Goal: Task Accomplishment & Management: Manage account settings

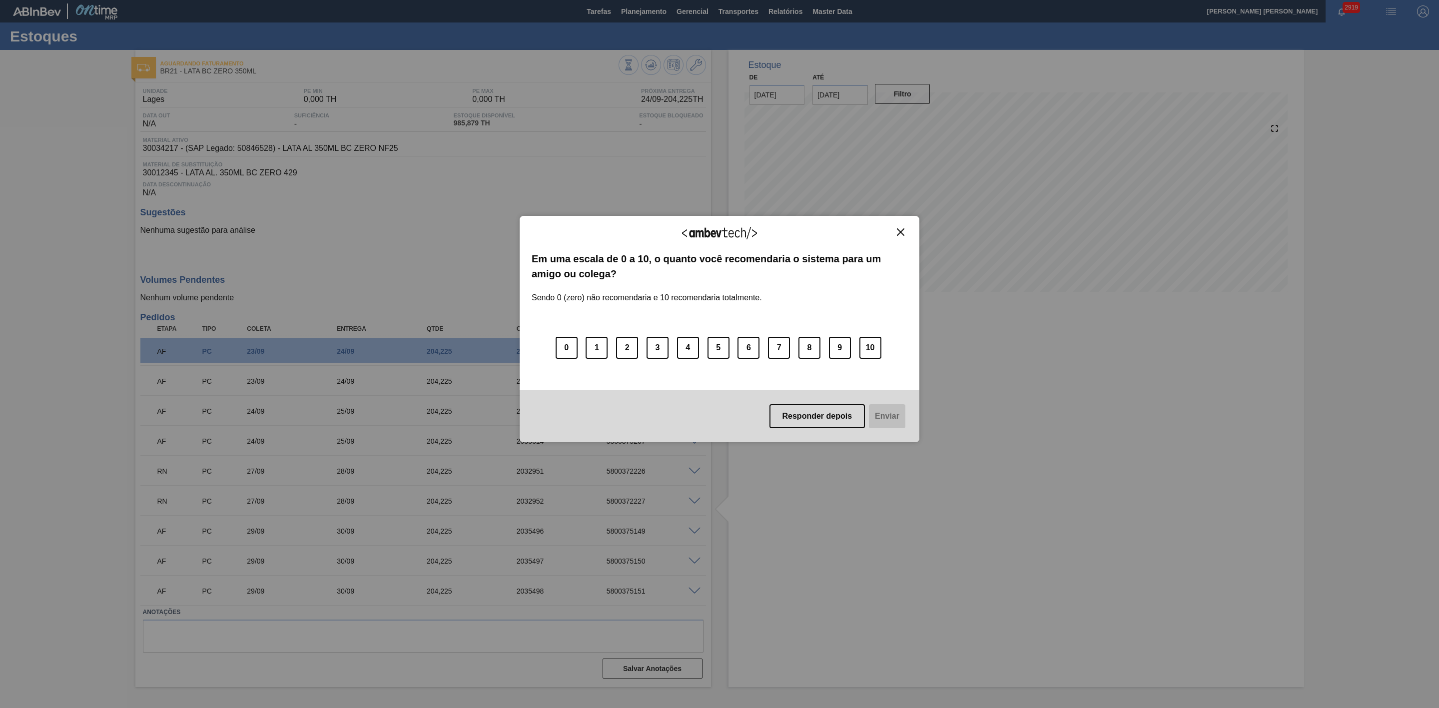
click at [904, 234] on button "Close" at bounding box center [900, 232] width 13 height 8
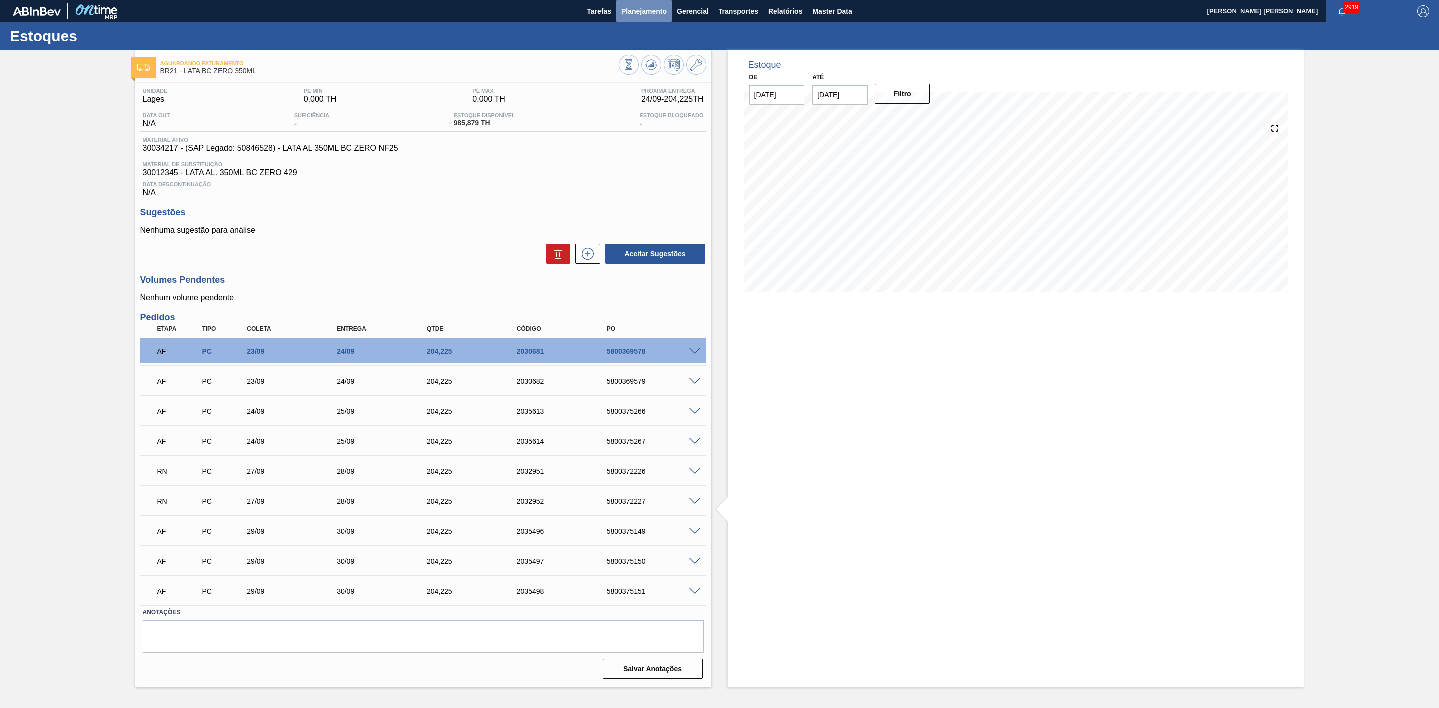
click at [640, 18] on button "Planejamento" at bounding box center [643, 11] width 55 height 22
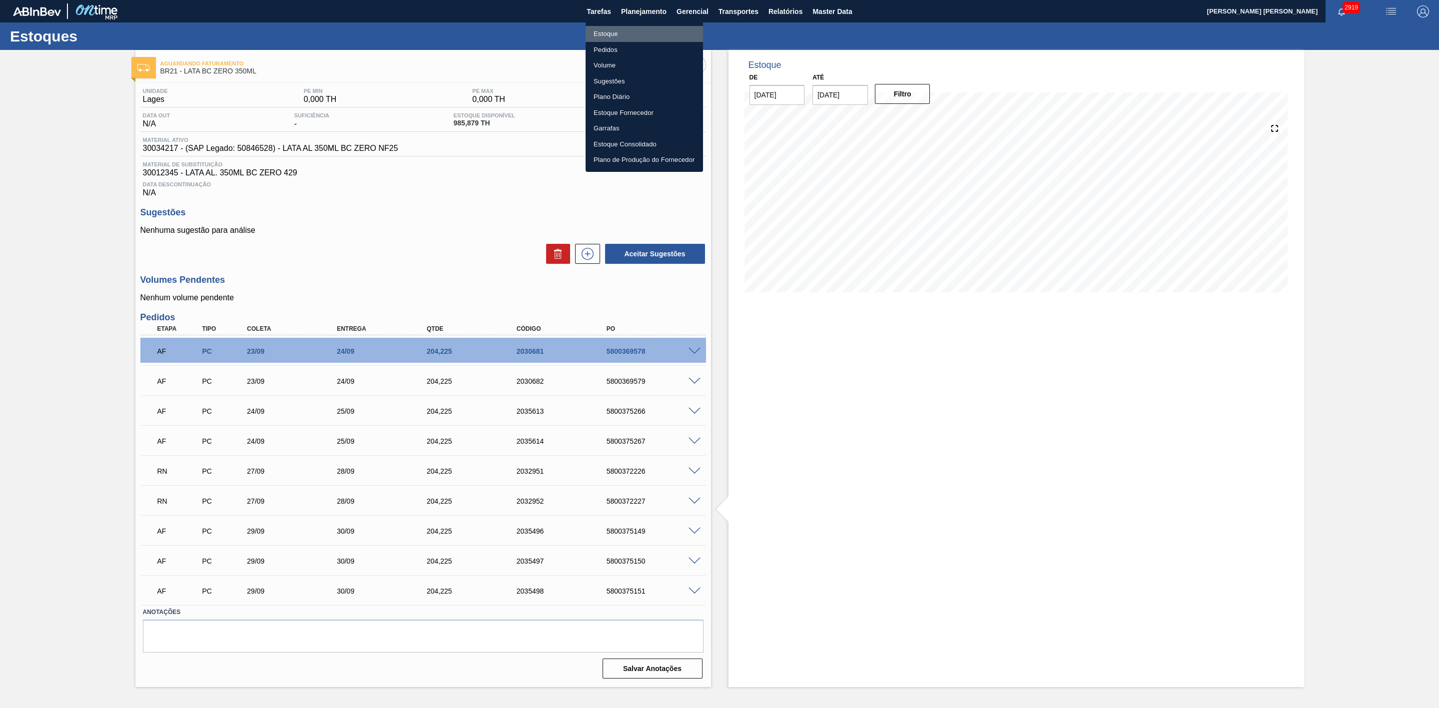
click at [602, 30] on li "Estoque" at bounding box center [644, 34] width 117 height 16
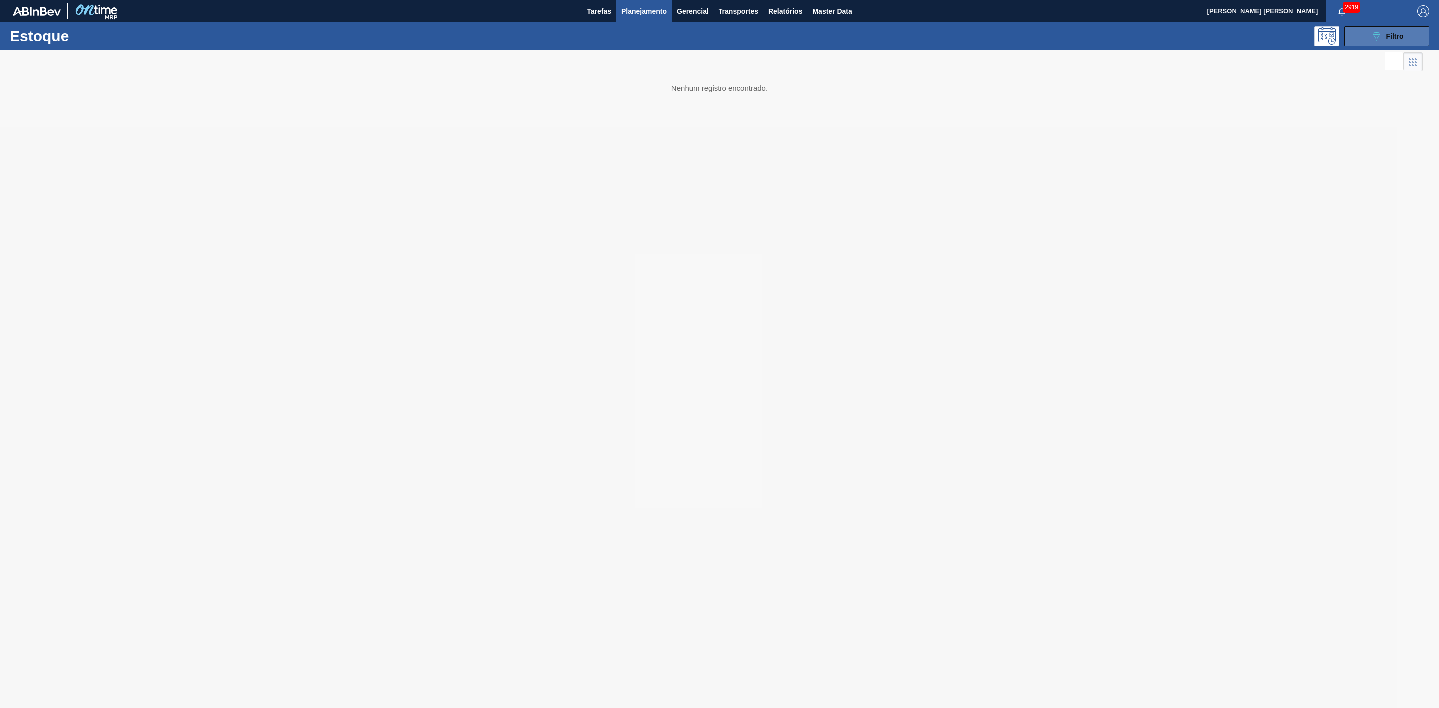
click at [959, 39] on button "089F7B8B-B2A5-4AFE-B5C0-19BA573D28AC Filtro" at bounding box center [1386, 36] width 85 height 20
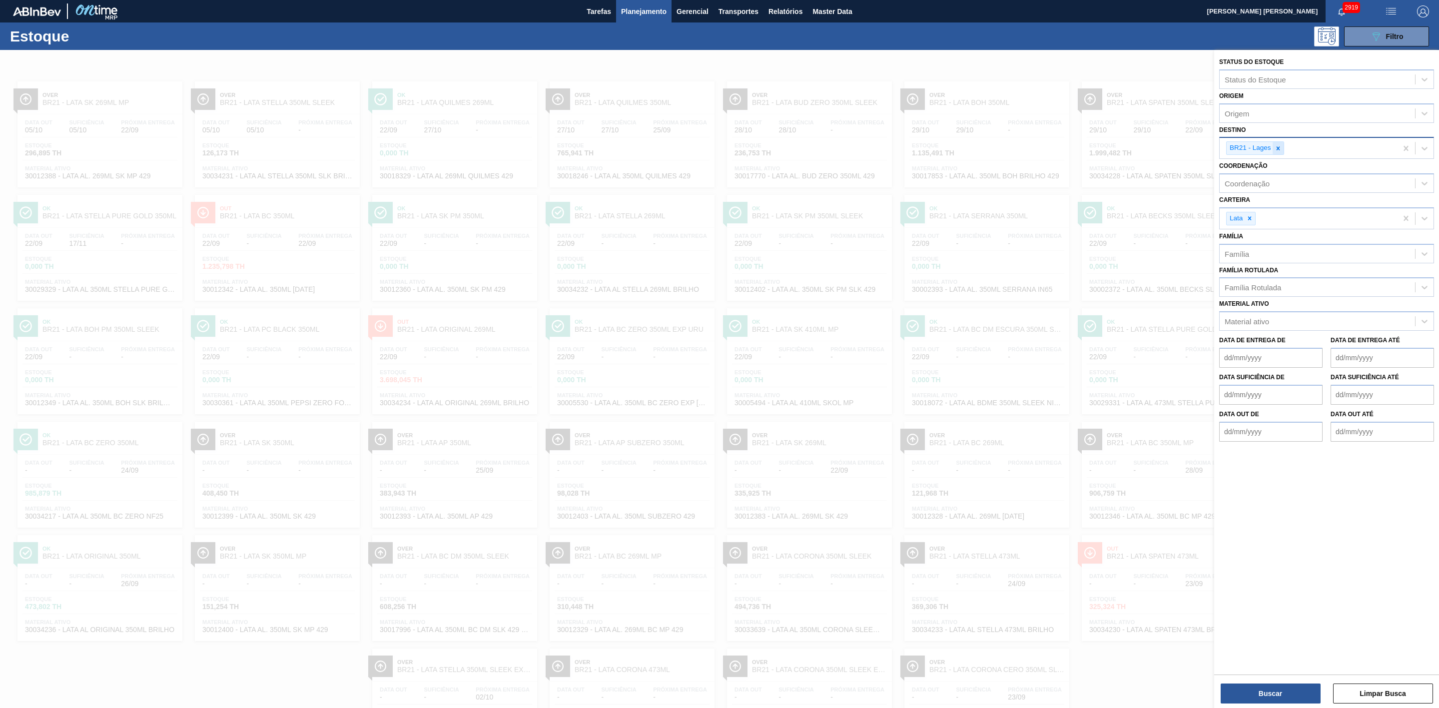
click at [959, 152] on div at bounding box center [1278, 148] width 11 height 12
type input "22"
click at [959, 168] on div "BR22 - Viamão" at bounding box center [1326, 171] width 215 height 18
click at [959, 438] on button "Buscar" at bounding box center [1271, 694] width 100 height 20
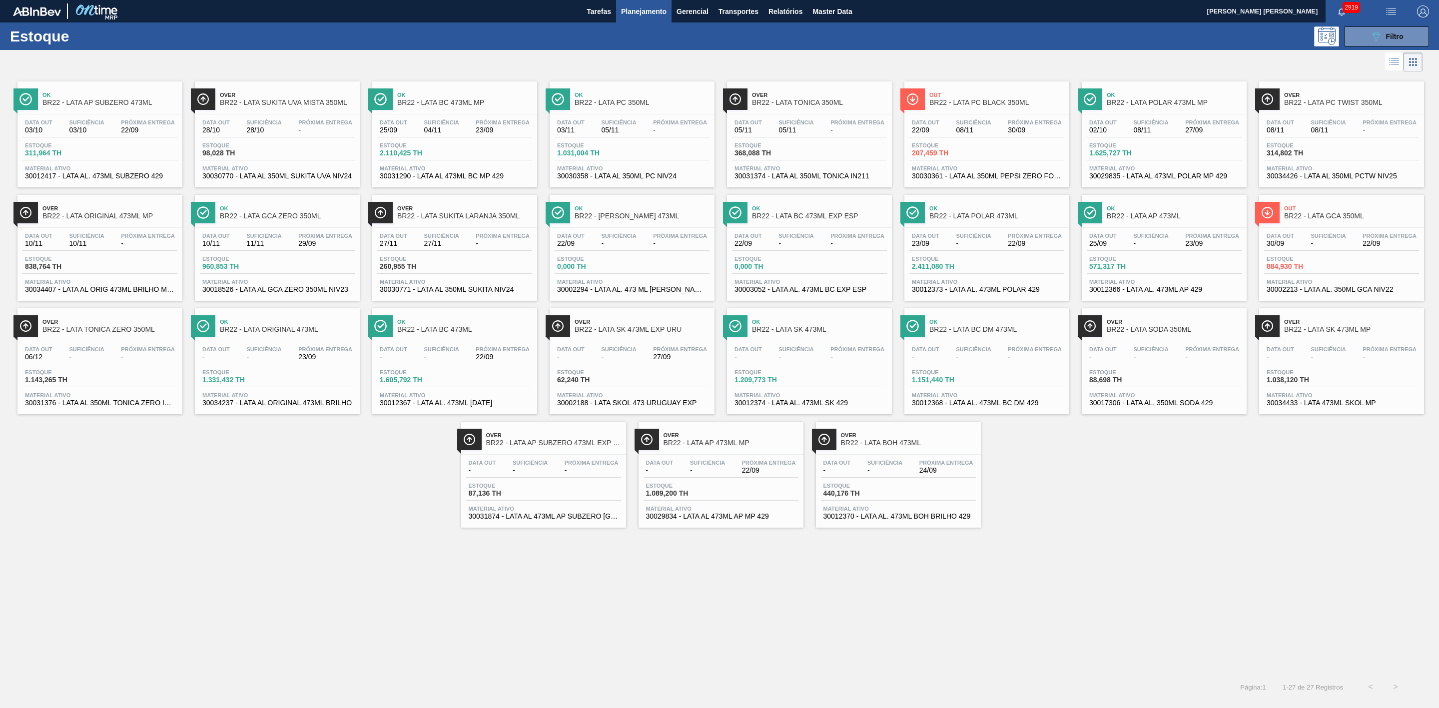
drag, startPoint x: 461, startPoint y: 95, endPoint x: 459, endPoint y: 325, distance: 230.3
click at [959, 40] on button "089F7B8B-B2A5-4AFE-B5C0-19BA573D28AC Filtro" at bounding box center [1386, 36] width 85 height 20
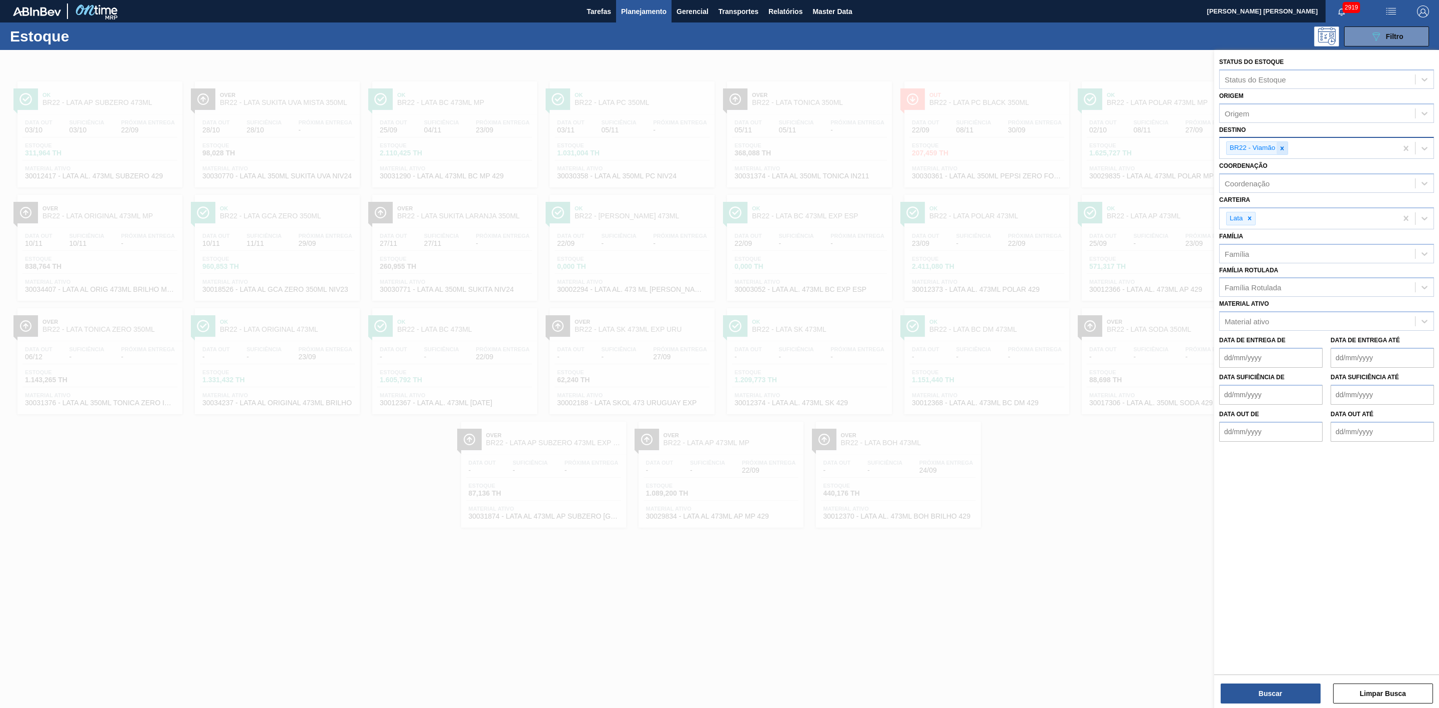
click at [959, 147] on icon at bounding box center [1282, 148] width 7 height 7
type input "21"
click at [959, 168] on div "BR21 - Lages" at bounding box center [1326, 171] width 215 height 18
click at [959, 438] on button "Buscar" at bounding box center [1271, 694] width 100 height 20
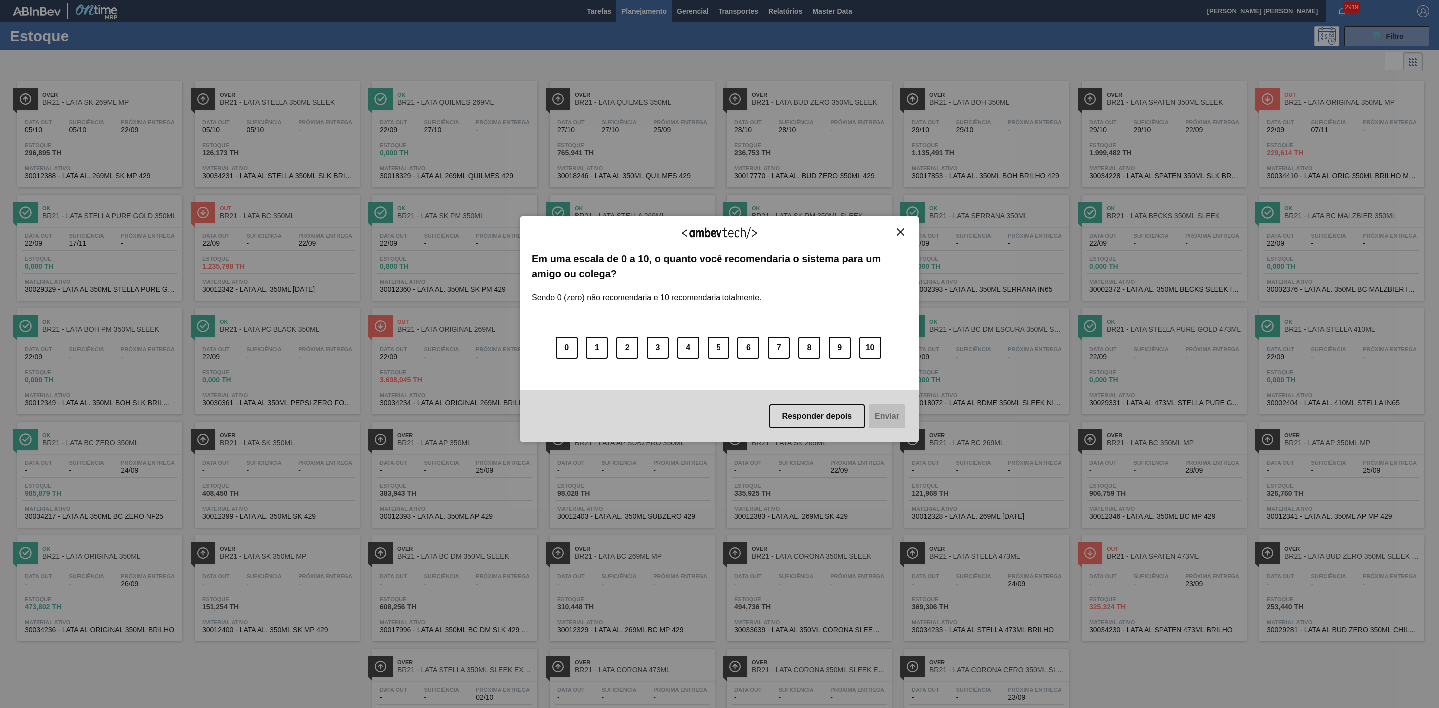
click at [895, 228] on button "Close" at bounding box center [900, 232] width 13 height 8
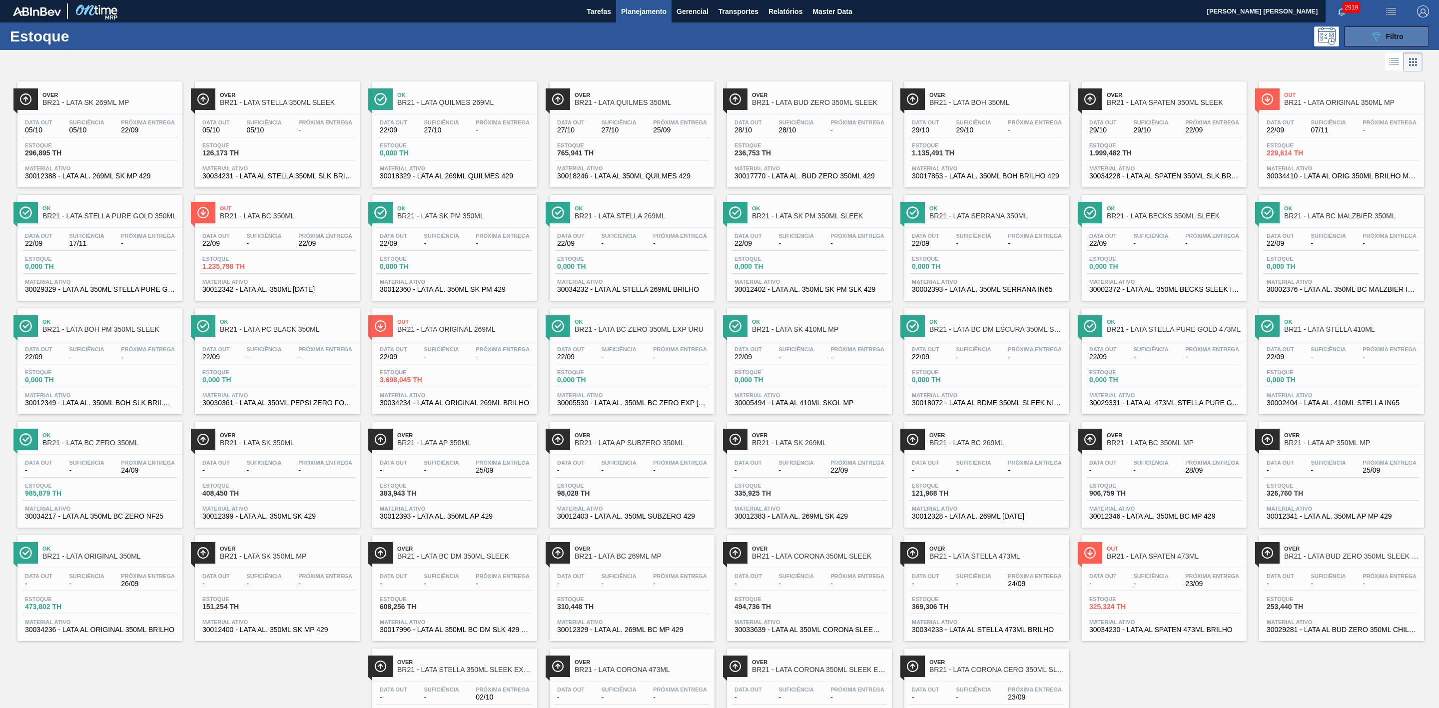
click at [959, 30] on icon "089F7B8B-B2A5-4AFE-B5C0-19BA573D28AC" at bounding box center [1376, 36] width 12 height 12
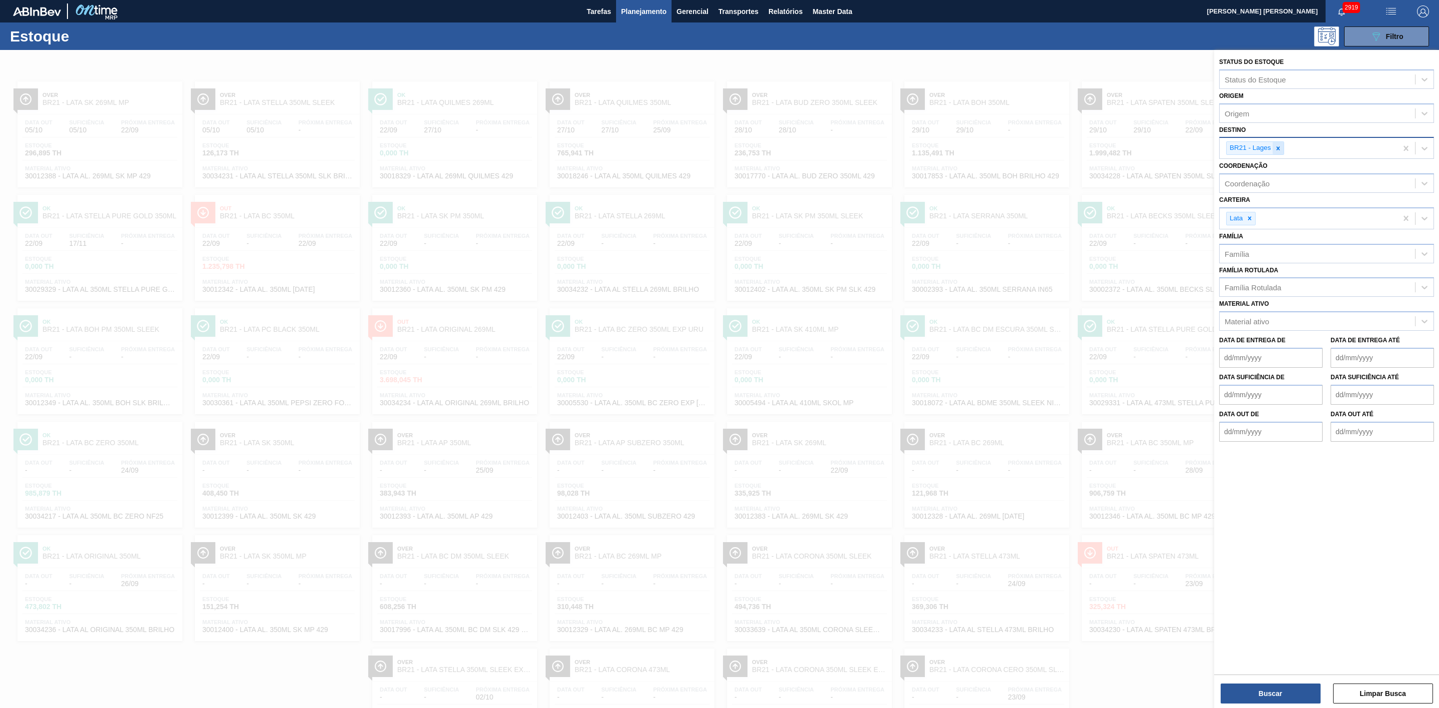
click at [959, 149] on icon at bounding box center [1277, 147] width 3 height 3
type input "16"
click at [959, 170] on div "BR16 - Jacareí" at bounding box center [1326, 171] width 215 height 18
click at [959, 438] on button "Buscar" at bounding box center [1271, 694] width 100 height 20
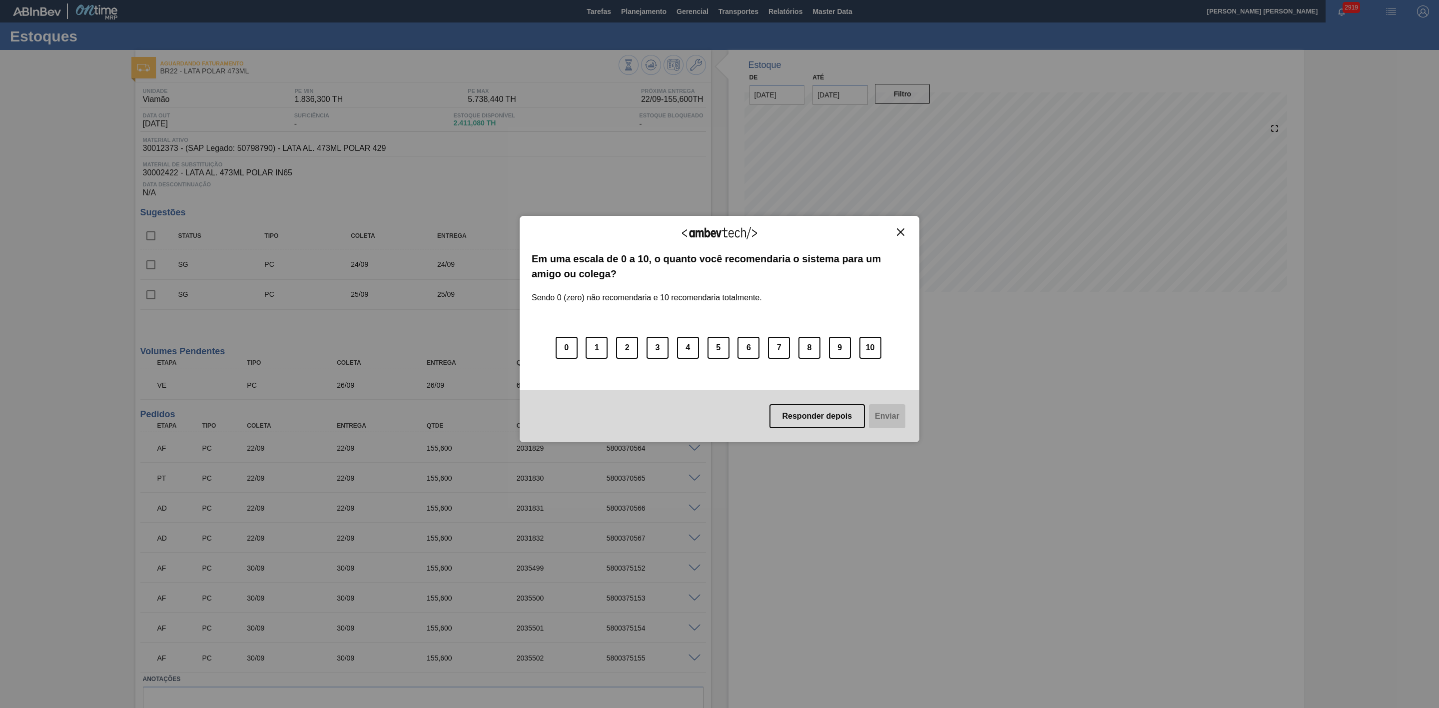
click at [901, 233] on img "Close" at bounding box center [900, 231] width 7 height 7
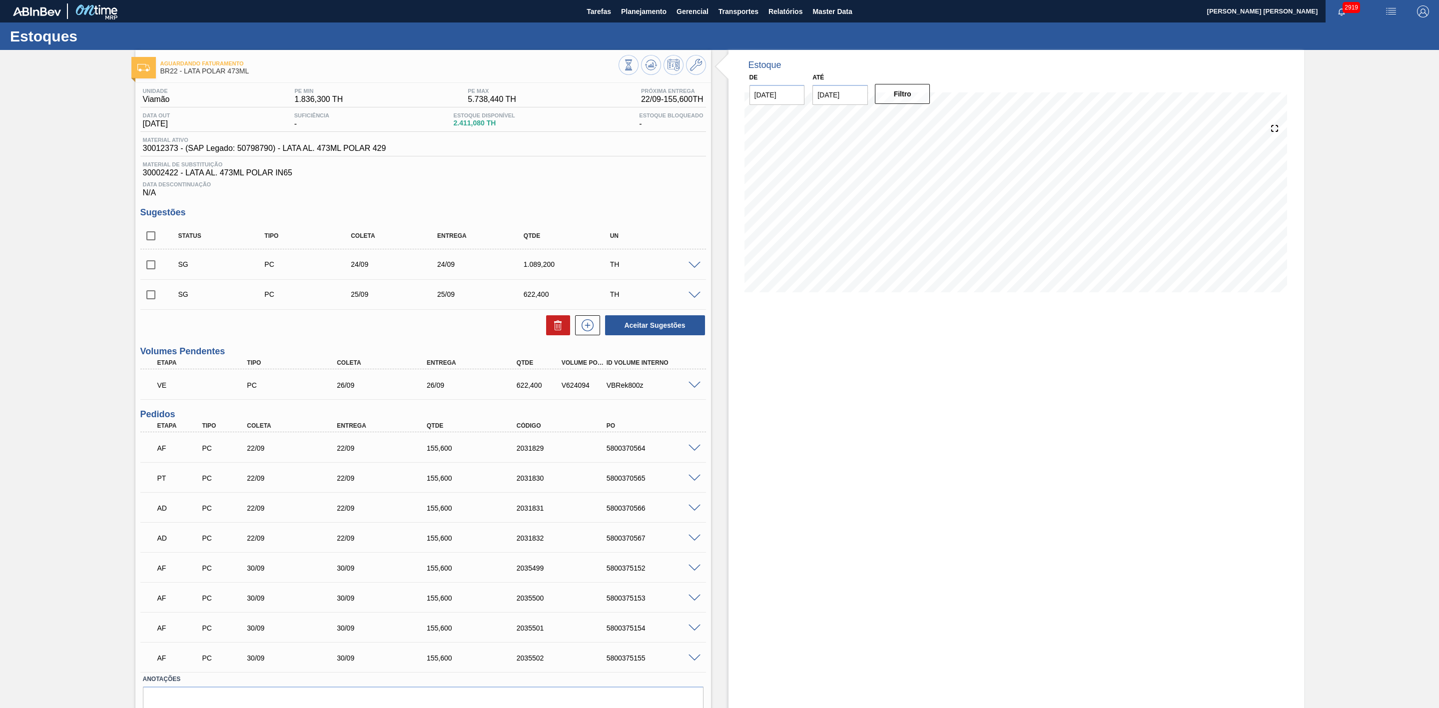
click at [694, 451] on span at bounding box center [695, 448] width 12 height 7
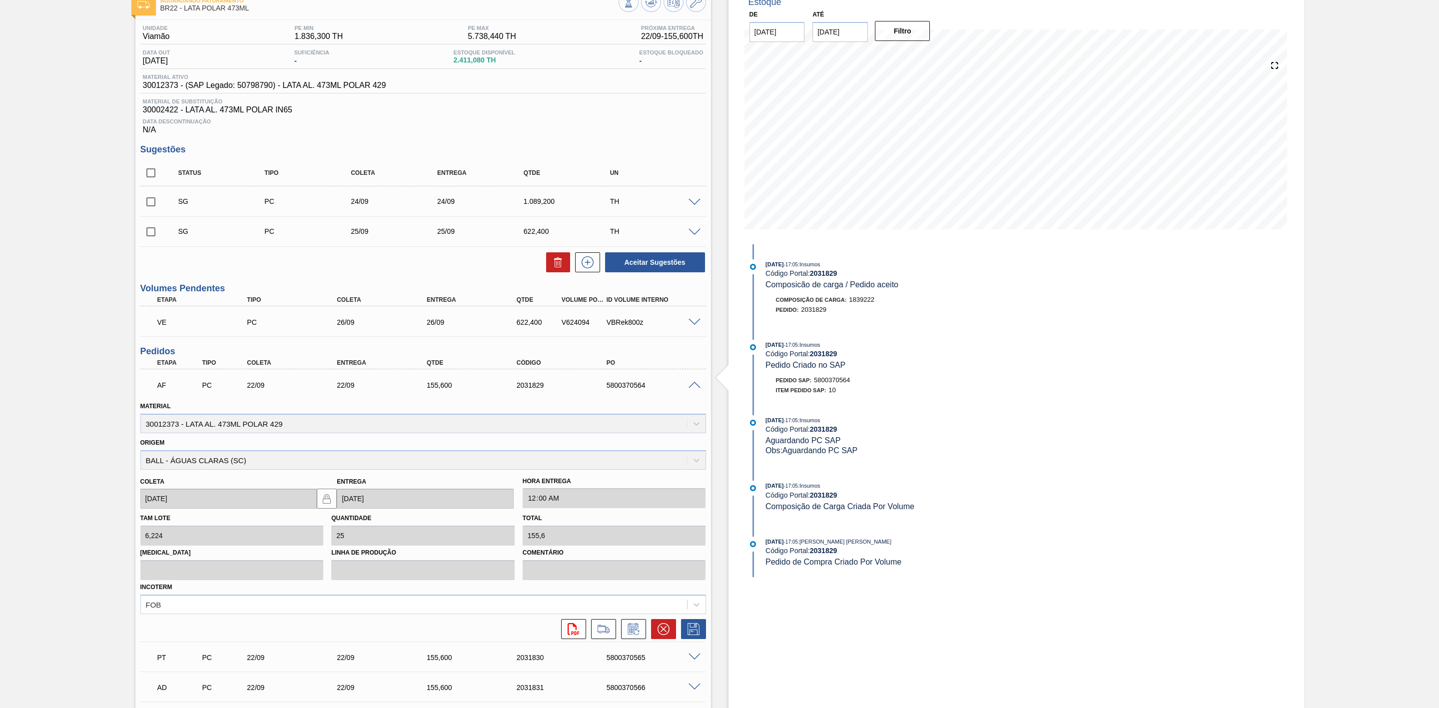
scroll to position [150, 0]
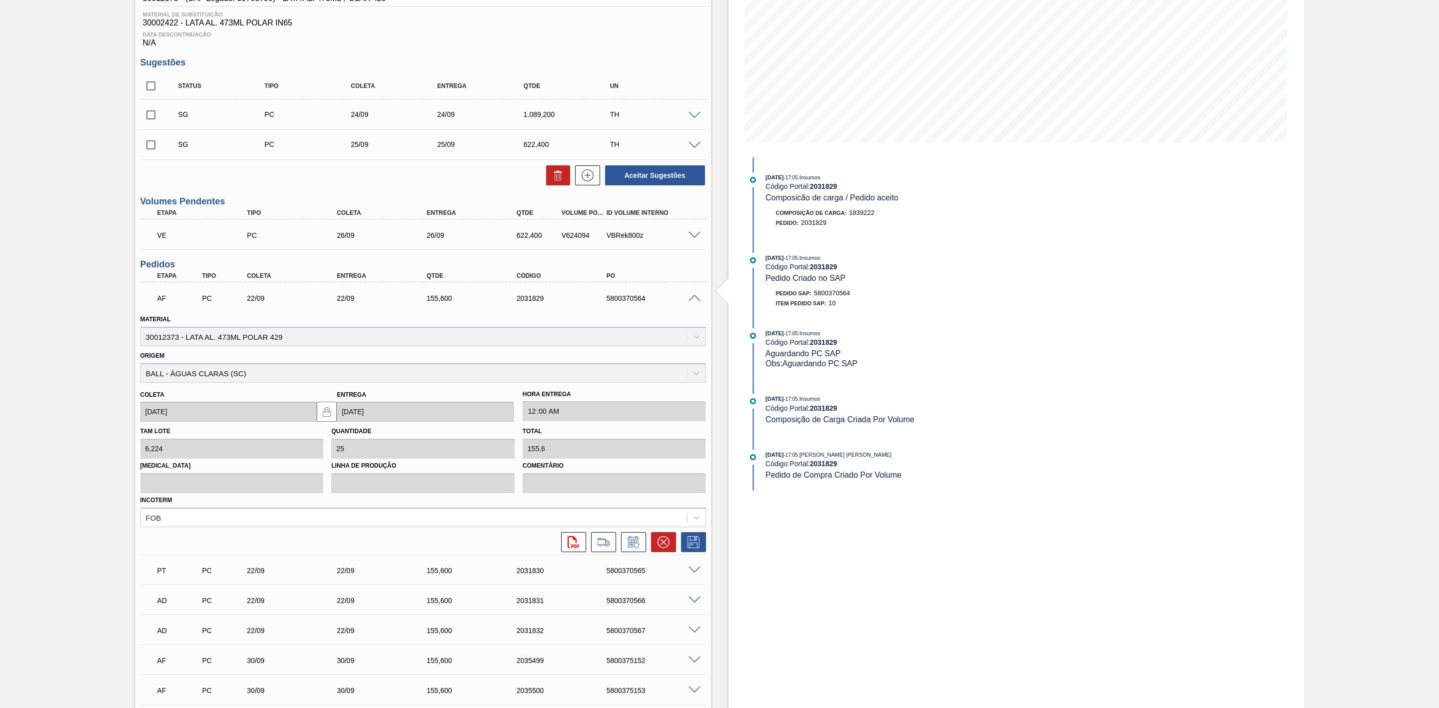
click at [695, 299] on span at bounding box center [695, 298] width 12 height 7
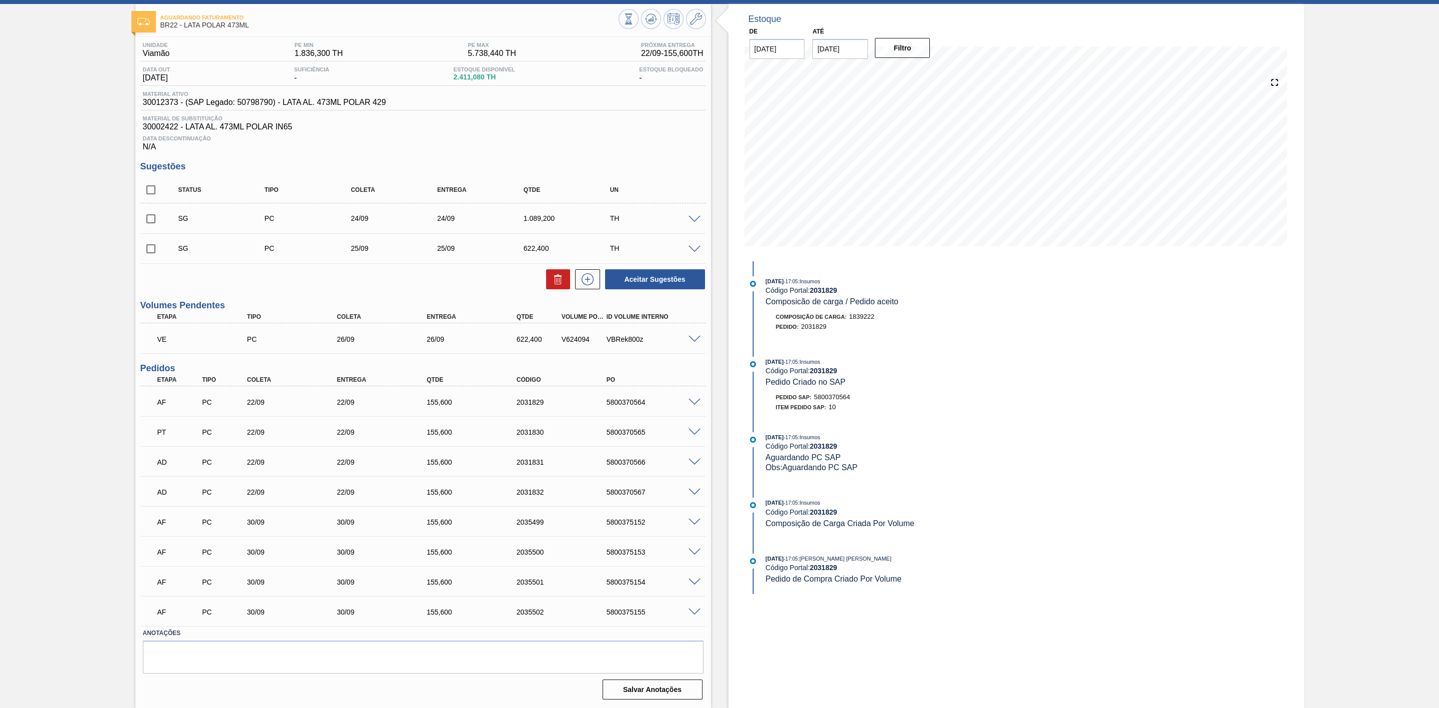
scroll to position [50, 0]
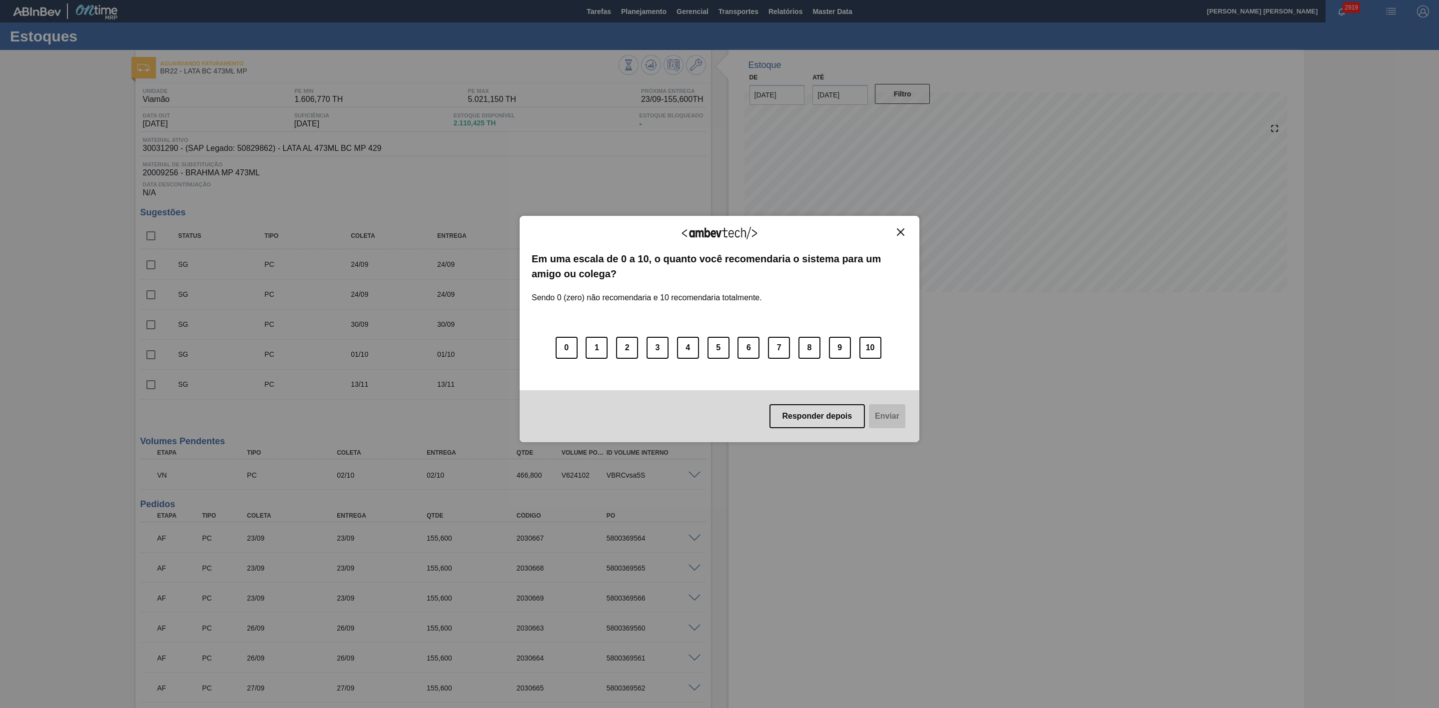
click at [898, 231] on img "Close" at bounding box center [900, 231] width 7 height 7
click at [901, 231] on img "Close" at bounding box center [900, 231] width 7 height 7
click at [900, 234] on img "Close" at bounding box center [900, 231] width 7 height 7
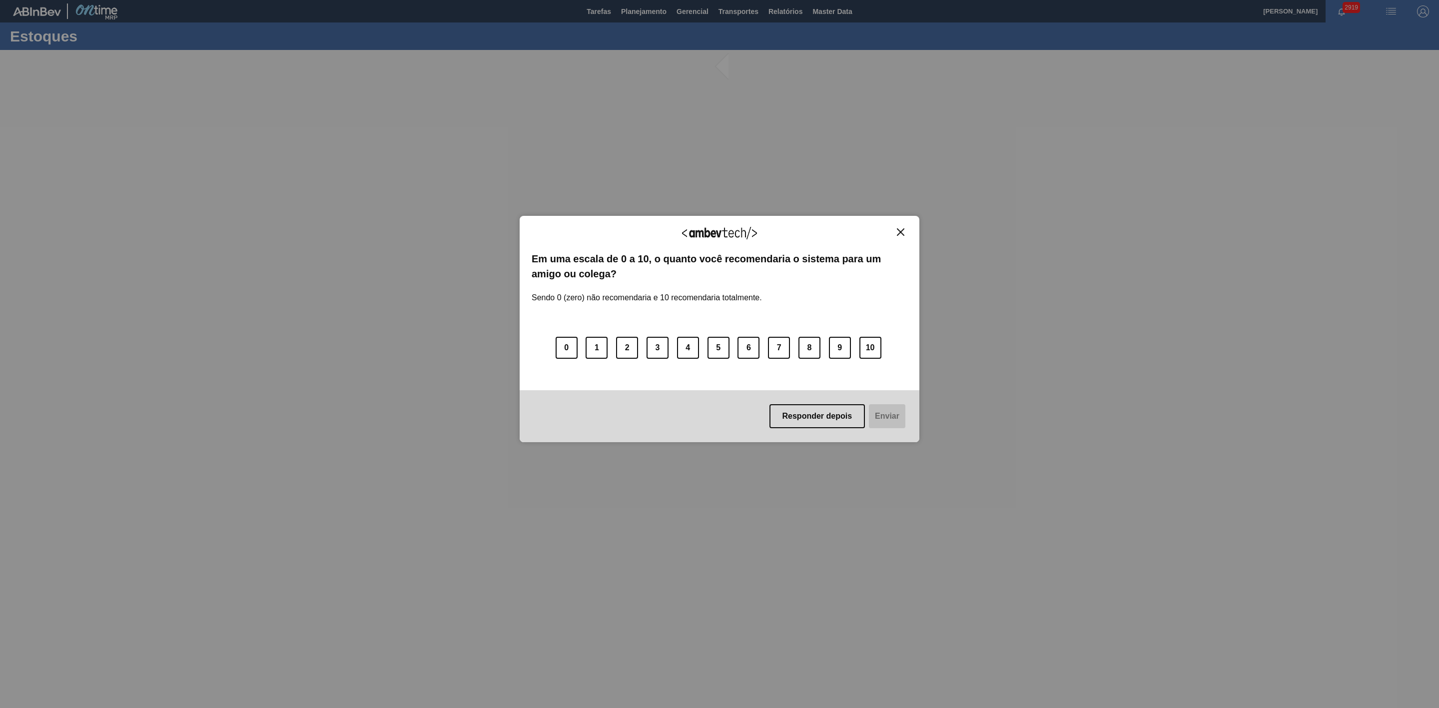
click at [900, 231] on img "Close" at bounding box center [900, 231] width 7 height 7
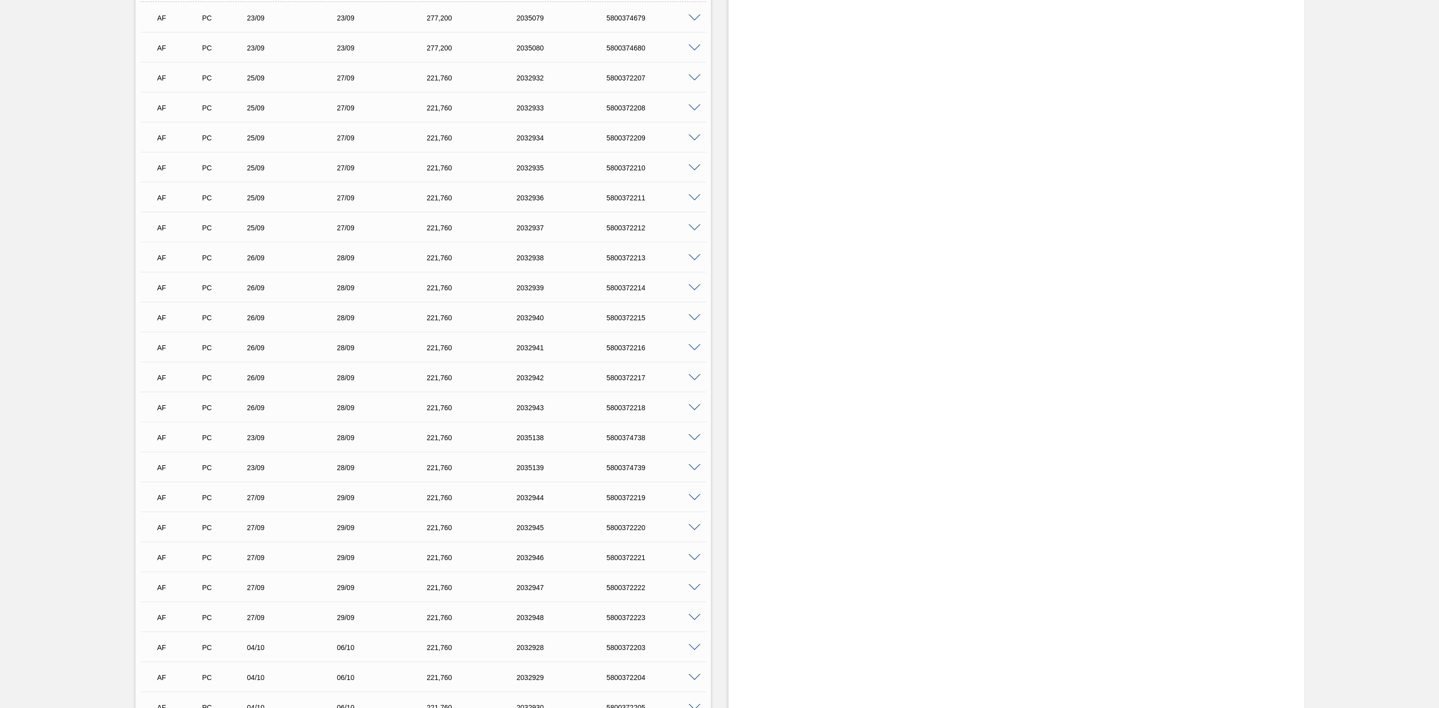
scroll to position [600, 0]
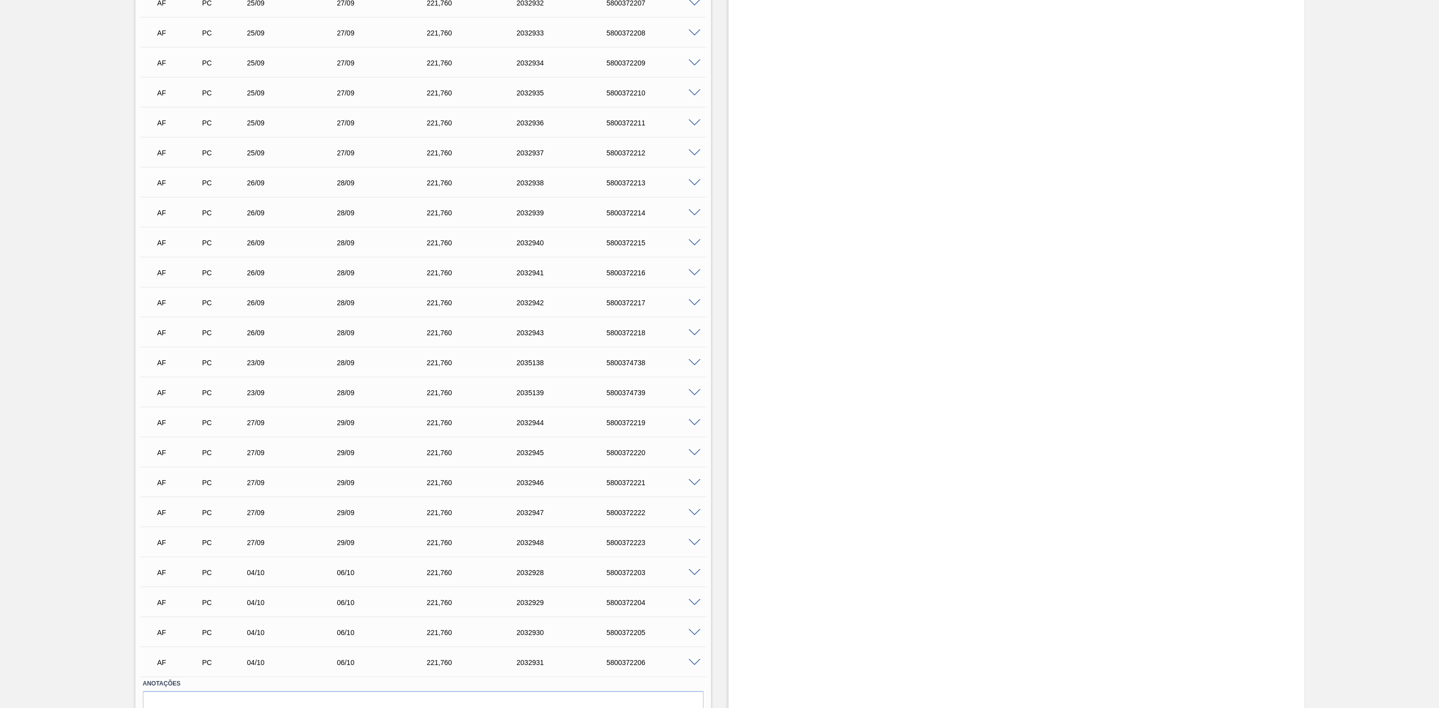
click at [692, 426] on span at bounding box center [695, 422] width 12 height 7
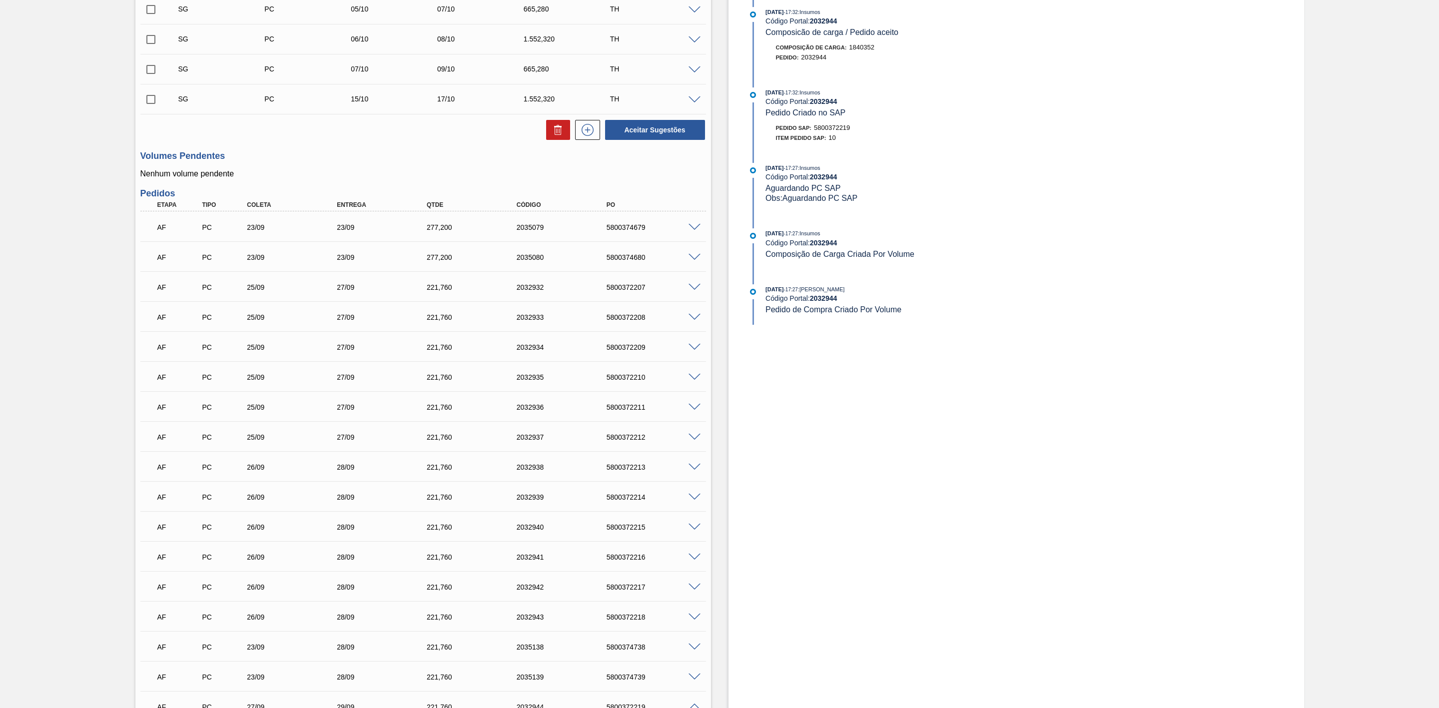
scroll to position [450, 0]
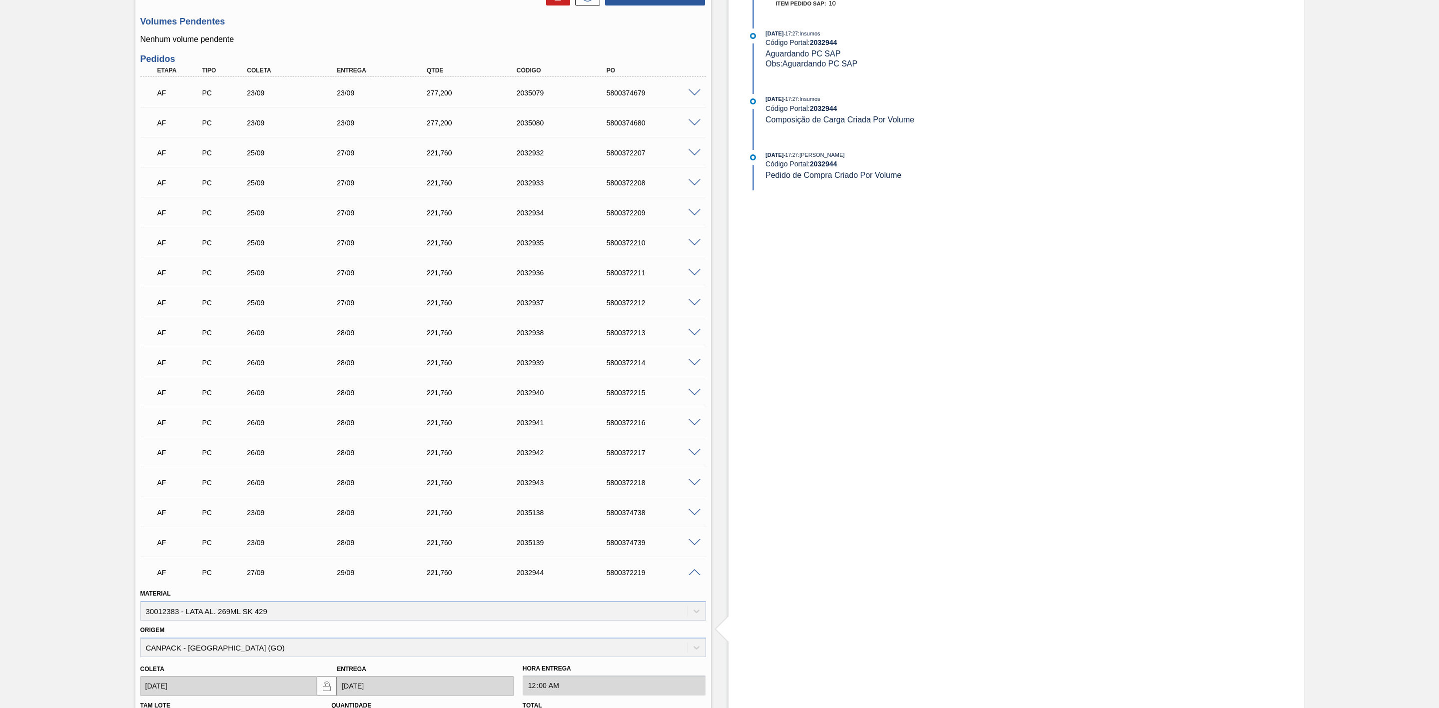
click at [693, 577] on span at bounding box center [695, 572] width 12 height 7
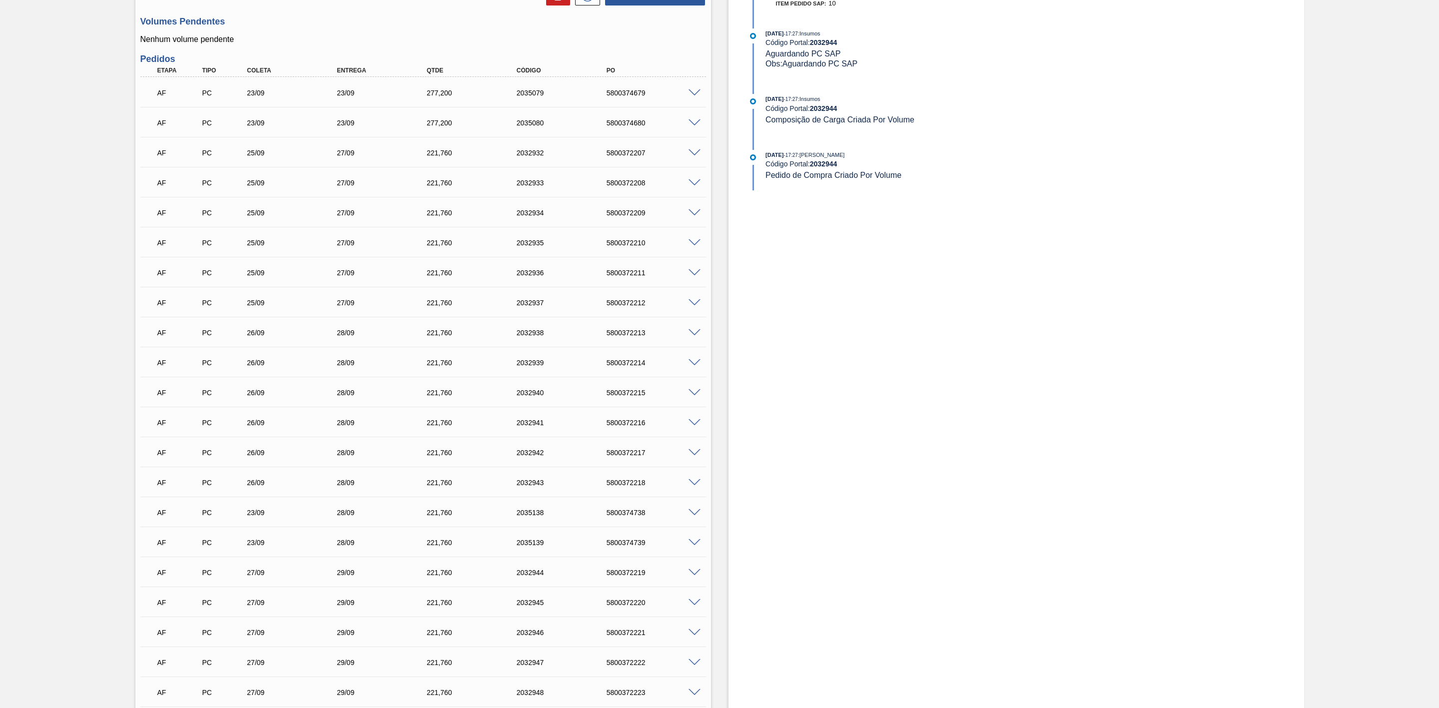
click at [695, 546] on span at bounding box center [695, 542] width 12 height 7
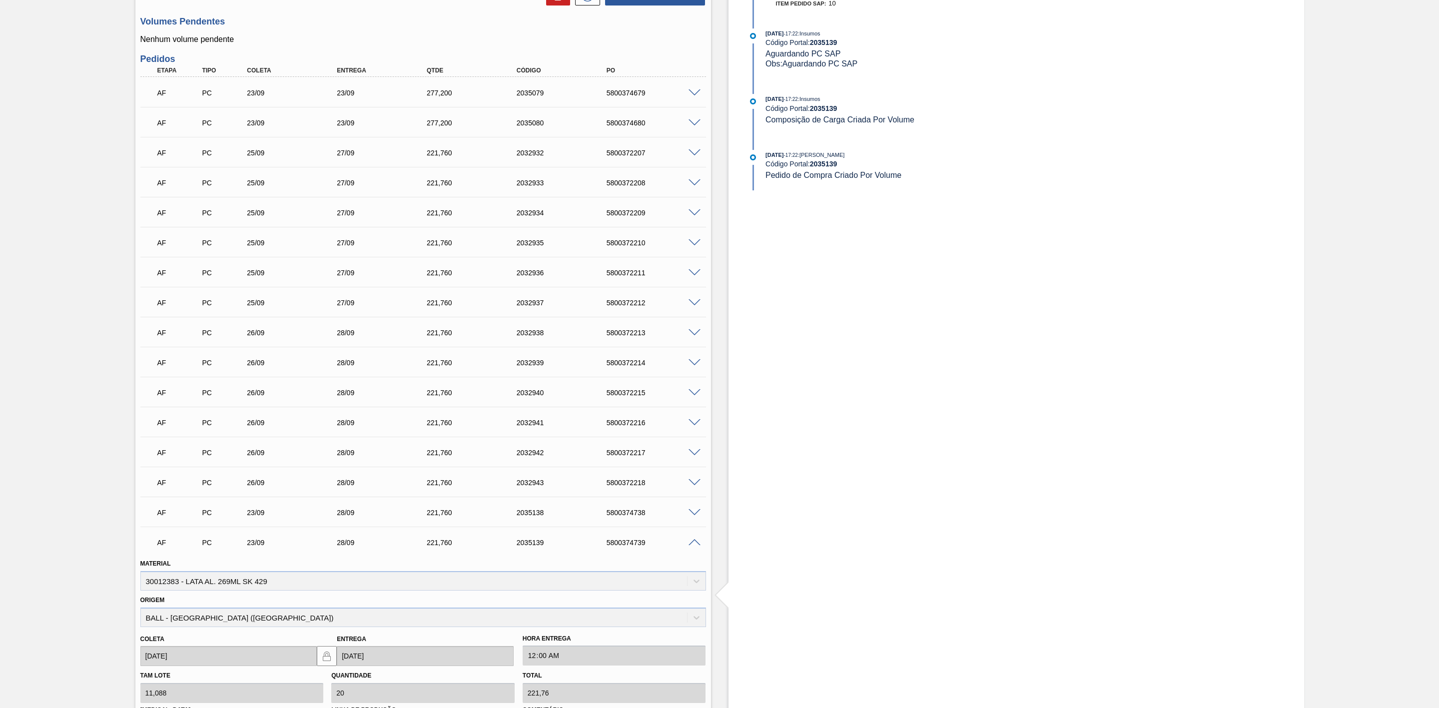
click at [694, 546] on span at bounding box center [695, 542] width 12 height 7
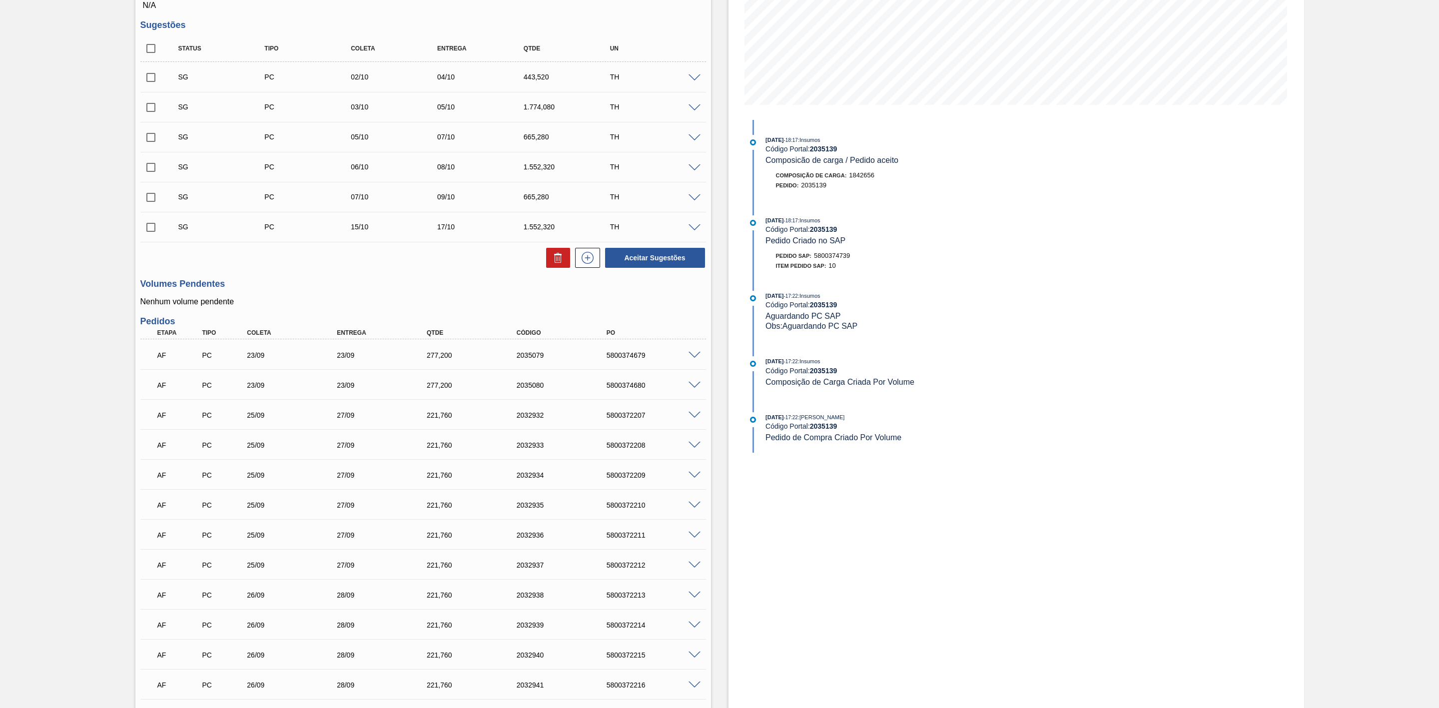
scroll to position [225, 0]
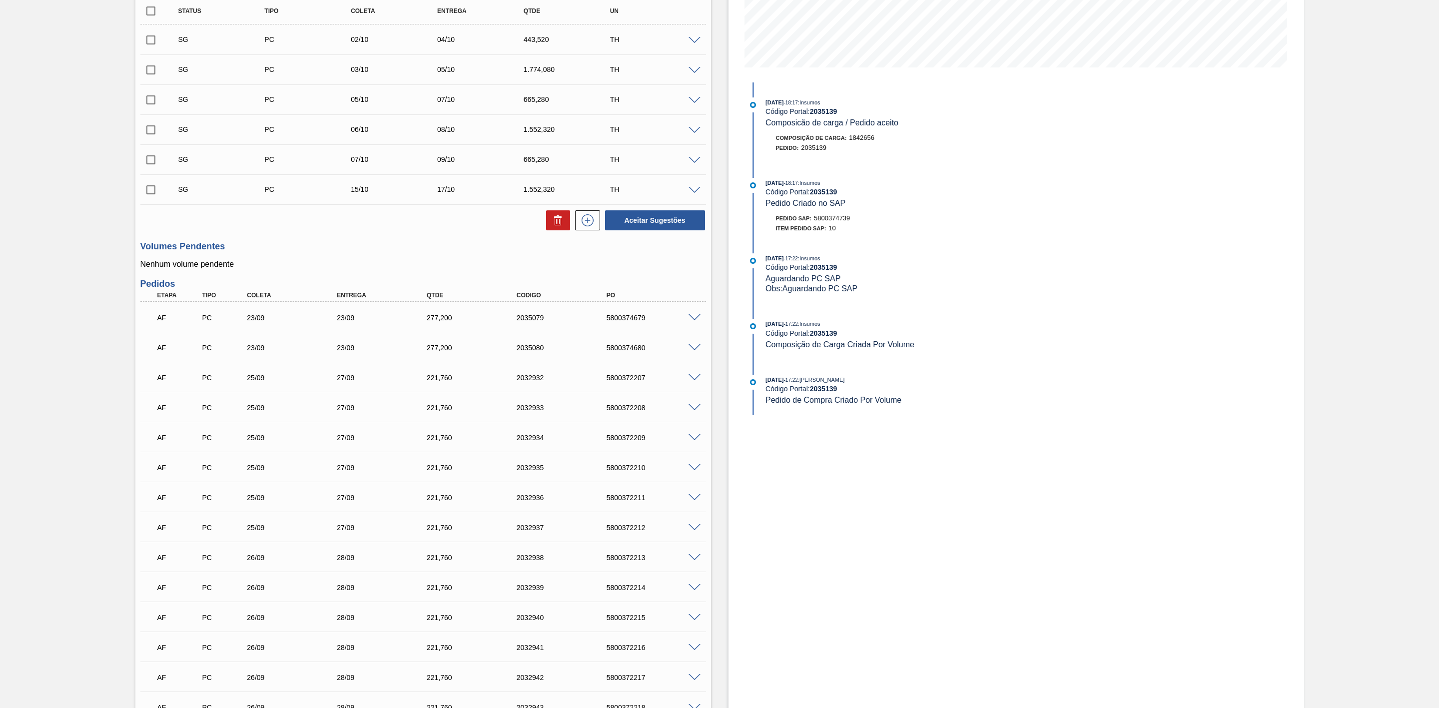
click at [695, 411] on span at bounding box center [695, 407] width 12 height 7
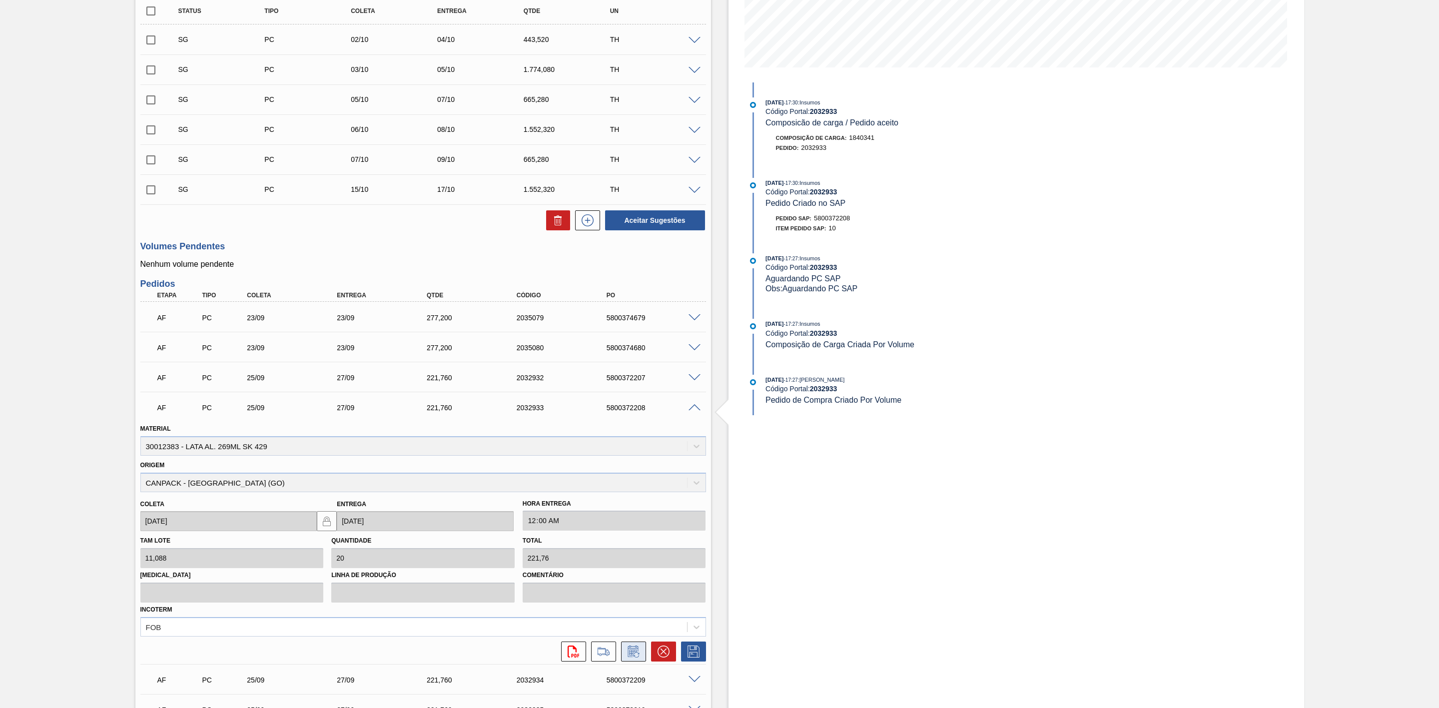
click at [636, 657] on icon at bounding box center [634, 652] width 16 height 12
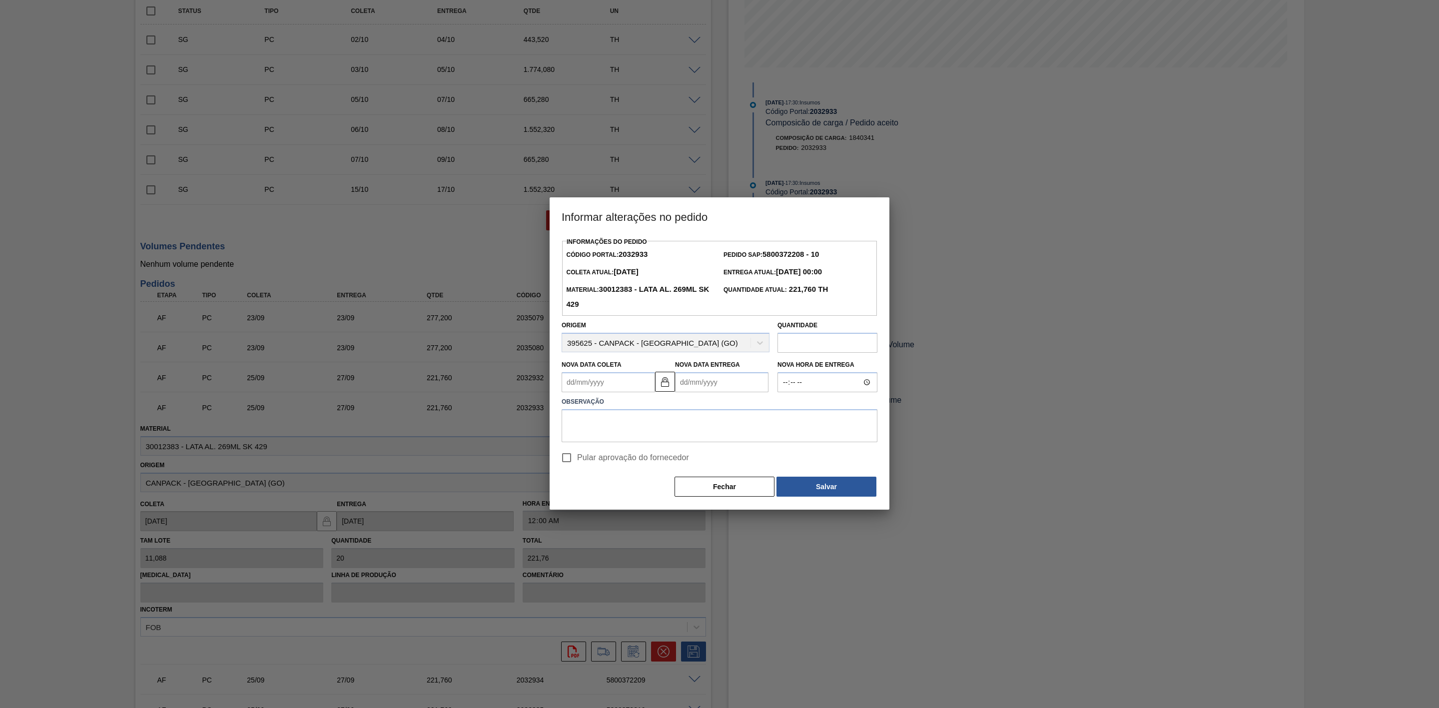
click at [711, 379] on Entrega2032933 "Nova Data Entrega" at bounding box center [721, 382] width 93 height 20
click at [766, 489] on div "26" at bounding box center [767, 486] width 13 height 13
type Coleta2032933 "[DATE]"
type Entrega2032933 "[DATE]"
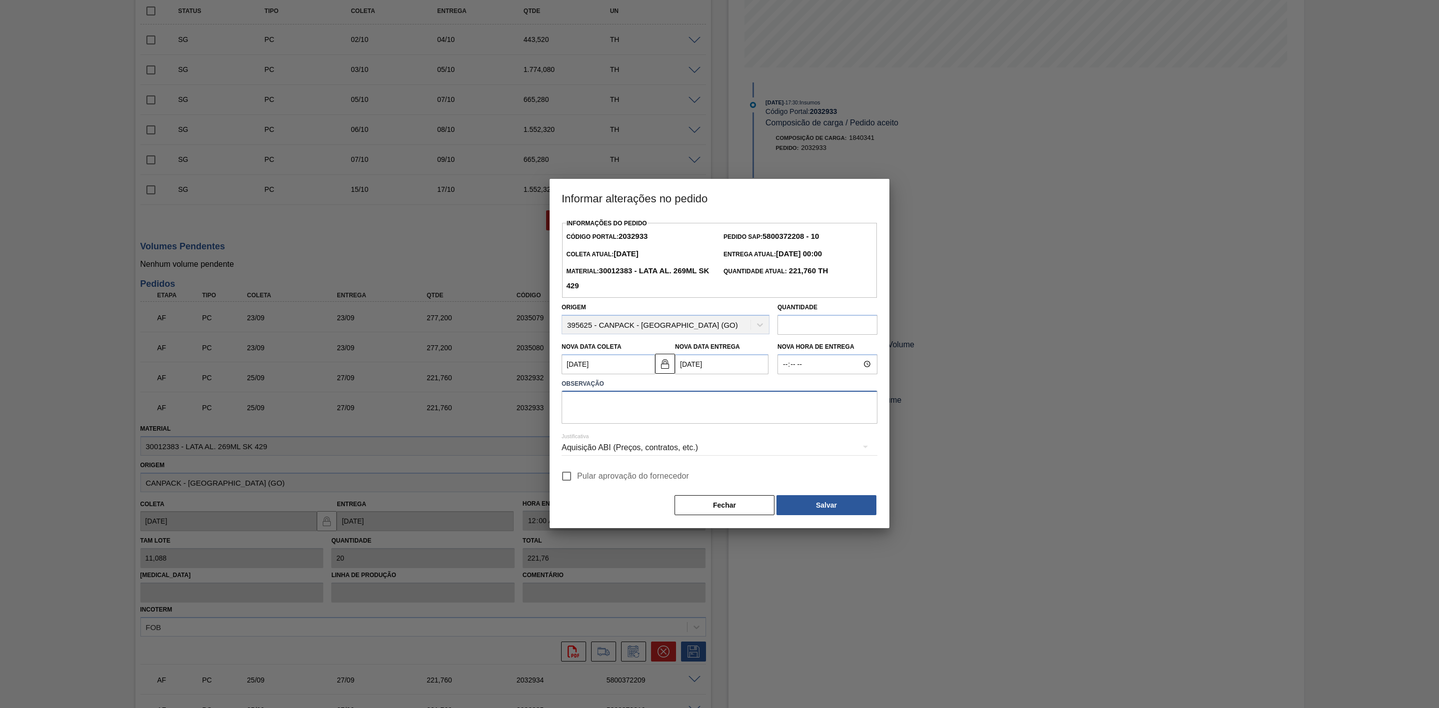
click at [648, 411] on textarea at bounding box center [720, 407] width 316 height 33
type textarea "Antecipação de programação"
click at [700, 453] on div "Aquisição ABI (Preços, contratos, etc.)" at bounding box center [720, 448] width 316 height 28
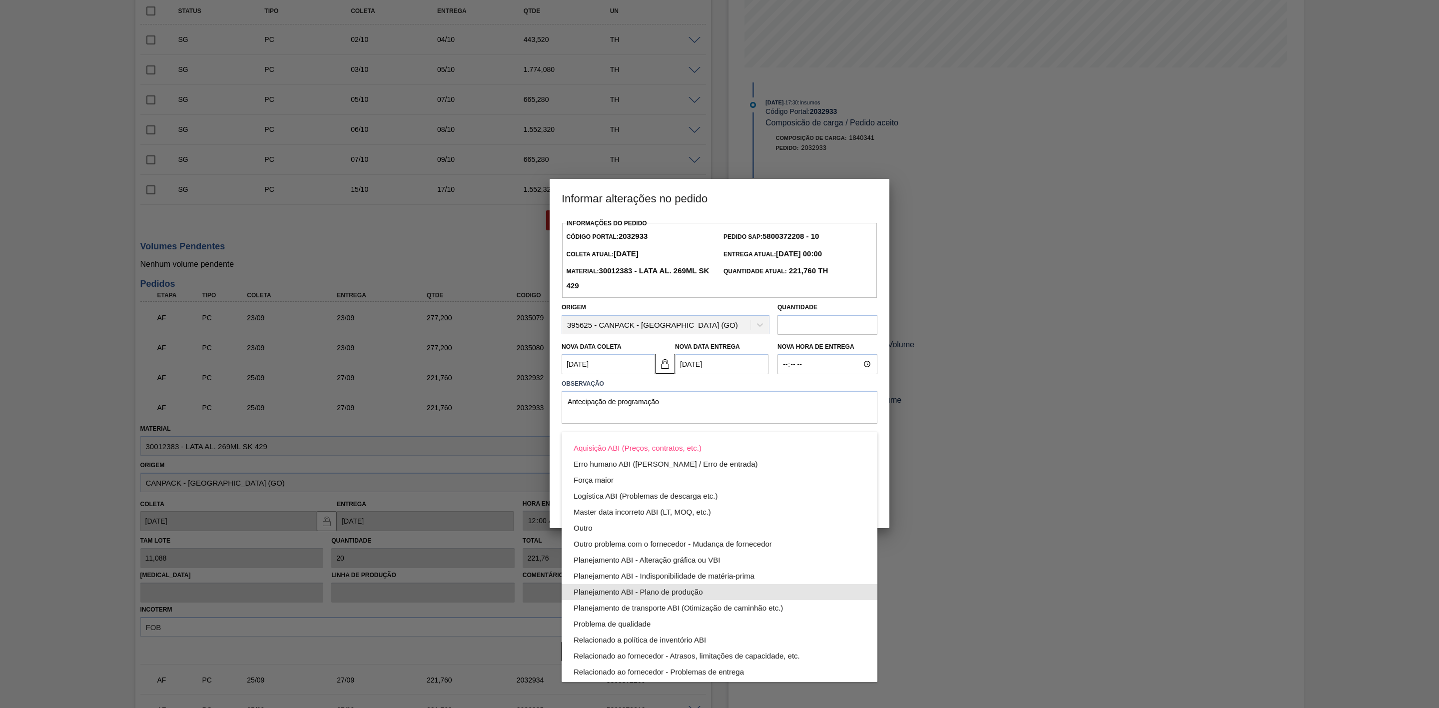
click at [700, 593] on div "Planejamento ABI - Plano de produção" at bounding box center [720, 592] width 292 height 16
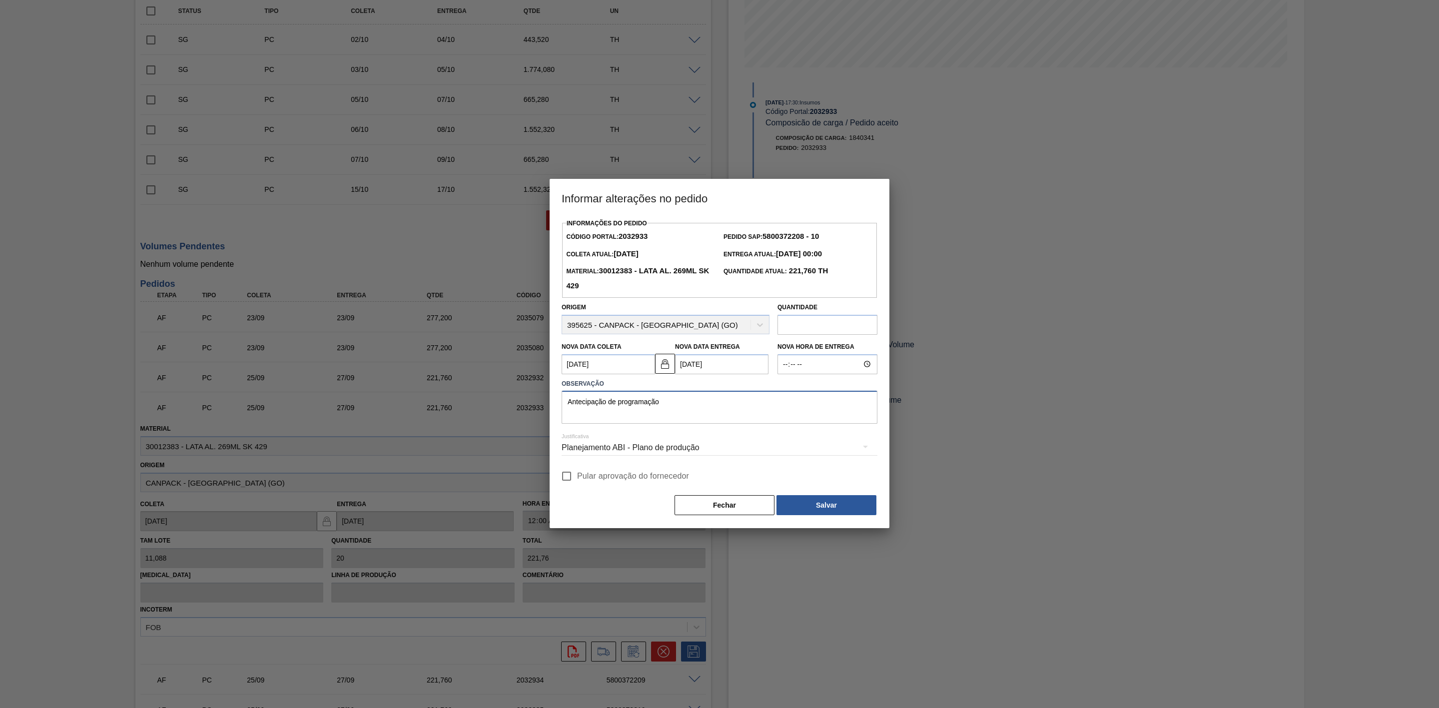
drag, startPoint x: 668, startPoint y: 403, endPoint x: 548, endPoint y: 404, distance: 119.9
click at [548, 404] on div "Informar alterações no pedido Informações do Pedido Código Portal: 2032933 Pedi…" at bounding box center [719, 354] width 1439 height 708
click at [834, 507] on button "Salvar" at bounding box center [826, 505] width 100 height 20
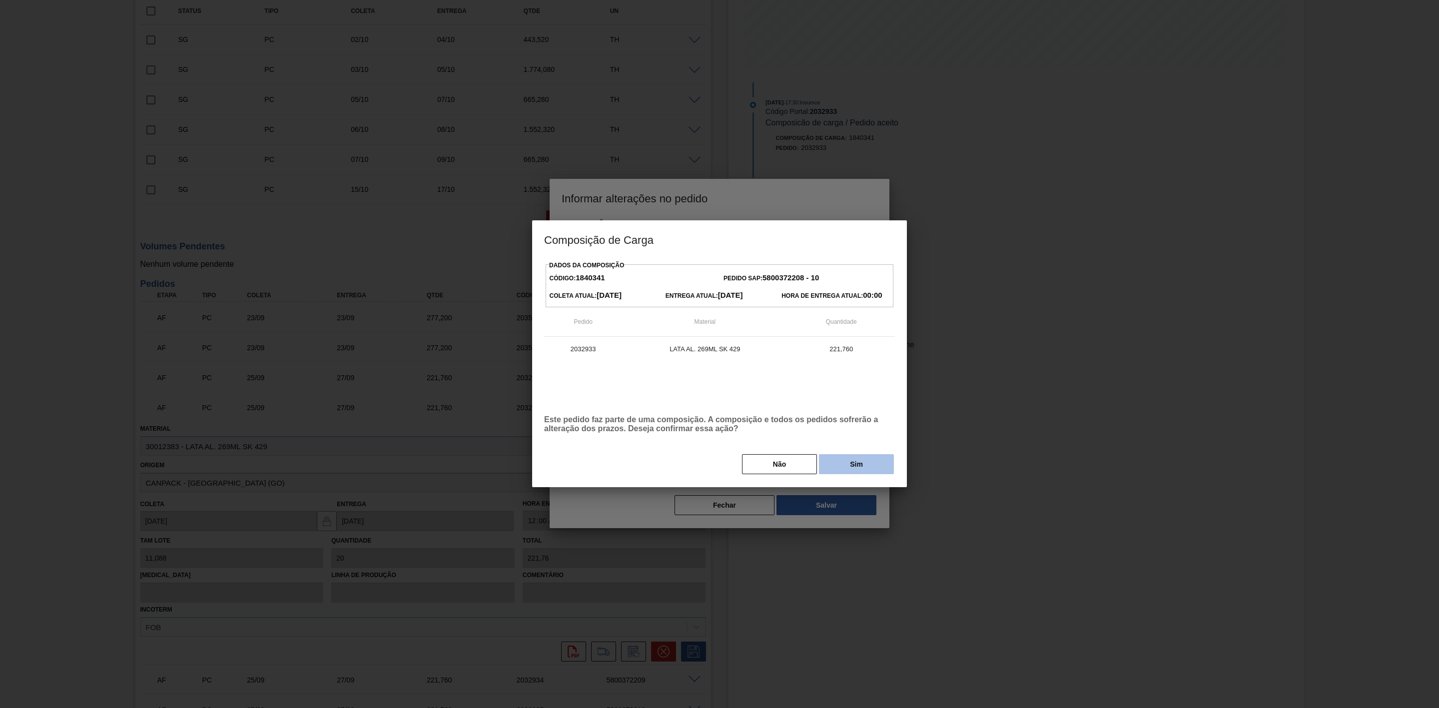
click at [861, 466] on button "Sim" at bounding box center [856, 464] width 75 height 20
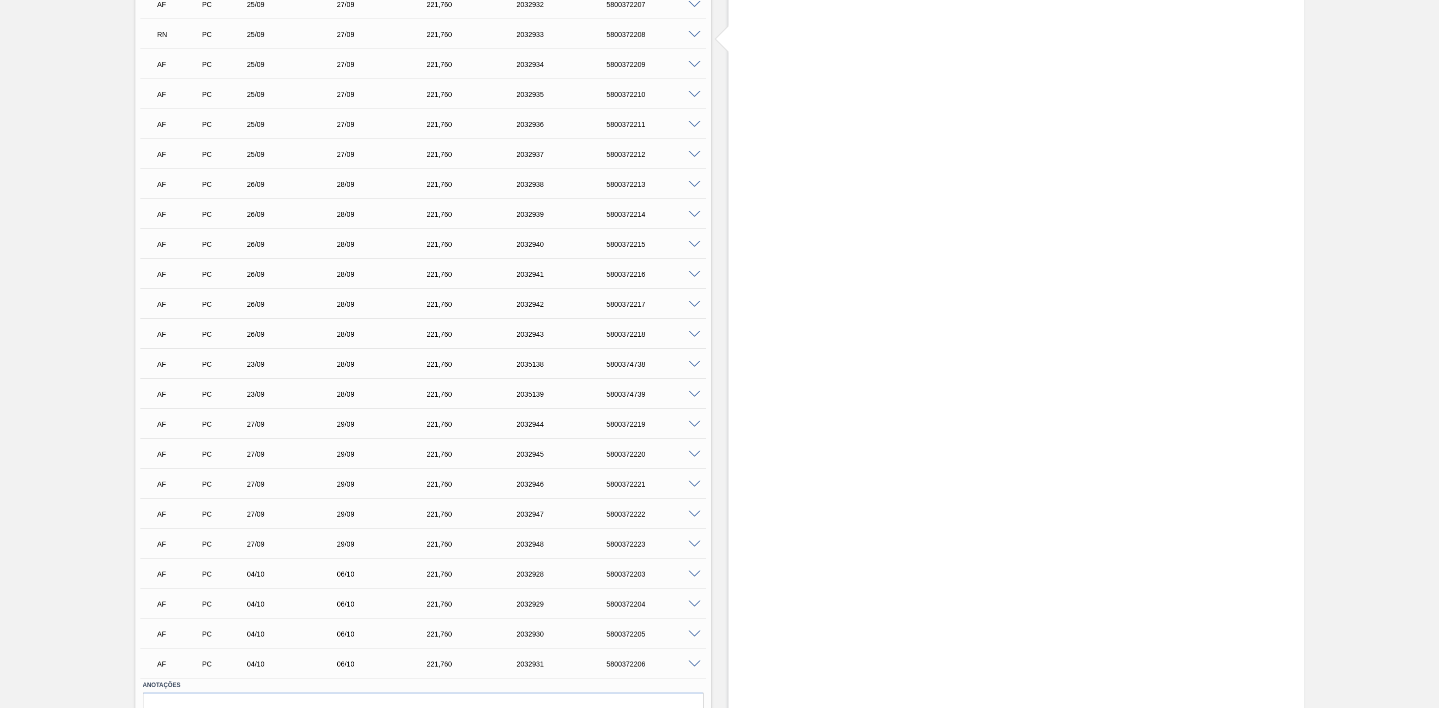
scroll to position [654, 0]
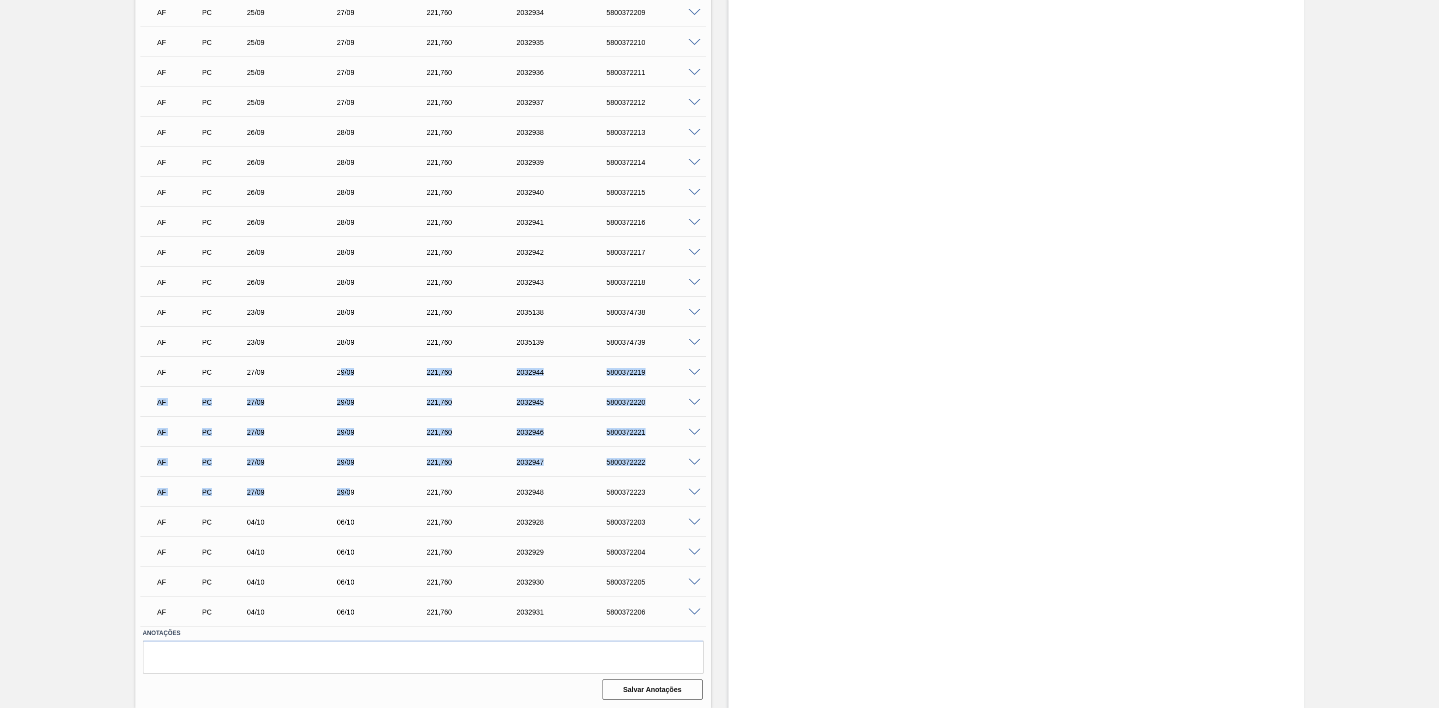
drag, startPoint x: 341, startPoint y: 366, endPoint x: 373, endPoint y: 474, distance: 112.2
click at [348, 494] on div "AF PC 23/09 23/09 277,200 2035079 5800374679 Material 30012383 - LATA AL. 269ML…" at bounding box center [423, 251] width 566 height 749
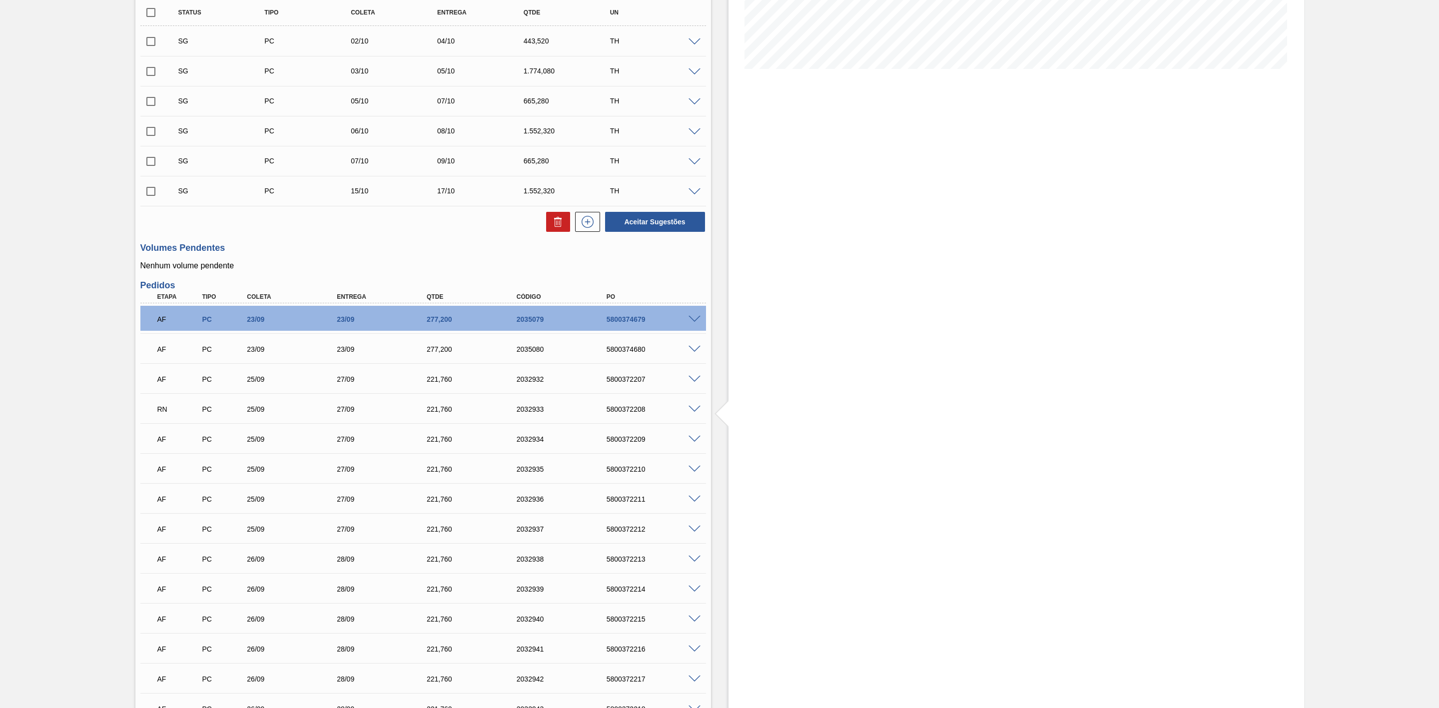
scroll to position [204, 0]
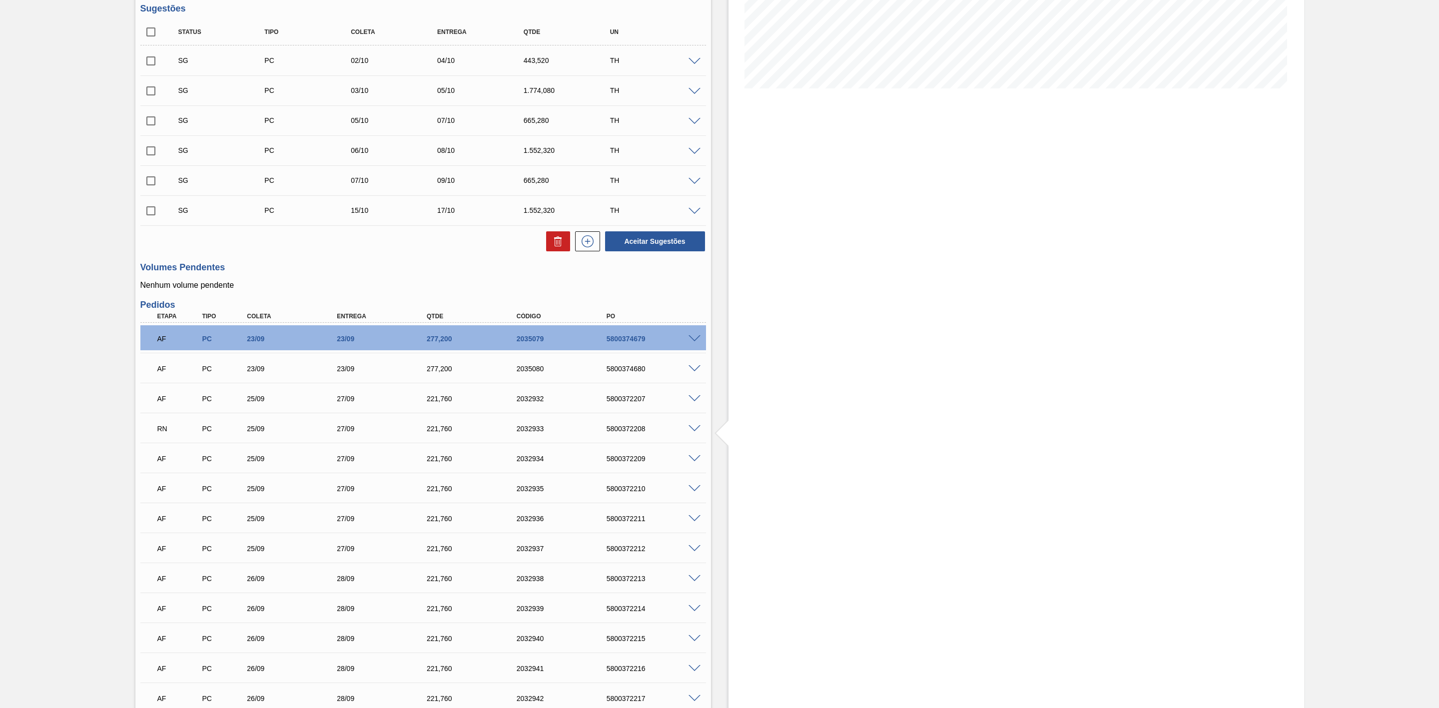
click at [692, 69] on div "SG PC 02/10 04/10 443,520 TH" at bounding box center [423, 60] width 566 height 25
click at [695, 63] on span at bounding box center [695, 61] width 12 height 7
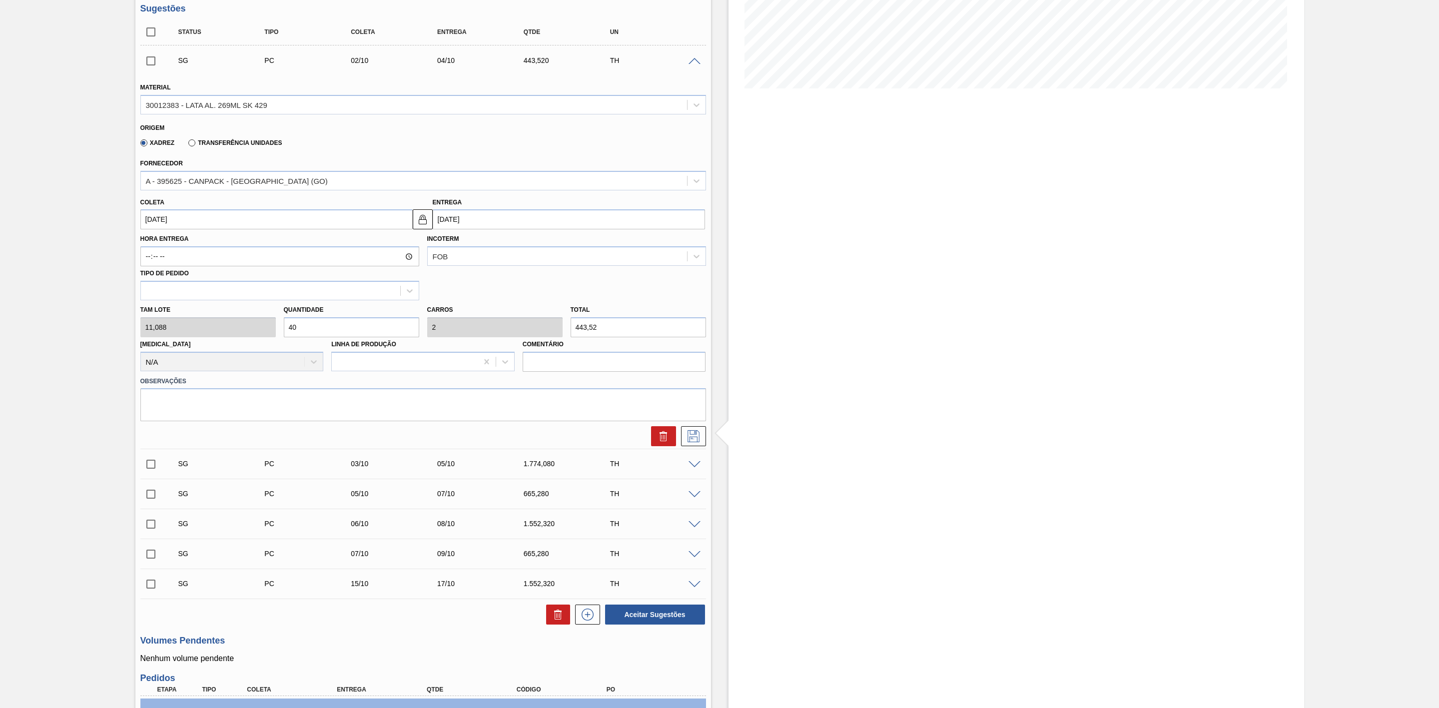
click at [241, 333] on div "Tam lote 11,088 Quantidade 40 Carros 2 Total 443,52 Doca N/A Linha de Produção …" at bounding box center [423, 335] width 574 height 71
type input "2"
type input "0,1"
type input "22,176"
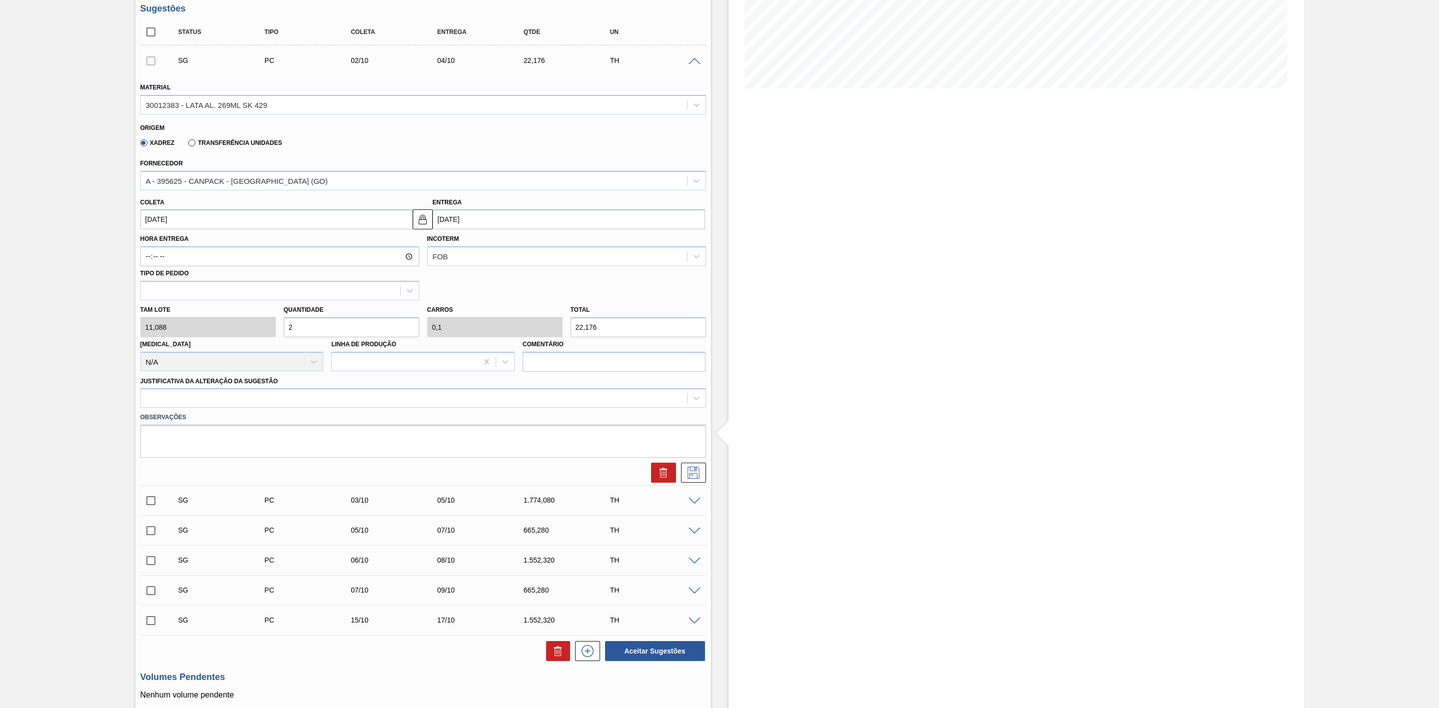
type input "20"
type input "1"
type input "221,76"
type input "20"
click at [477, 222] on input "04/10/2025" at bounding box center [569, 219] width 272 height 20
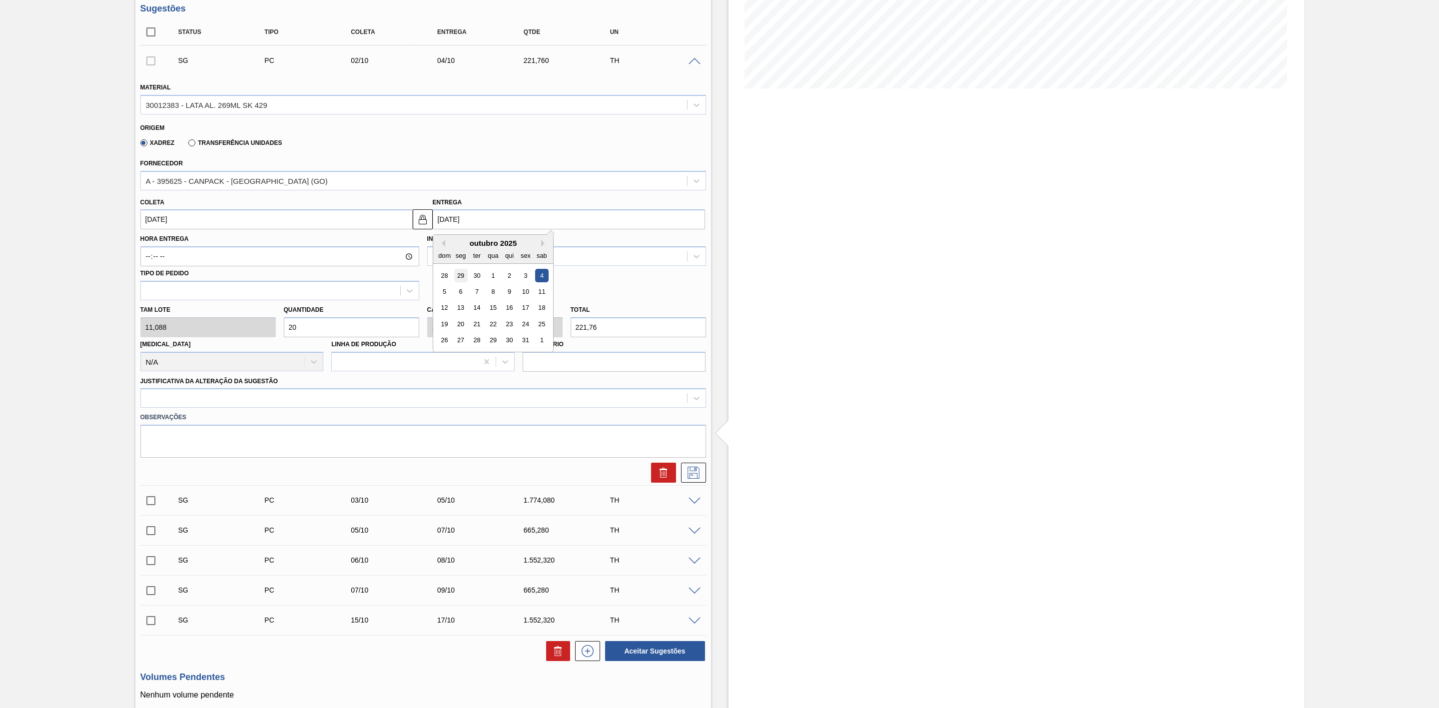
click at [462, 279] on div "29" at bounding box center [460, 275] width 13 height 13
type input "27/09/2025"
type input "29/09/2025"
click at [304, 444] on textarea at bounding box center [423, 441] width 566 height 33
type textarea "Complemento de carga"
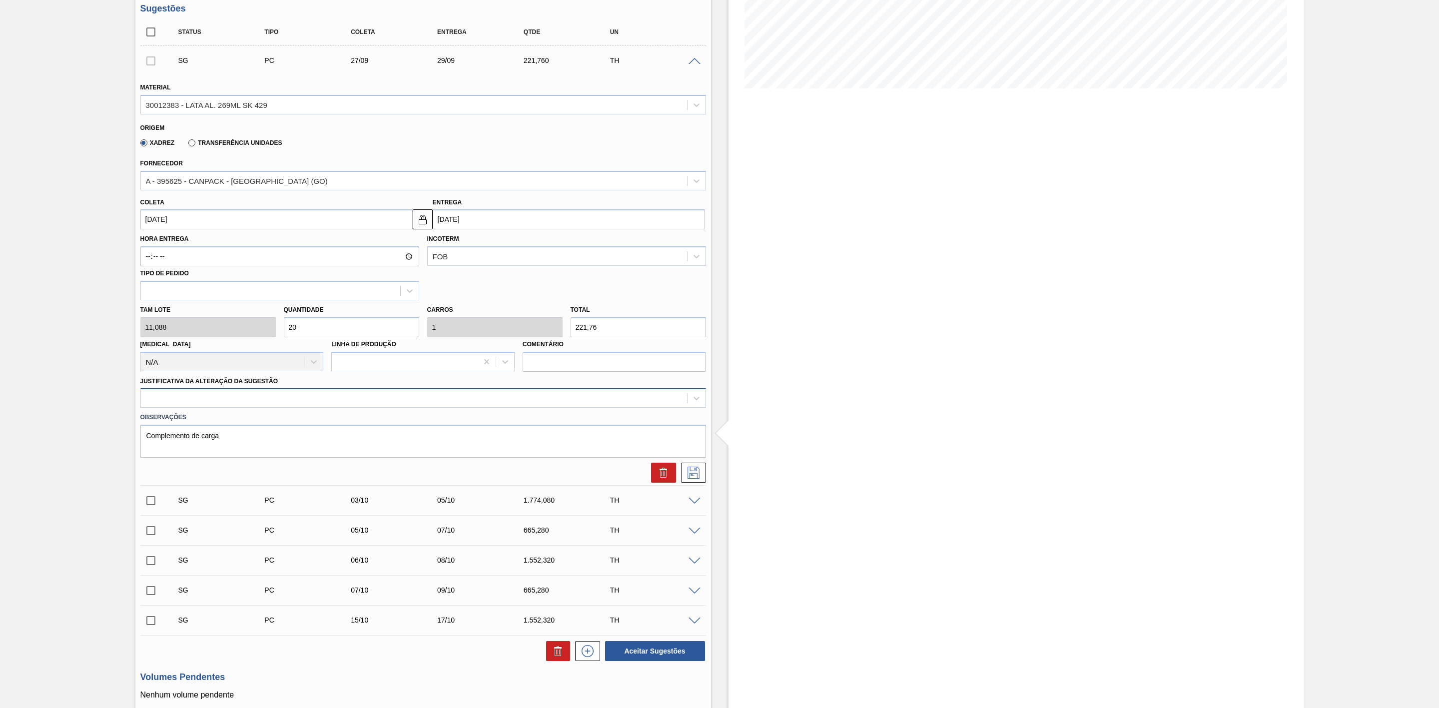
click at [276, 406] on div at bounding box center [414, 398] width 546 height 14
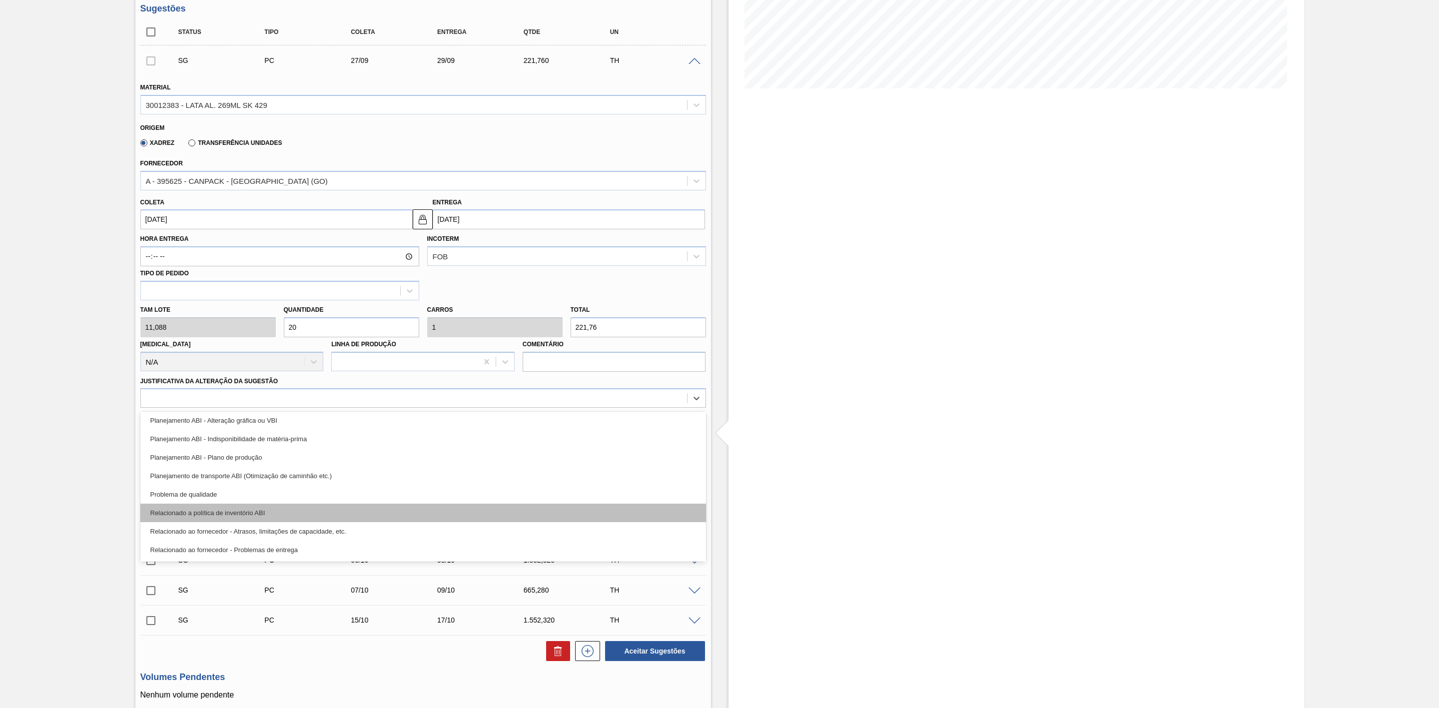
scroll to position [150, 0]
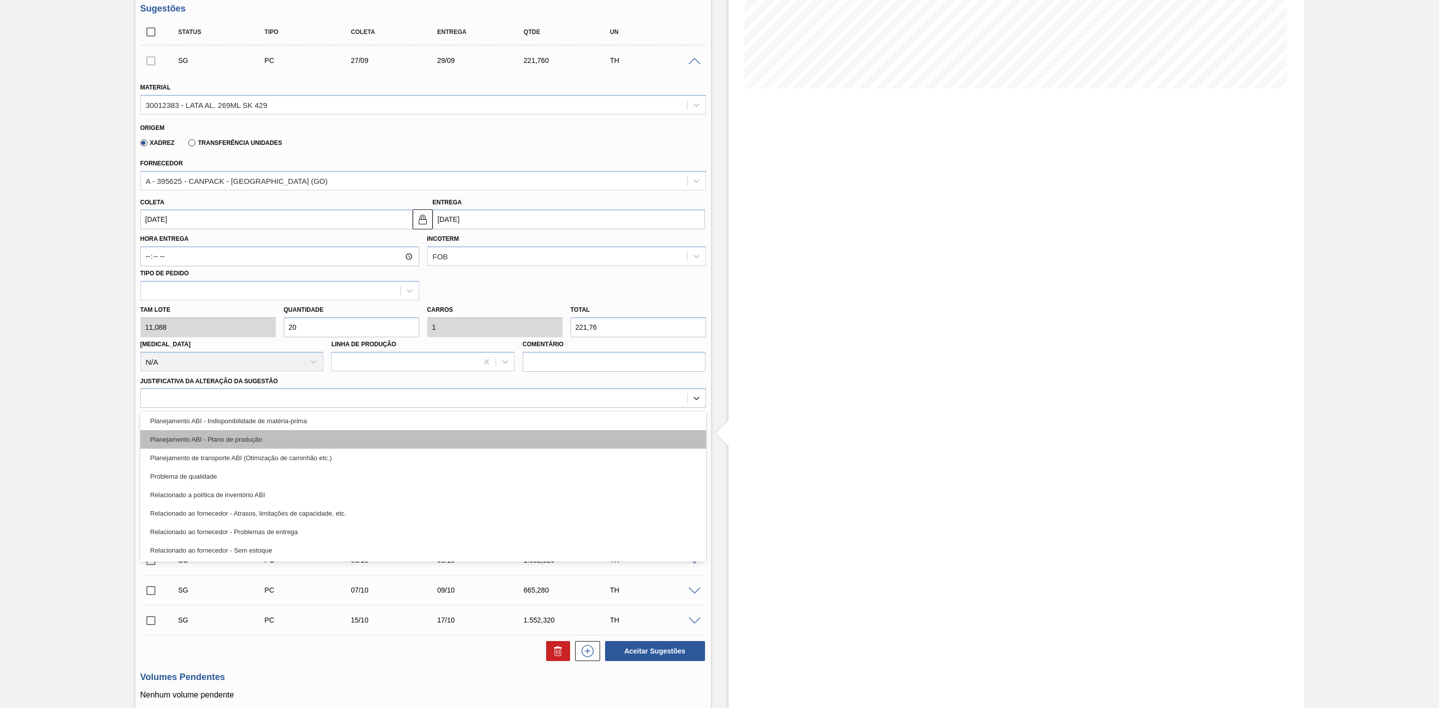
click at [264, 444] on div "Planejamento ABI - Plano de produção" at bounding box center [423, 439] width 566 height 18
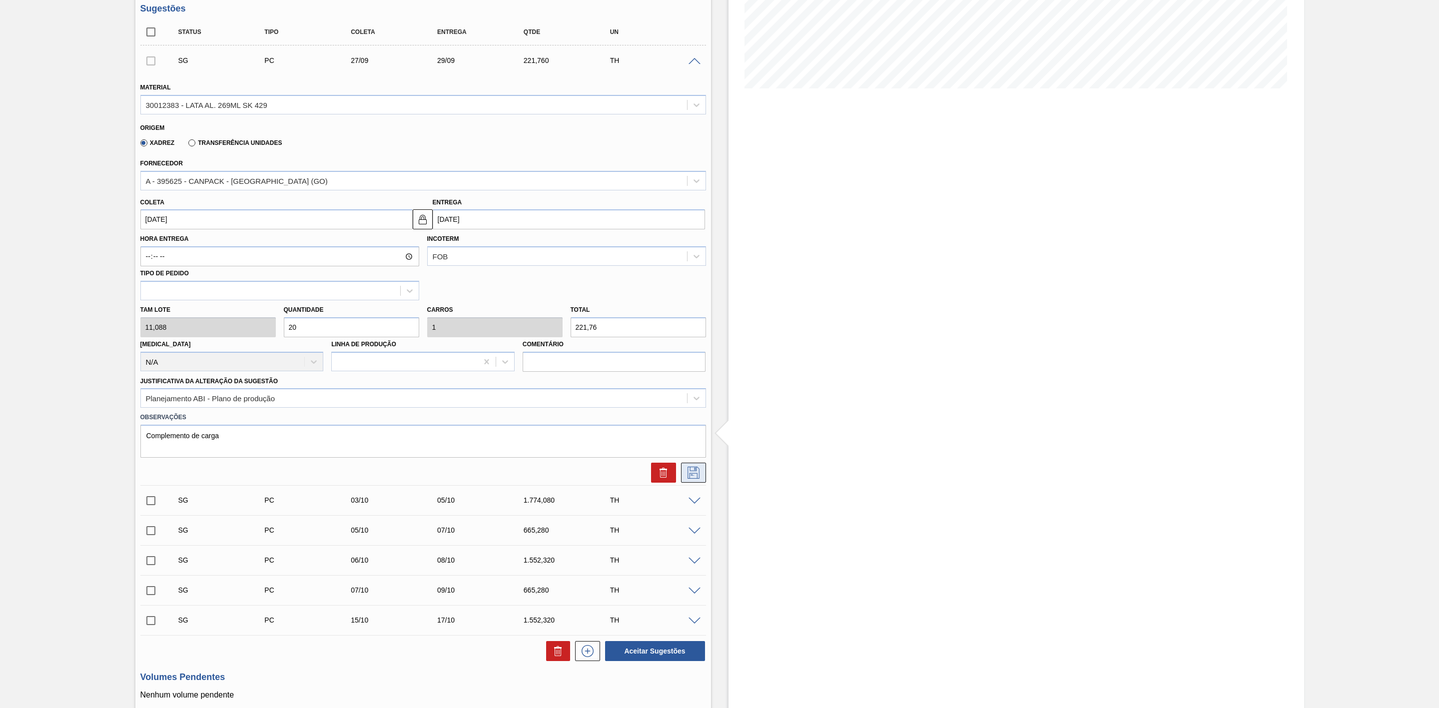
click at [694, 479] on icon at bounding box center [694, 473] width 16 height 12
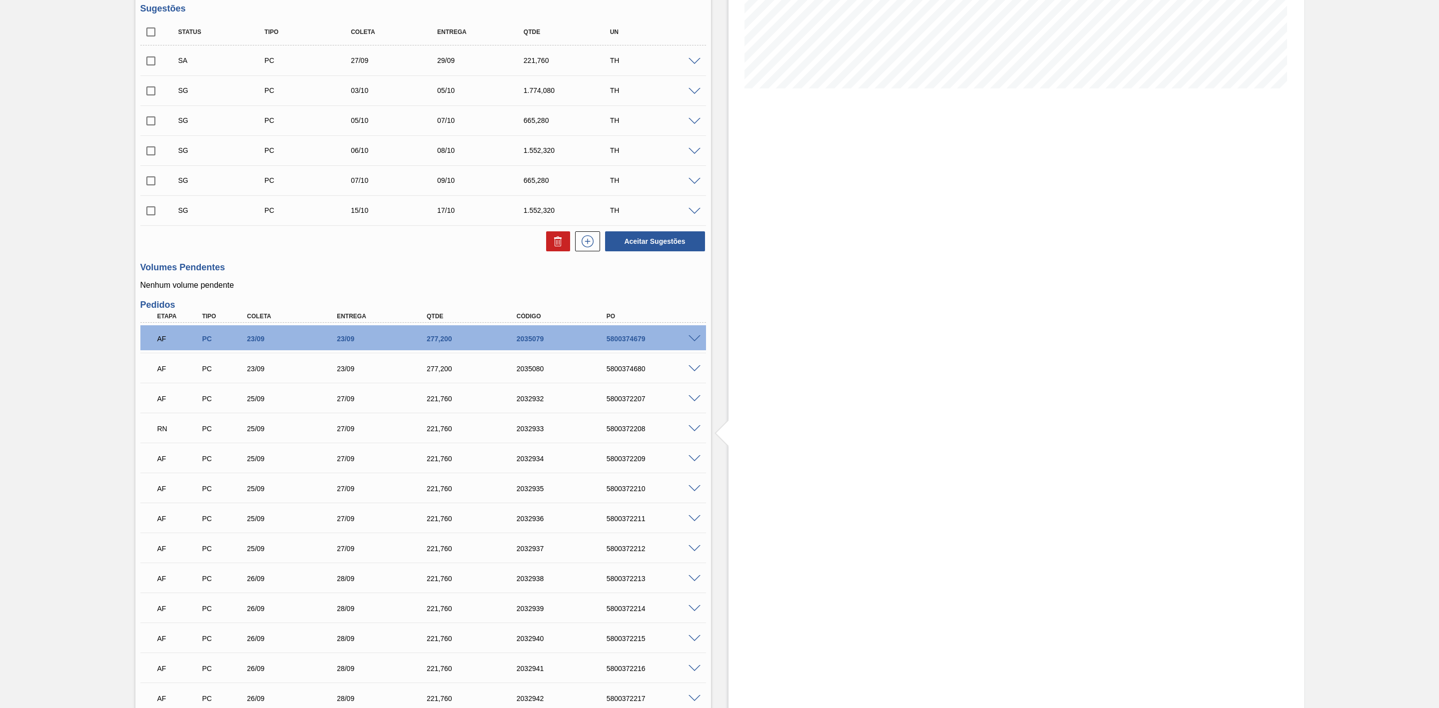
click at [694, 402] on span at bounding box center [695, 398] width 12 height 7
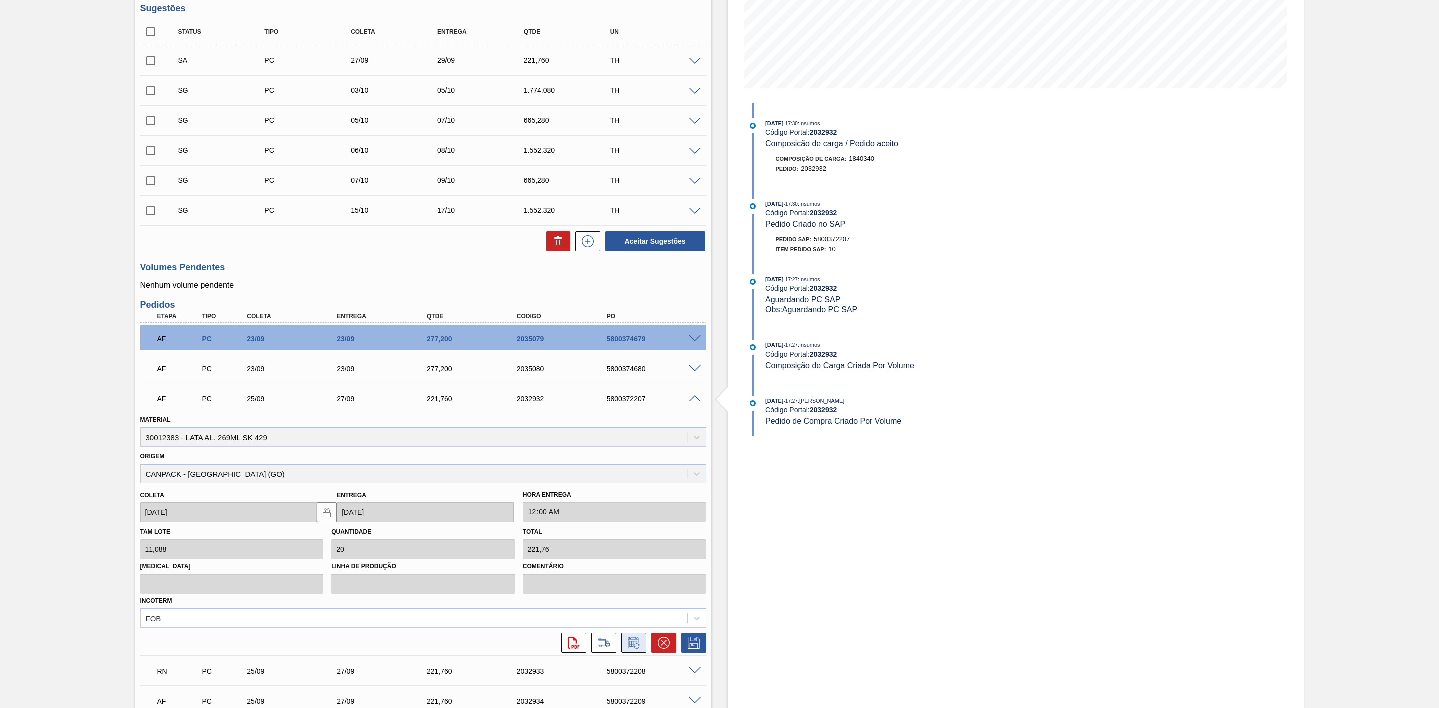
click at [630, 641] on icon at bounding box center [634, 643] width 16 height 12
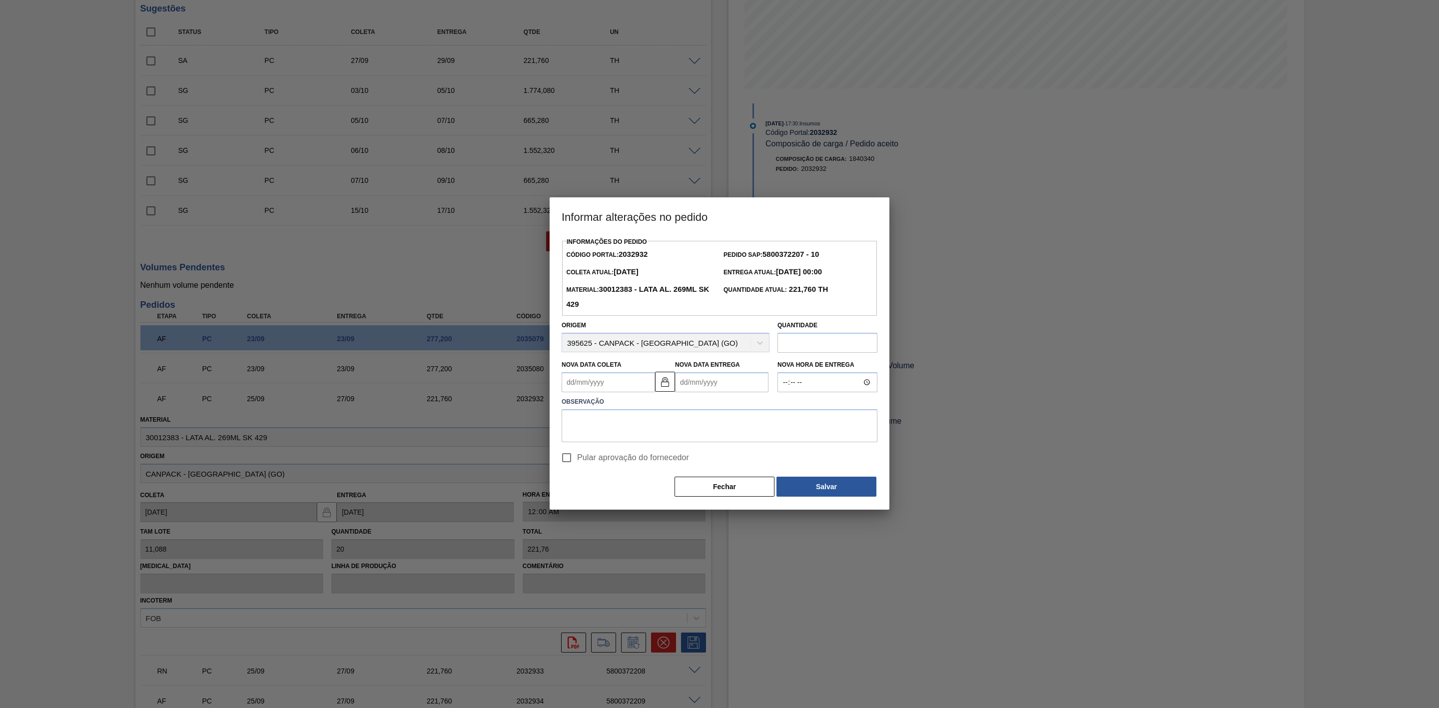
click at [710, 382] on Entrega2032932 "Nova Data Entrega" at bounding box center [721, 382] width 93 height 20
click at [766, 492] on div "26" at bounding box center [767, 486] width 13 height 13
type Coleta2032932 "[DATE]"
type Entrega2032932 "[DATE]"
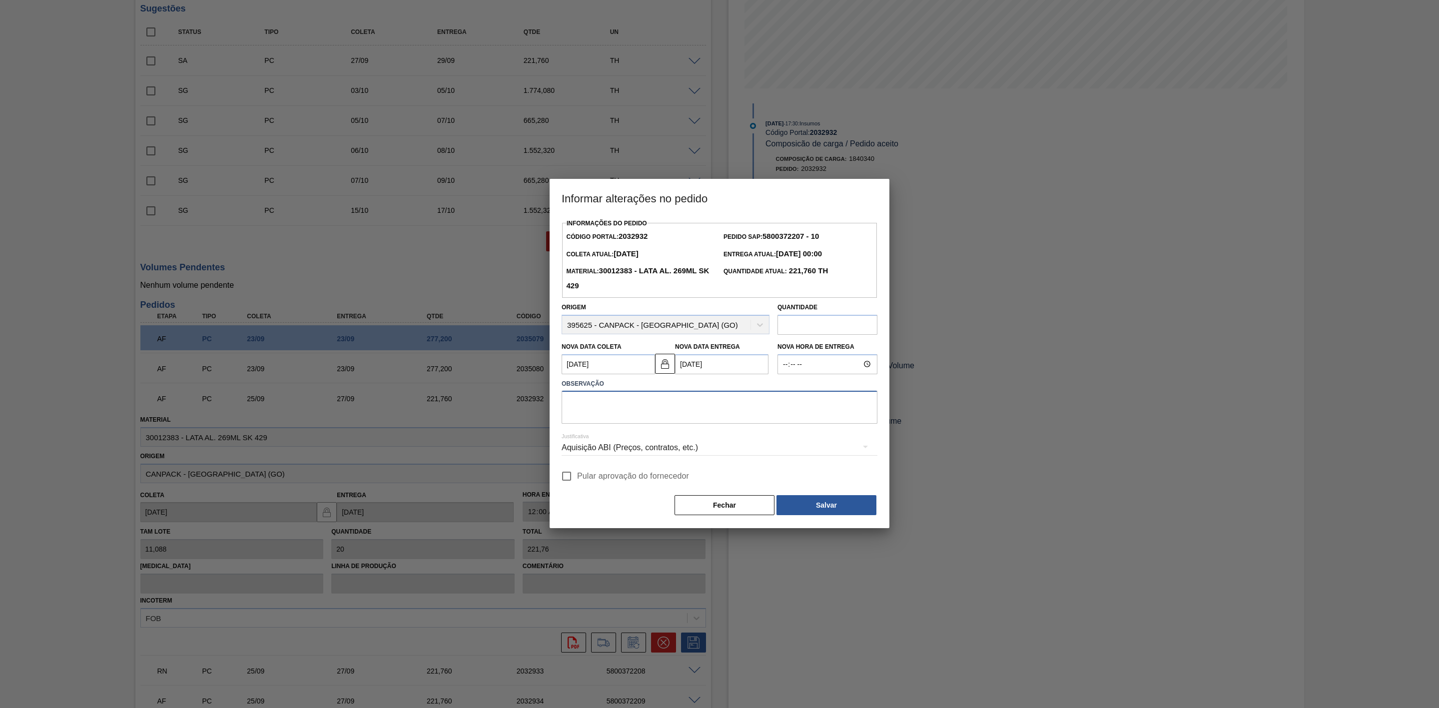
click at [623, 405] on textarea at bounding box center [720, 407] width 316 height 33
paste textarea "Antecipação de programação"
type textarea "Antecipação de programação"
click at [662, 450] on div "Aquisição ABI (Preços, contratos, etc.)" at bounding box center [720, 448] width 316 height 28
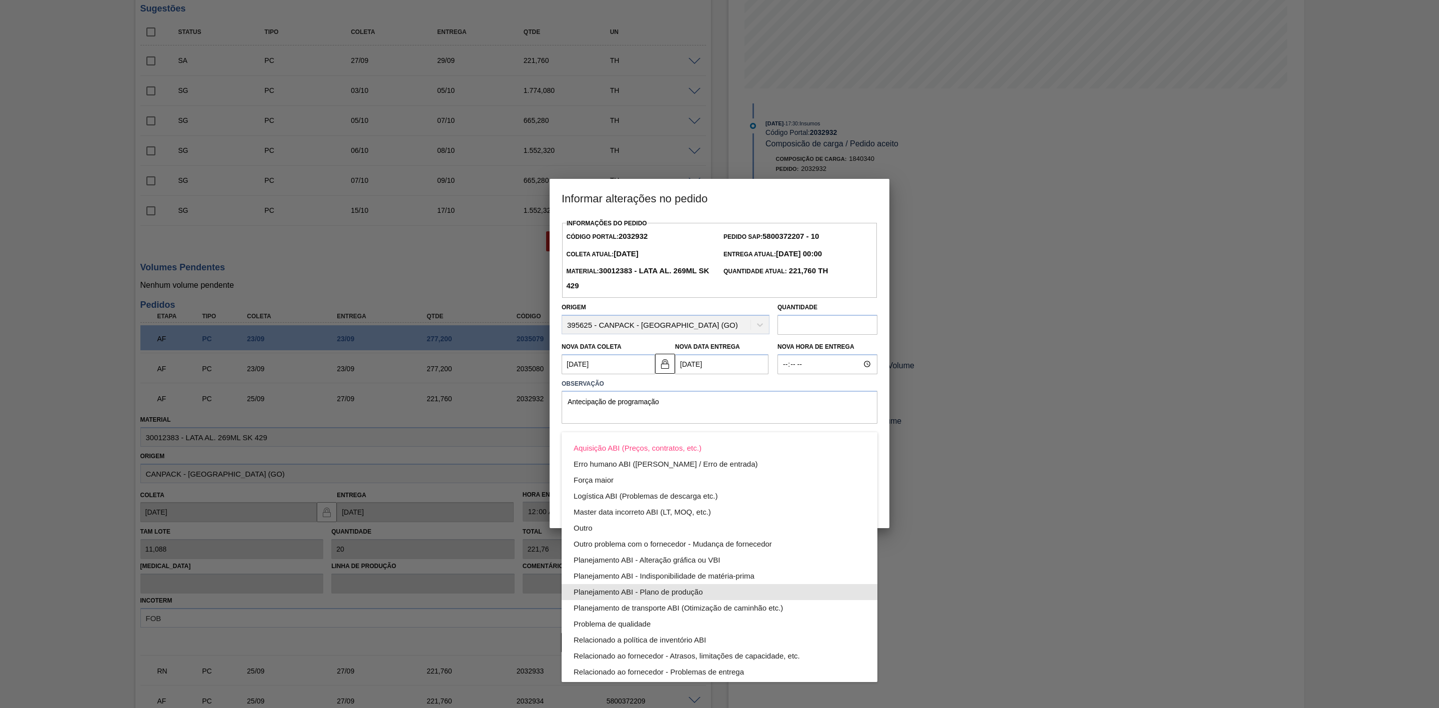
click at [669, 594] on div "Planejamento ABI - Plano de produção" at bounding box center [720, 592] width 292 height 16
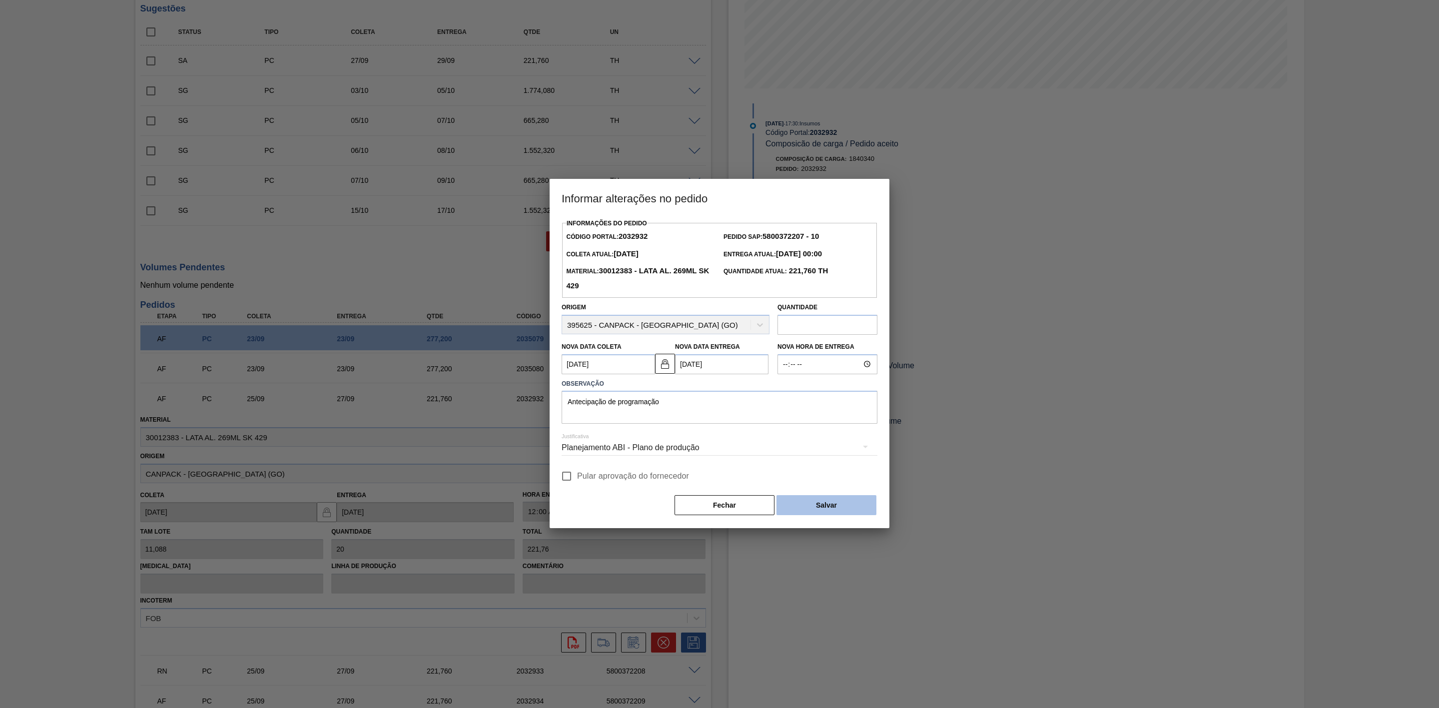
click at [810, 506] on button "Salvar" at bounding box center [826, 505] width 100 height 20
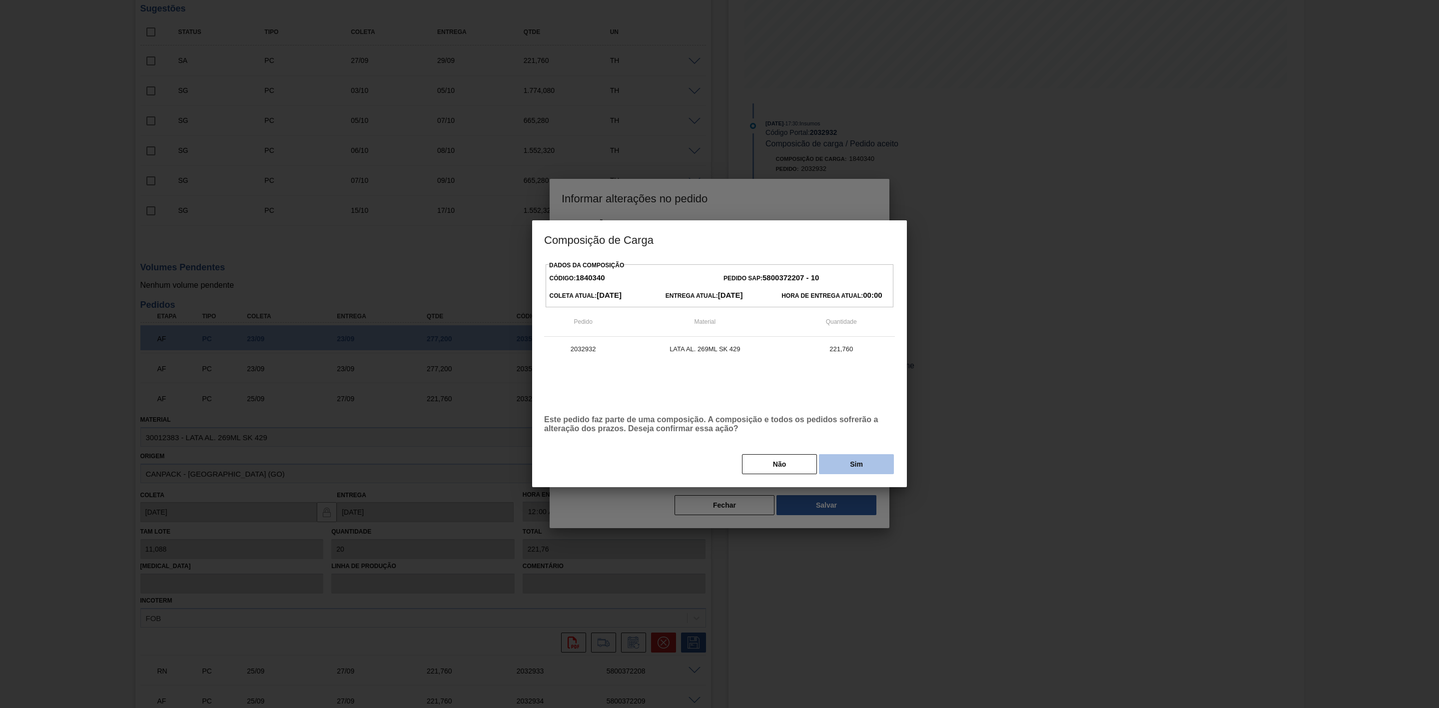
click at [853, 466] on button "Sim" at bounding box center [856, 464] width 75 height 20
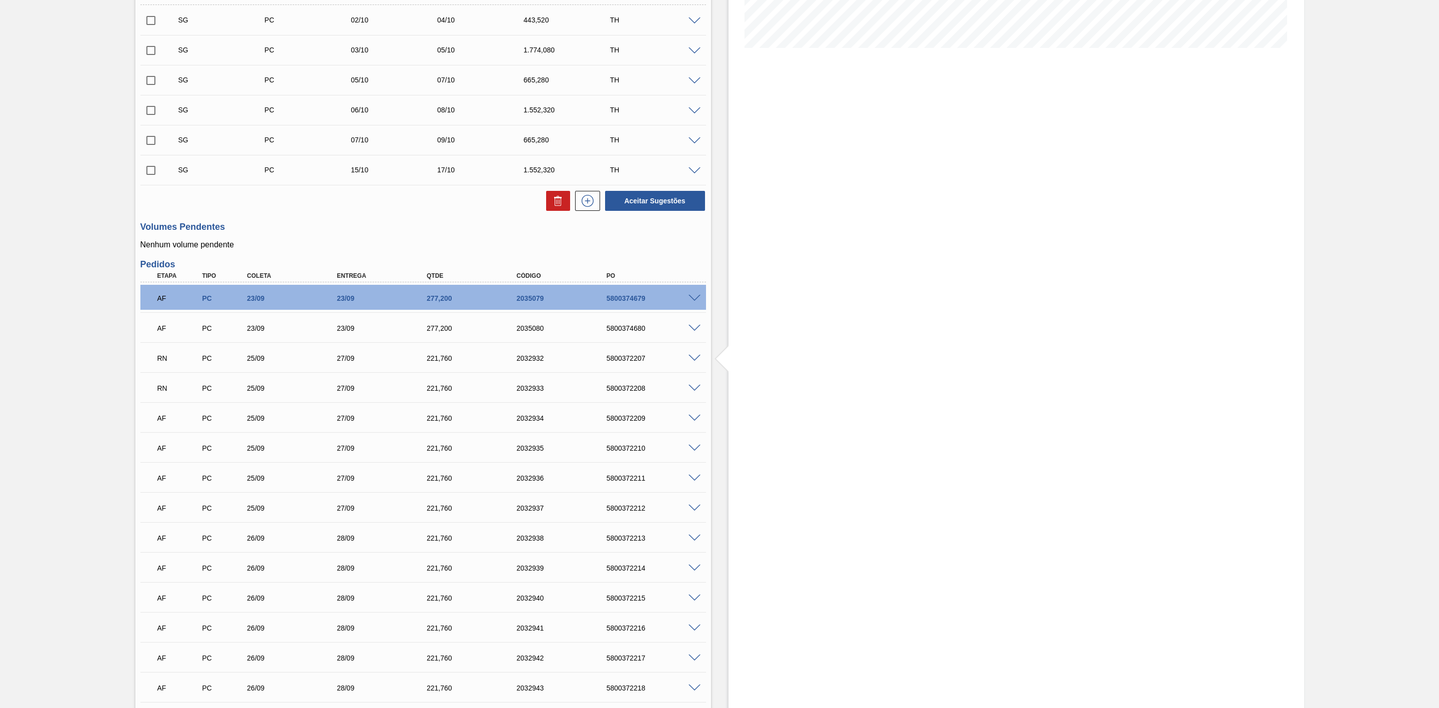
scroll to position [204, 0]
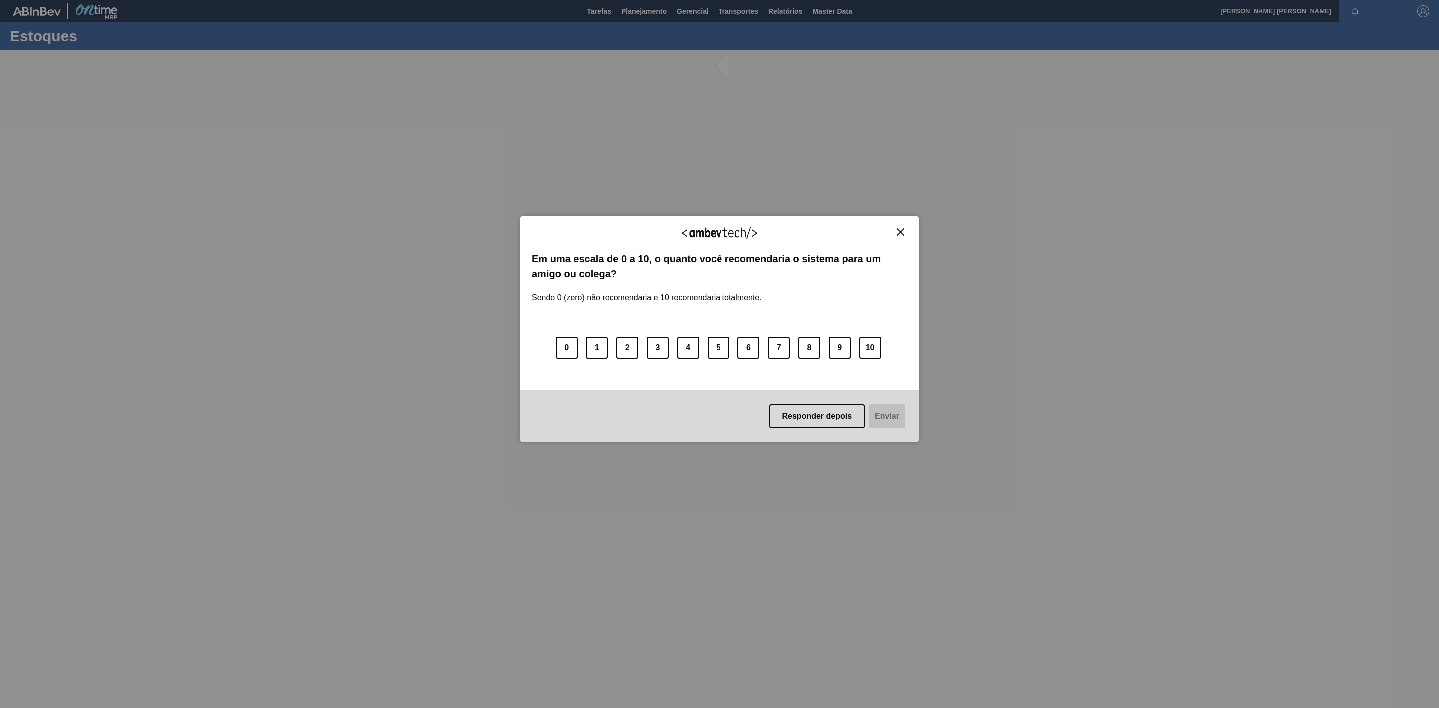
click at [902, 231] on img "Close" at bounding box center [900, 231] width 7 height 7
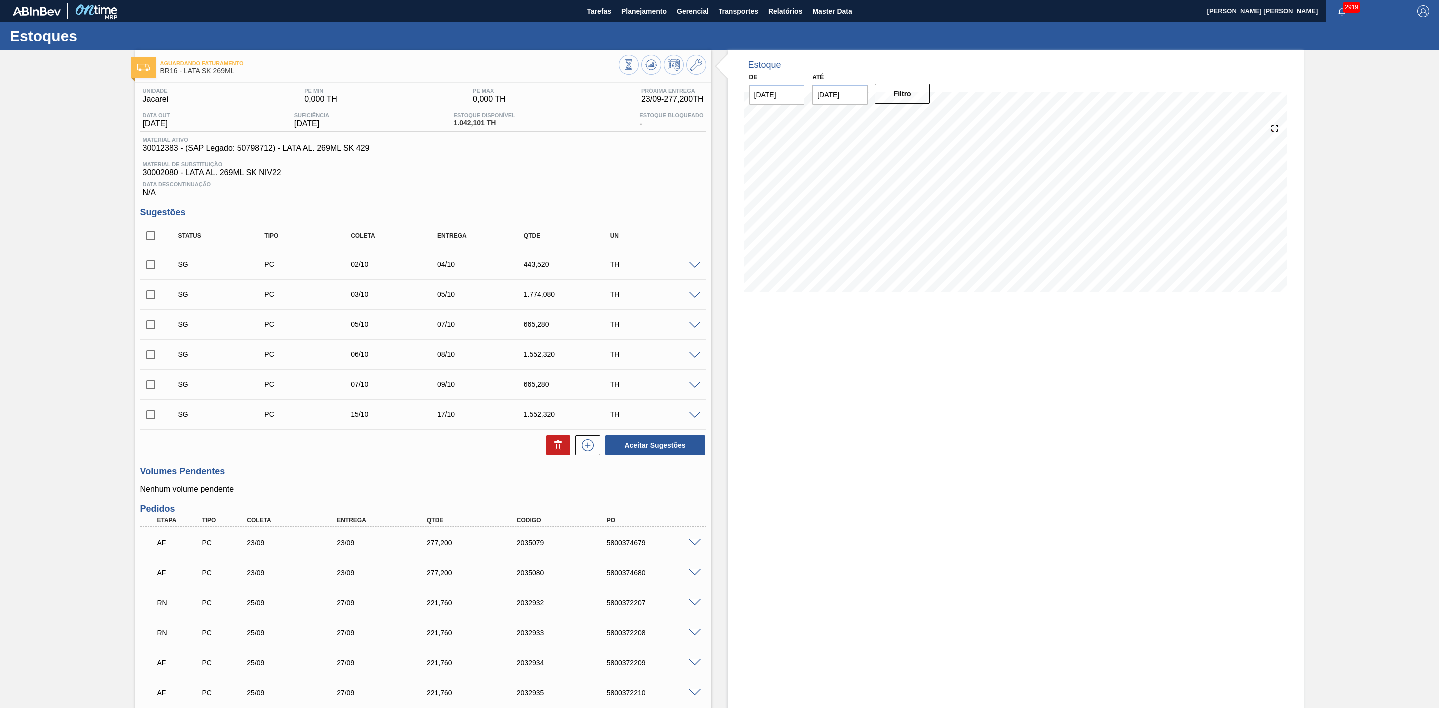
click at [695, 268] on span at bounding box center [695, 265] width 12 height 7
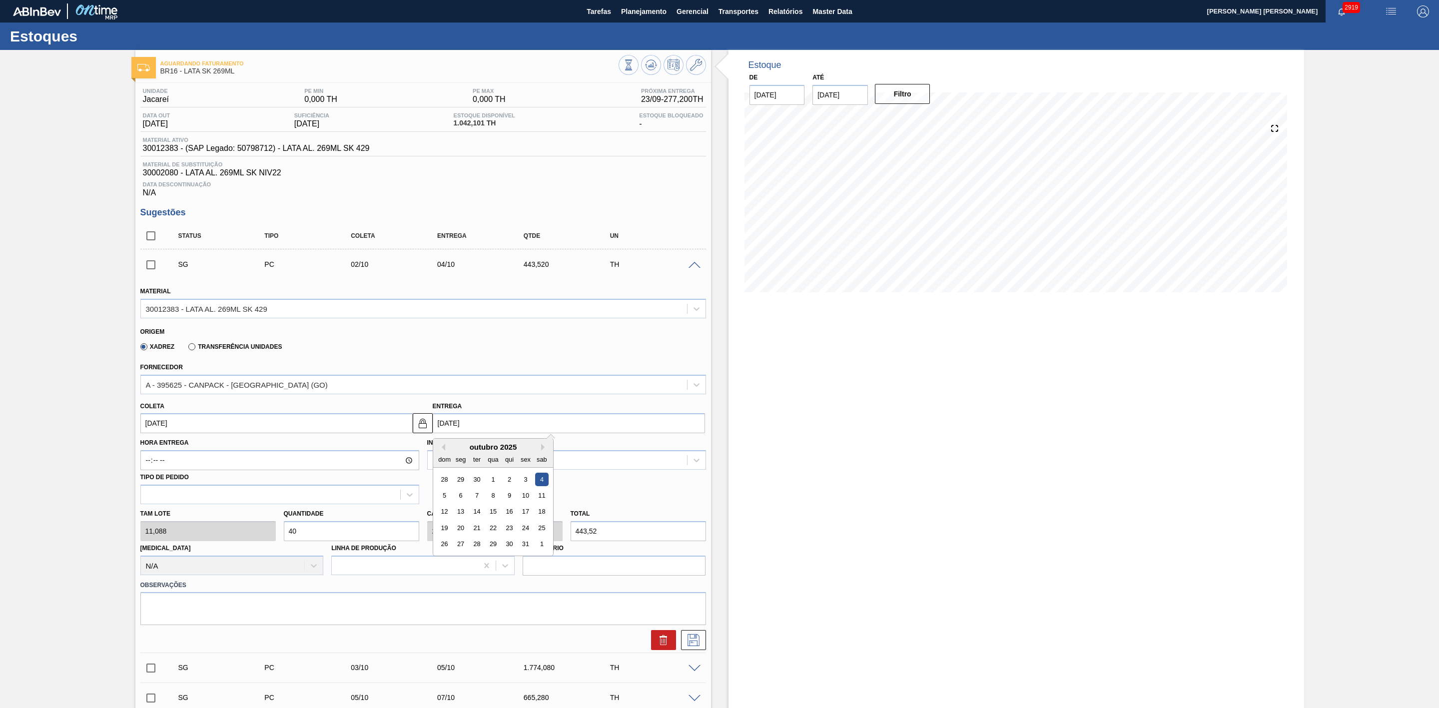
click at [454, 431] on input "[DATE]" at bounding box center [569, 423] width 272 height 20
click at [459, 484] on div "29" at bounding box center [460, 479] width 13 height 13
type input "[DATE]"
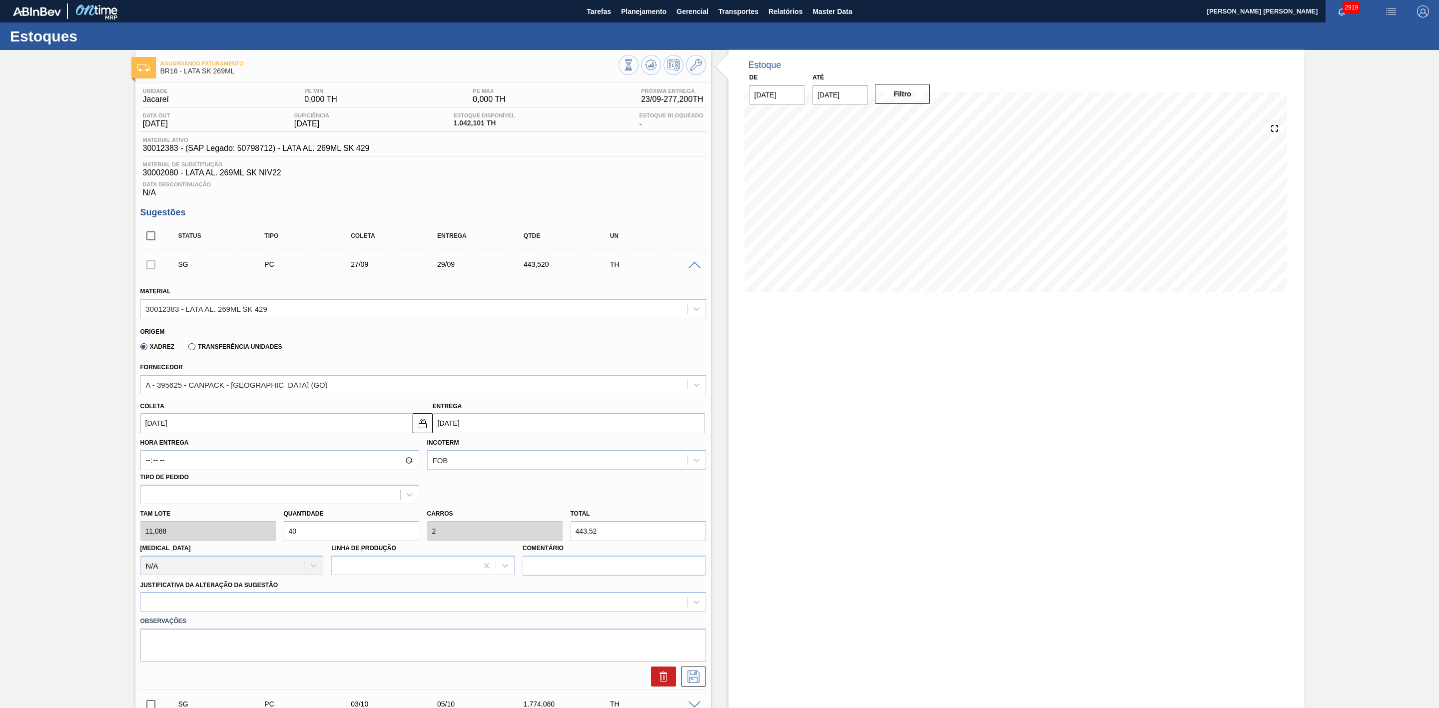
click at [264, 536] on div "Tam lote 11,088 Quantidade 40 Carros 2 Total 443,52 Doca N/A Linha de Produção …" at bounding box center [423, 539] width 574 height 71
type input "2"
type input "0,1"
type input "22,176"
type input "20"
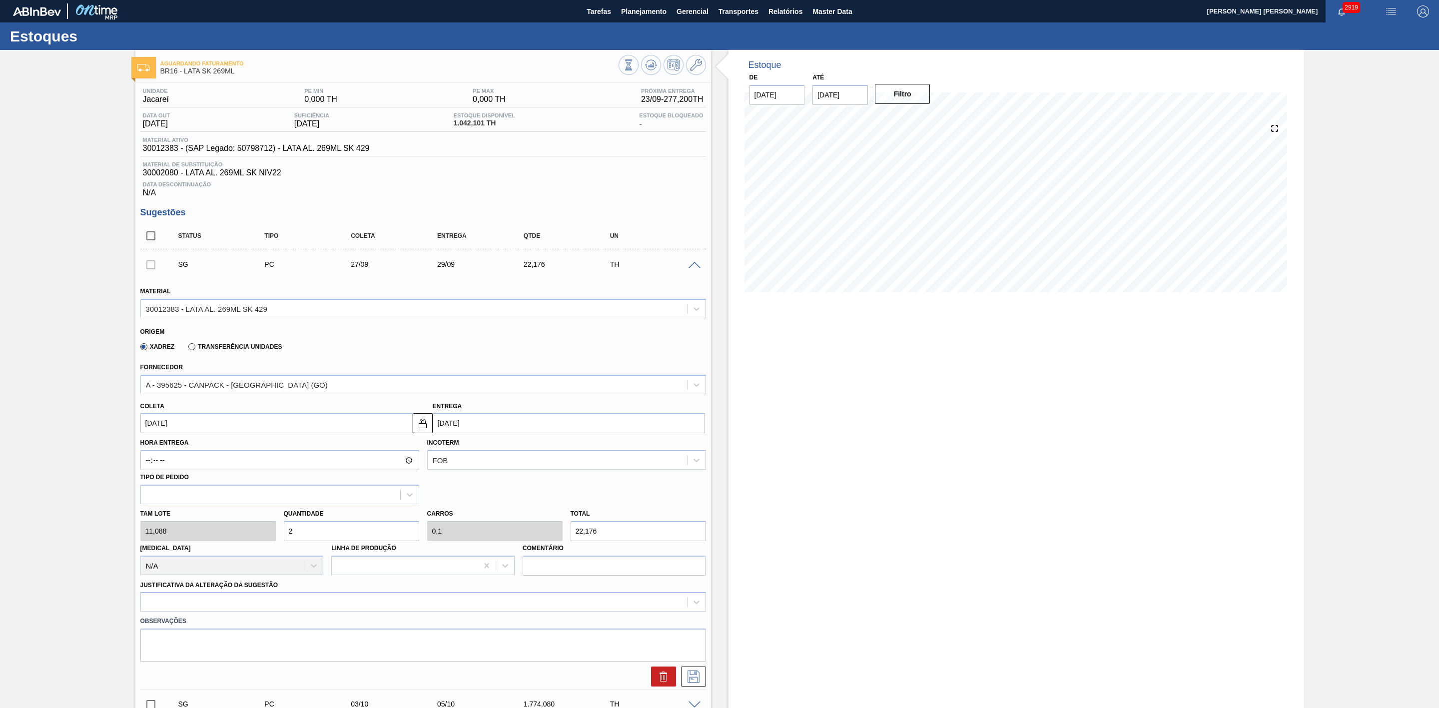
type input "1"
type input "221,76"
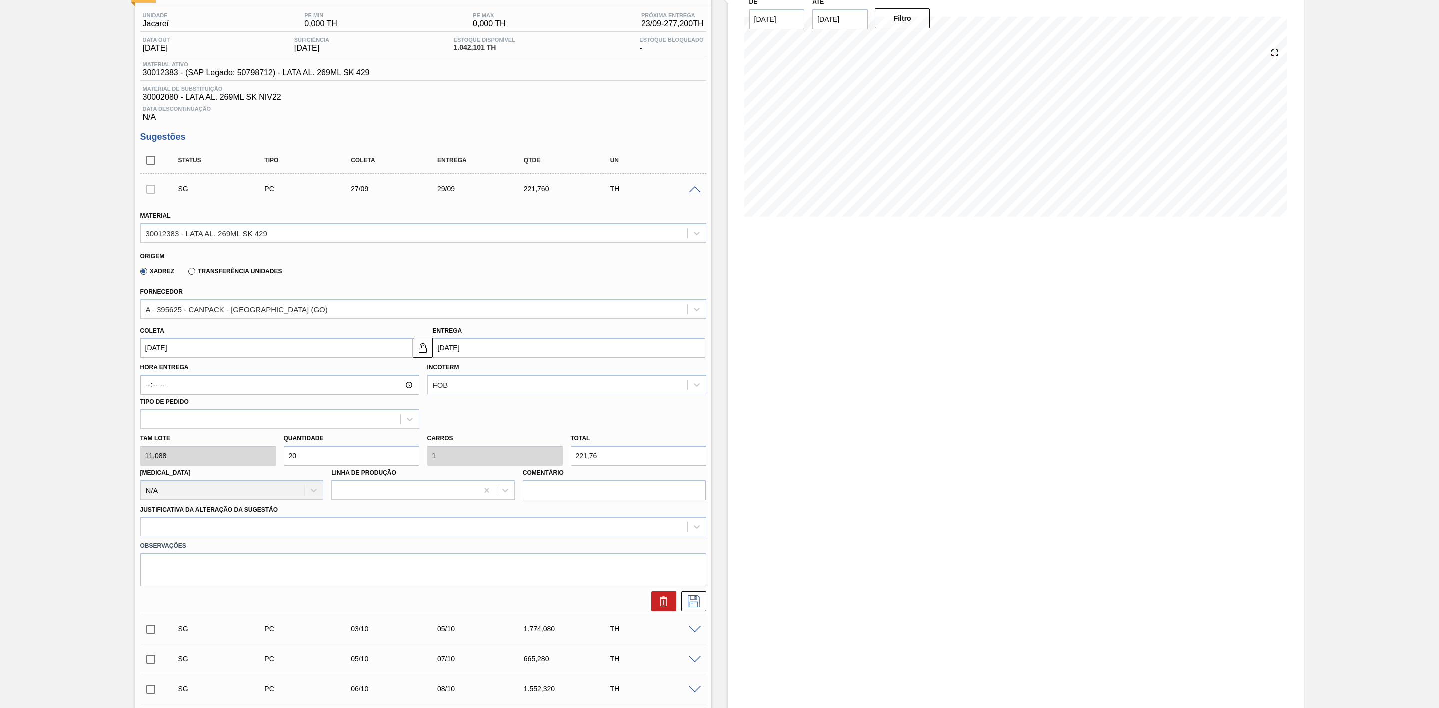
scroll to position [225, 0]
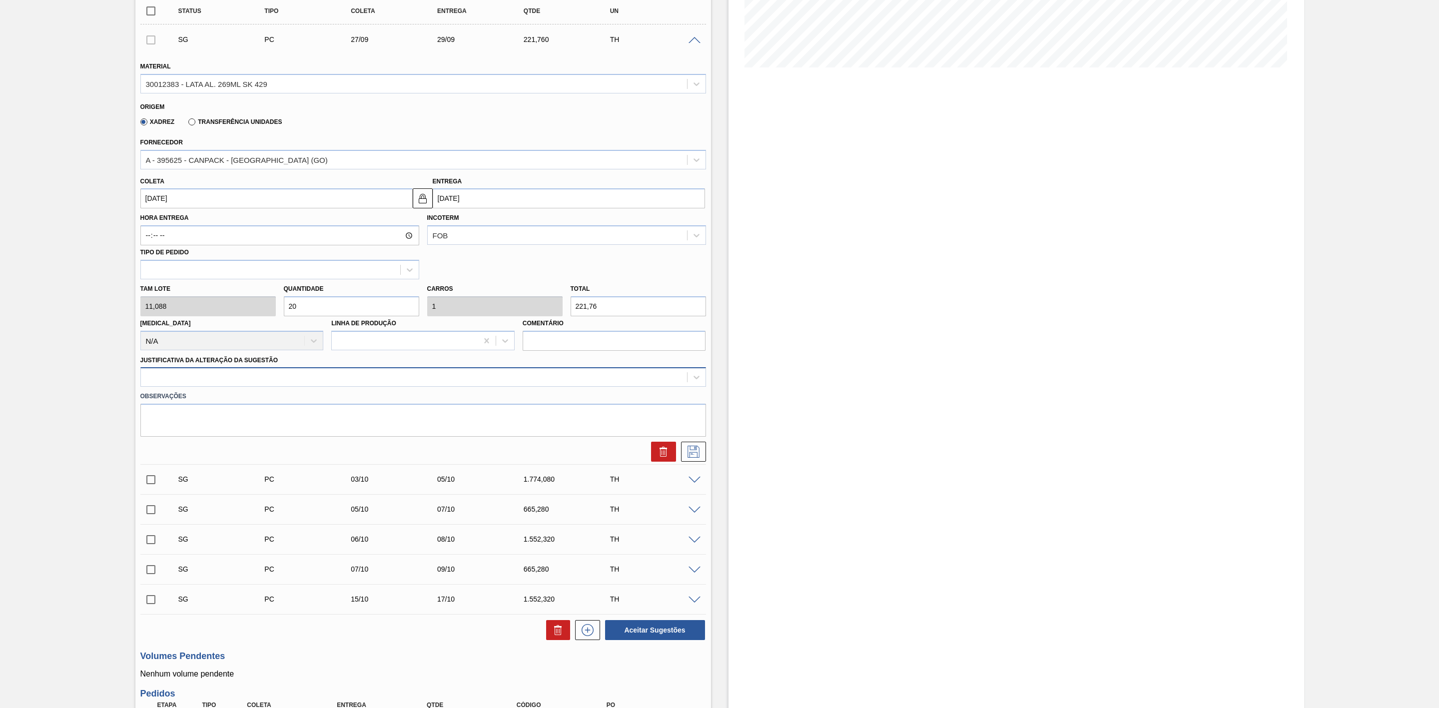
type input "20"
click at [201, 375] on div at bounding box center [414, 377] width 546 height 14
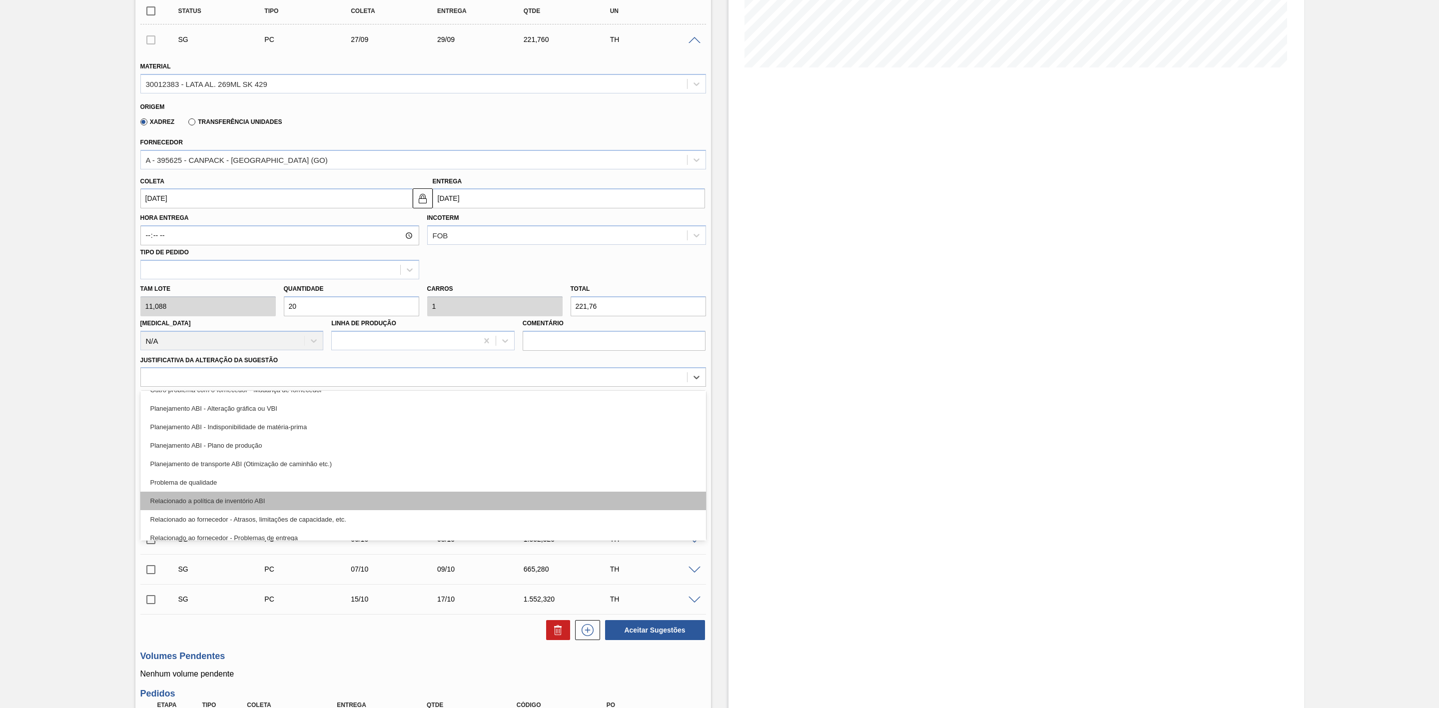
scroll to position [150, 0]
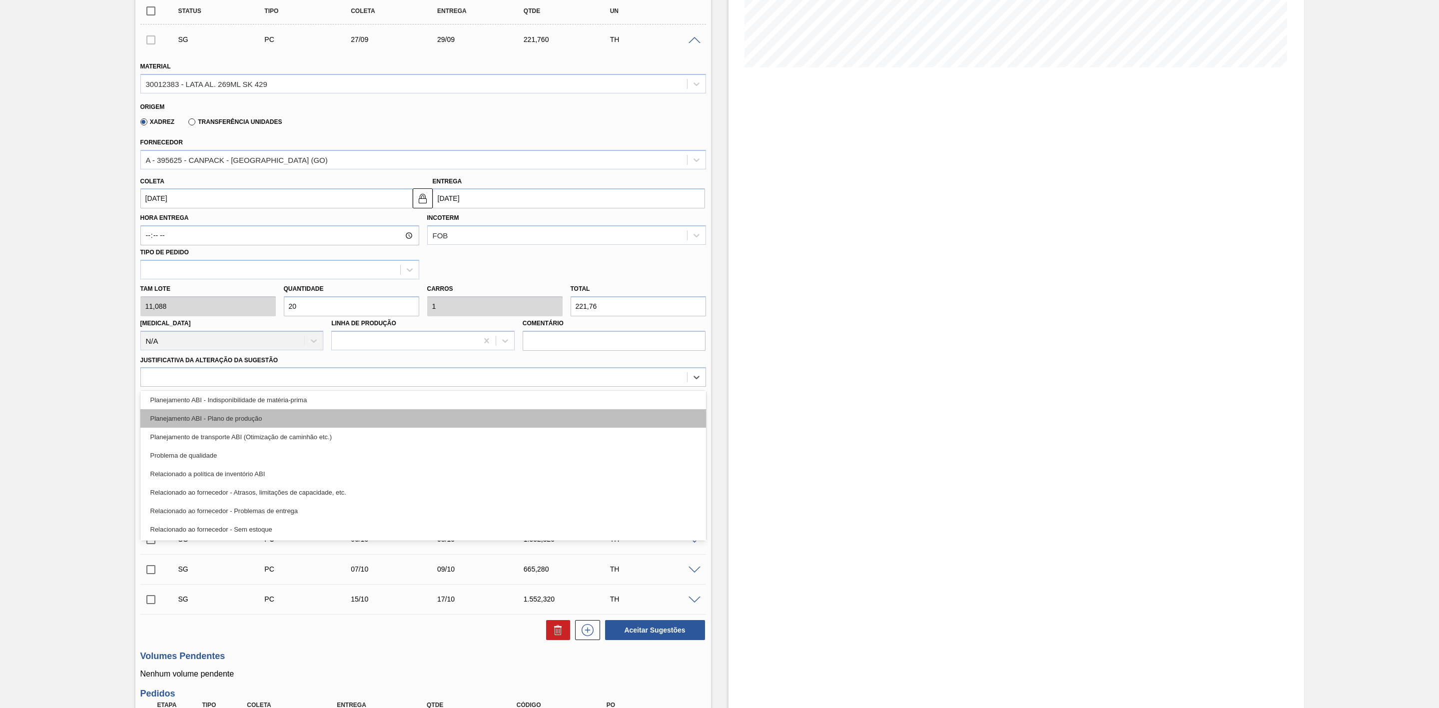
click at [235, 423] on div "Planejamento ABI - Plano de produção" at bounding box center [423, 418] width 566 height 18
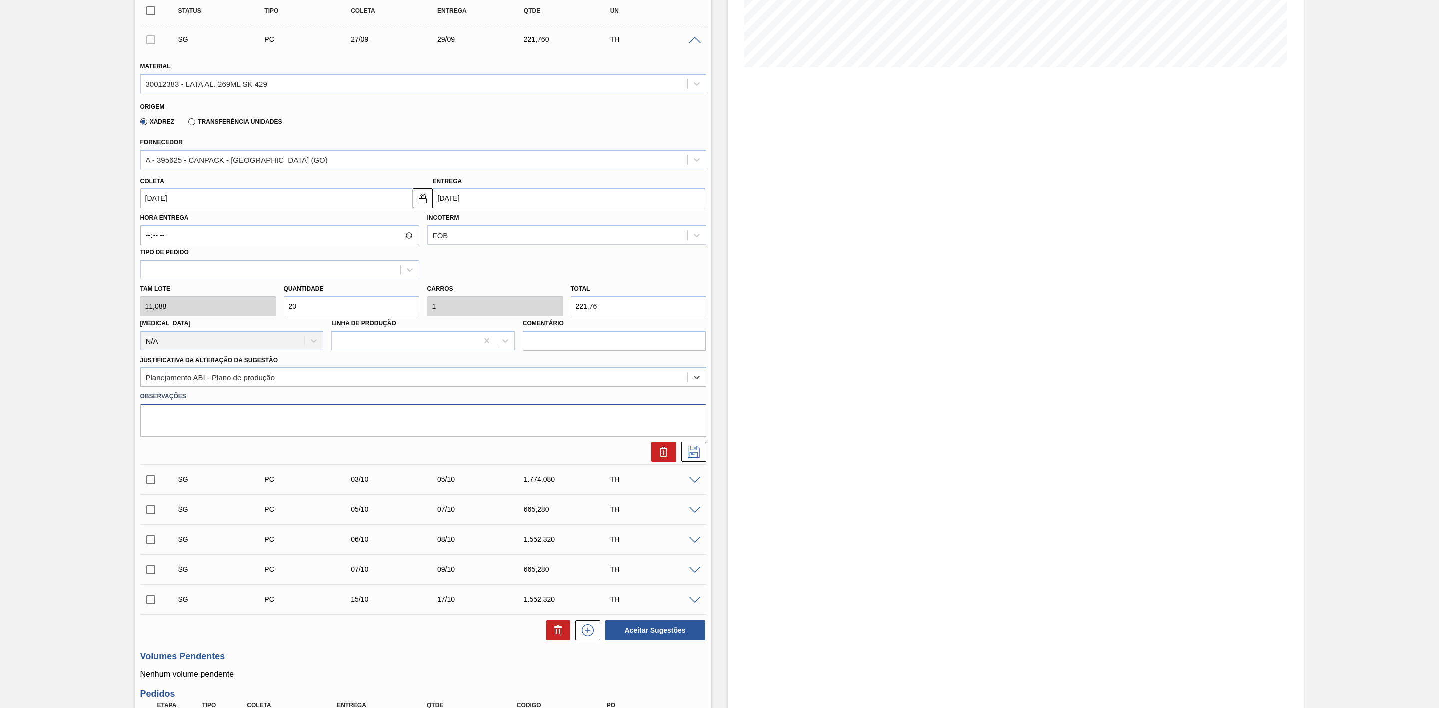
click at [219, 427] on textarea at bounding box center [423, 420] width 566 height 33
type textarea "Complemento de carga"
click at [693, 456] on icon at bounding box center [694, 452] width 12 height 12
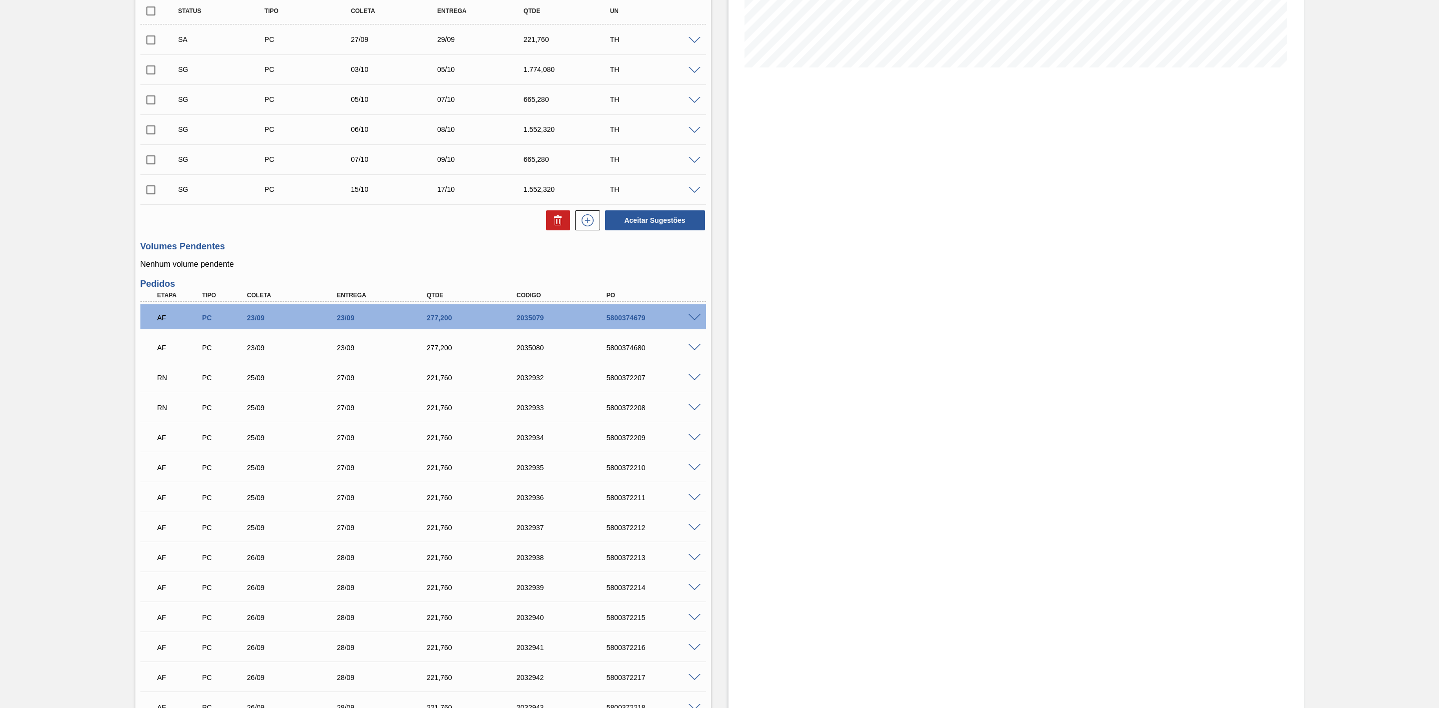
click at [153, 44] on input "checkbox" at bounding box center [150, 39] width 21 height 21
click at [652, 218] on button "Aceitar Sugestões" at bounding box center [655, 220] width 100 height 20
checkbox input "false"
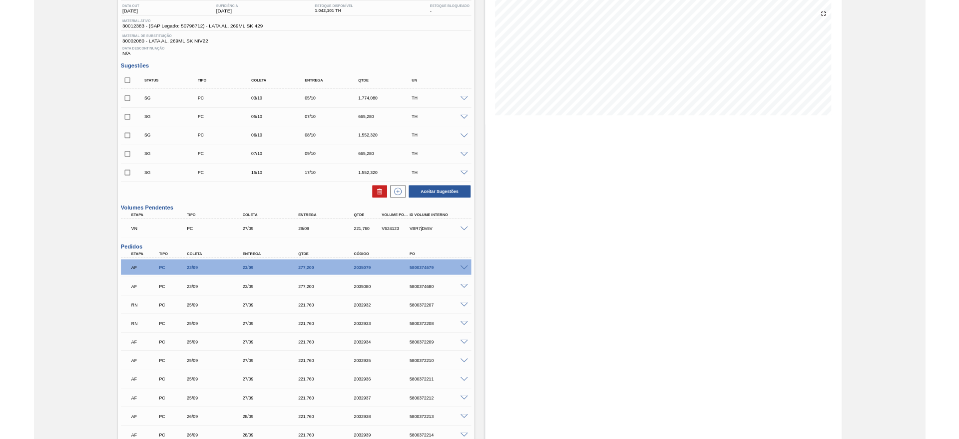
scroll to position [0, 0]
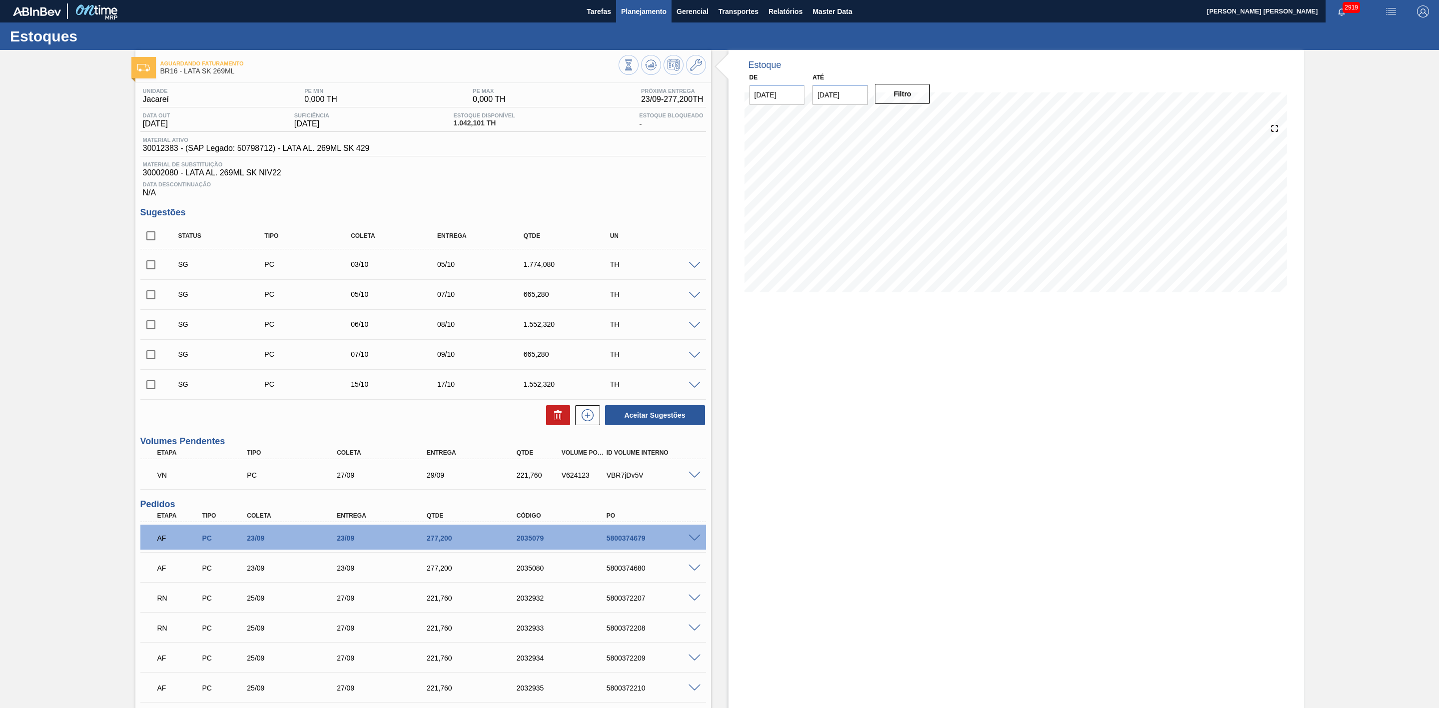
click at [646, 9] on span "Planejamento" at bounding box center [643, 11] width 45 height 12
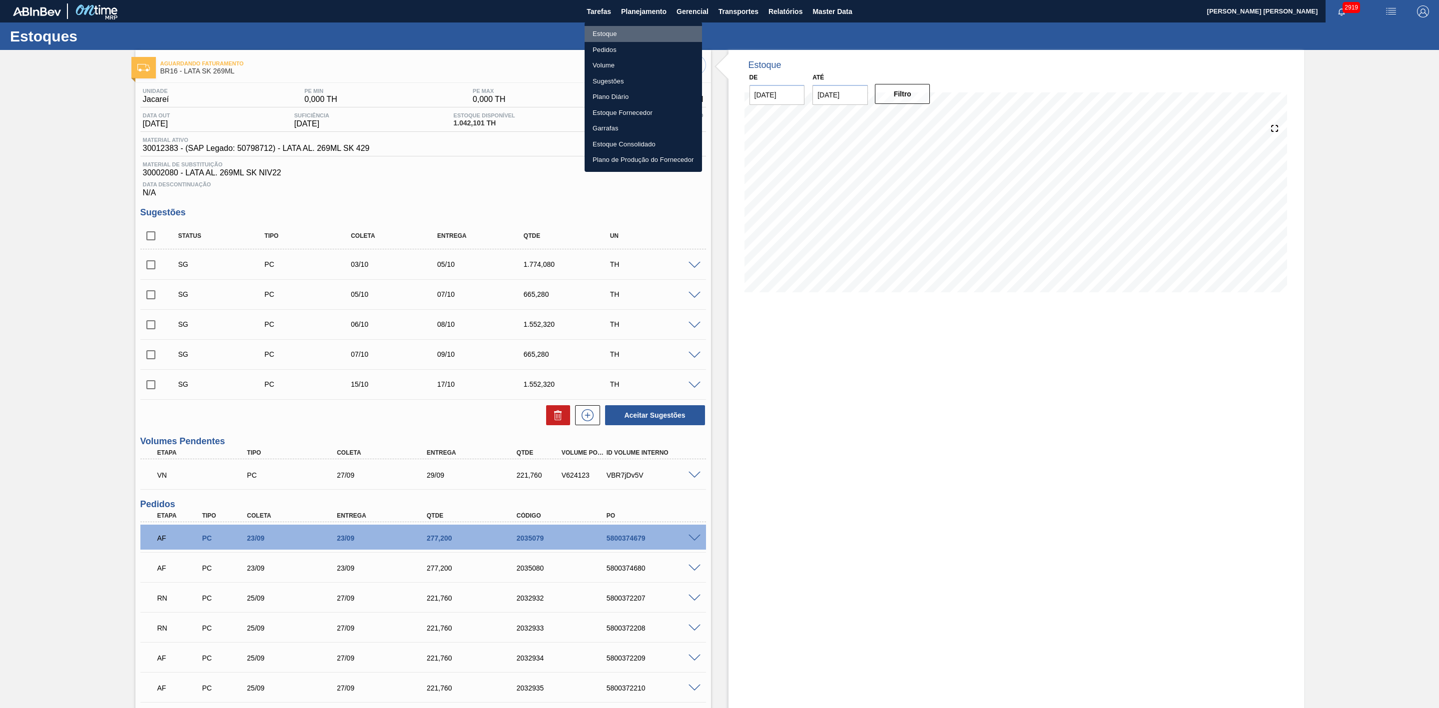
click at [600, 36] on li "Estoque" at bounding box center [643, 34] width 117 height 16
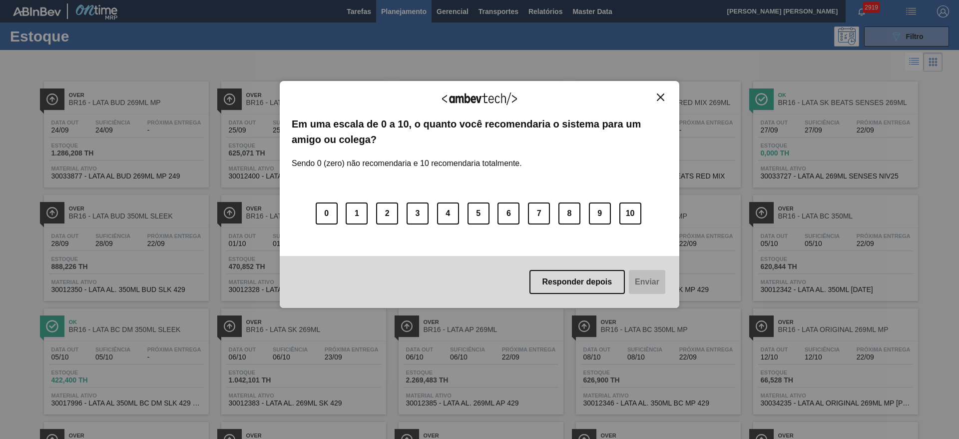
click at [658, 99] on img "Close" at bounding box center [660, 96] width 7 height 7
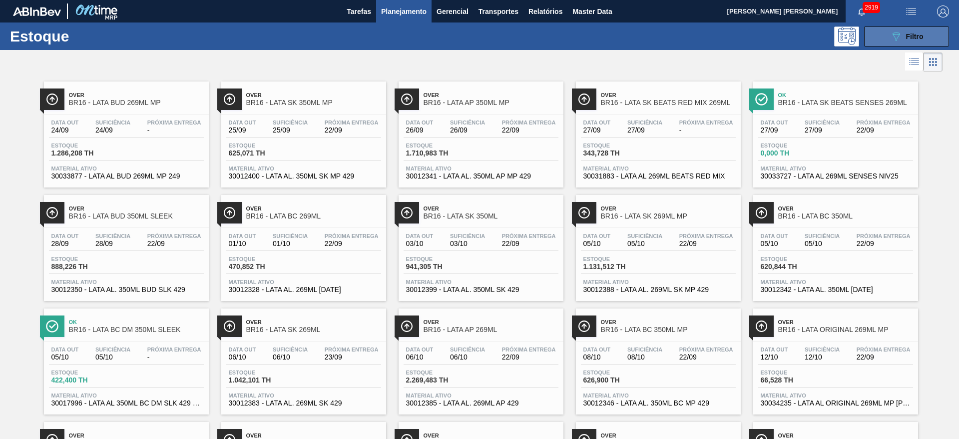
click at [887, 40] on button "089F7B8B-B2A5-4AFE-B5C0-19BA573D28AC Filtro" at bounding box center [906, 36] width 85 height 20
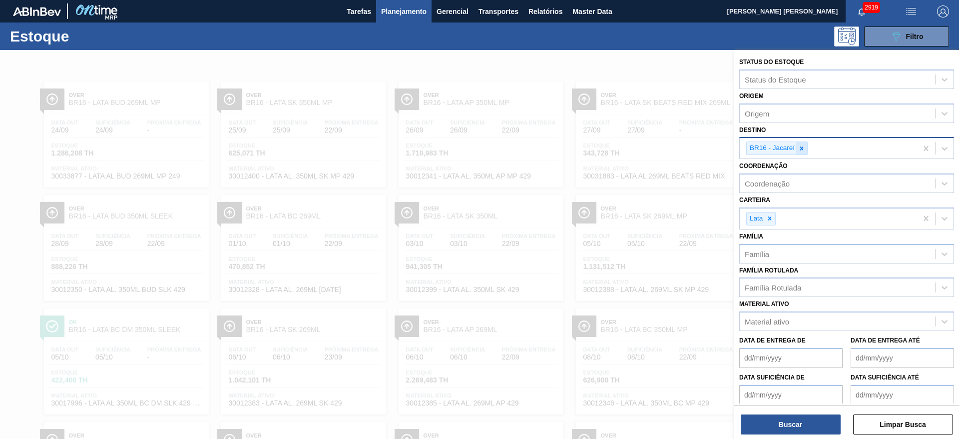
click at [803, 145] on icon at bounding box center [801, 148] width 7 height 7
type input "09"
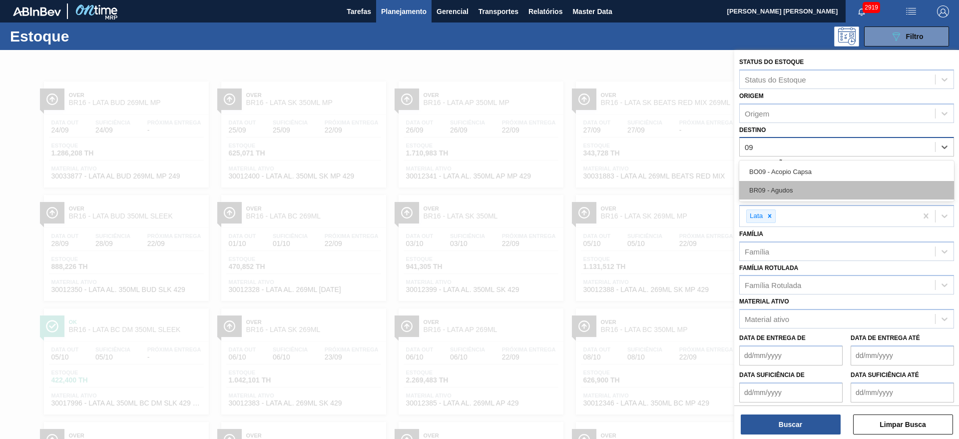
click at [783, 190] on div "BR09 - Agudos" at bounding box center [846, 190] width 215 height 18
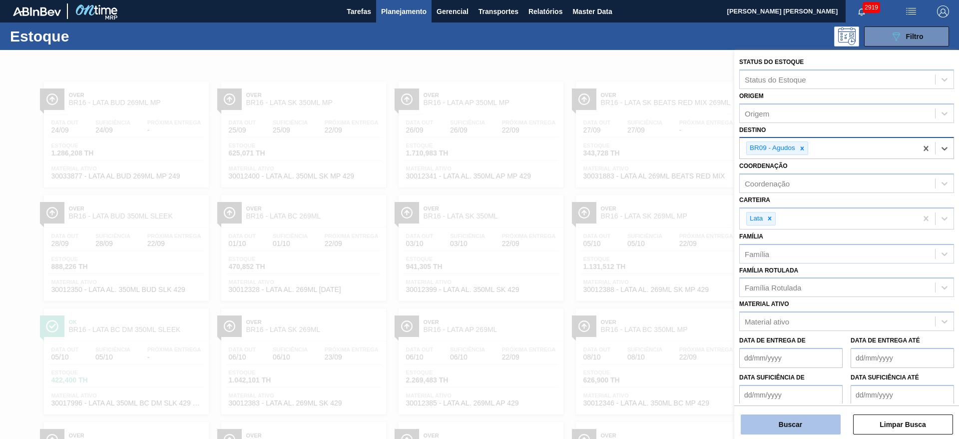
click at [808, 426] on button "Buscar" at bounding box center [791, 424] width 100 height 20
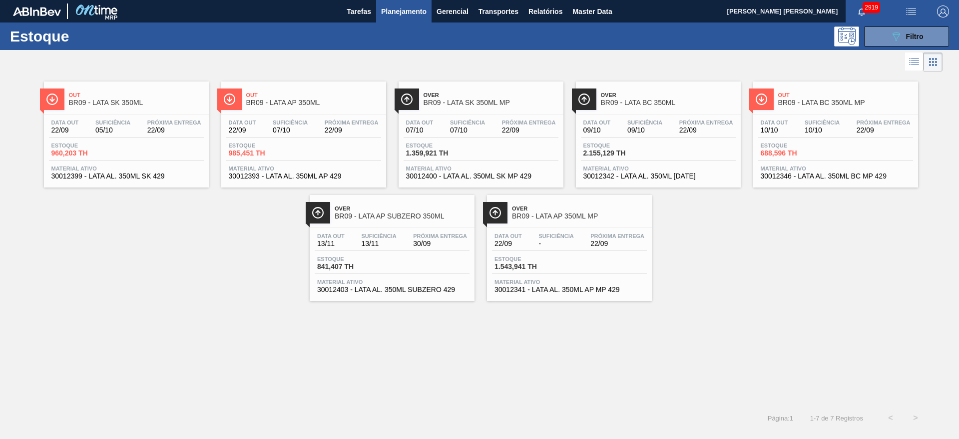
click at [656, 96] on span "Over" at bounding box center [668, 95] width 135 height 6
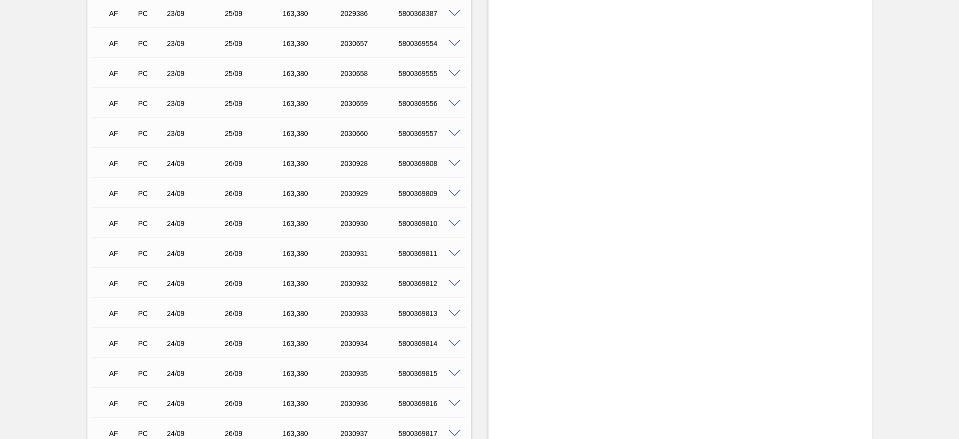
scroll to position [1349, 0]
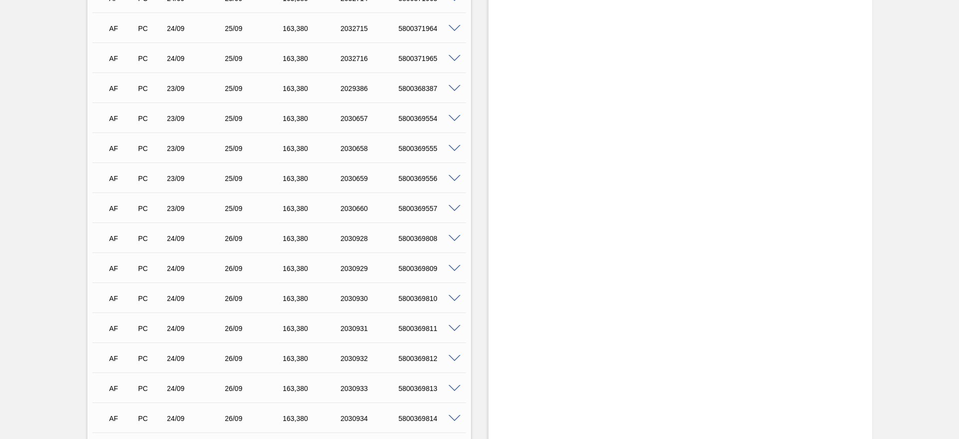
click at [454, 240] on span at bounding box center [455, 238] width 12 height 7
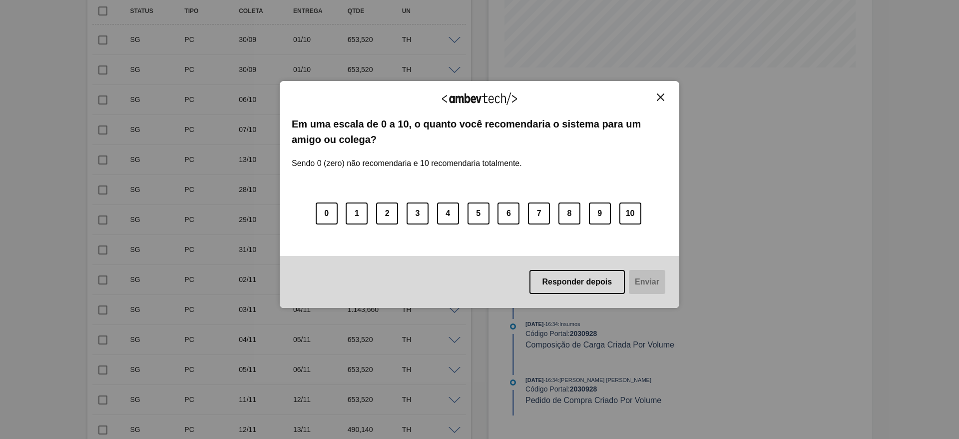
scroll to position [225, 0]
click at [656, 100] on button "Close" at bounding box center [660, 97] width 13 height 8
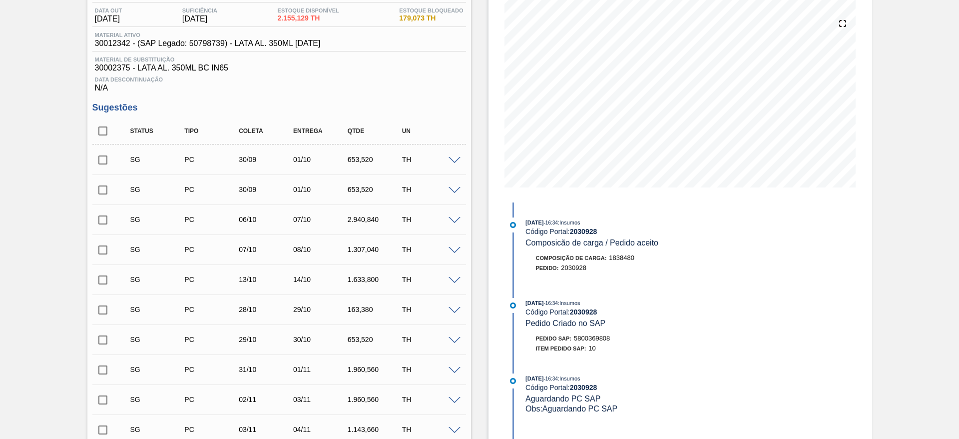
scroll to position [0, 0]
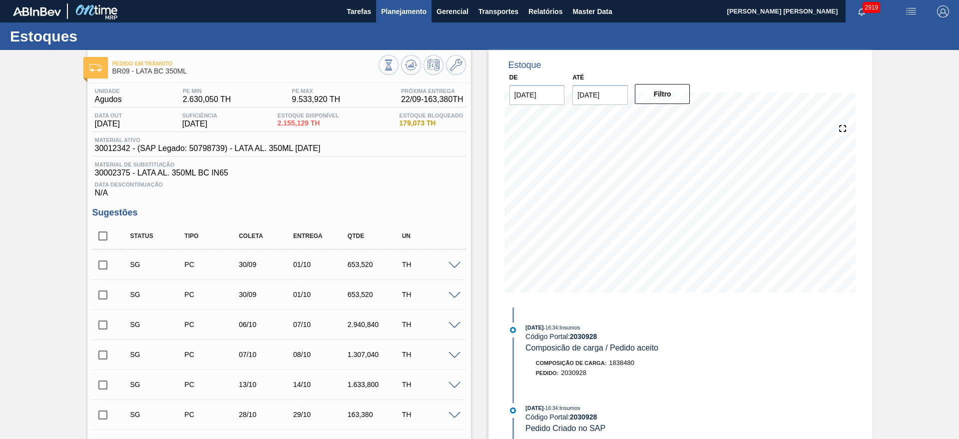
click at [392, 12] on span "Planejamento" at bounding box center [403, 11] width 45 height 12
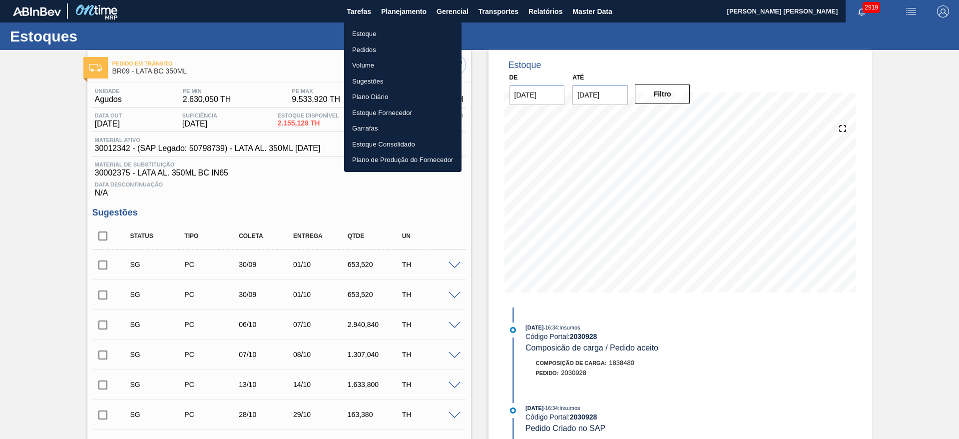
click at [369, 34] on li "Estoque" at bounding box center [402, 34] width 117 height 16
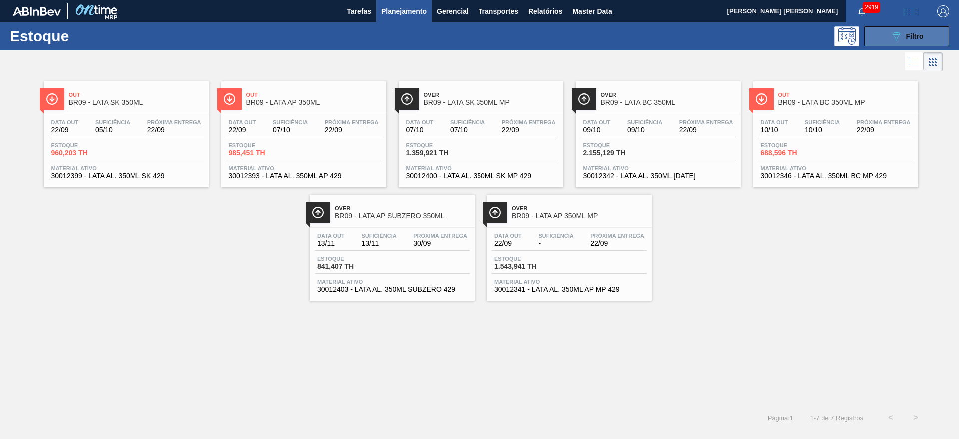
click at [890, 36] on icon "089F7B8B-B2A5-4AFE-B5C0-19BA573D28AC" at bounding box center [896, 36] width 12 height 12
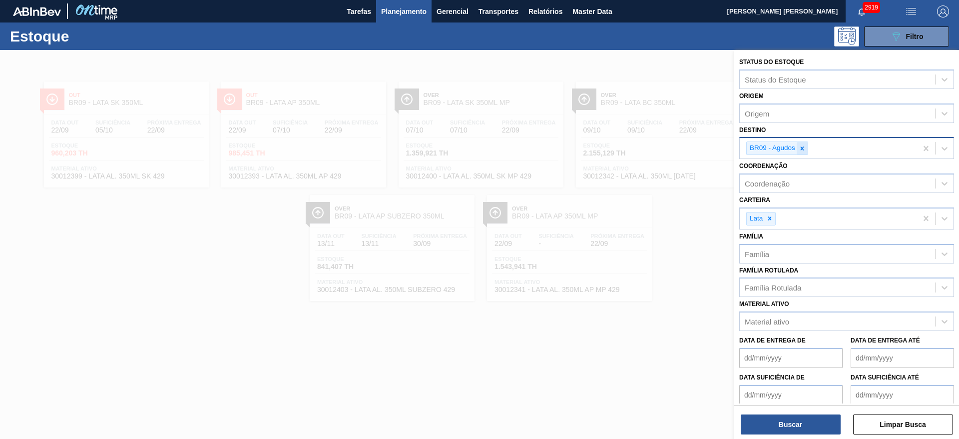
click at [800, 145] on icon at bounding box center [802, 148] width 7 height 7
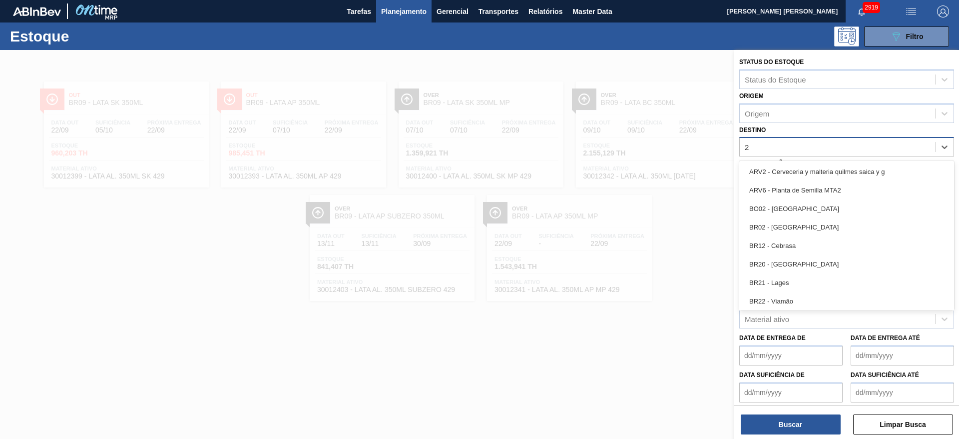
type input "21"
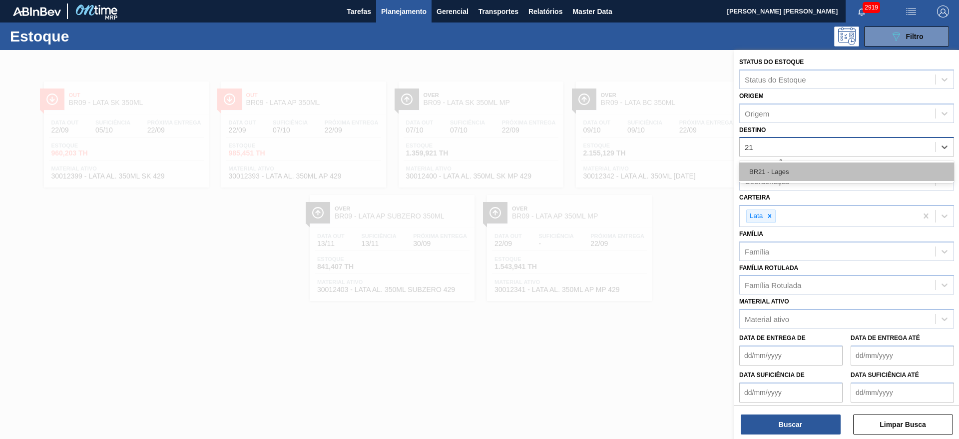
click at [786, 167] on div "BR21 - Lages" at bounding box center [846, 171] width 215 height 18
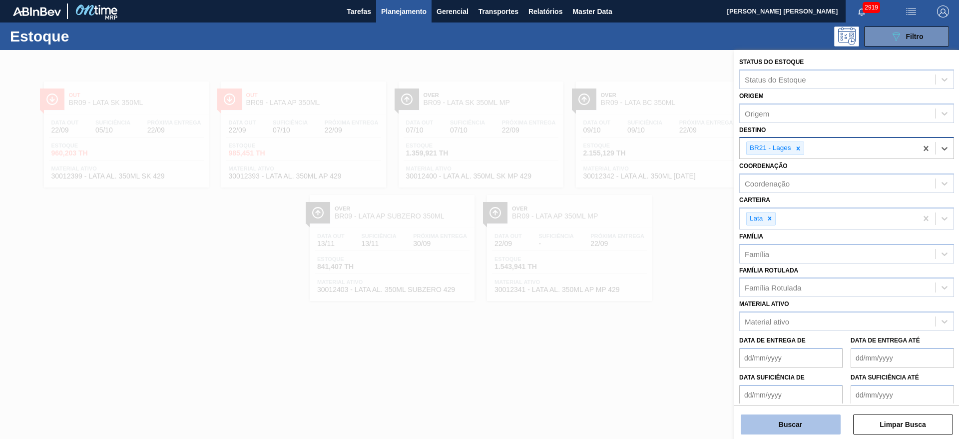
click at [818, 421] on button "Buscar" at bounding box center [791, 424] width 100 height 20
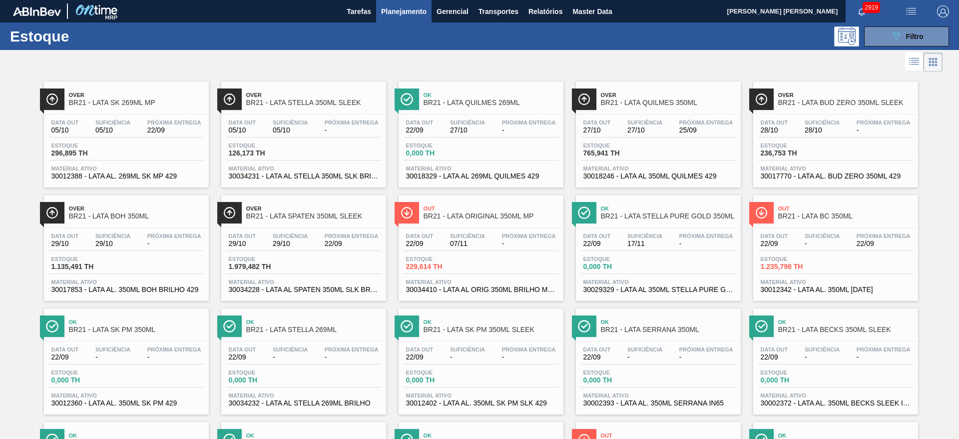
click at [667, 66] on div at bounding box center [471, 62] width 943 height 24
click at [820, 89] on div "Over BR21 - LATA BUD ZERO 350ML SLEEK" at bounding box center [845, 99] width 135 height 22
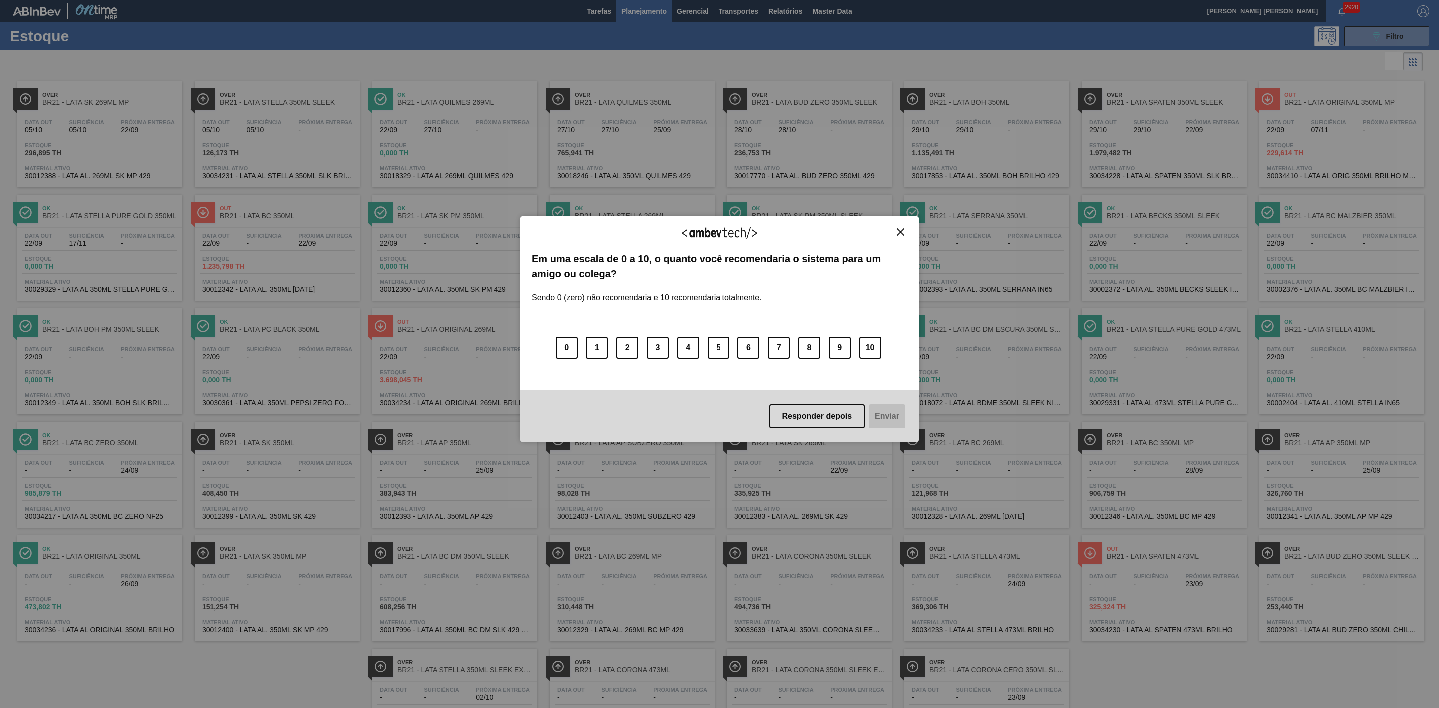
click at [895, 231] on button "Close" at bounding box center [900, 232] width 13 height 8
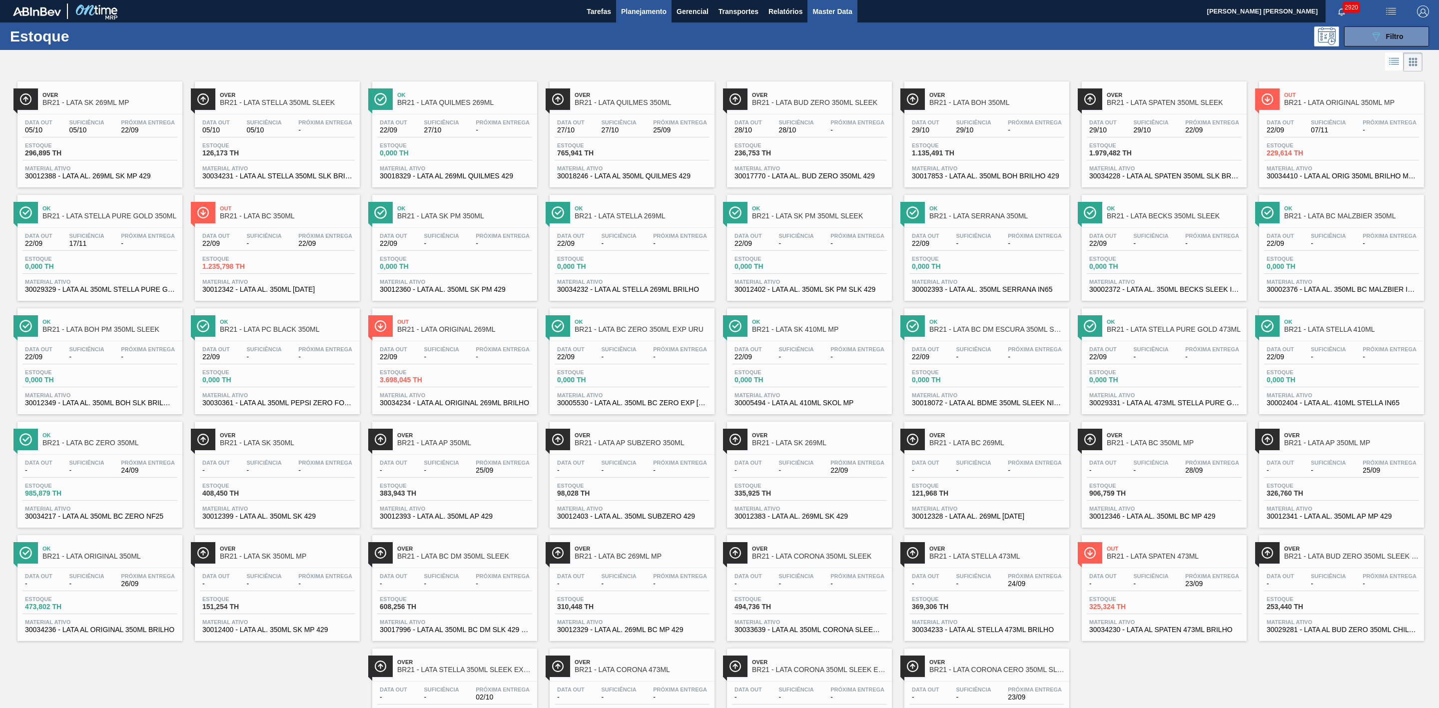
click at [826, 17] on button "Master Data" at bounding box center [831, 11] width 49 height 22
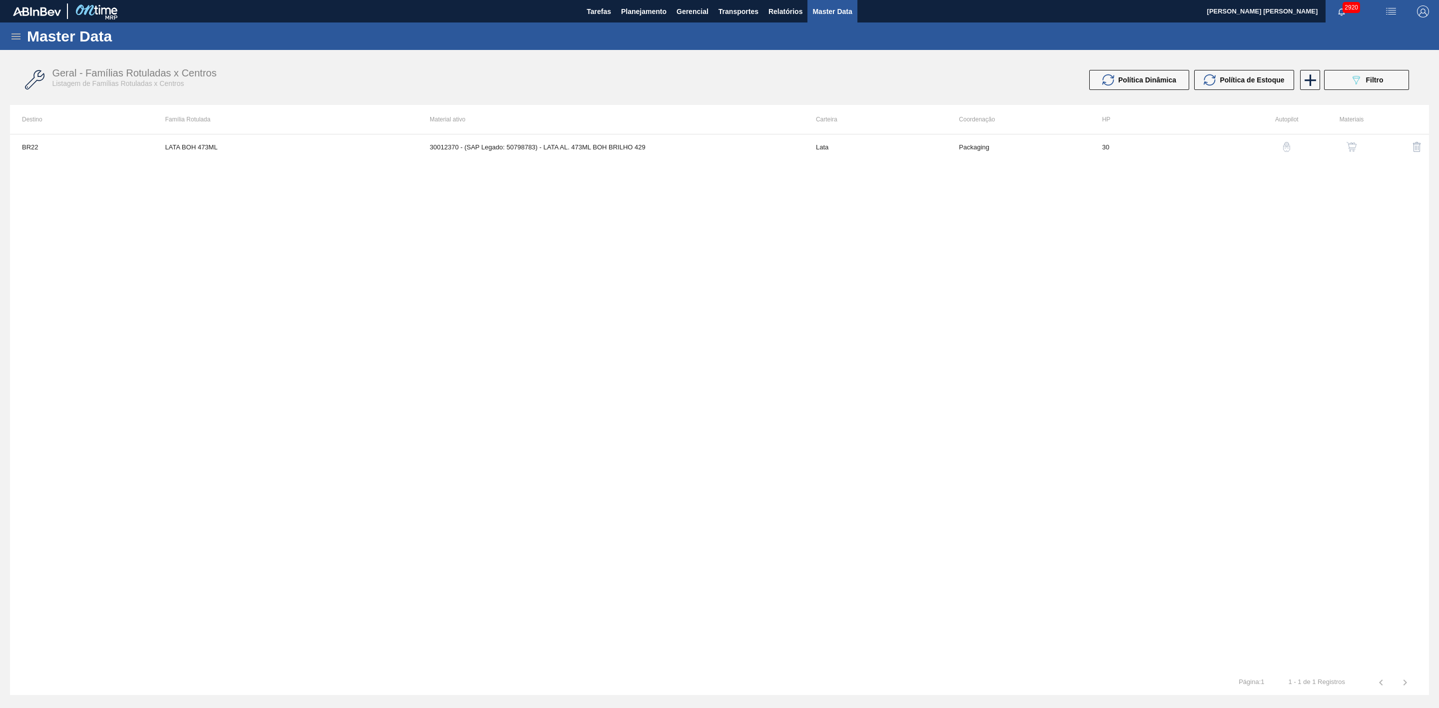
click at [18, 37] on icon at bounding box center [16, 36] width 12 height 12
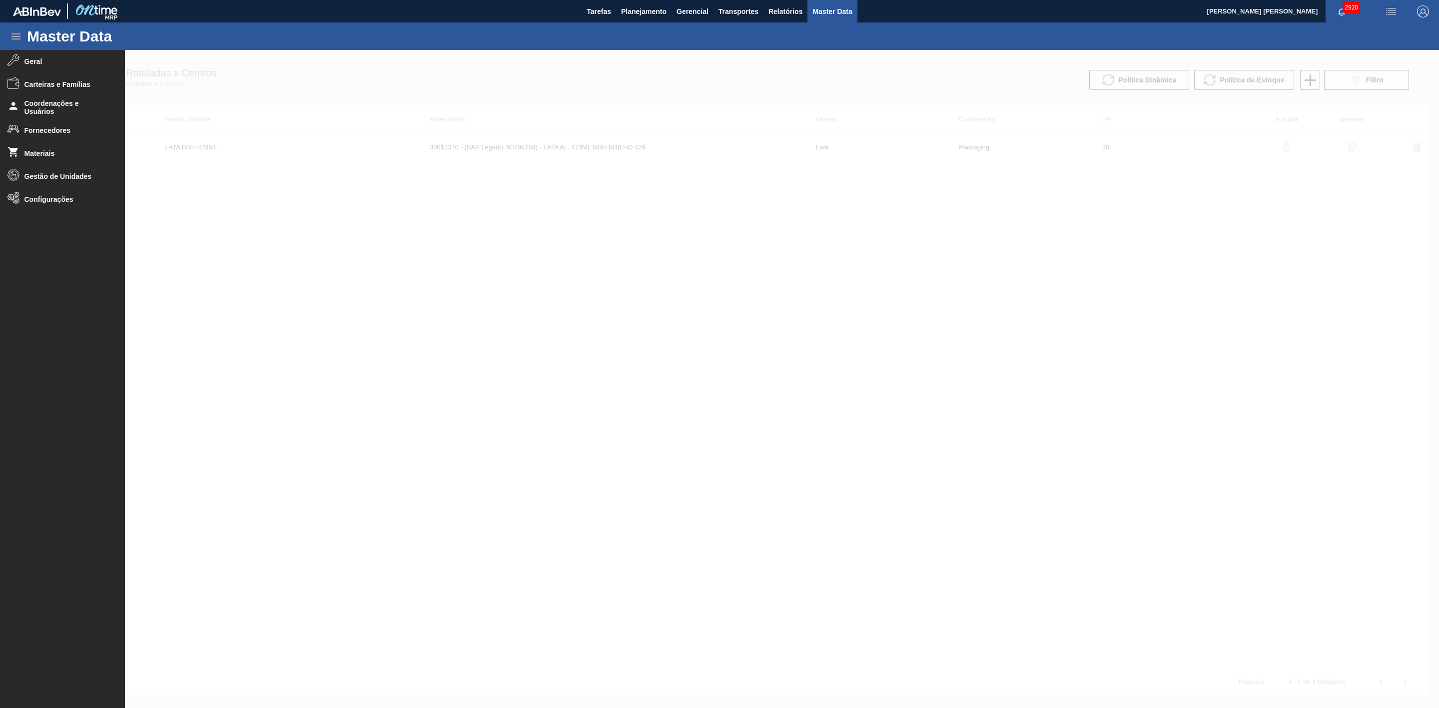
click at [323, 234] on div at bounding box center [719, 379] width 1439 height 658
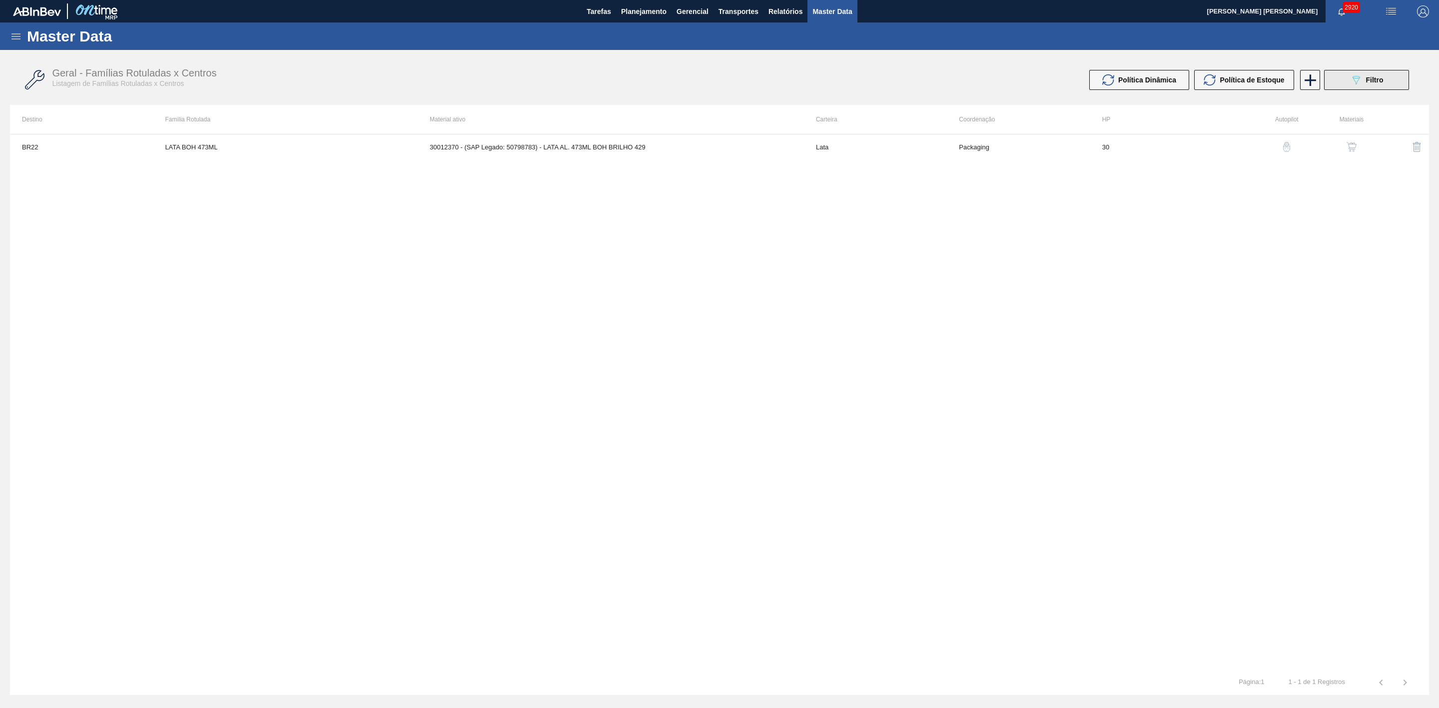
click at [1350, 85] on icon "089F7B8B-B2A5-4AFE-B5C0-19BA573D28AC" at bounding box center [1356, 80] width 12 height 12
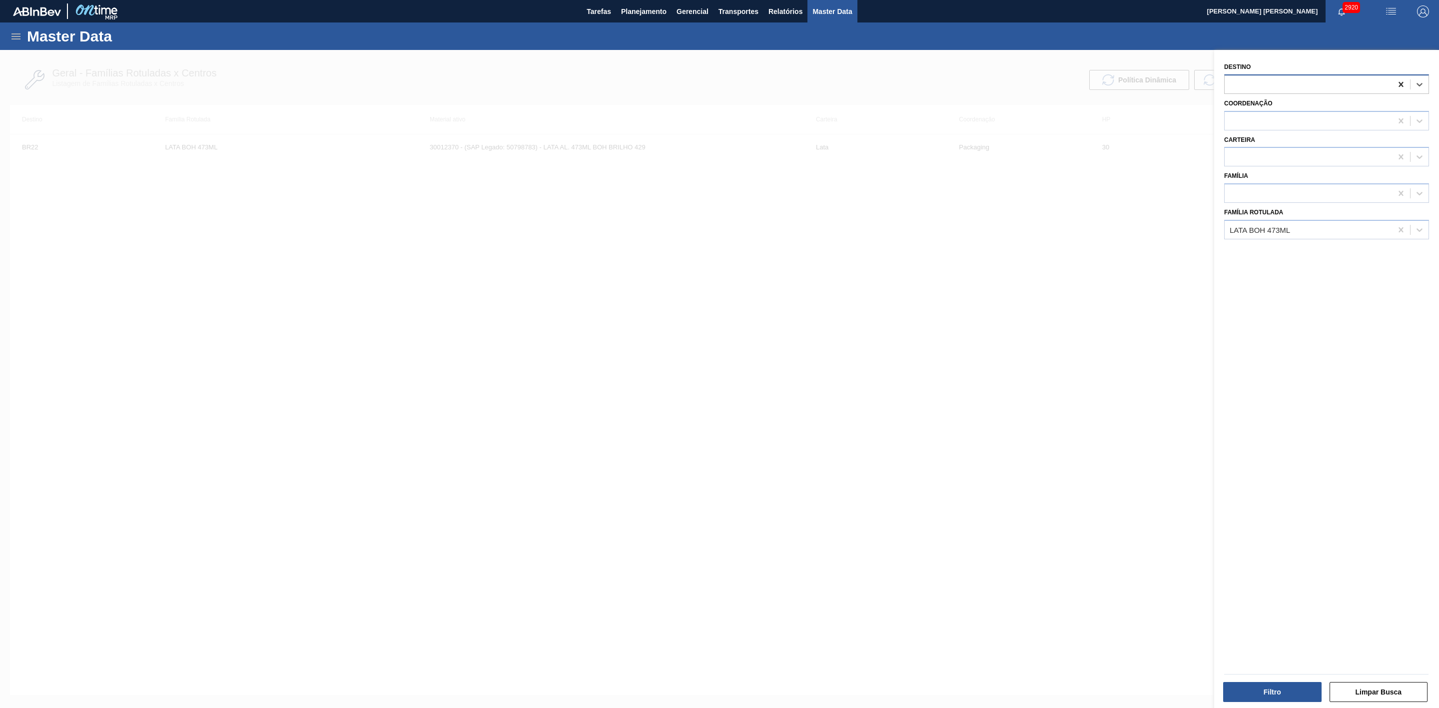
click at [1398, 88] on div at bounding box center [1401, 84] width 18 height 18
click at [1400, 230] on icon at bounding box center [1400, 229] width 4 height 5
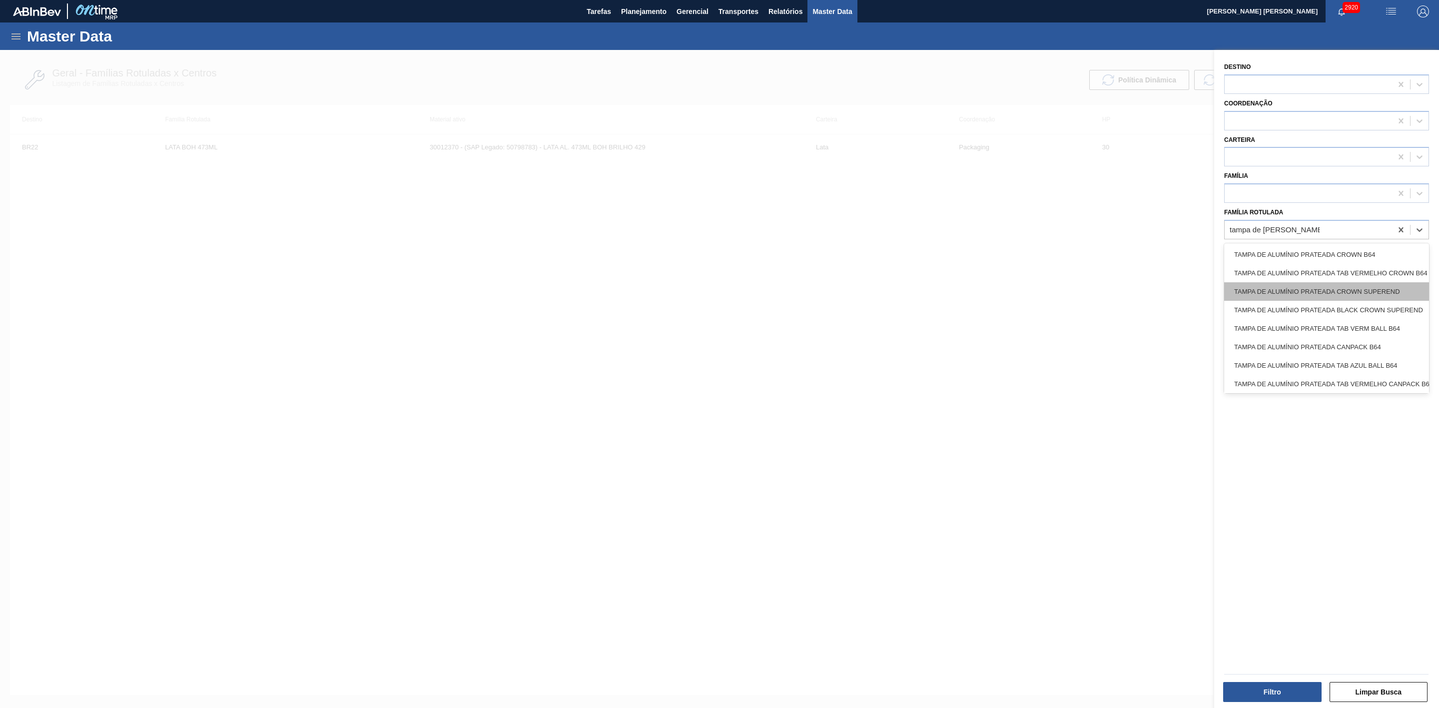
type Rotulada "tampa de alumínio prateada"
click at [1351, 375] on div "TAMPA DE ALUMÍNIO PRATEADA MINAS" at bounding box center [1326, 382] width 205 height 18
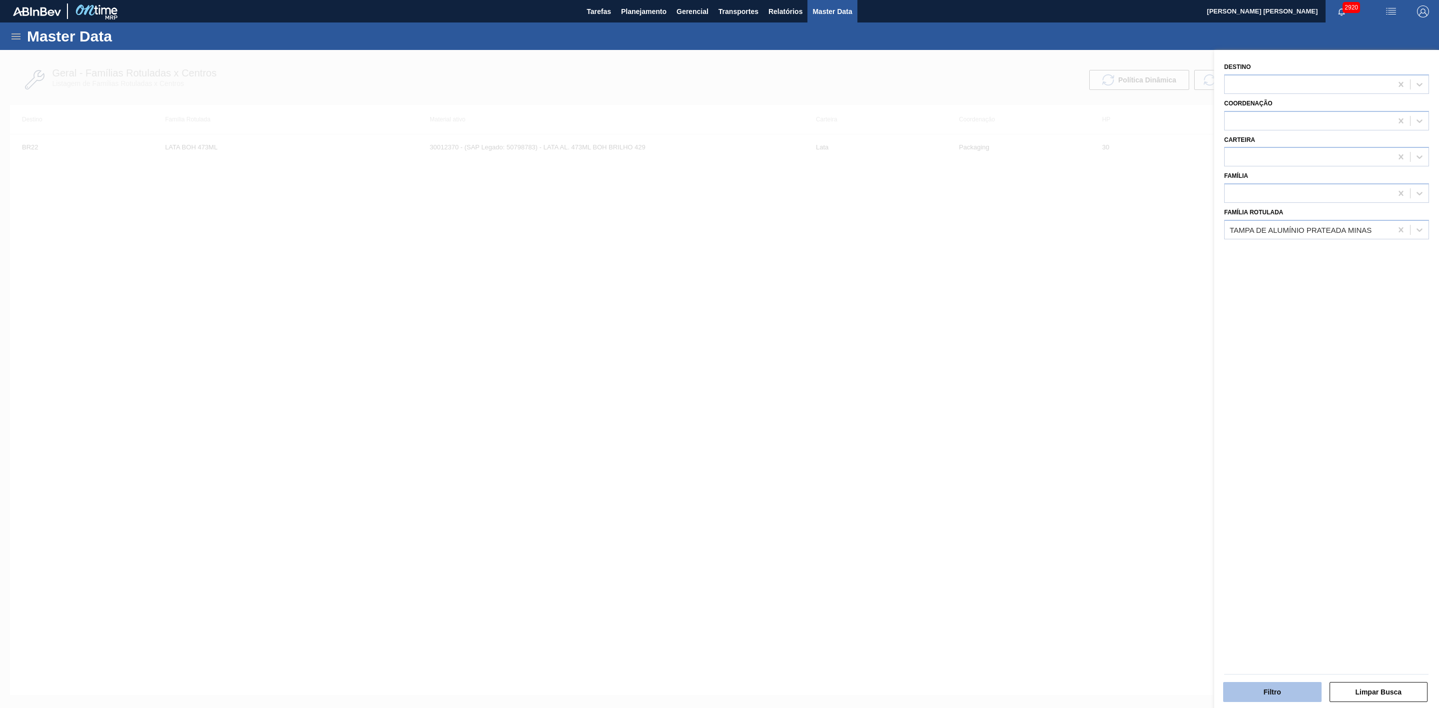
click at [1268, 688] on button "Filtro" at bounding box center [1272, 692] width 98 height 20
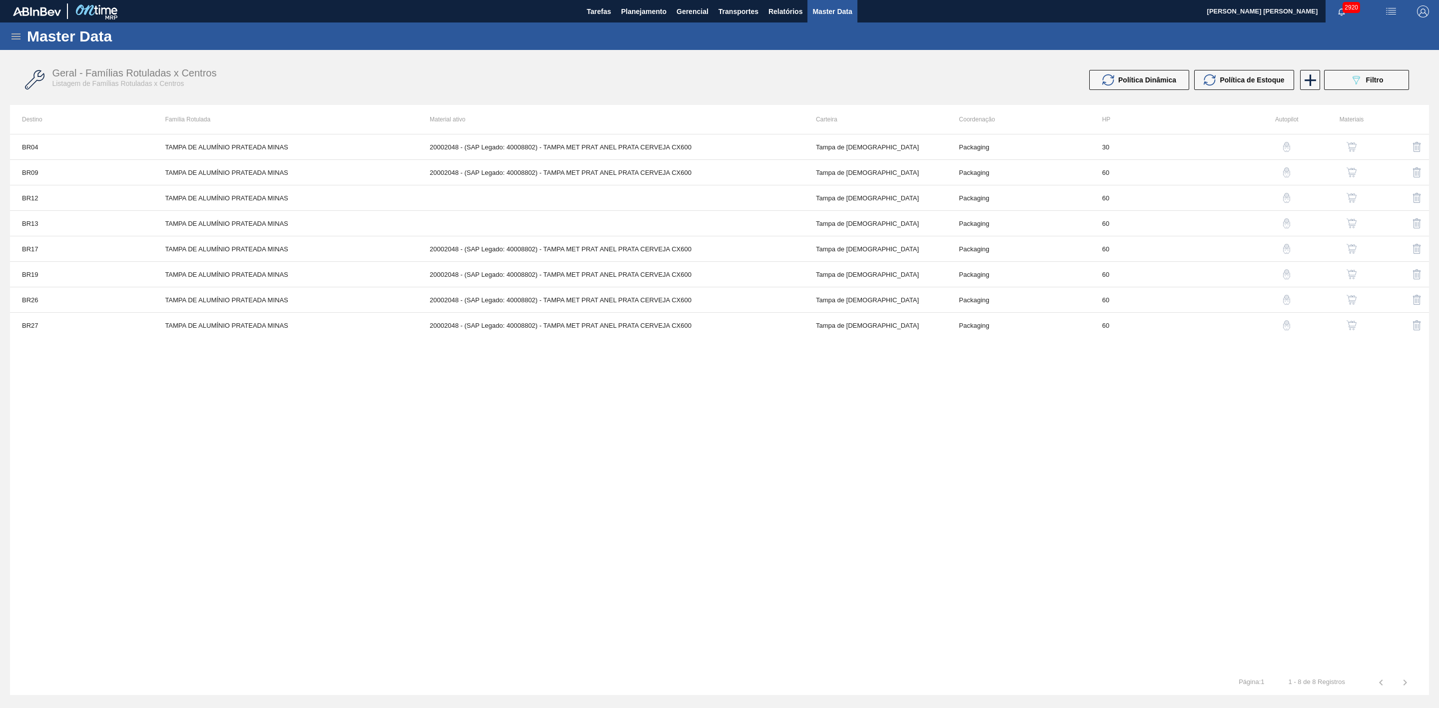
click at [1351, 143] on img "button" at bounding box center [1352, 147] width 10 height 10
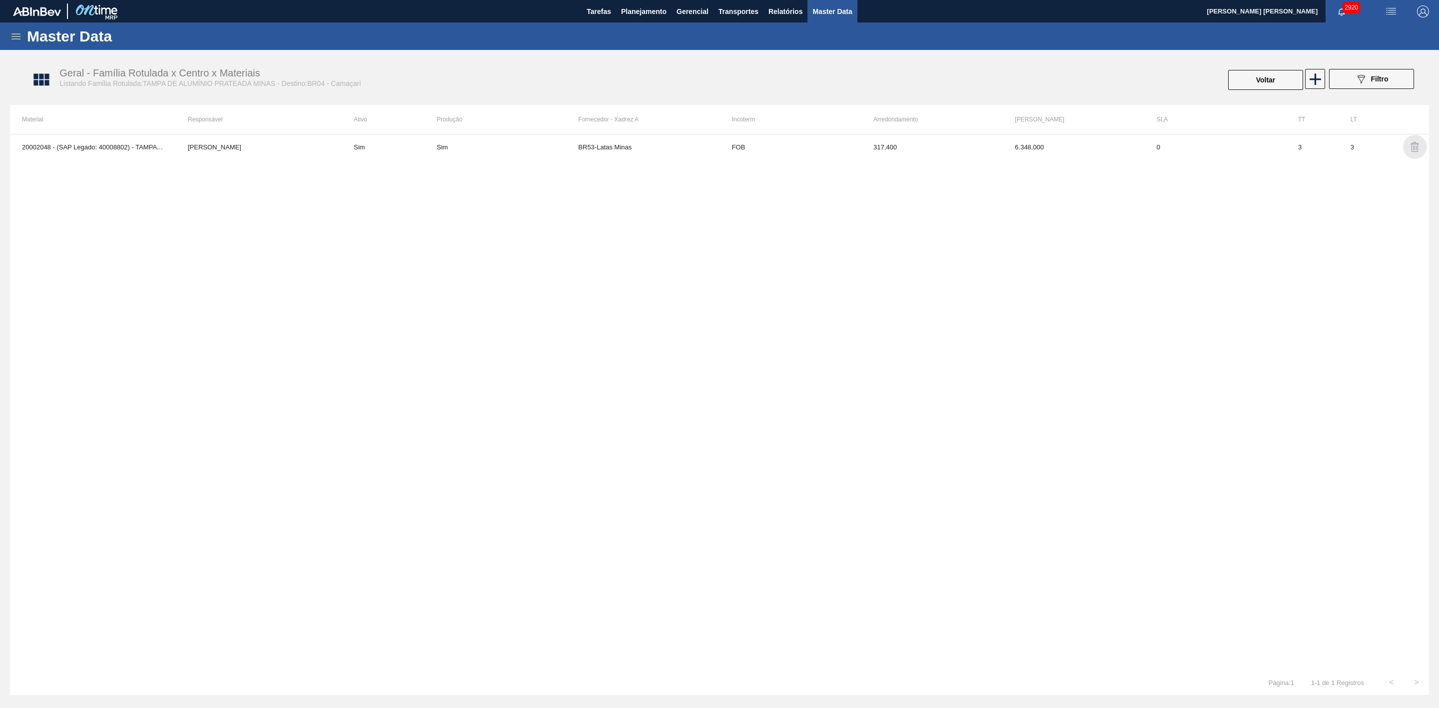
click at [1412, 150] on img "button" at bounding box center [1415, 147] width 12 height 12
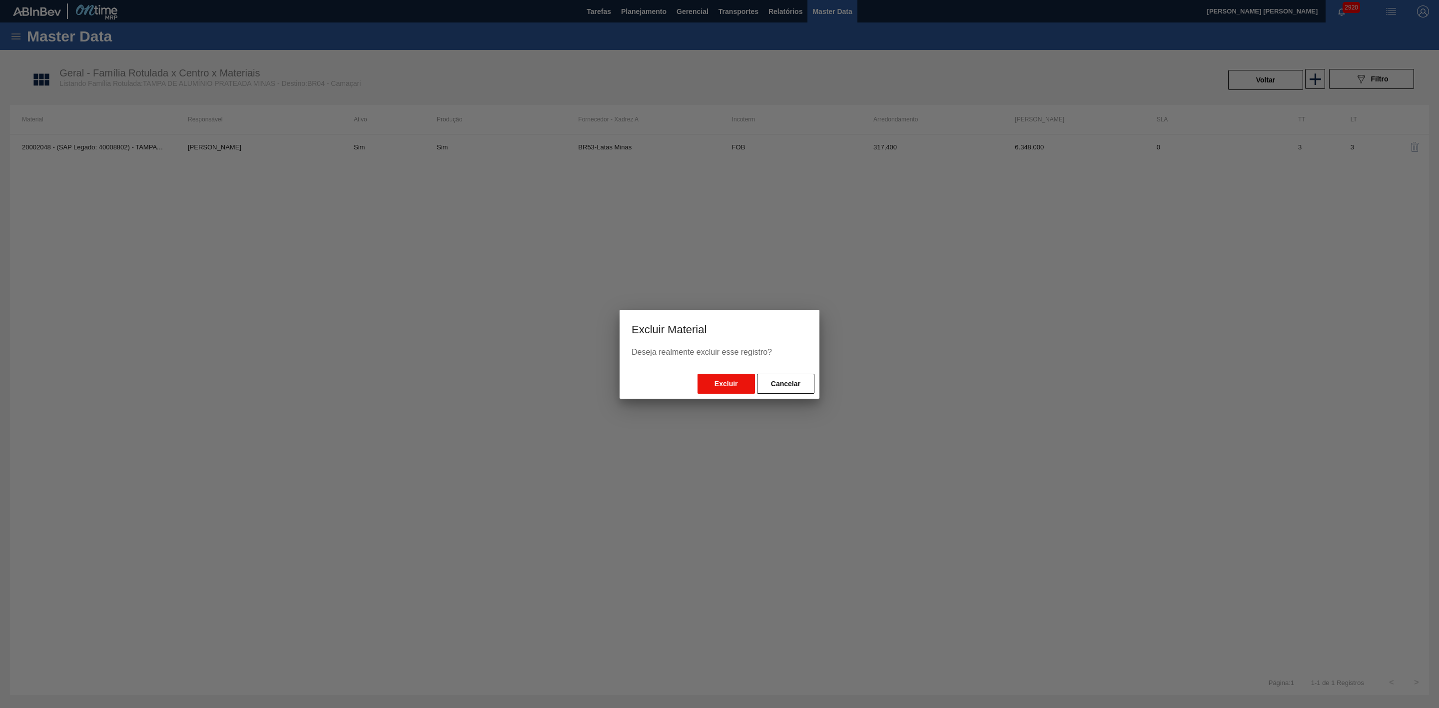
click at [715, 385] on button "Excluir" at bounding box center [725, 384] width 57 height 20
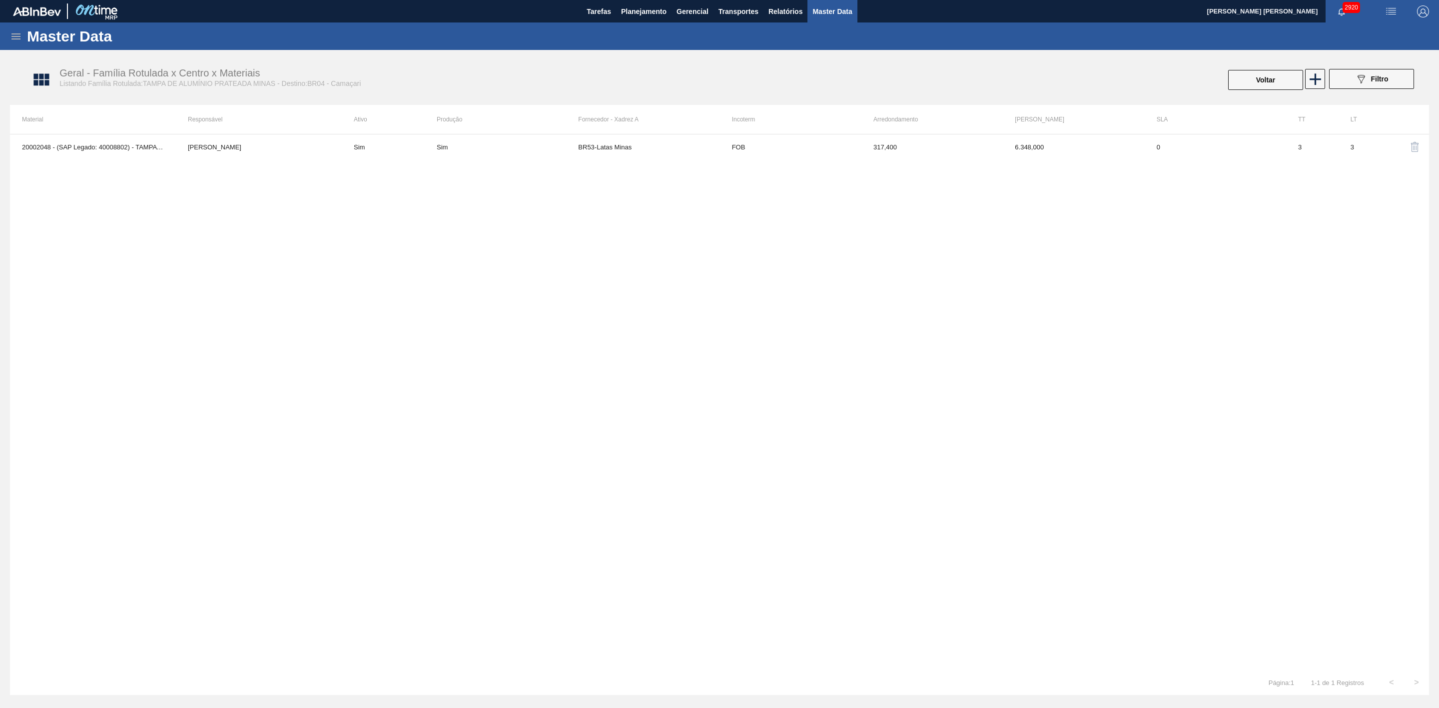
click at [1418, 149] on img "button" at bounding box center [1415, 147] width 12 height 12
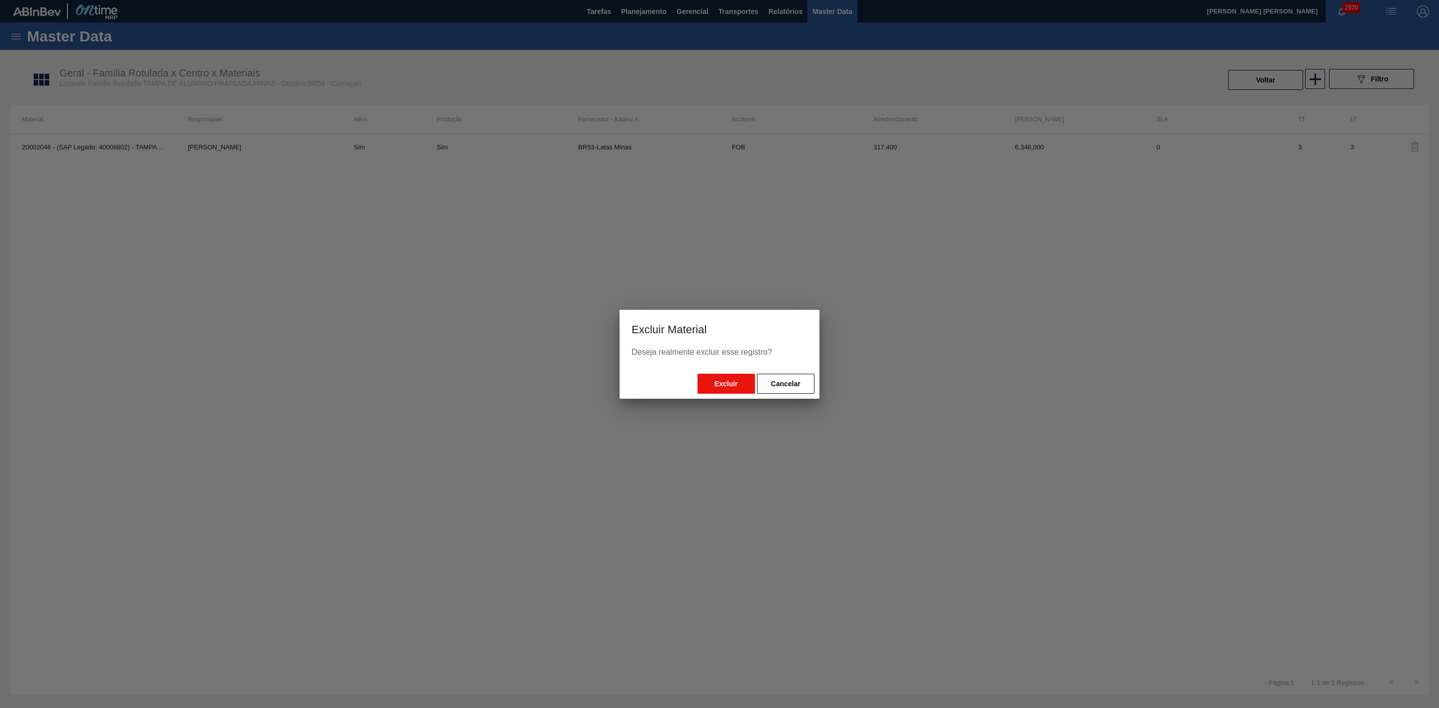
click at [705, 383] on button "Excluir" at bounding box center [725, 384] width 57 height 20
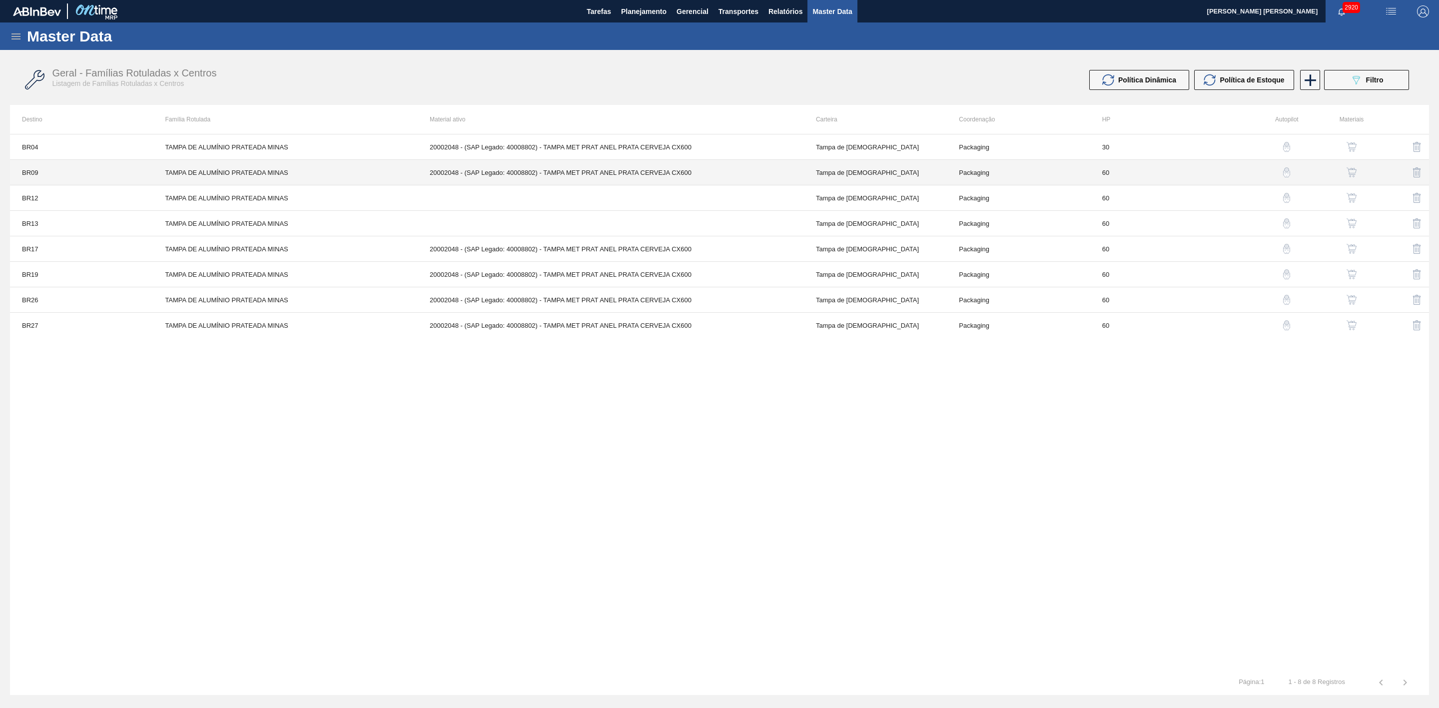
click at [588, 174] on td "20002048 - (SAP Legado: 40008802) - TAMPA MET PRAT ANEL PRATA CERVEJA CX600" at bounding box center [611, 172] width 386 height 25
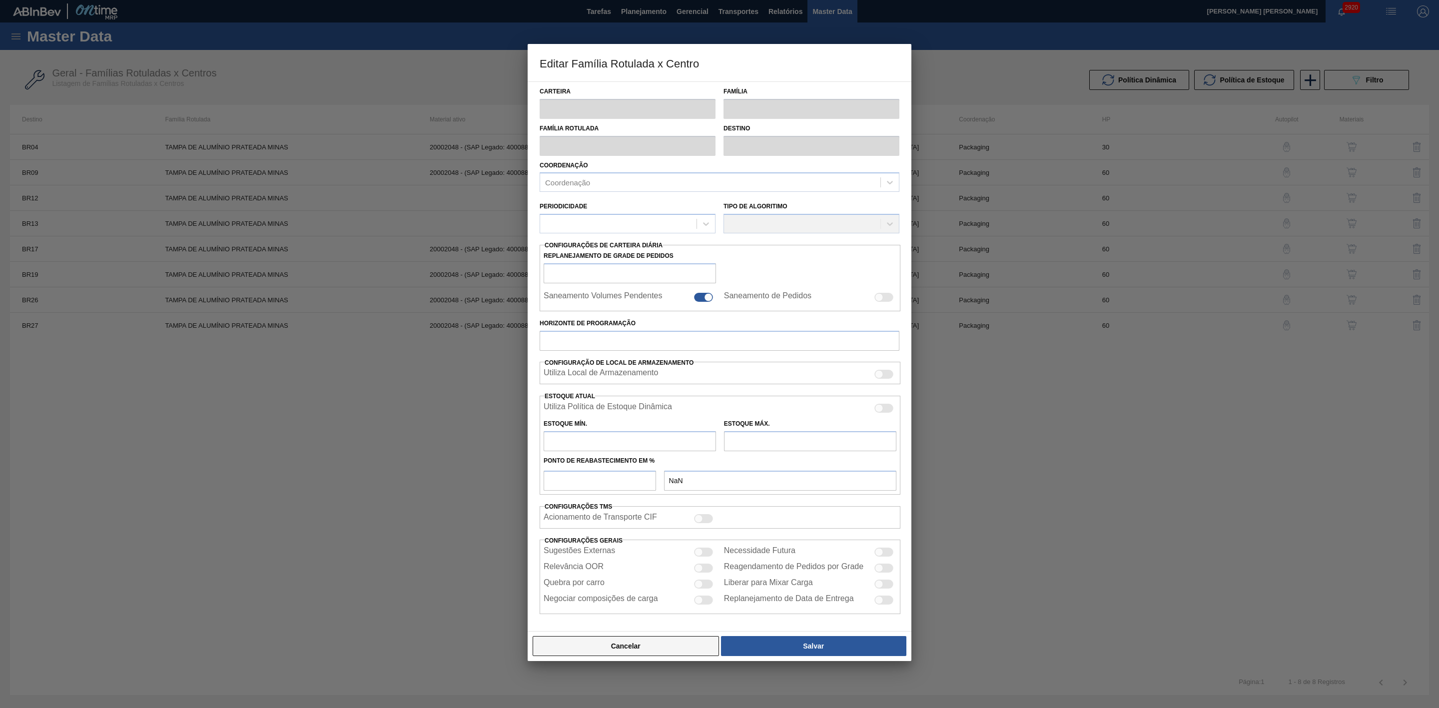
type input "Tampa de Lata"
type input "Tampa de Alumínio"
type input "TAMPA DE ALUMÍNIO PRATEADA MINAS"
type input "BR09 - Agudos"
type input "60"
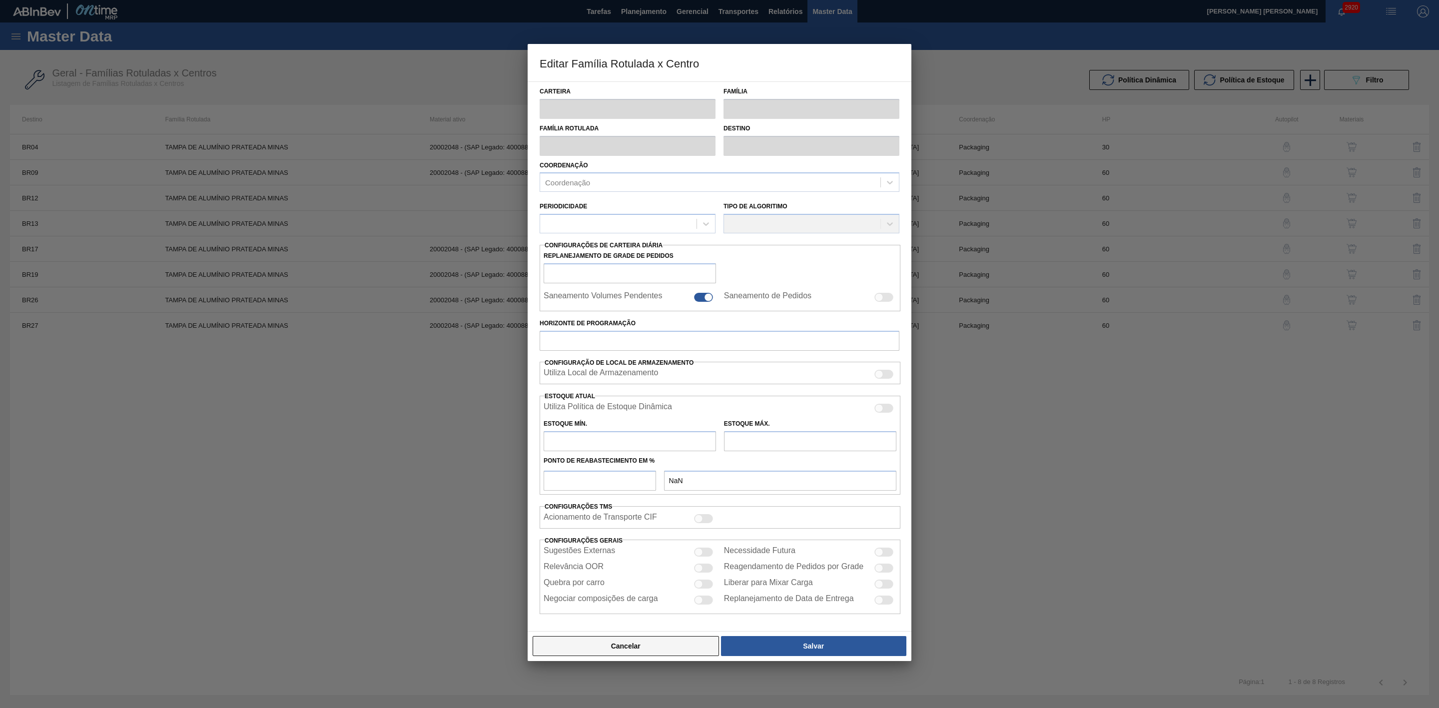
type input "0"
type input "100"
type input "0,000"
checkbox input "true"
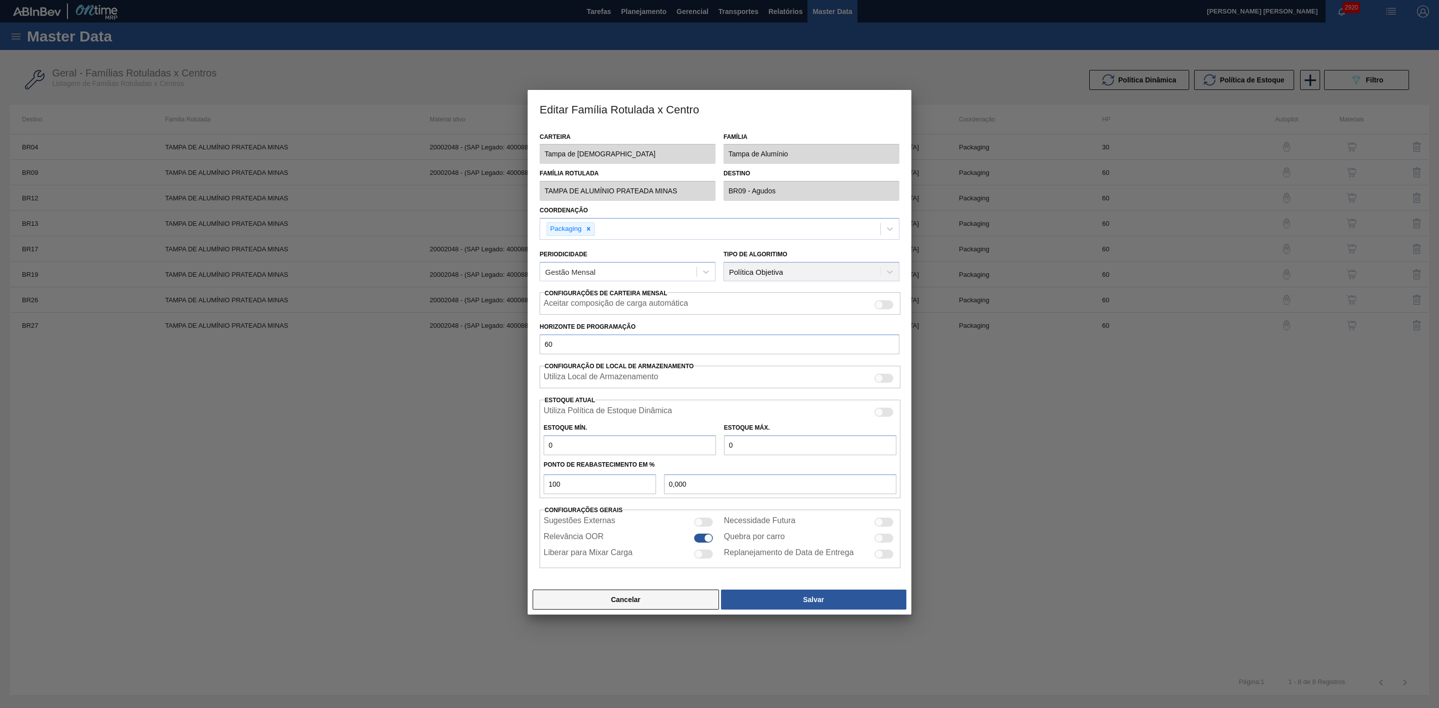
click at [675, 605] on button "Cancelar" at bounding box center [626, 600] width 186 height 20
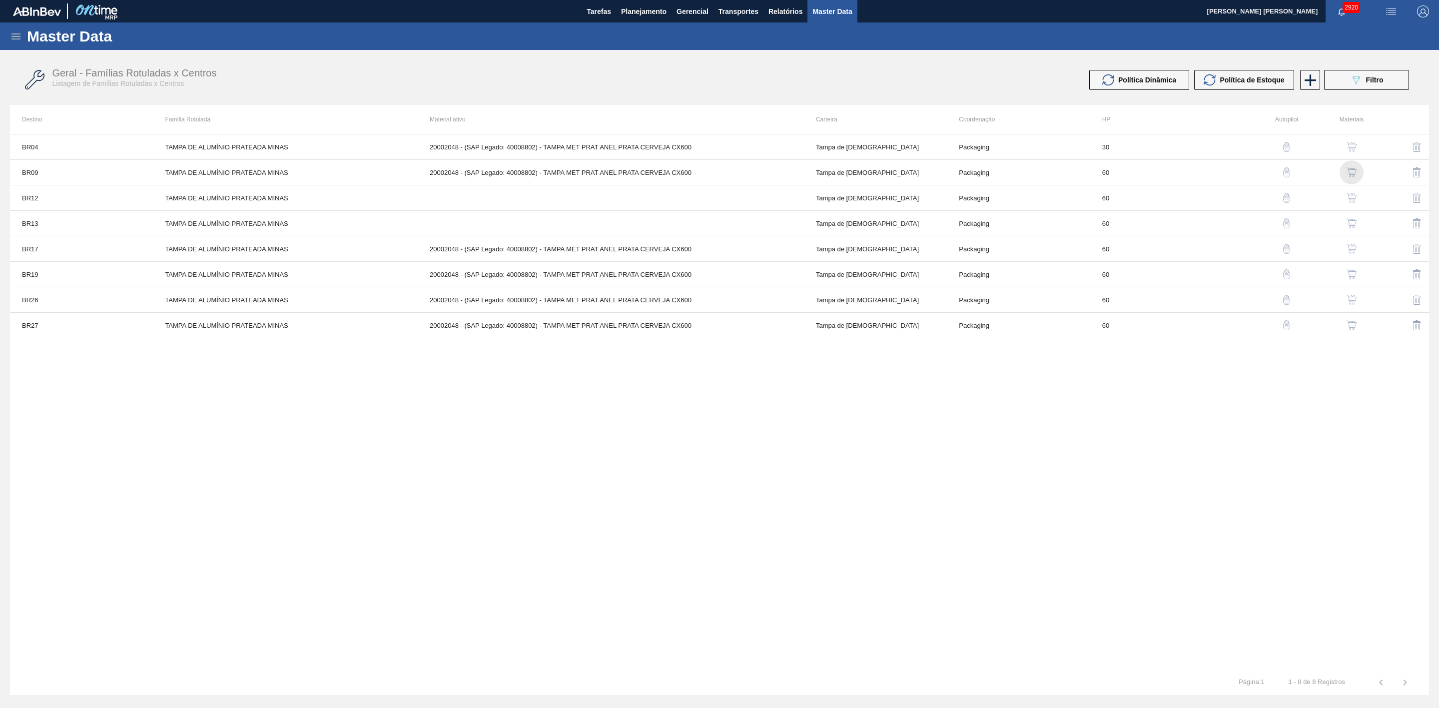
click at [1354, 168] on img "button" at bounding box center [1352, 172] width 10 height 10
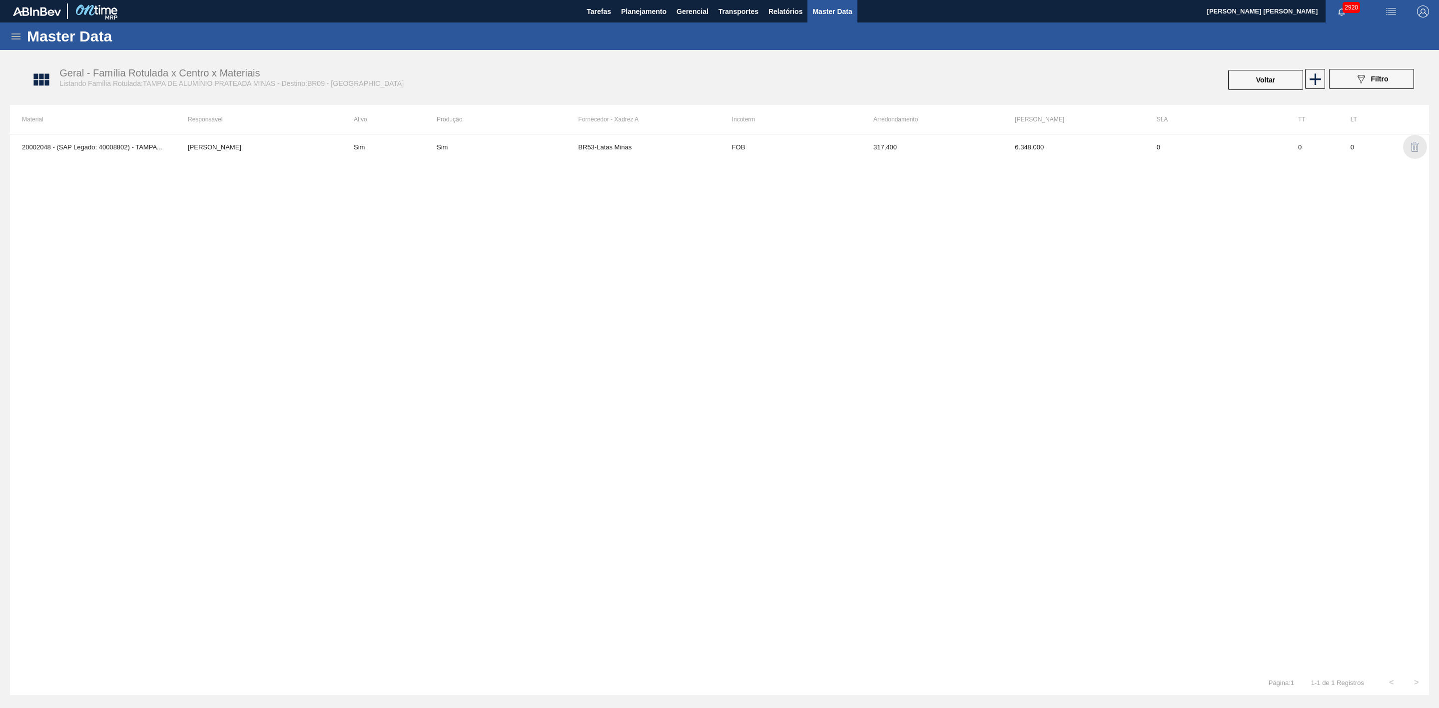
click at [1411, 143] on img "button" at bounding box center [1415, 147] width 12 height 12
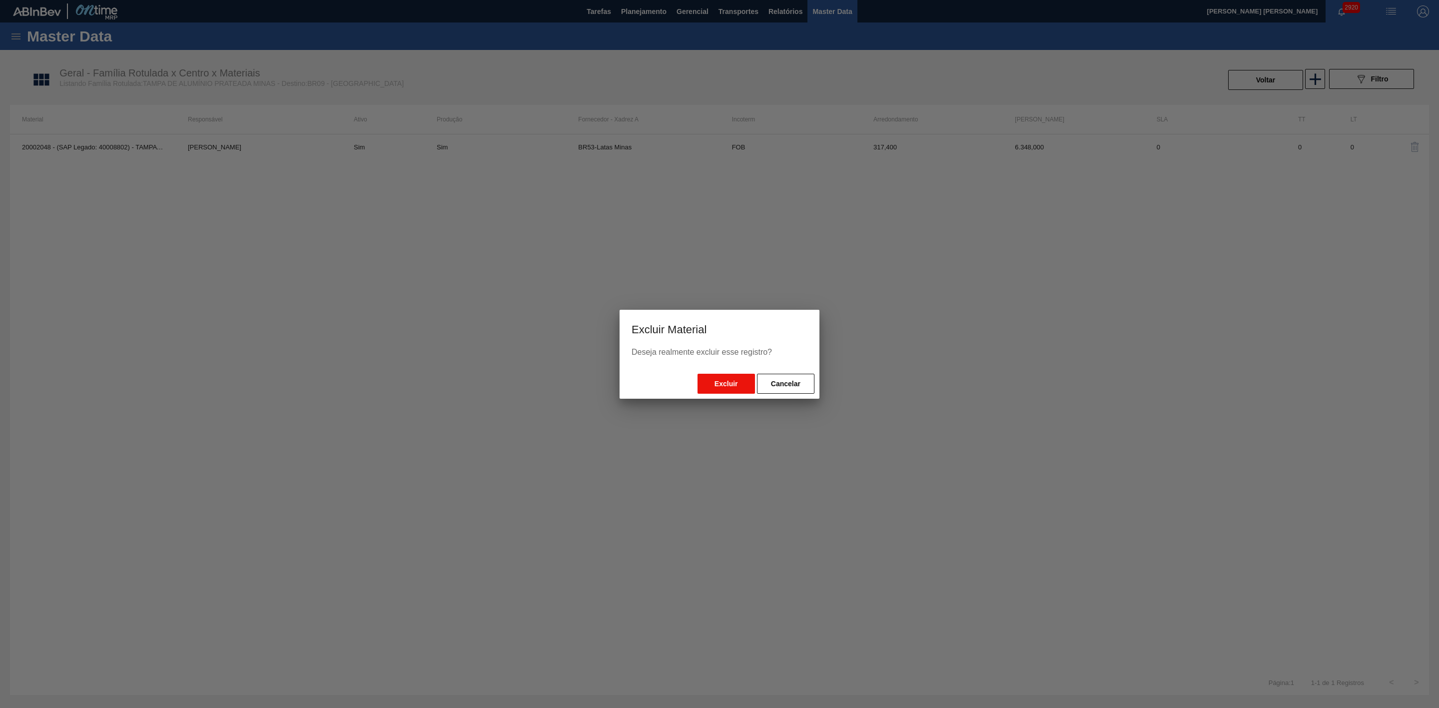
click at [715, 378] on button "Excluir" at bounding box center [725, 384] width 57 height 20
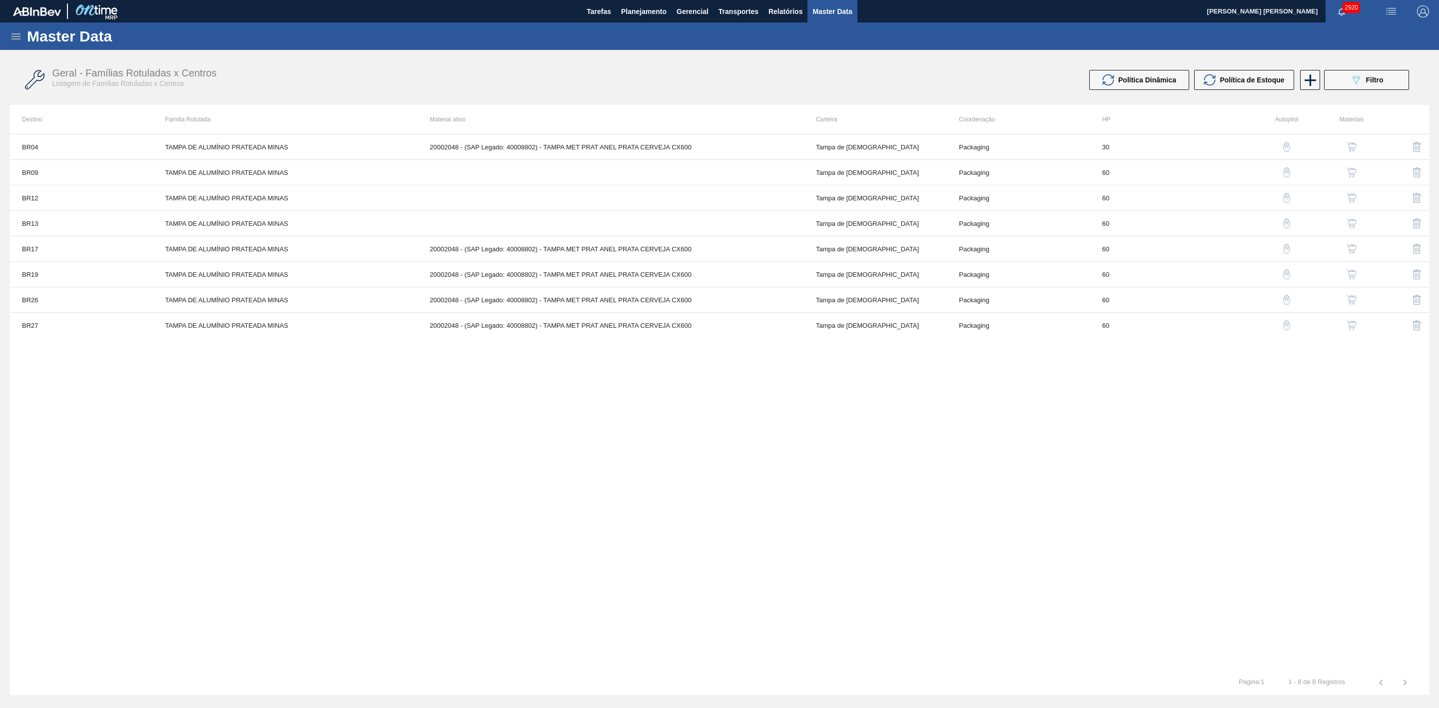
click at [1353, 250] on img "button" at bounding box center [1352, 249] width 10 height 10
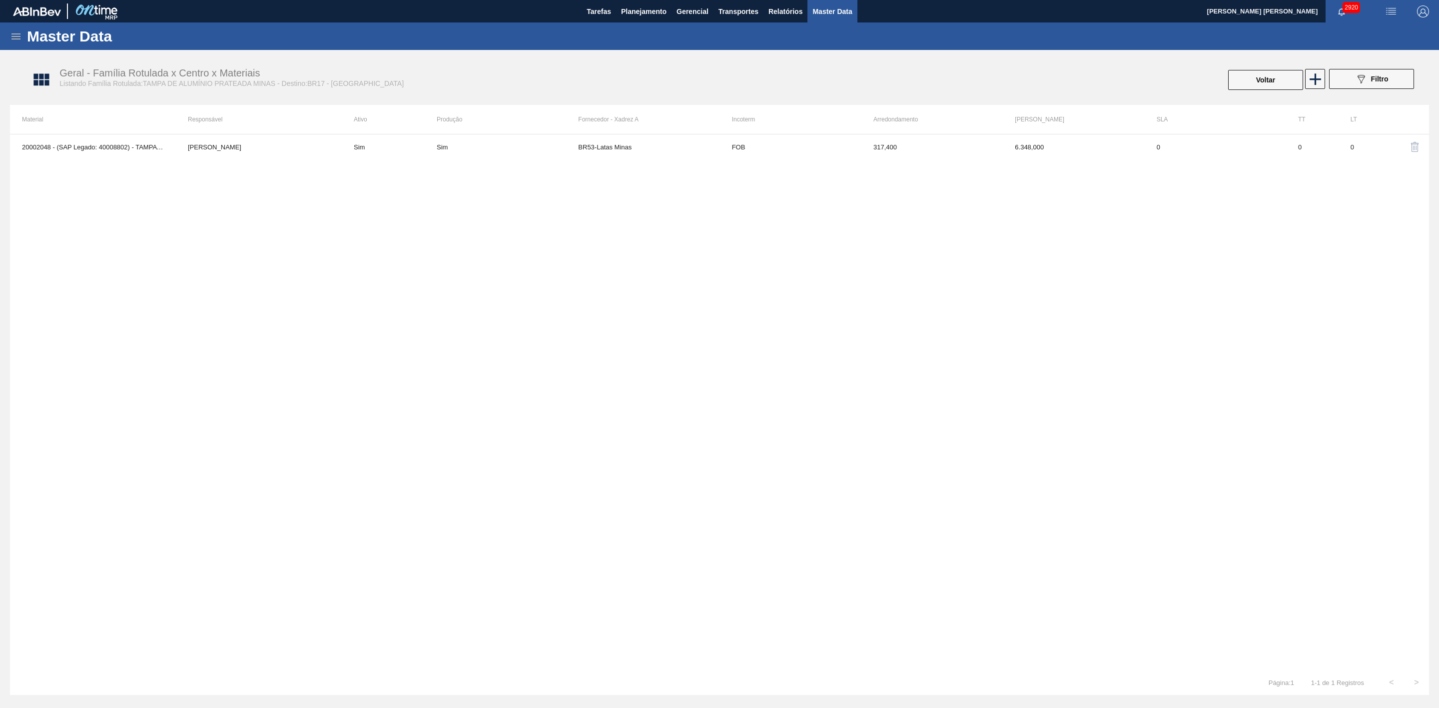
click at [1409, 150] on img "button" at bounding box center [1415, 147] width 12 height 12
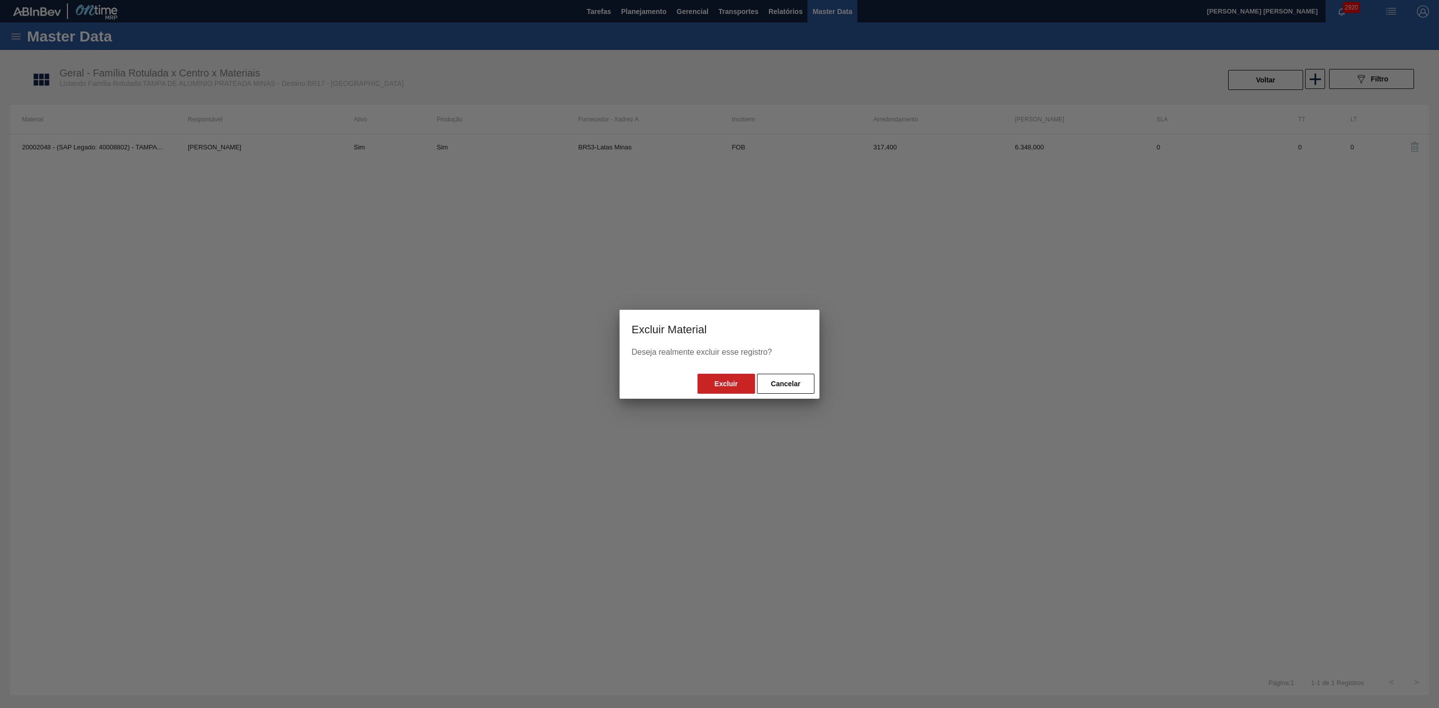
drag, startPoint x: 728, startPoint y: 384, endPoint x: 730, endPoint y: 393, distance: 9.7
click at [728, 383] on button "Excluir" at bounding box center [725, 384] width 57 height 20
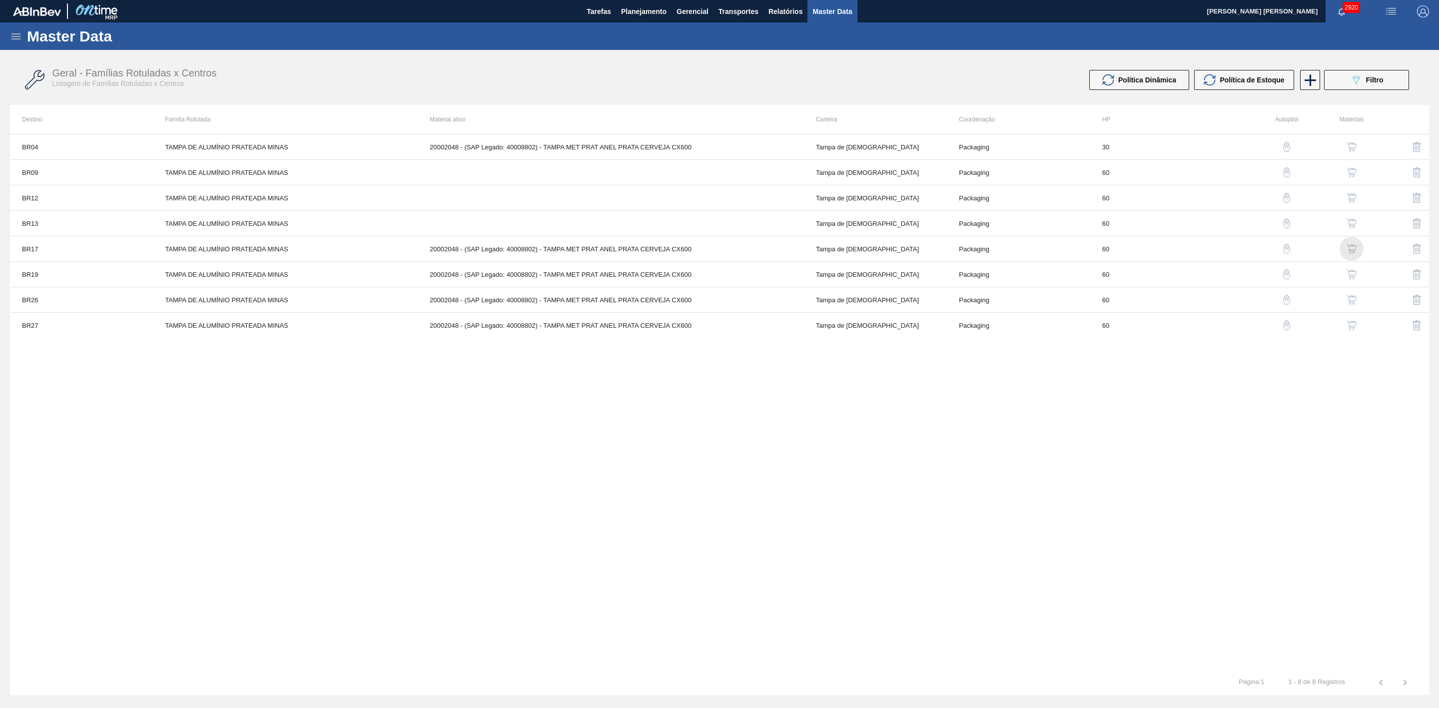
click at [1350, 254] on img "button" at bounding box center [1352, 249] width 10 height 10
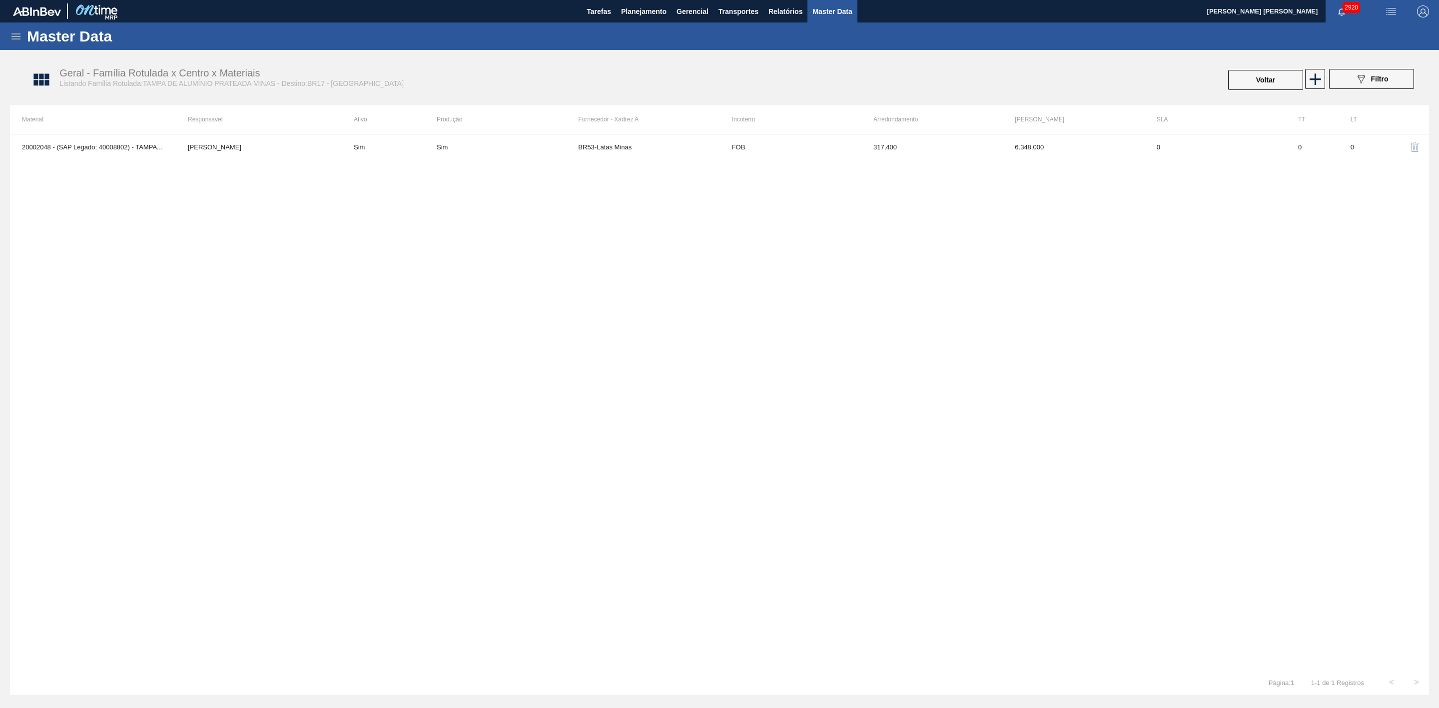
click at [1412, 148] on img "button" at bounding box center [1415, 147] width 12 height 12
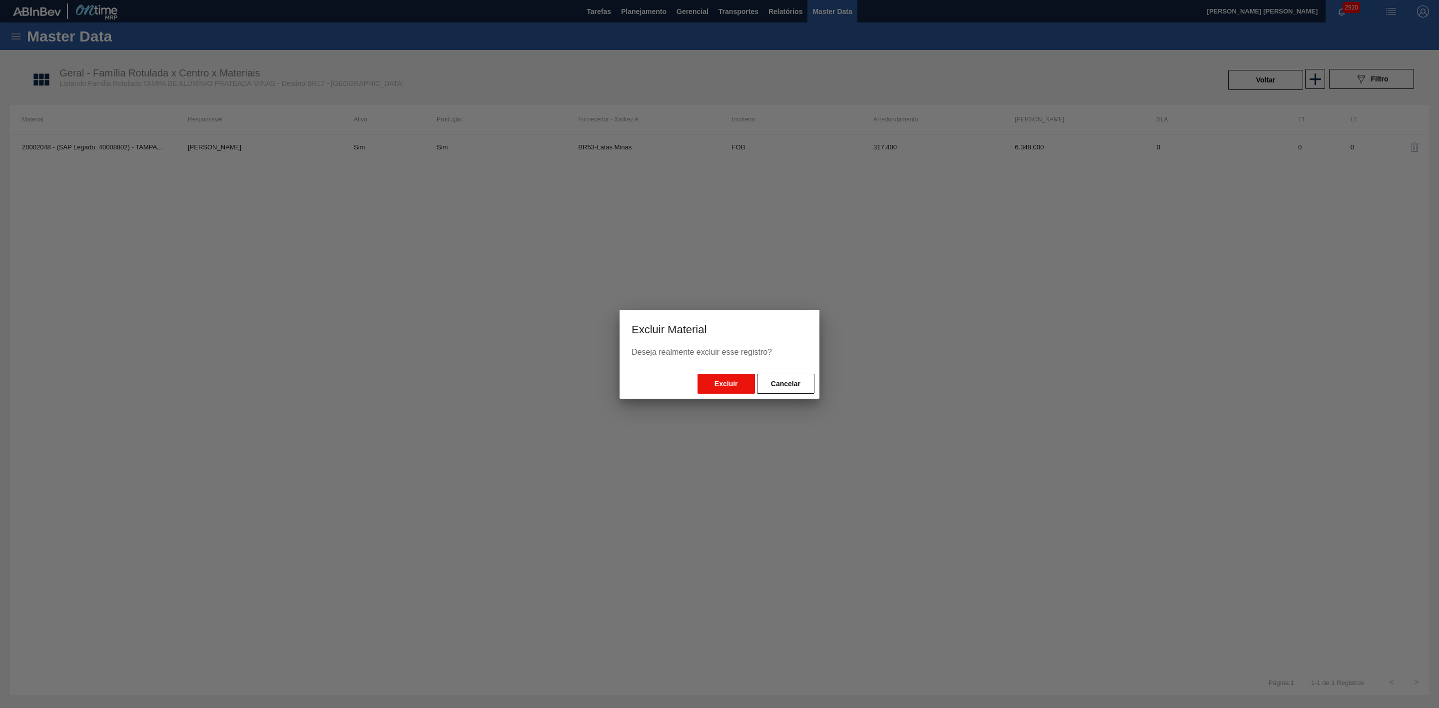
click at [742, 385] on button "Excluir" at bounding box center [725, 384] width 57 height 20
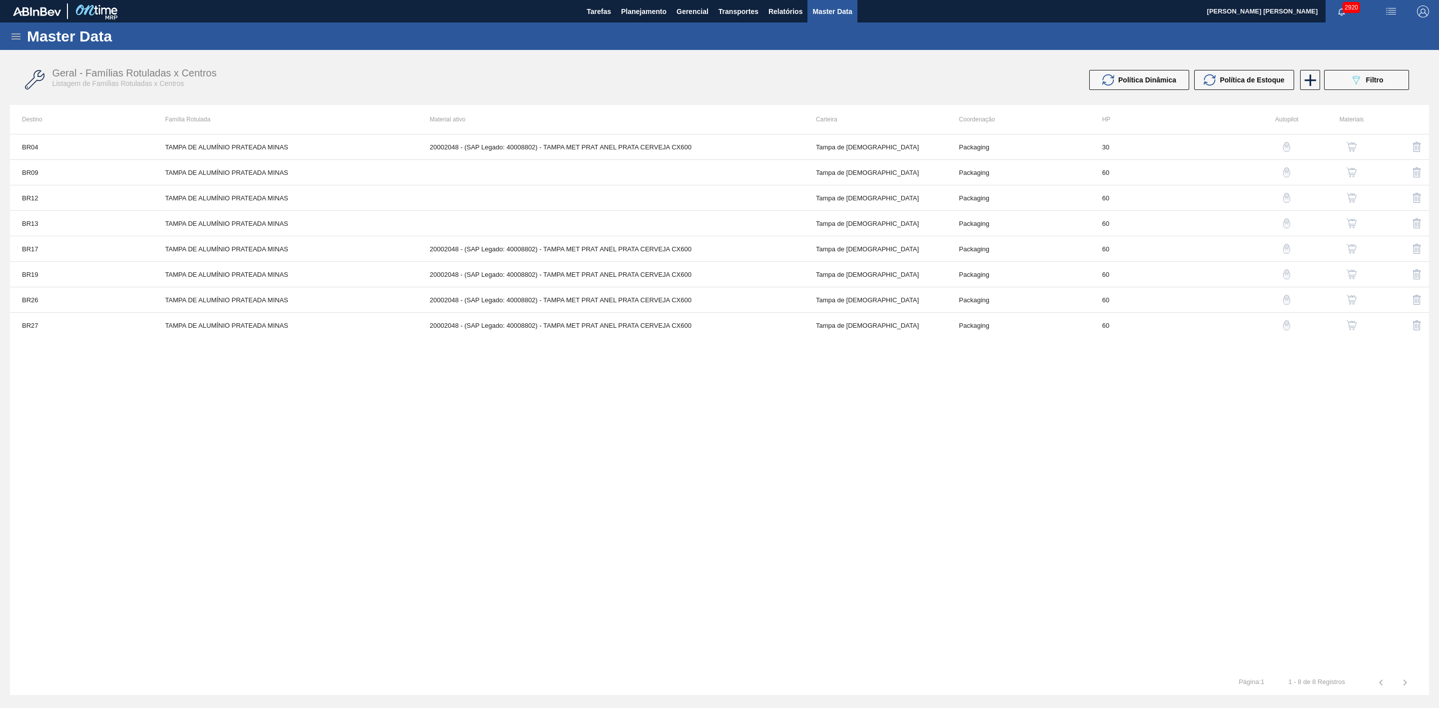
click at [1418, 276] on img "button" at bounding box center [1417, 274] width 12 height 12
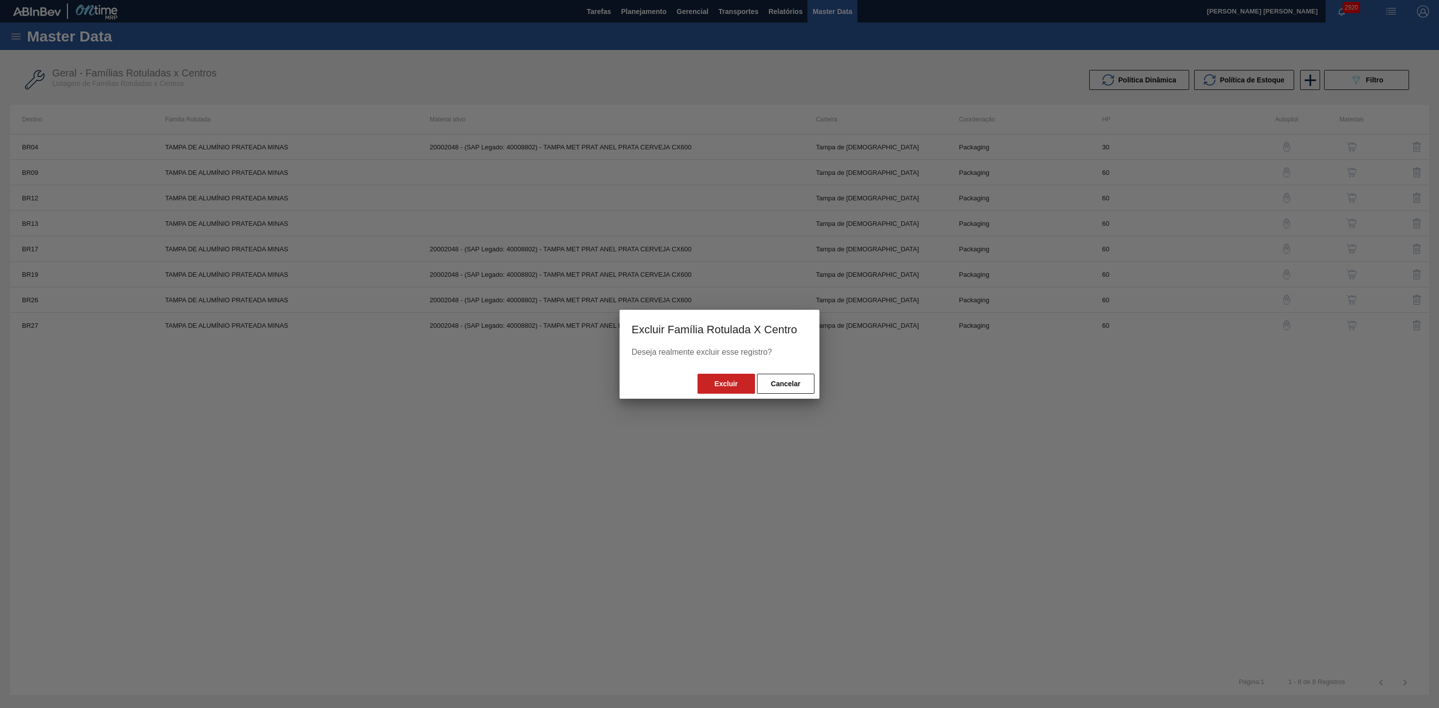
drag, startPoint x: 804, startPoint y: 382, endPoint x: 1029, endPoint y: 327, distance: 231.6
click at [804, 381] on button "Cancelar" at bounding box center [785, 384] width 57 height 20
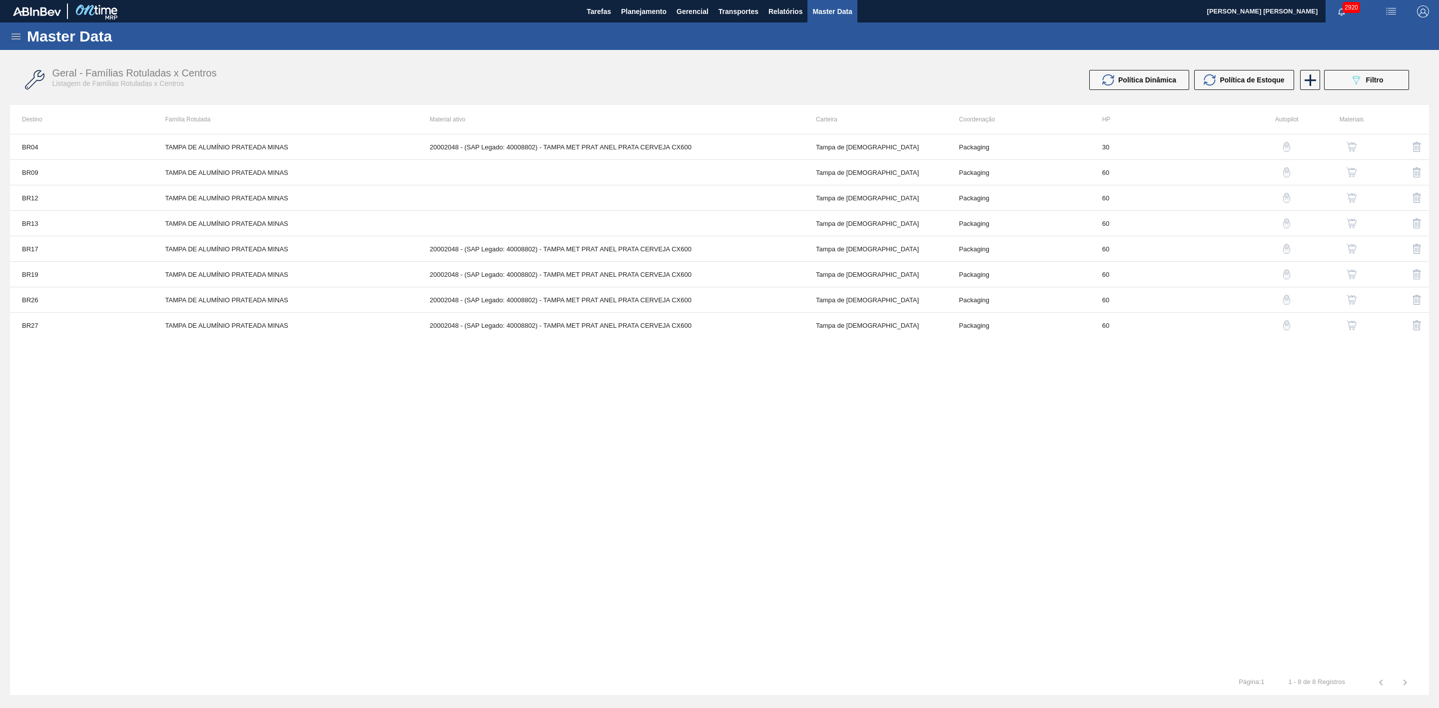
click at [1356, 274] on img "button" at bounding box center [1352, 274] width 10 height 10
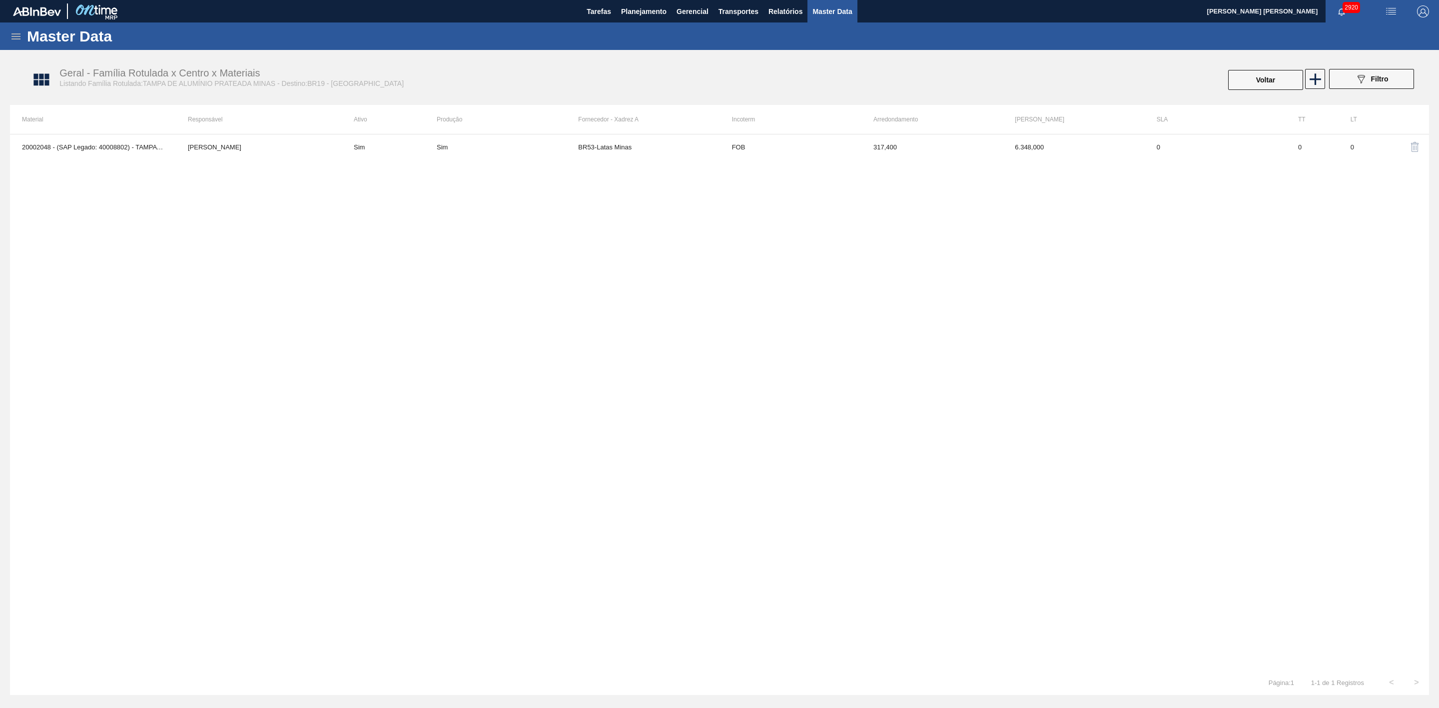
click at [1418, 145] on img "button" at bounding box center [1415, 147] width 12 height 12
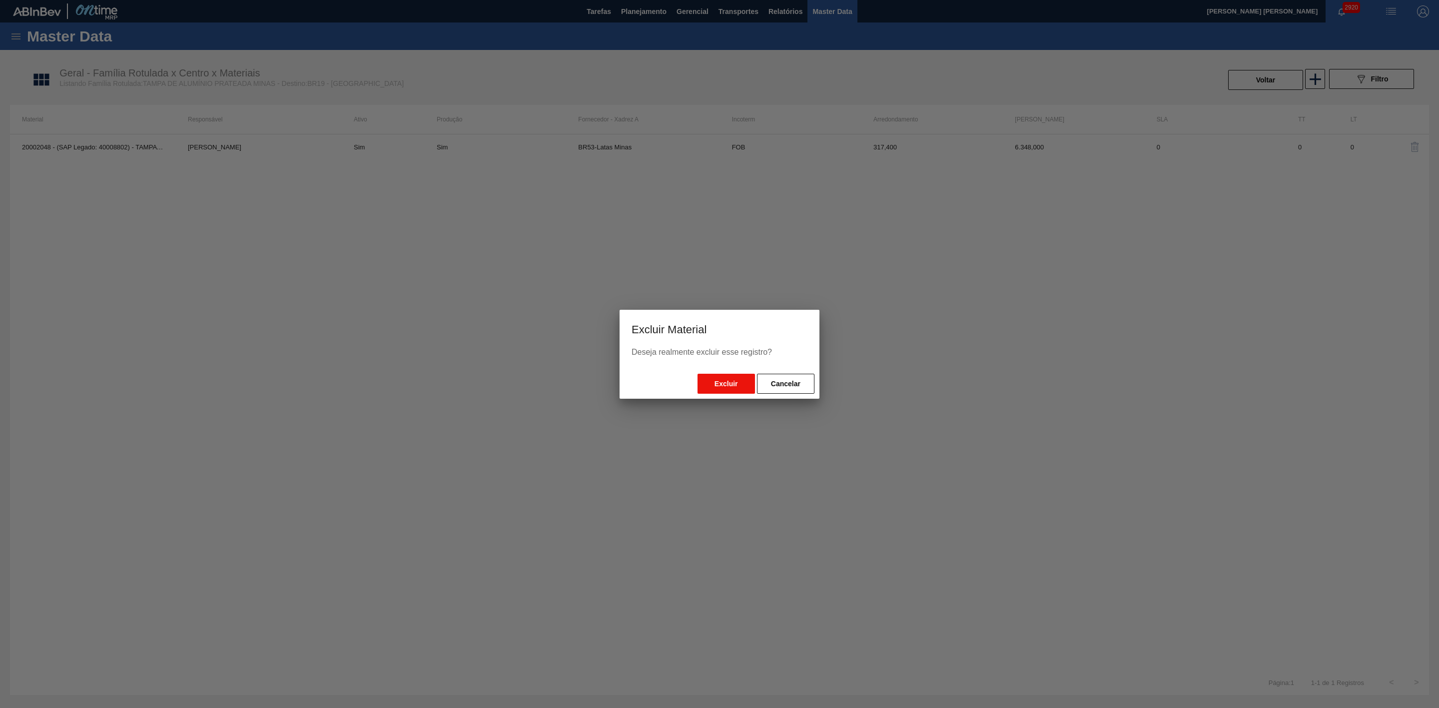
click at [714, 381] on button "Excluir" at bounding box center [725, 384] width 57 height 20
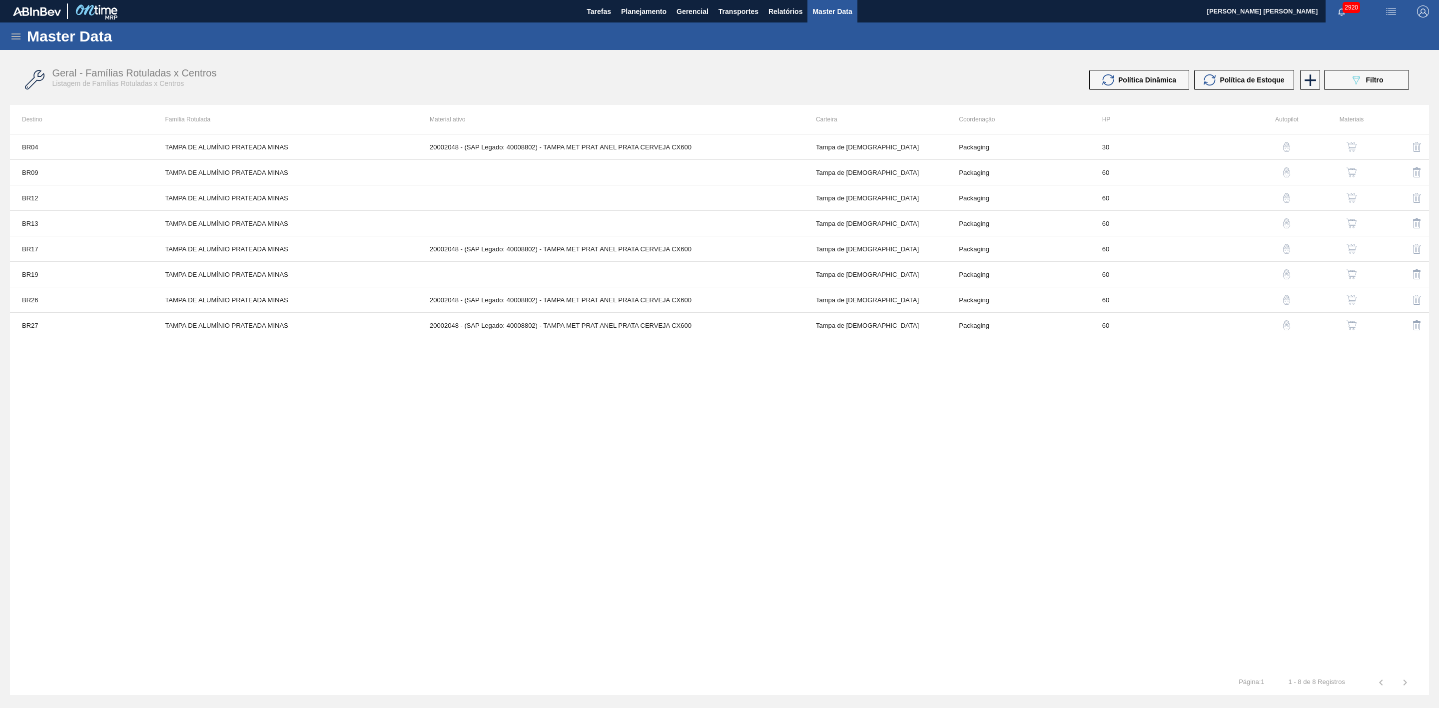
click at [1419, 303] on img "button" at bounding box center [1417, 300] width 12 height 12
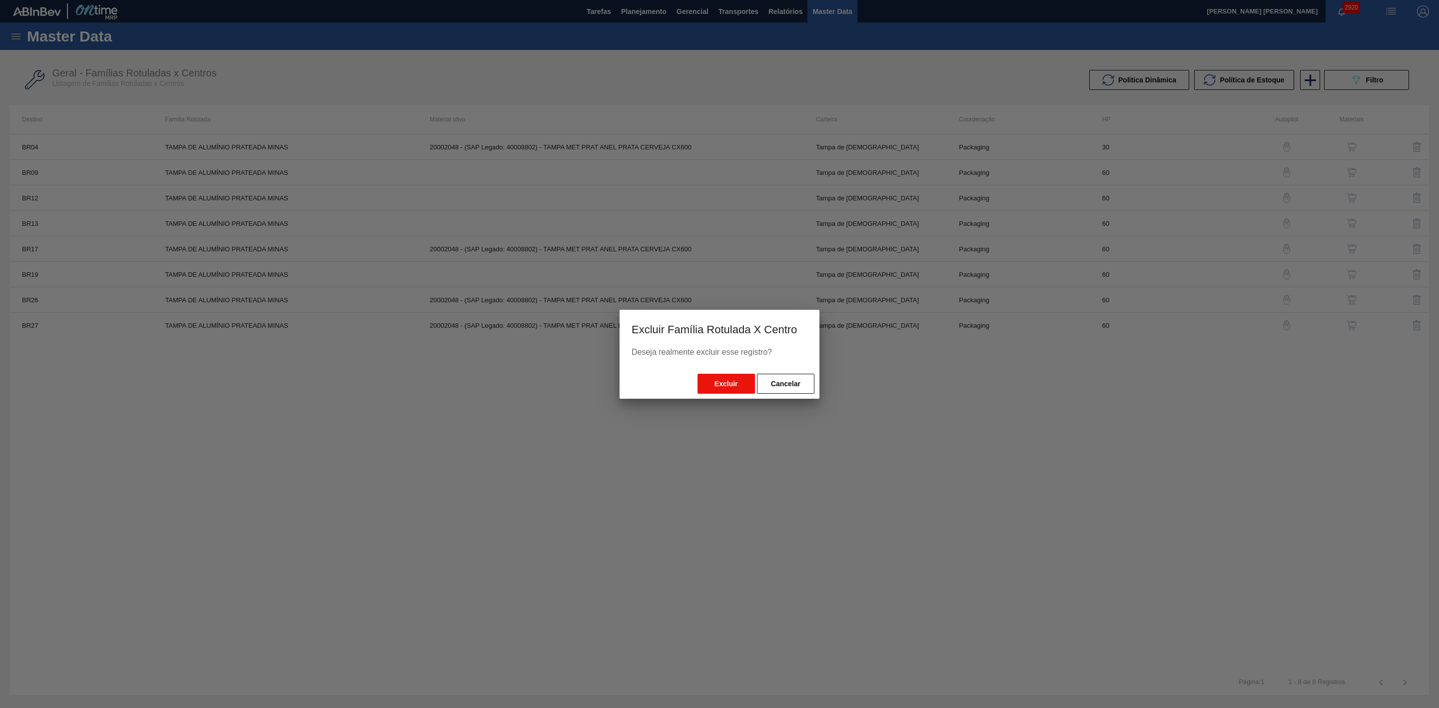
click at [712, 383] on button "Excluir" at bounding box center [725, 384] width 57 height 20
drag, startPoint x: 778, startPoint y: 384, endPoint x: 1021, endPoint y: 344, distance: 246.2
click at [778, 384] on button "Cancelar" at bounding box center [785, 384] width 57 height 20
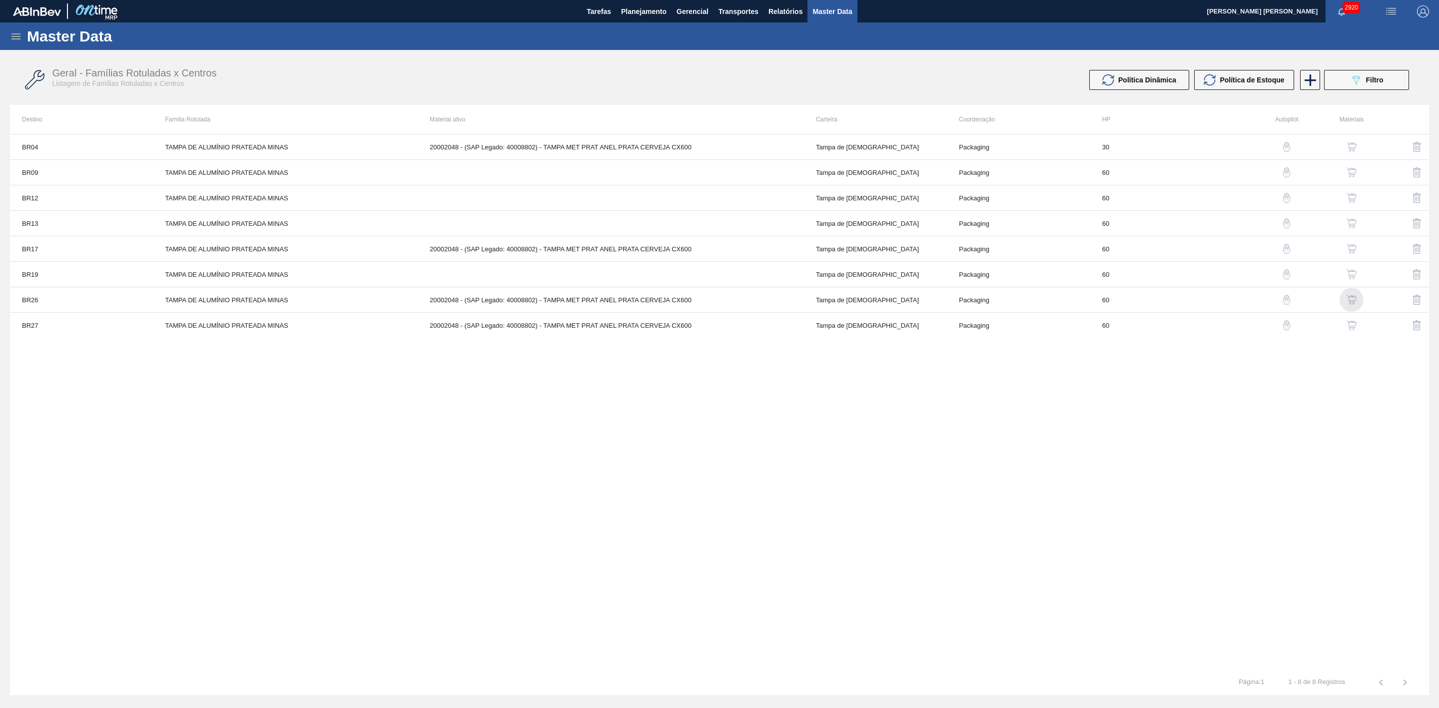
click at [1357, 301] on div "button" at bounding box center [1352, 300] width 12 height 10
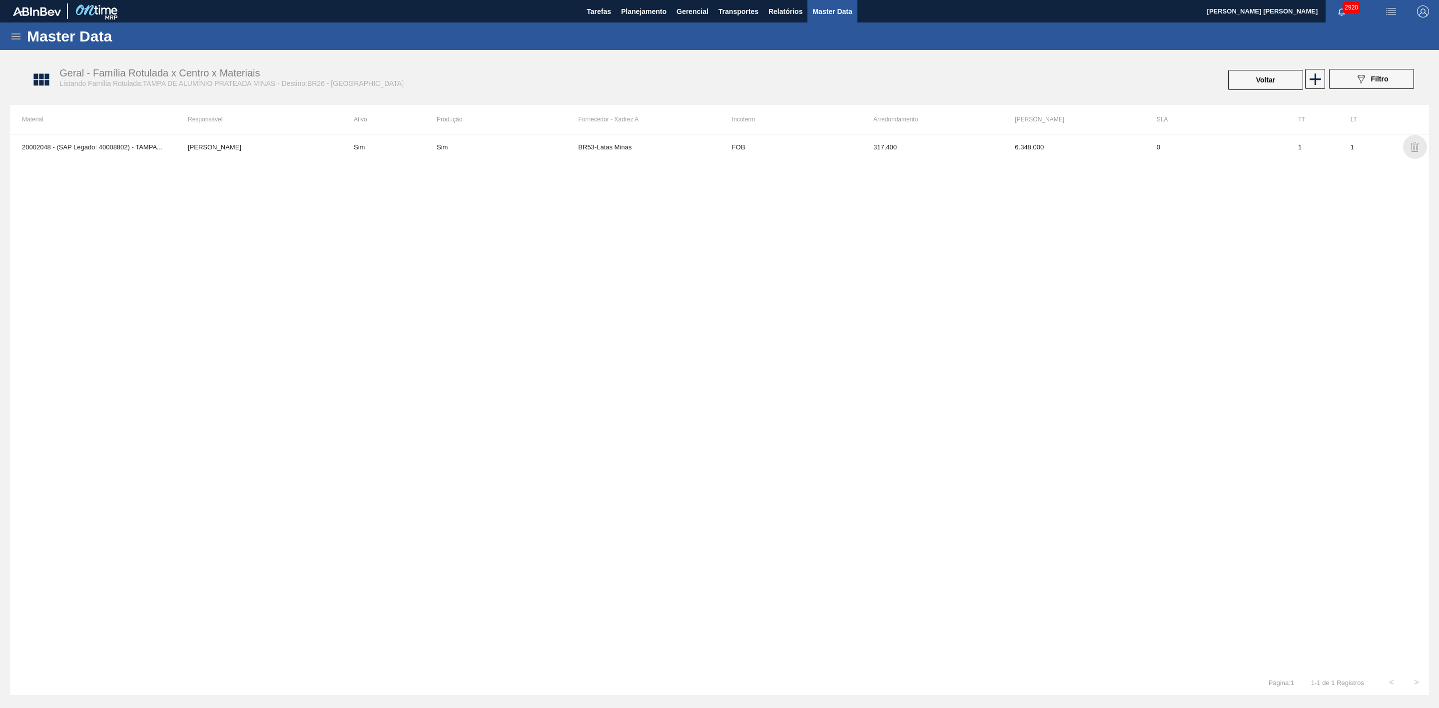
click at [1416, 145] on img "button" at bounding box center [1415, 147] width 12 height 12
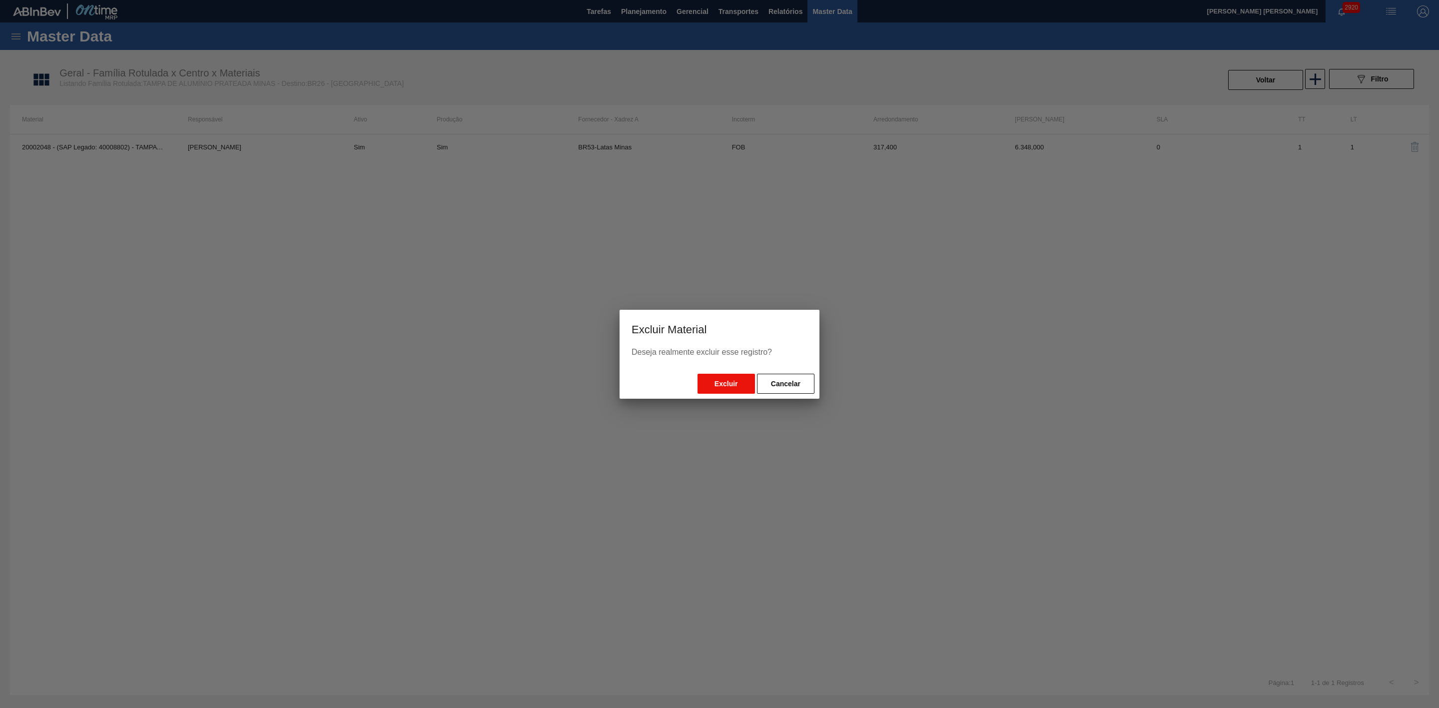
click at [726, 380] on button "Excluir" at bounding box center [725, 384] width 57 height 20
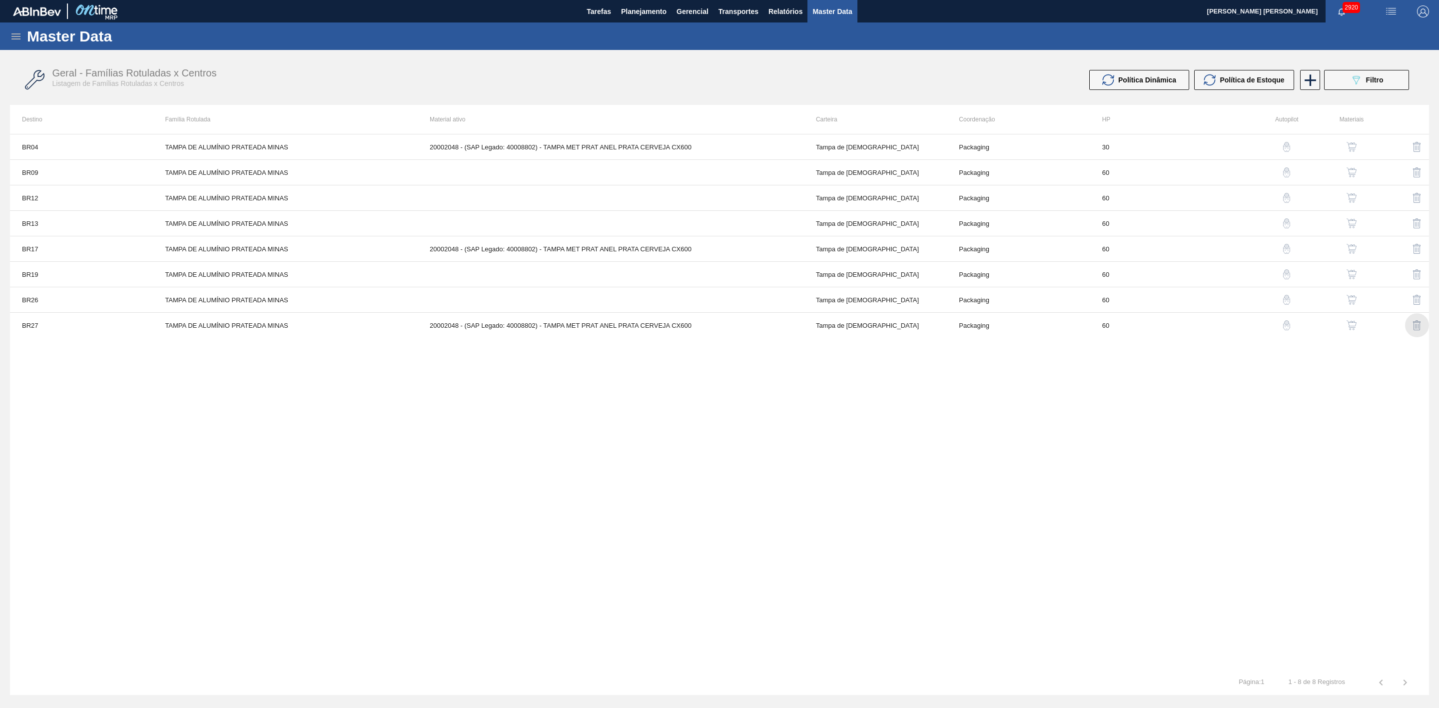
click at [1418, 324] on img "button" at bounding box center [1417, 325] width 12 height 12
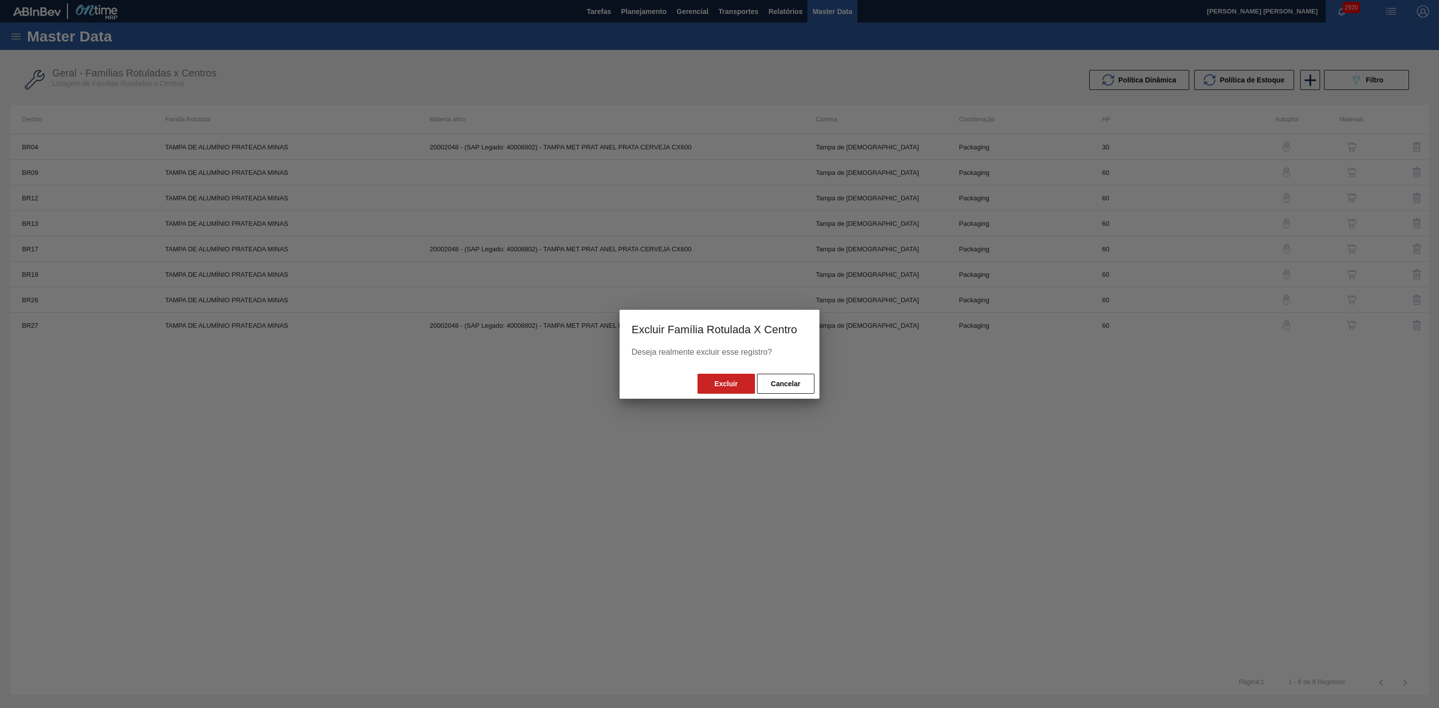
drag, startPoint x: 782, startPoint y: 378, endPoint x: 1219, endPoint y: 344, distance: 437.5
click at [785, 378] on button "Cancelar" at bounding box center [785, 384] width 57 height 20
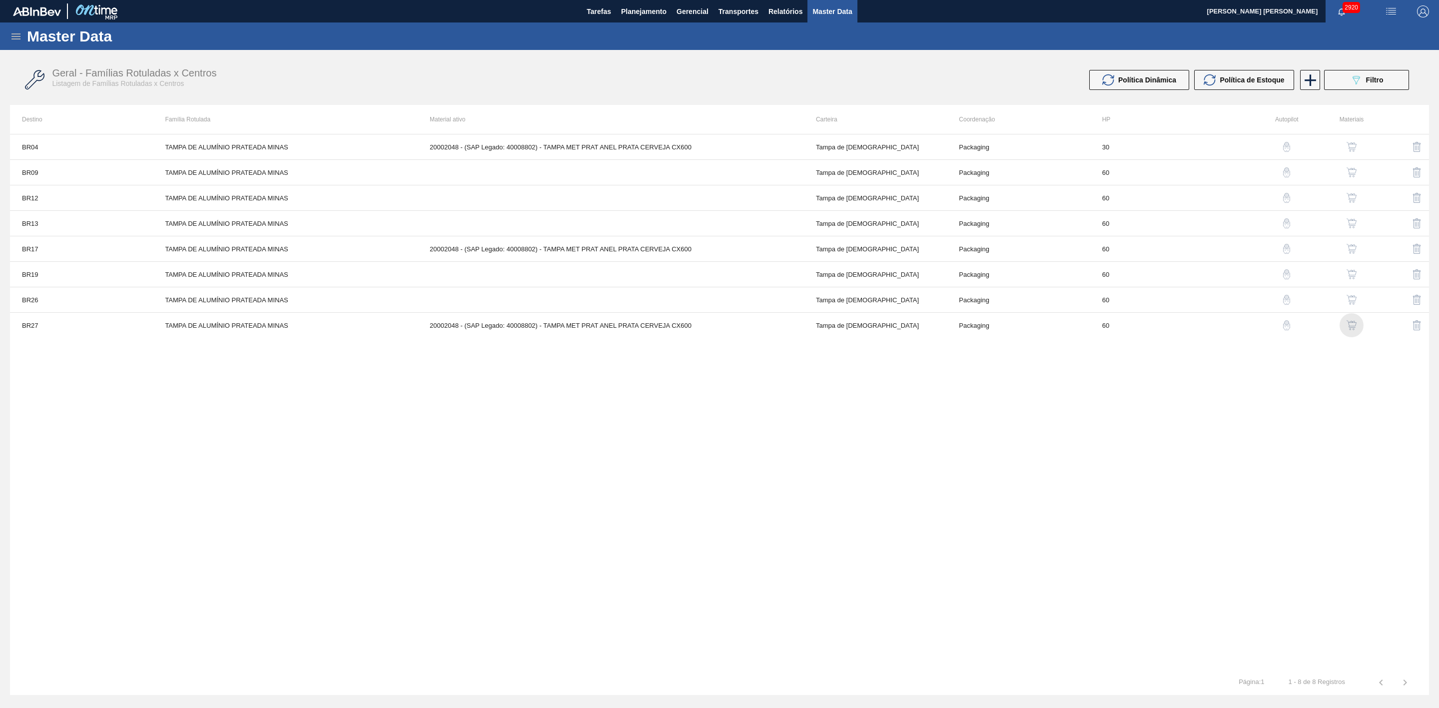
click at [1357, 326] on div "button" at bounding box center [1352, 325] width 12 height 10
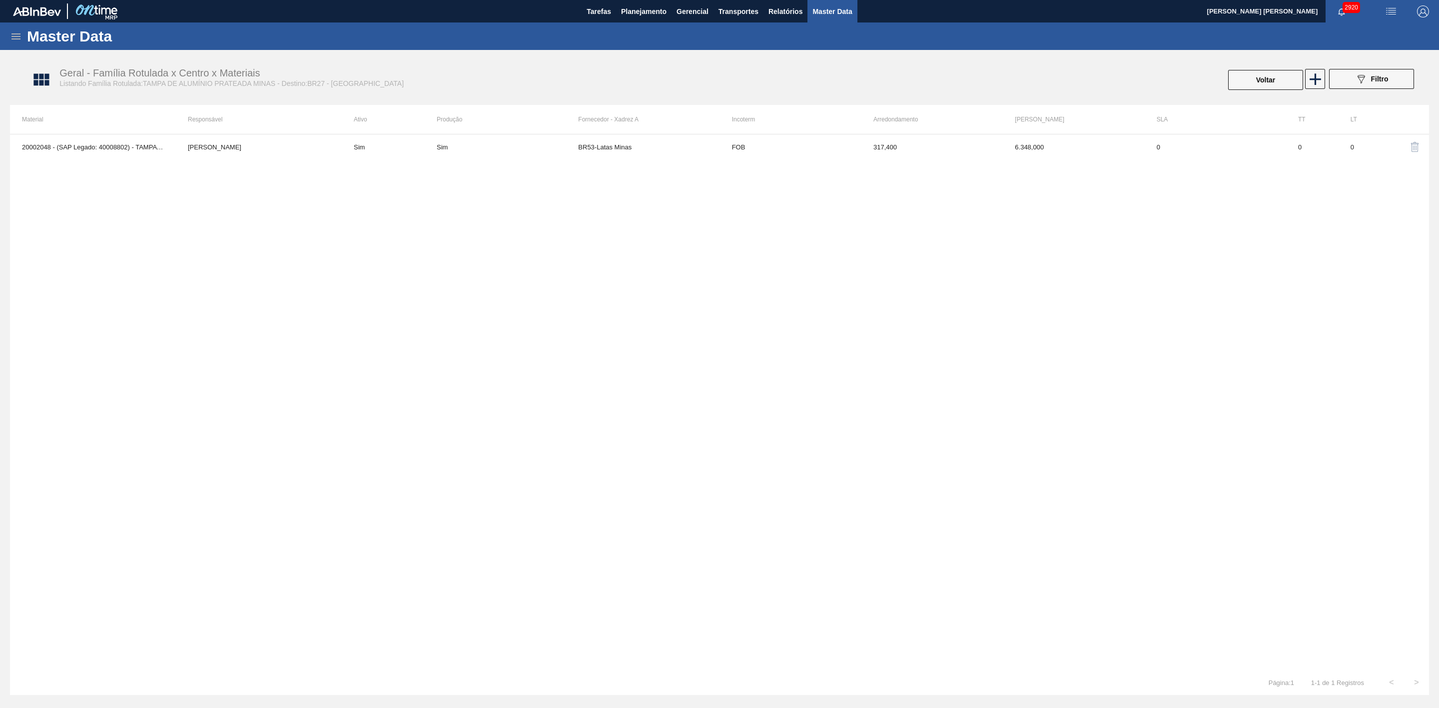
click at [1418, 147] on img "button" at bounding box center [1415, 147] width 12 height 12
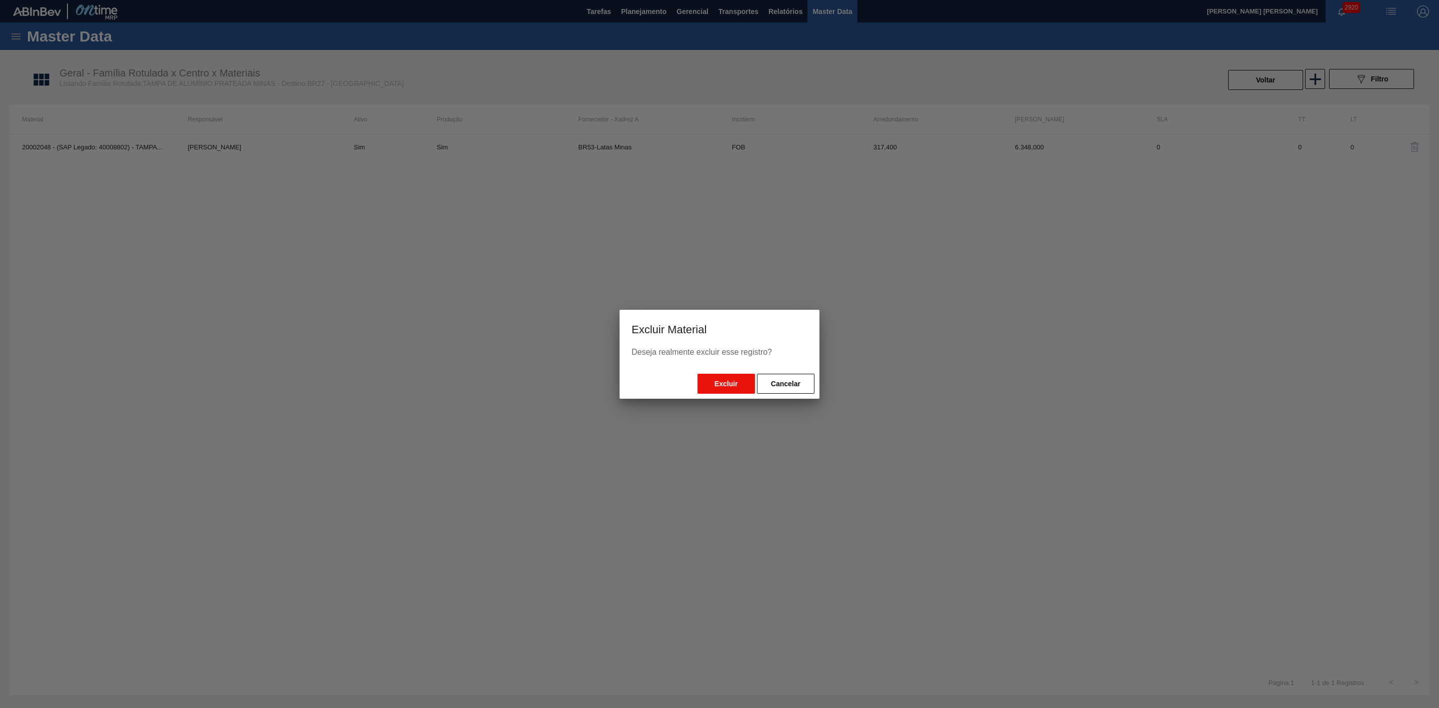
click at [725, 381] on button "Excluir" at bounding box center [725, 384] width 57 height 20
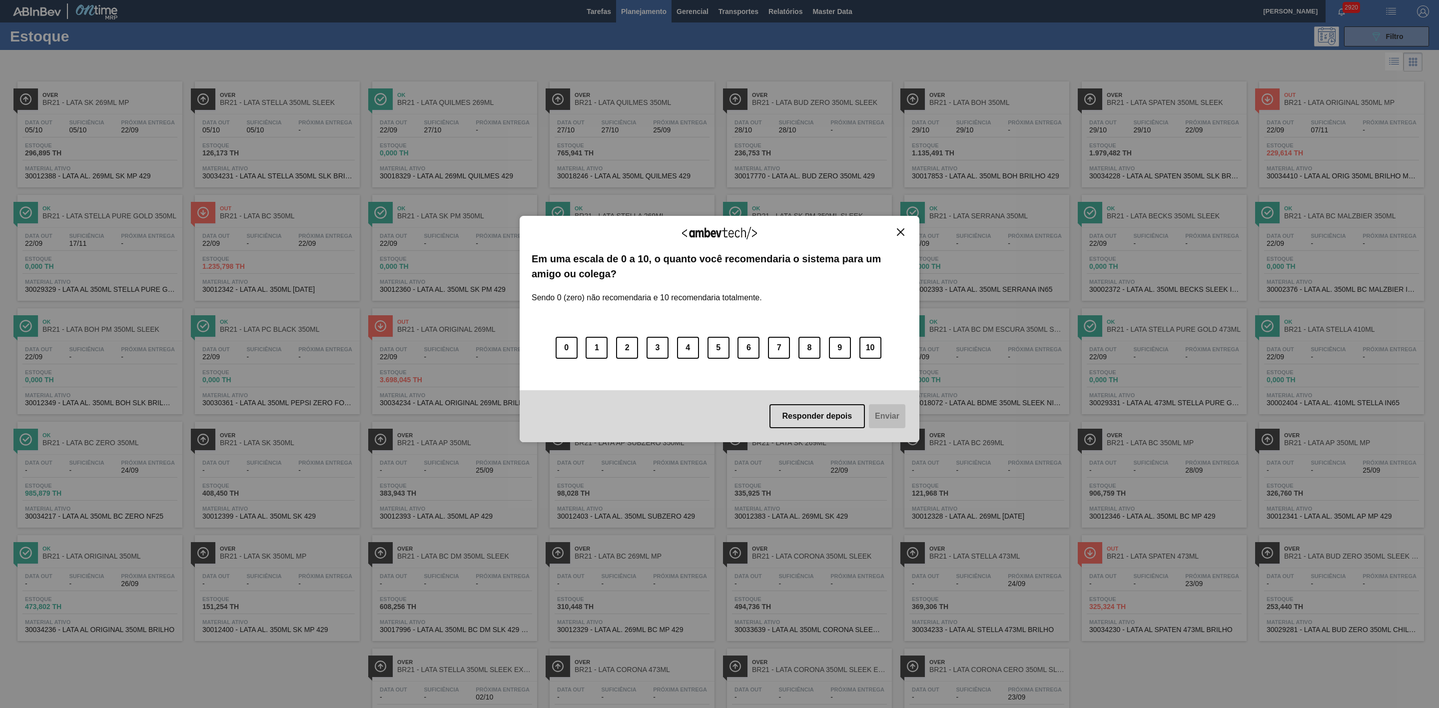
click at [899, 231] on img "Close" at bounding box center [900, 231] width 7 height 7
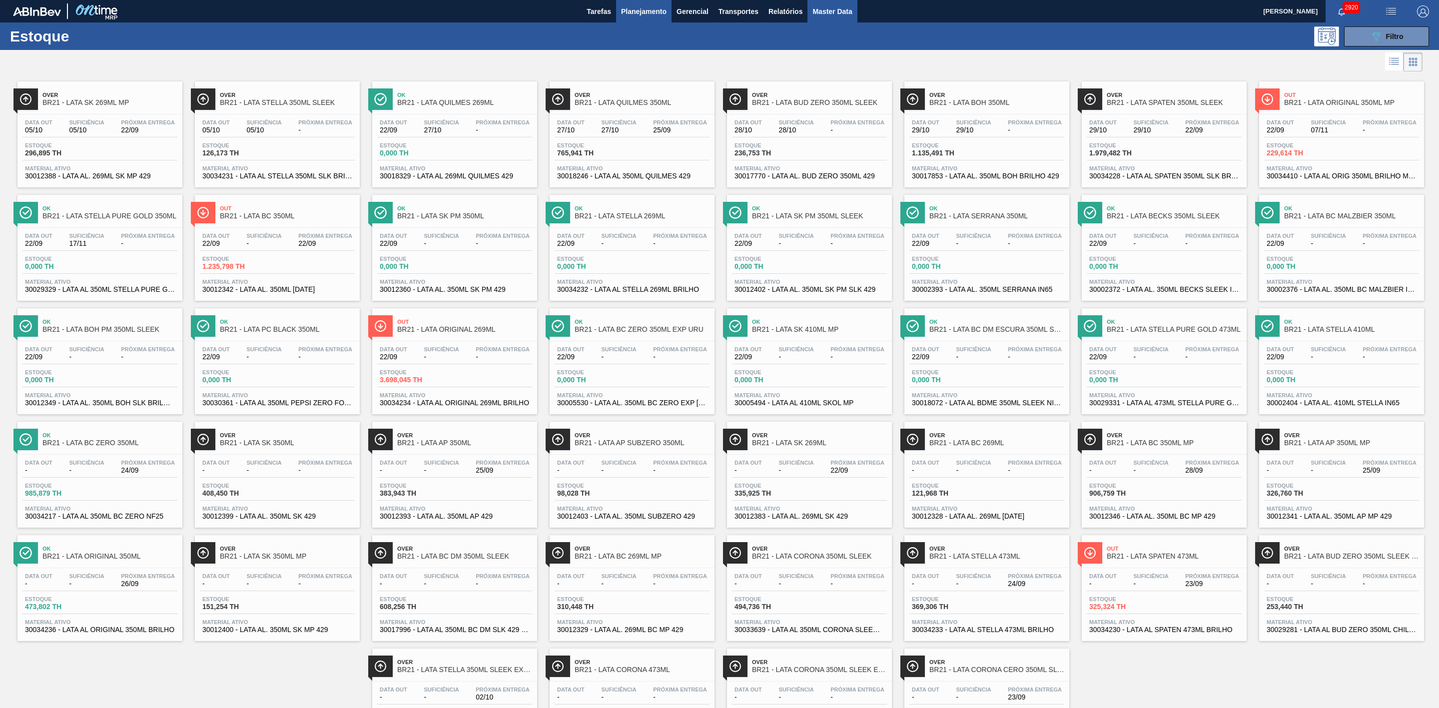
click at [822, 9] on span "Master Data" at bounding box center [831, 11] width 39 height 12
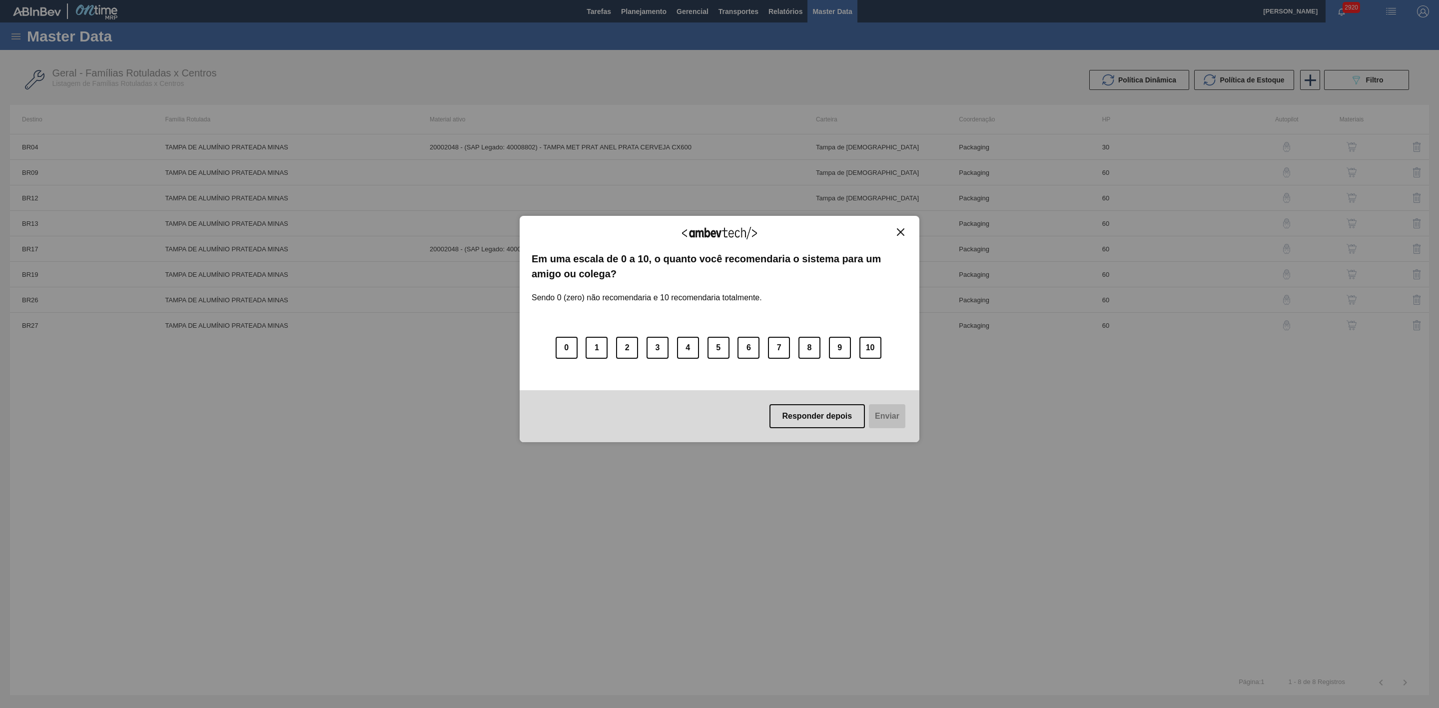
drag, startPoint x: 1348, startPoint y: 76, endPoint x: 899, endPoint y: 230, distance: 473.7
click at [899, 230] on img "Close" at bounding box center [900, 231] width 7 height 7
click at [899, 233] on img "Close" at bounding box center [900, 231] width 7 height 7
click at [903, 232] on img "Close" at bounding box center [900, 231] width 7 height 7
click at [899, 233] on img "Close" at bounding box center [900, 231] width 7 height 7
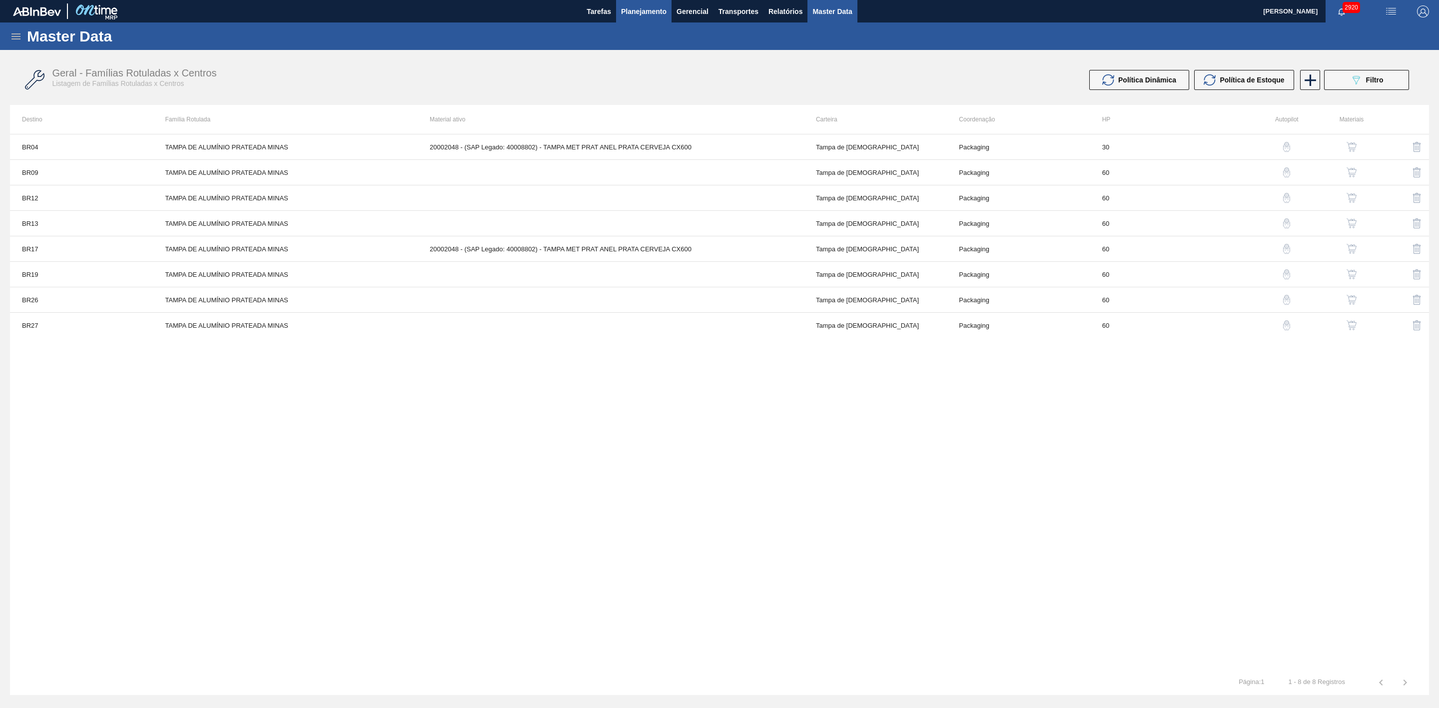
click at [654, 4] on button "Planejamento" at bounding box center [643, 11] width 55 height 22
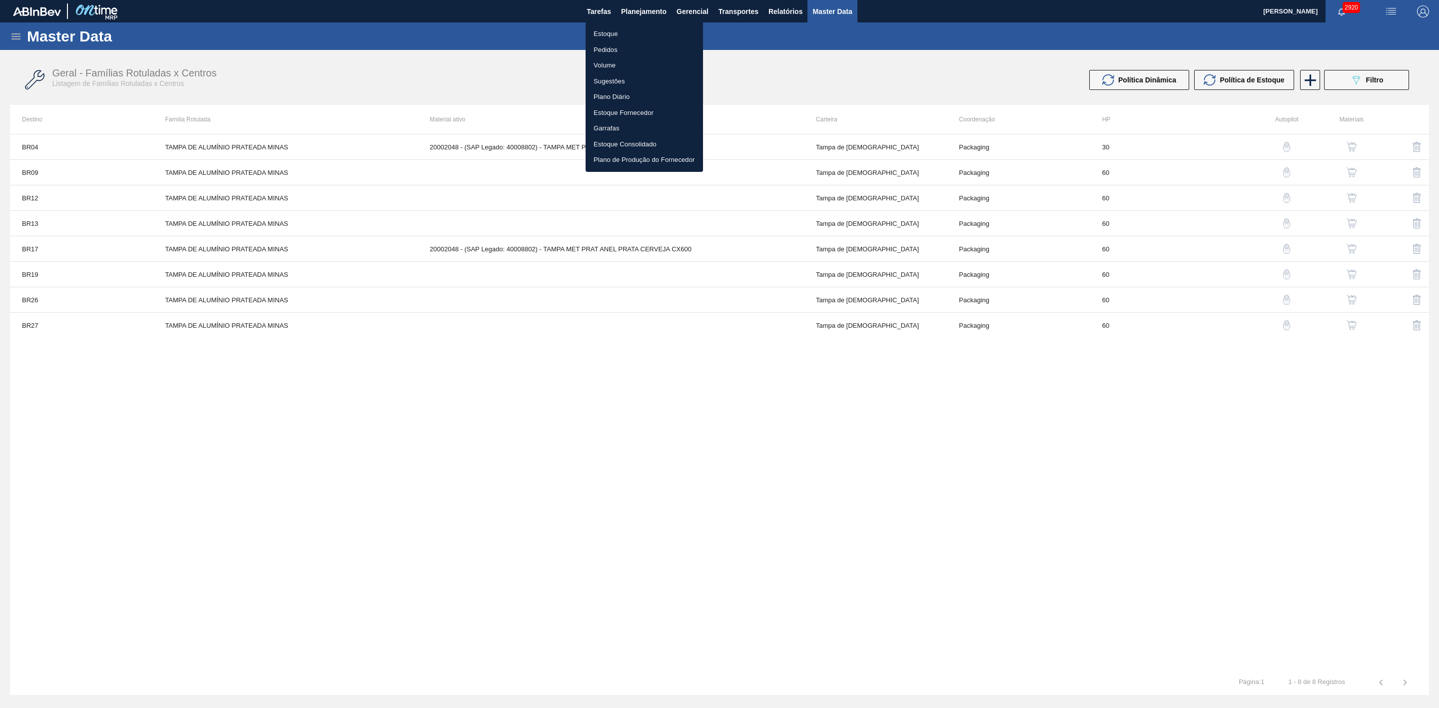
click at [612, 29] on li "Estoque" at bounding box center [644, 34] width 117 height 16
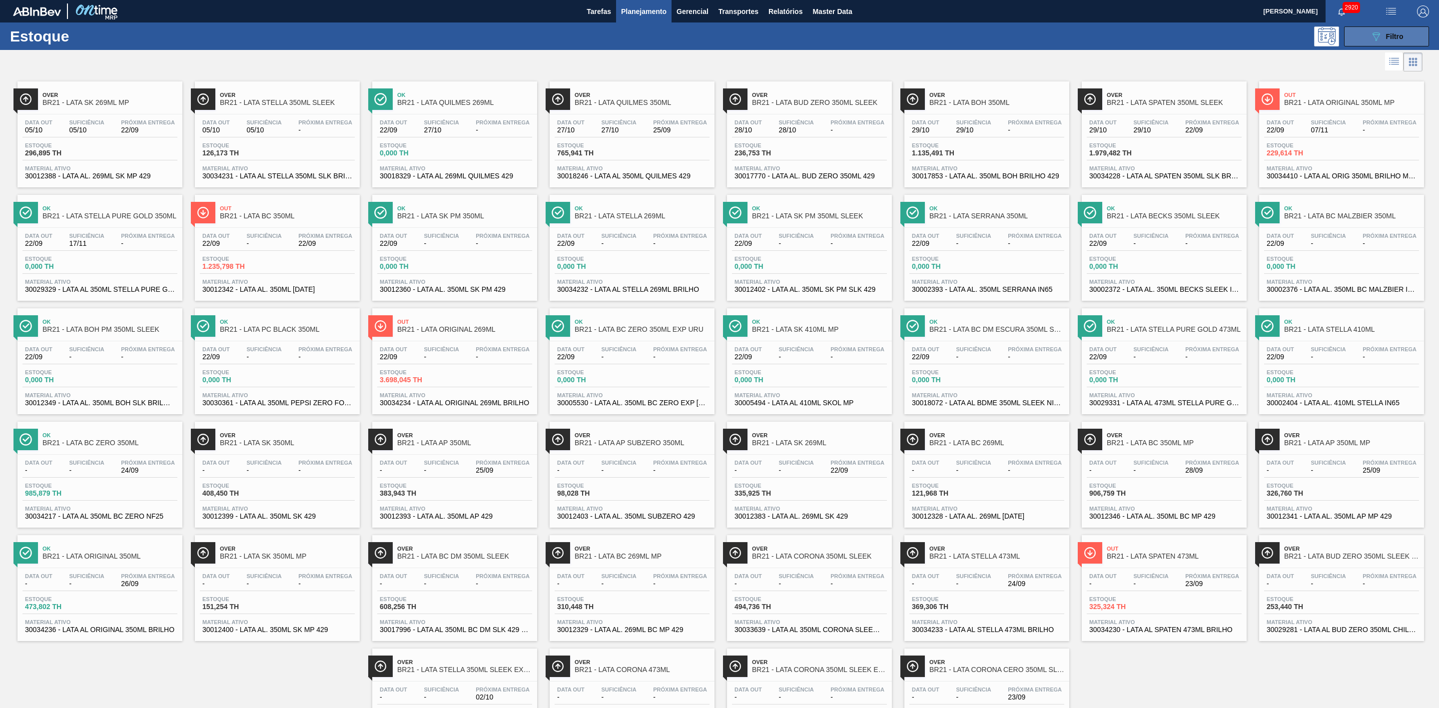
click at [1372, 40] on icon "089F7B8B-B2A5-4AFE-B5C0-19BA573D28AC" at bounding box center [1376, 36] width 12 height 12
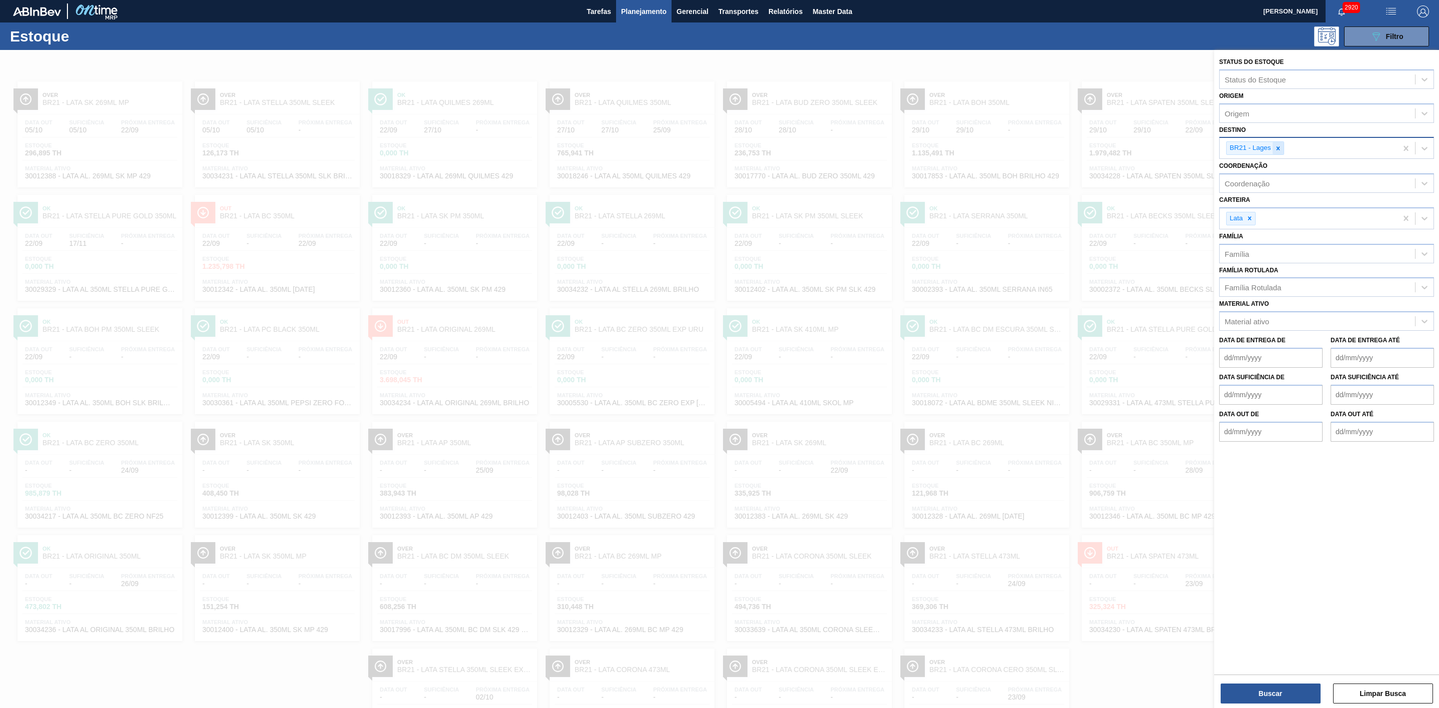
click at [1280, 150] on icon at bounding box center [1278, 148] width 7 height 7
type input "09"
click at [1256, 191] on div "BR09 - Agudos" at bounding box center [1326, 190] width 215 height 18
click at [1282, 697] on button "Buscar" at bounding box center [1271, 694] width 100 height 20
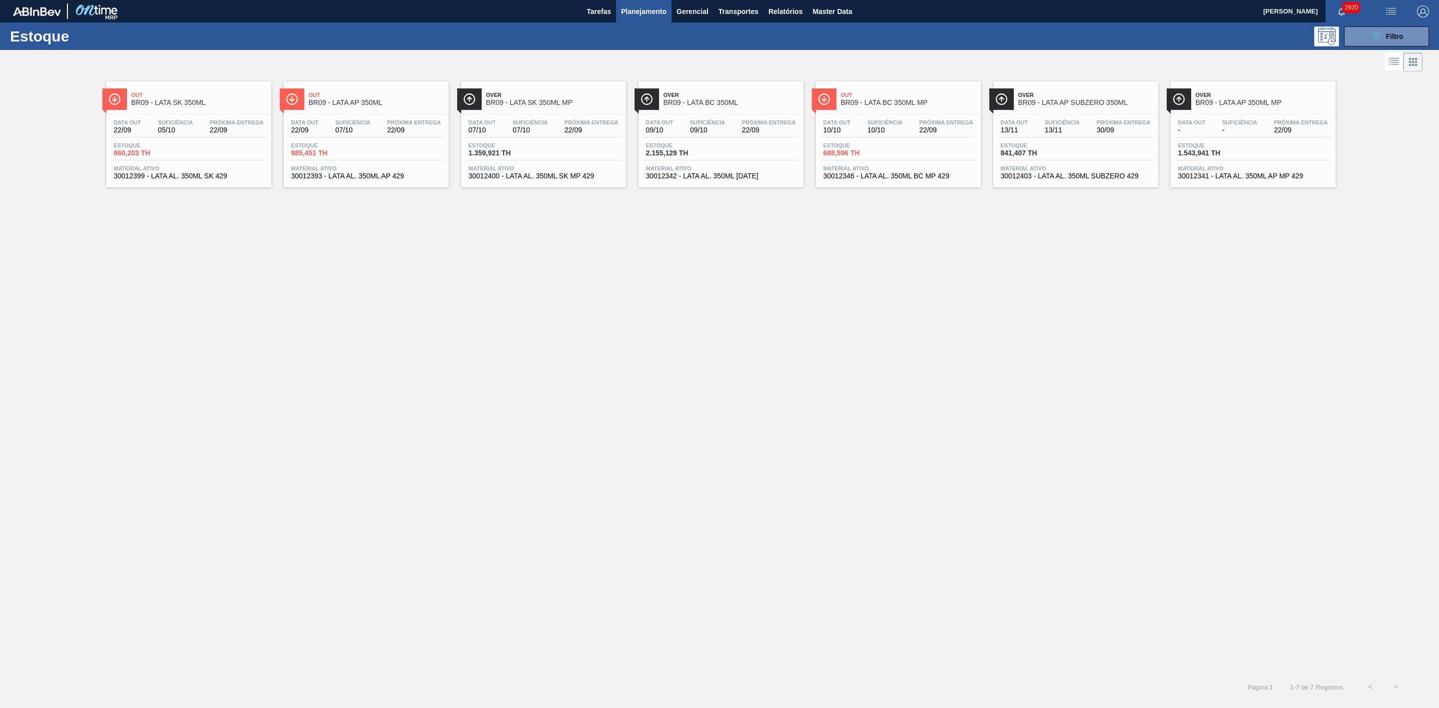
click at [358, 92] on span "Out" at bounding box center [376, 95] width 135 height 6
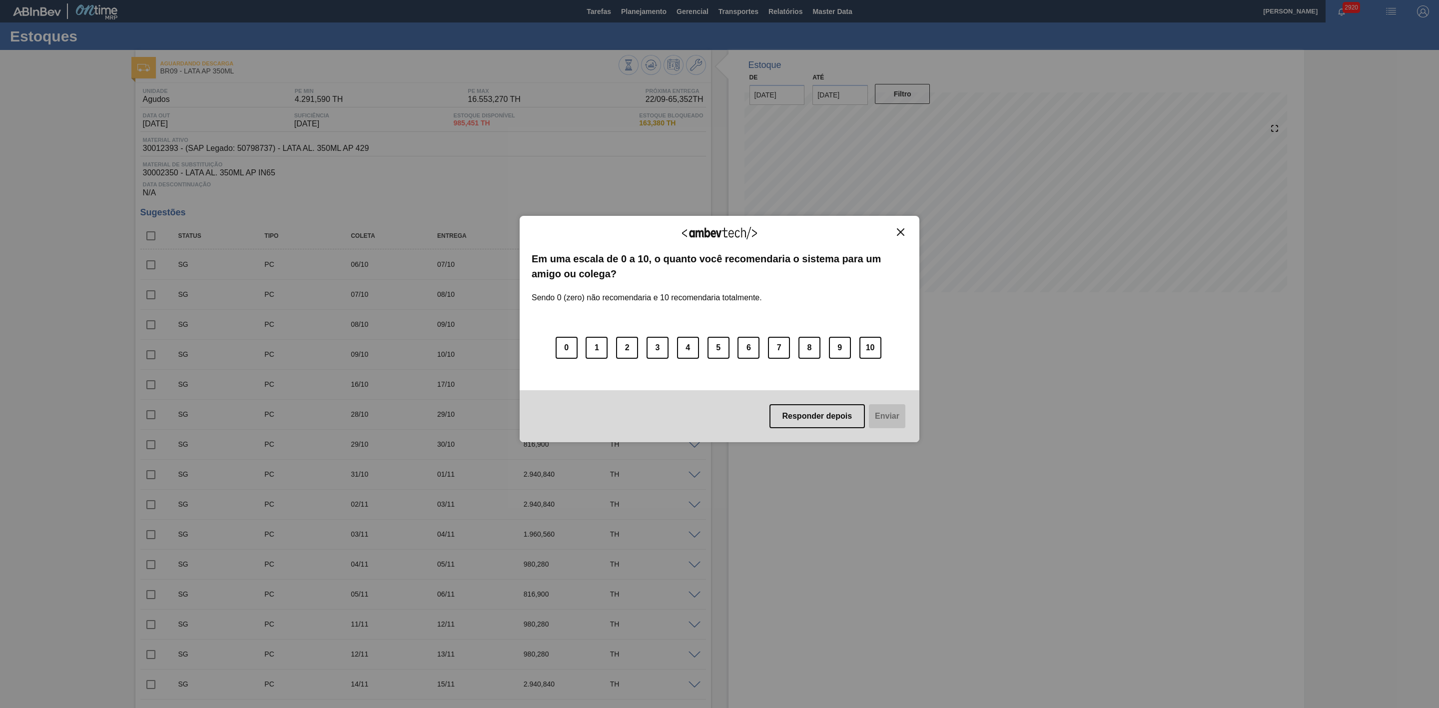
click at [905, 234] on button "Close" at bounding box center [900, 232] width 13 height 8
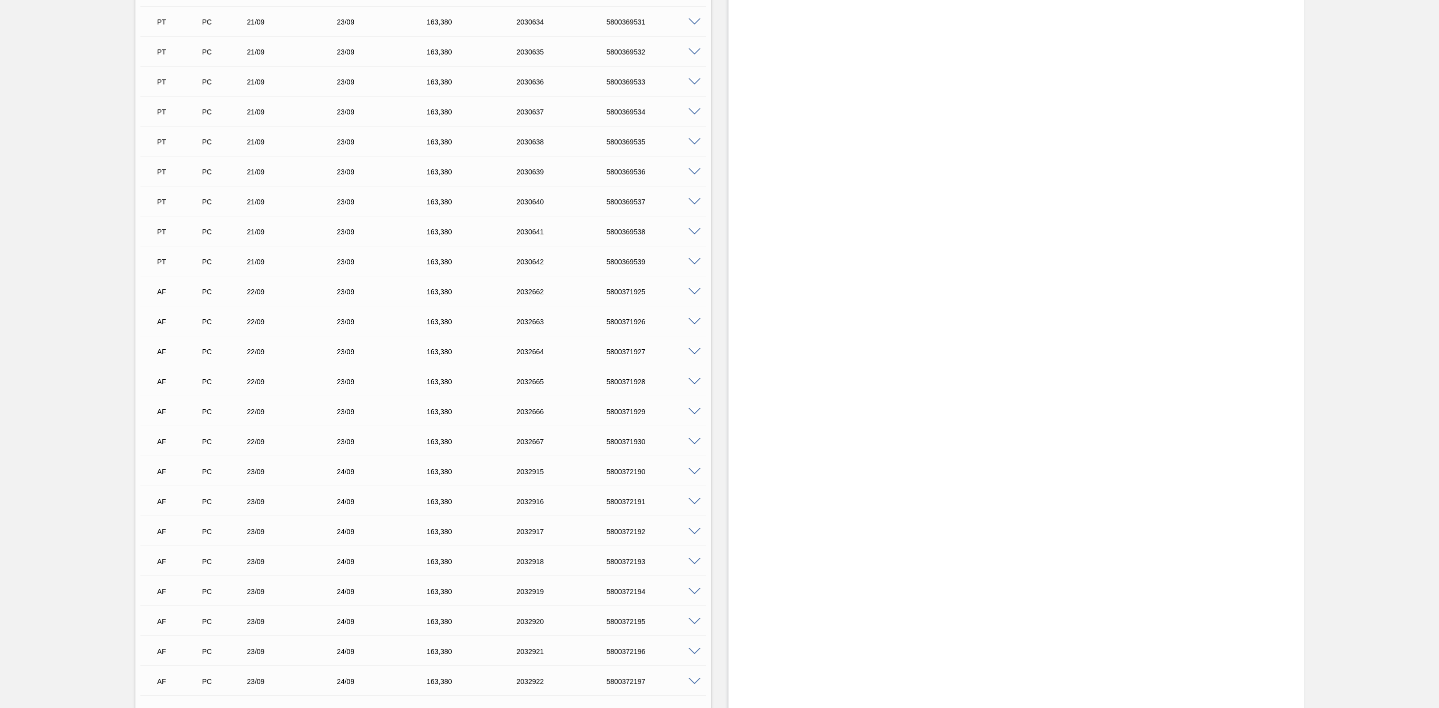
scroll to position [1499, 0]
drag, startPoint x: 766, startPoint y: 364, endPoint x: 768, endPoint y: 348, distance: 16.1
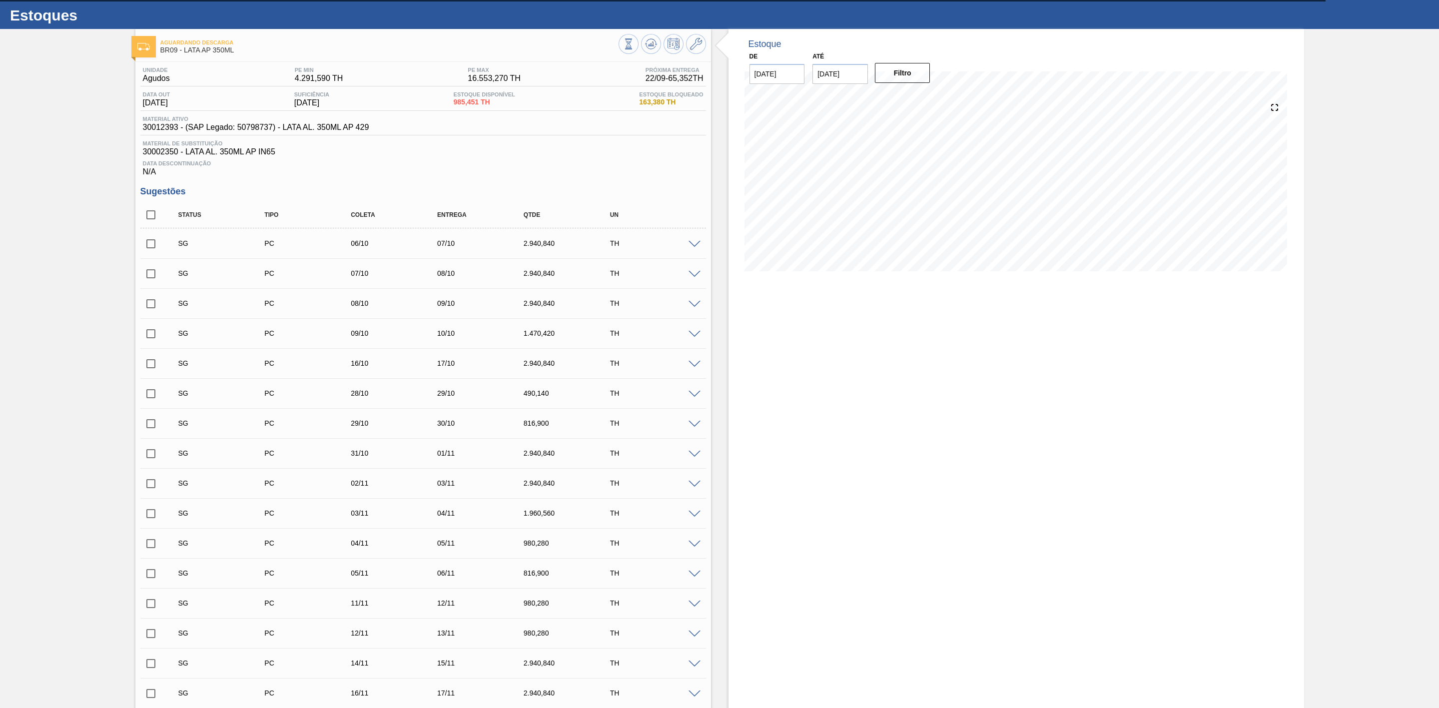
scroll to position [0, 0]
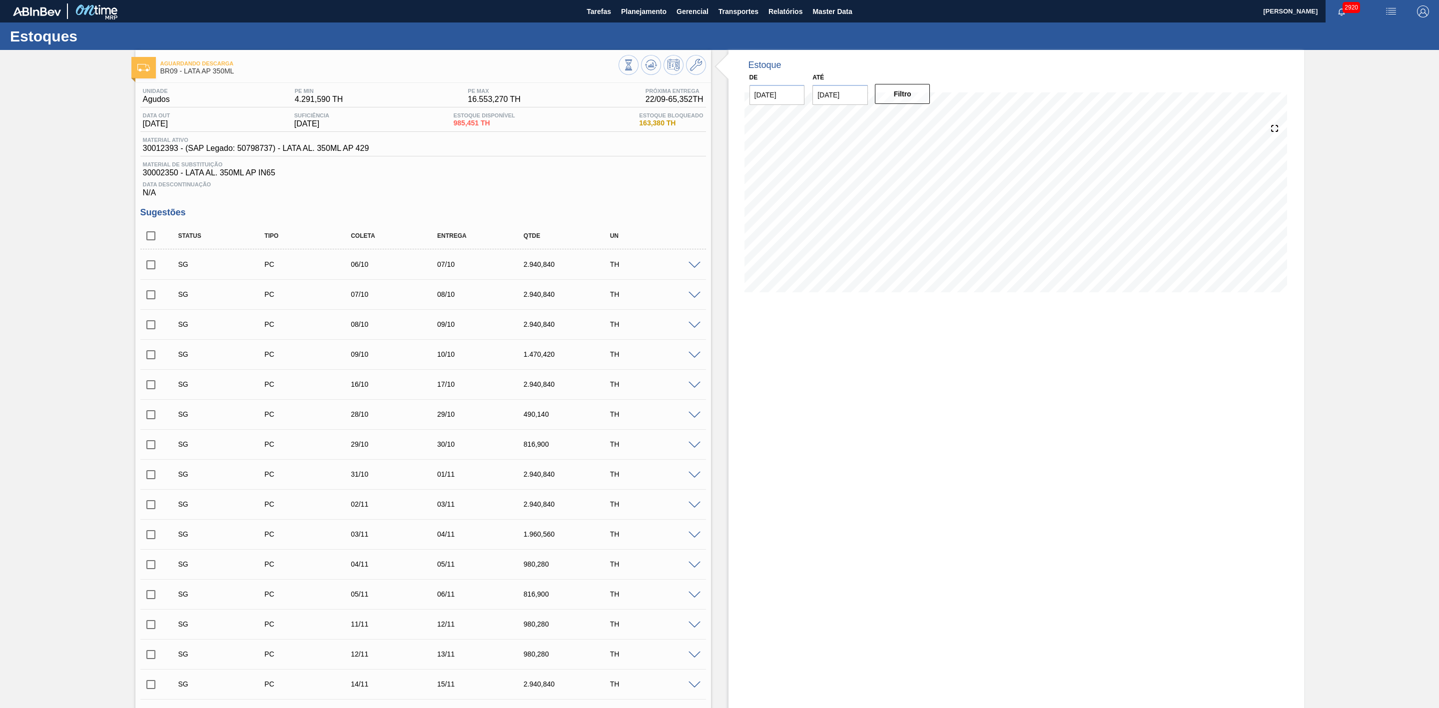
click at [695, 266] on span at bounding box center [695, 265] width 12 height 7
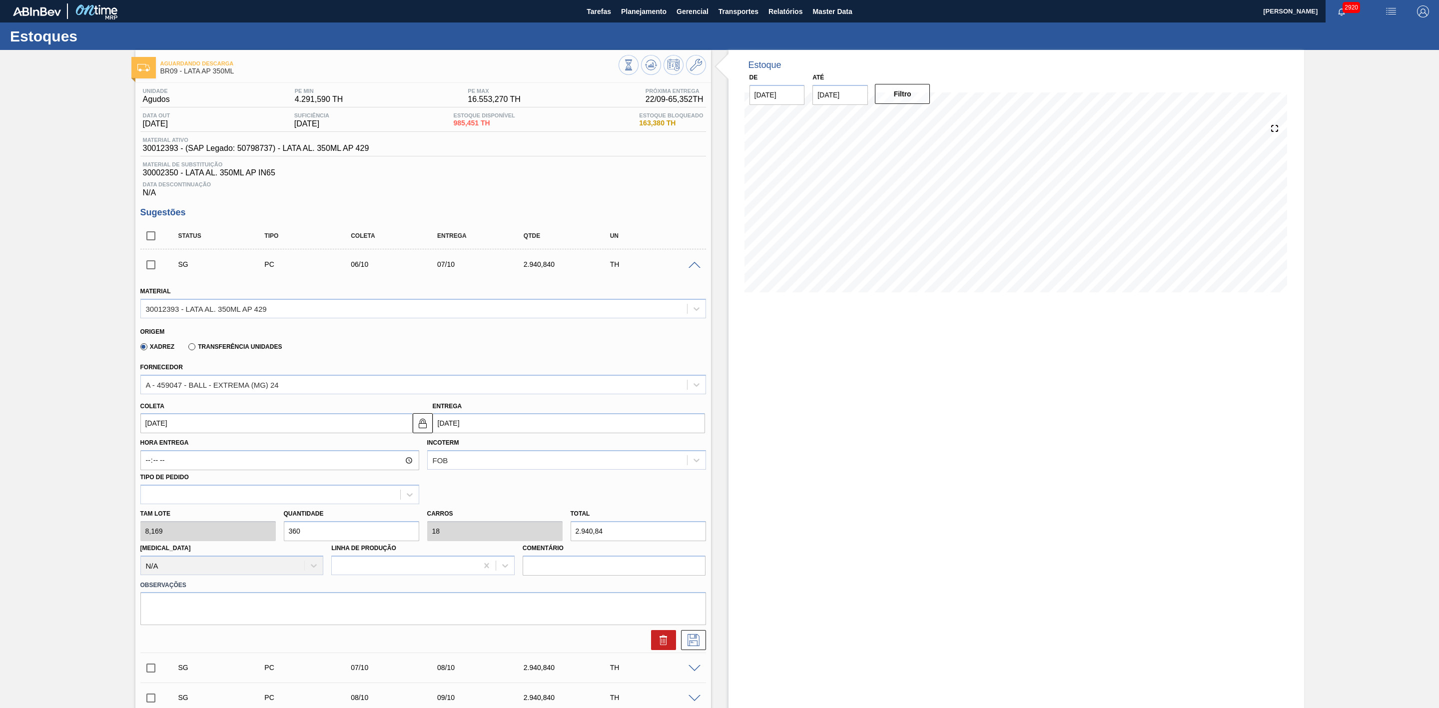
click at [695, 266] on span at bounding box center [695, 265] width 12 height 7
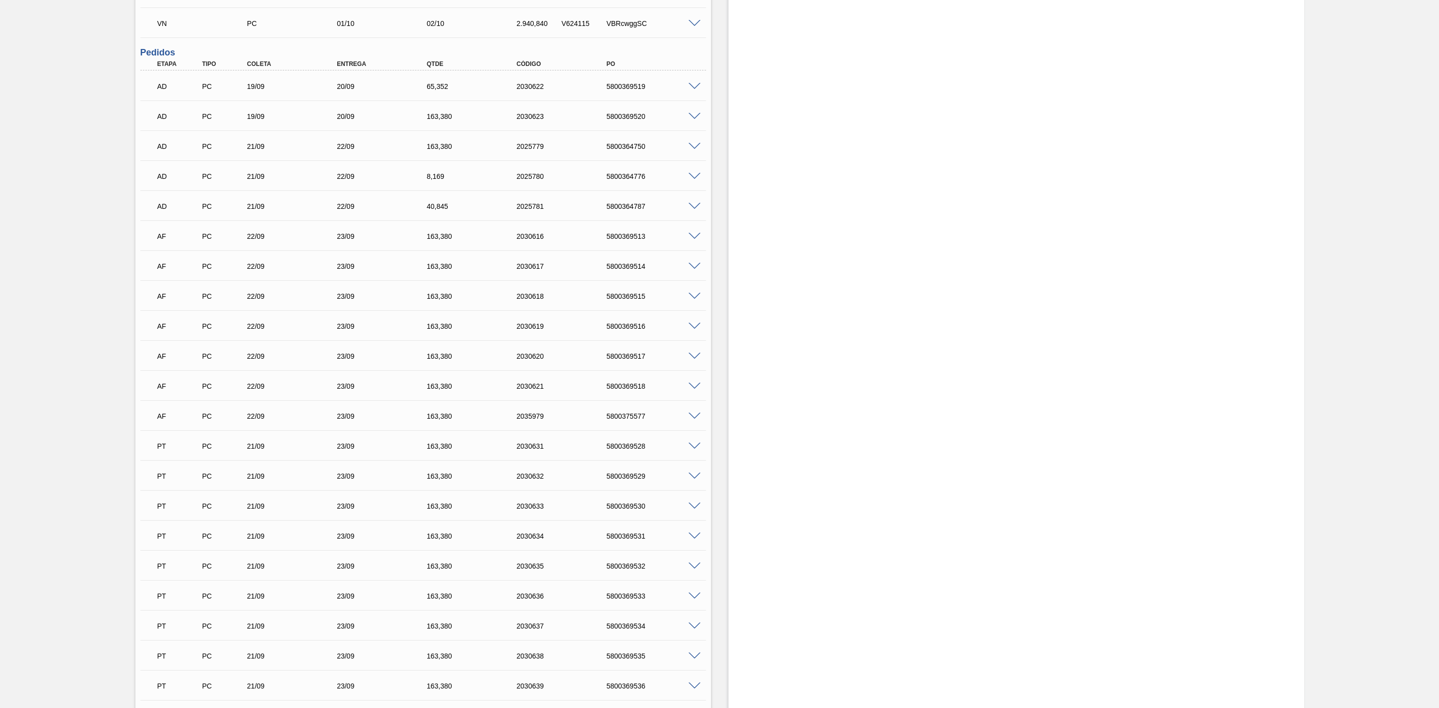
scroll to position [974, 0]
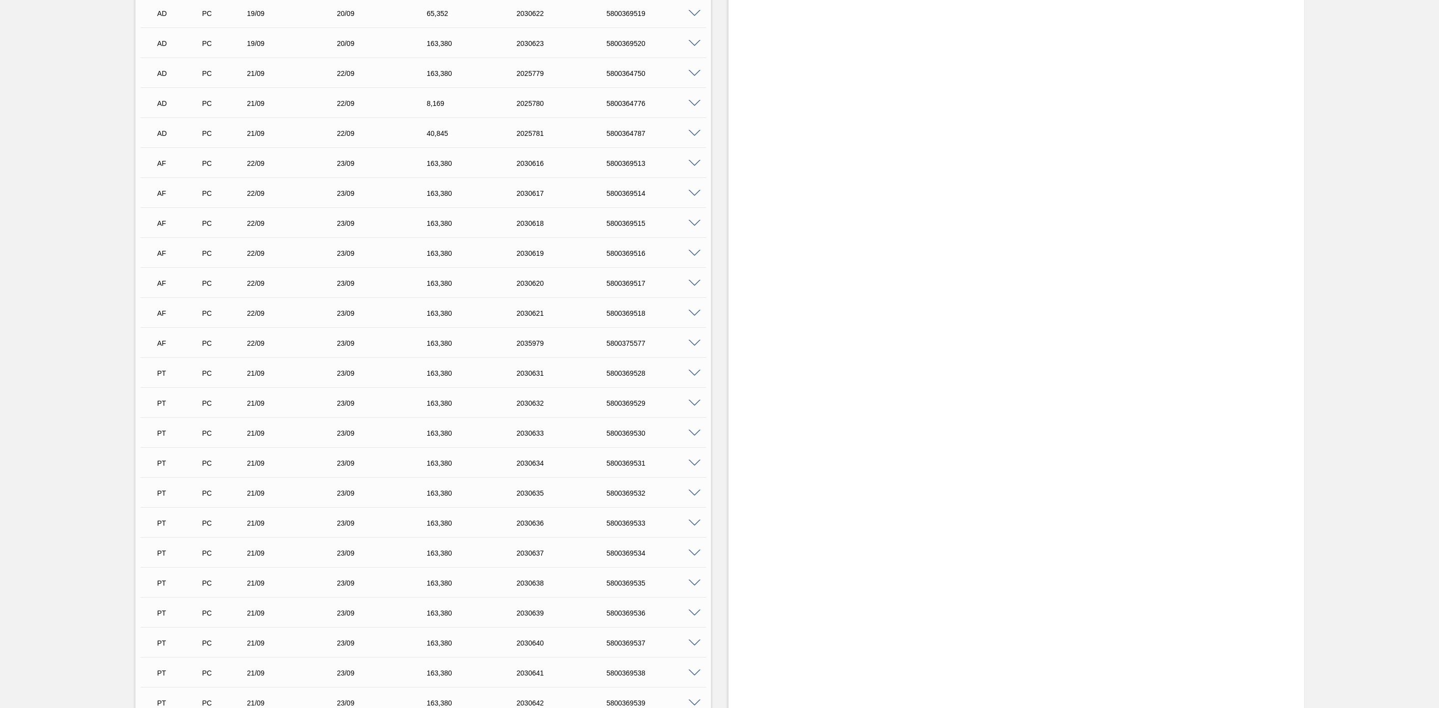
click at [697, 197] on span at bounding box center [695, 193] width 12 height 7
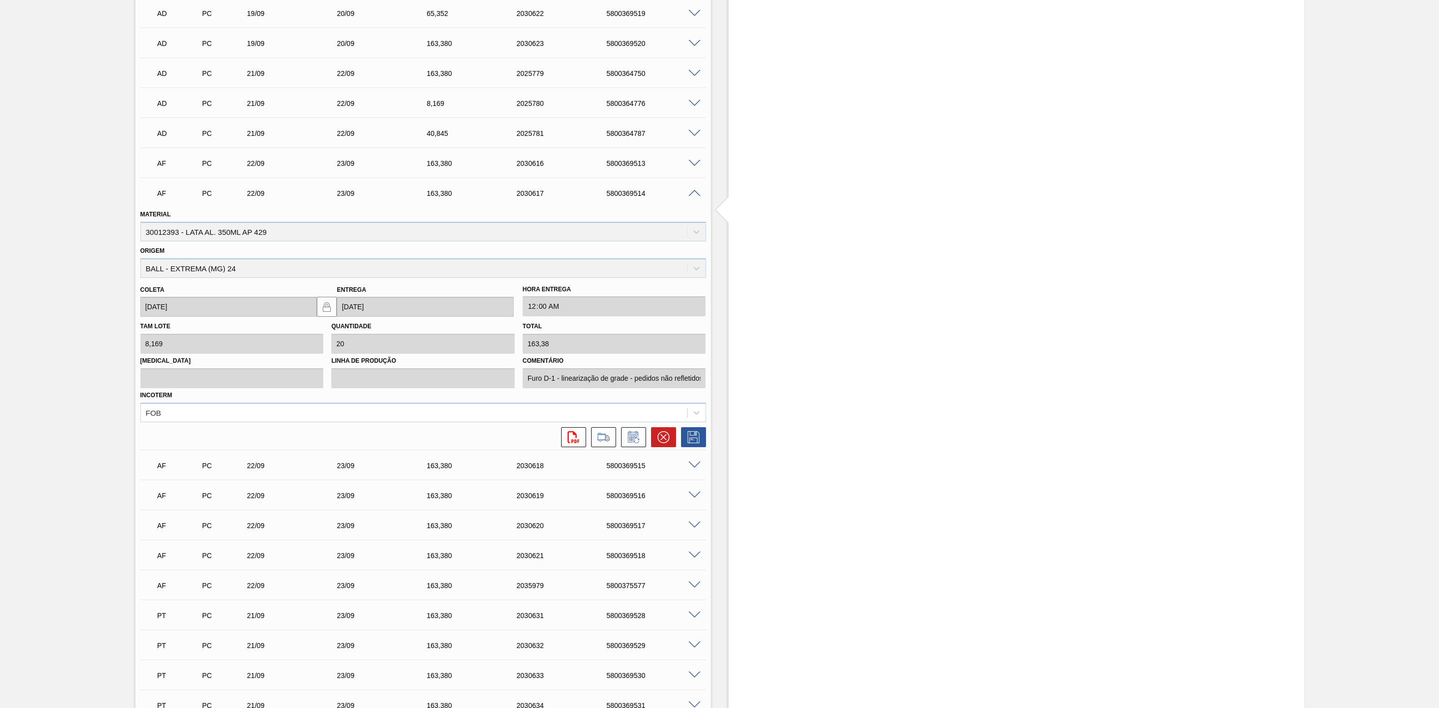
click at [693, 197] on span at bounding box center [695, 193] width 12 height 7
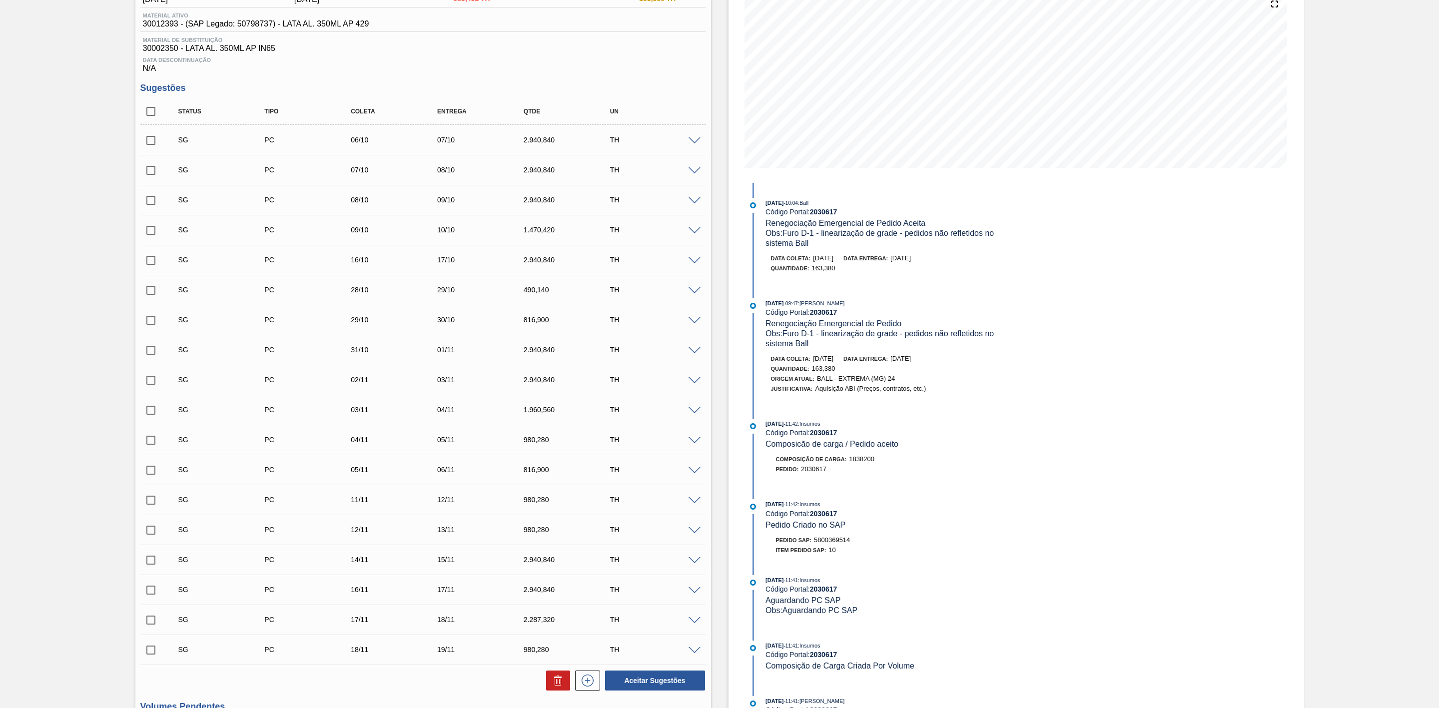
scroll to position [0, 0]
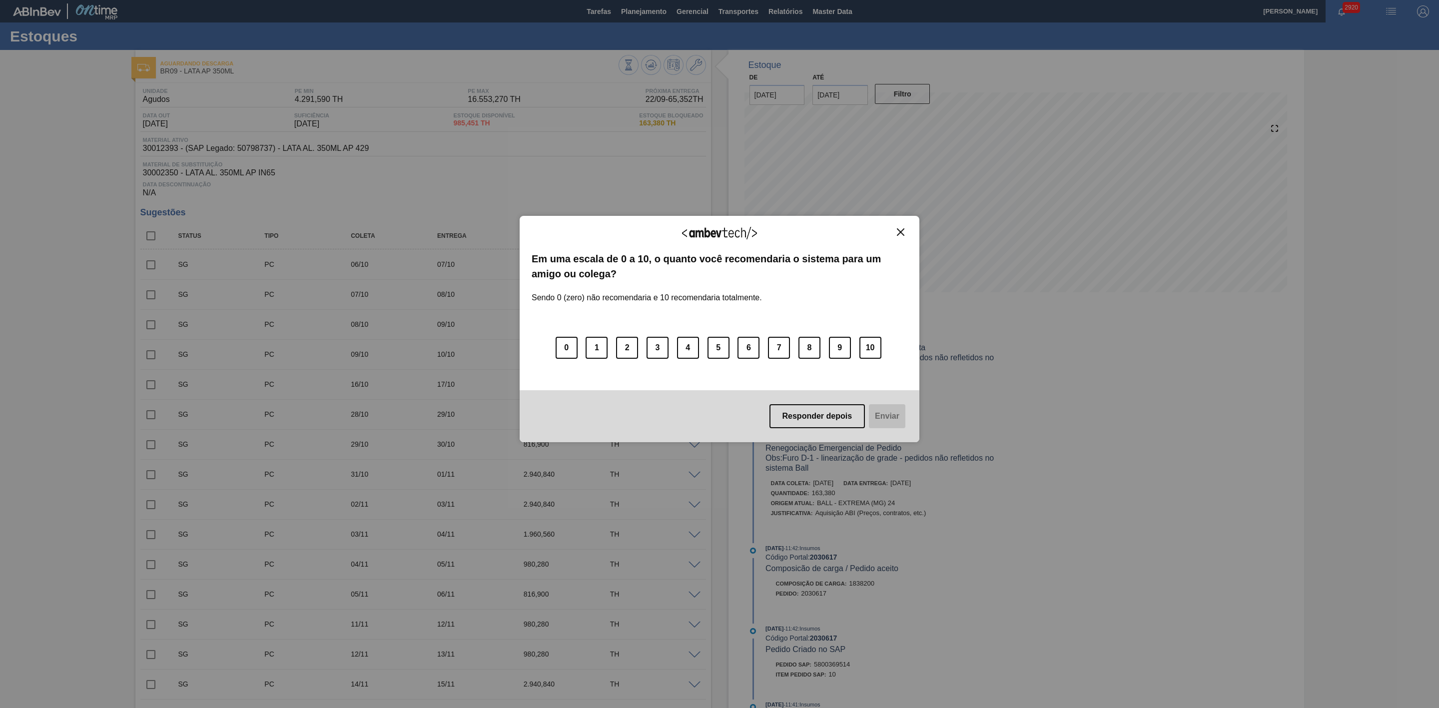
click at [905, 234] on button "Close" at bounding box center [900, 232] width 13 height 8
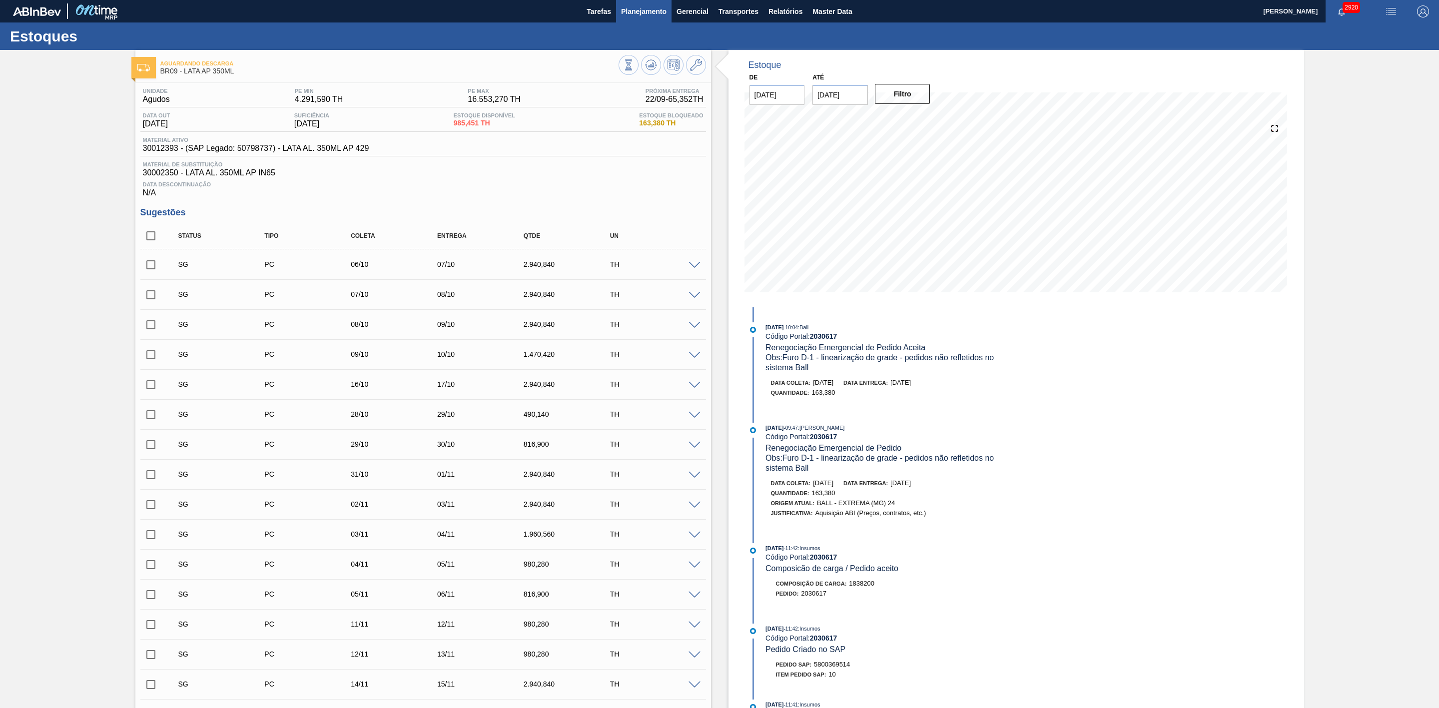
click at [631, 12] on span "Planejamento" at bounding box center [643, 11] width 45 height 12
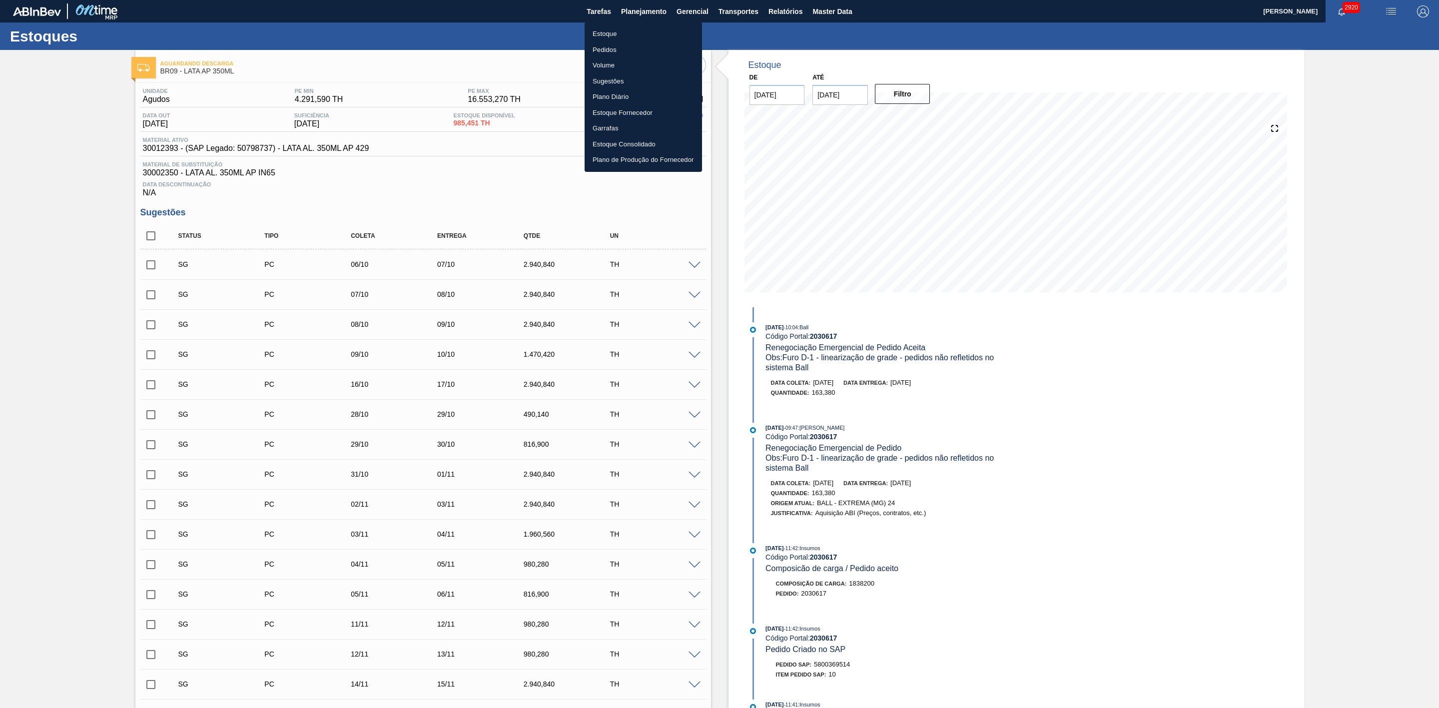
click at [1283, 411] on div at bounding box center [719, 354] width 1439 height 708
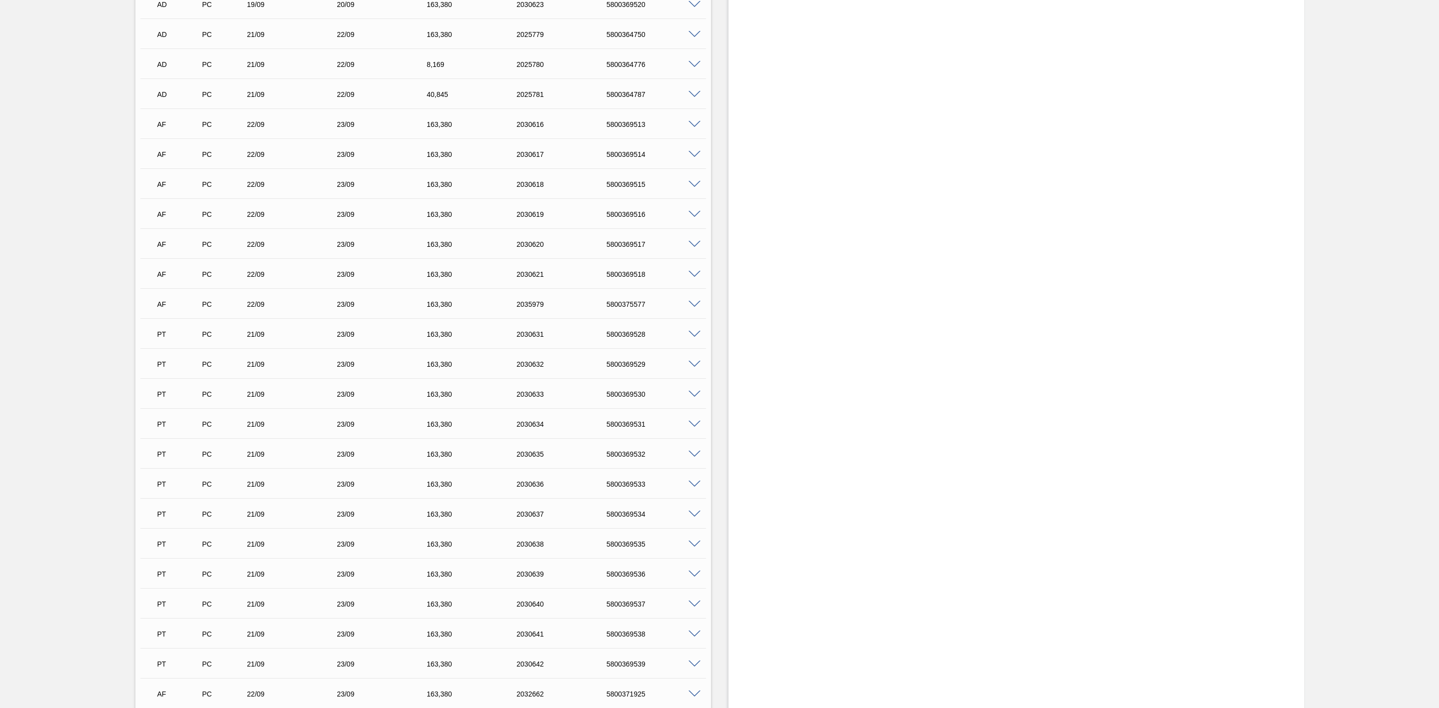
scroll to position [1049, 0]
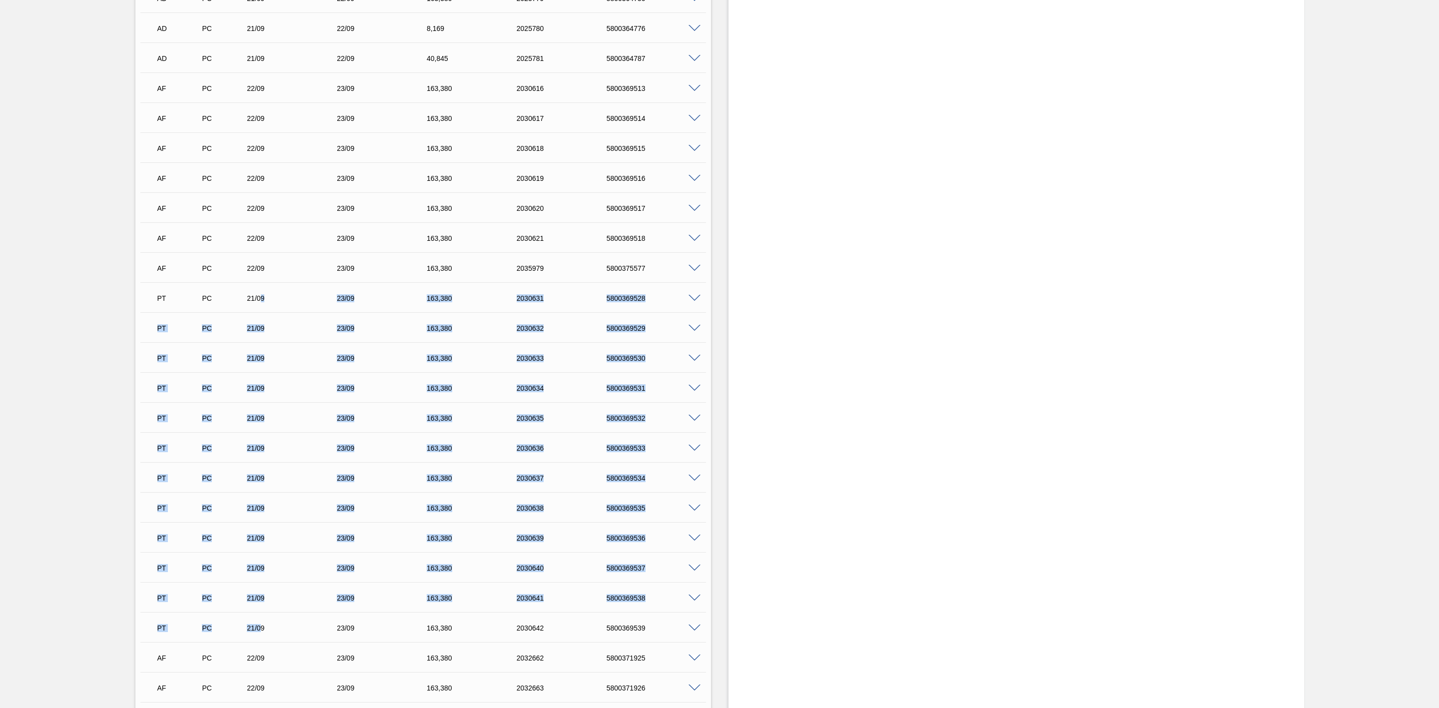
drag, startPoint x: 258, startPoint y: 300, endPoint x: 261, endPoint y: 621, distance: 320.8
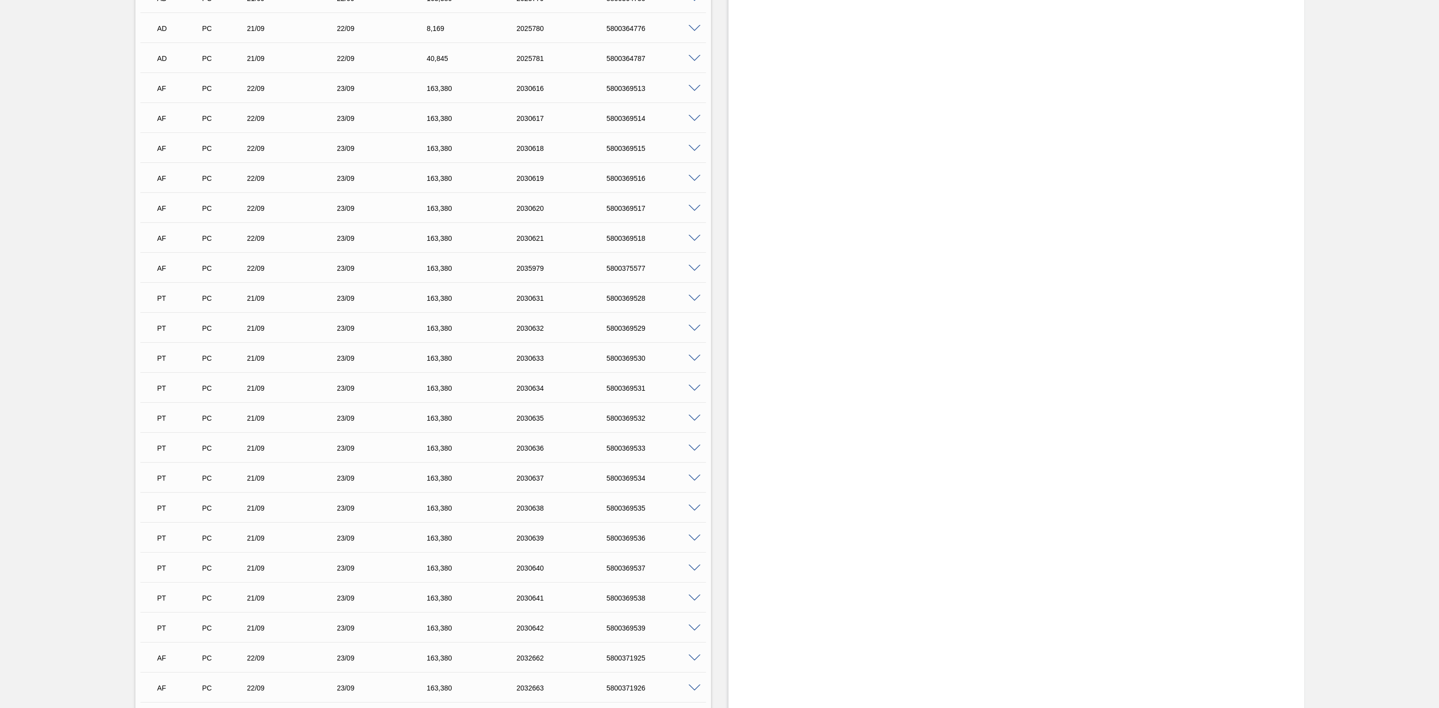
click at [693, 300] on span at bounding box center [695, 298] width 12 height 7
type input "OK antecipação entrega 23/09"
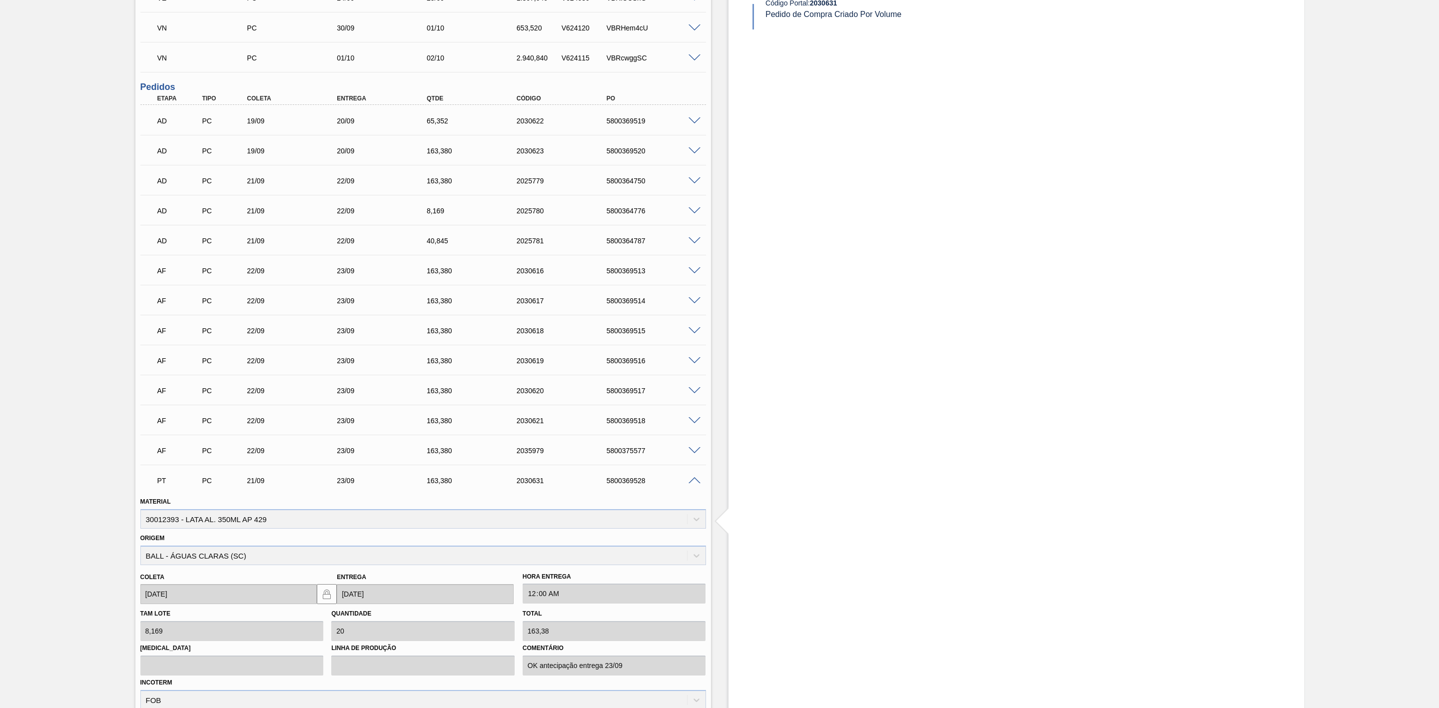
scroll to position [899, 0]
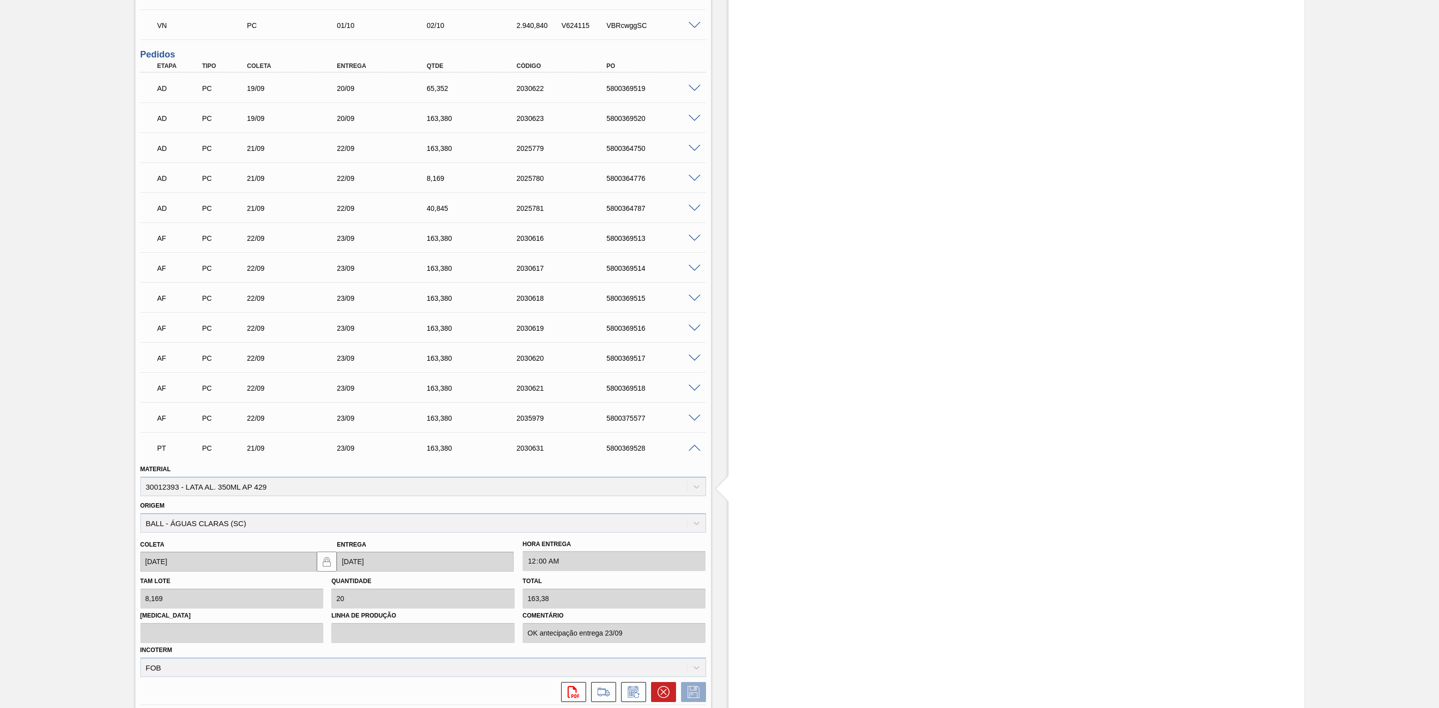
click at [693, 451] on span at bounding box center [695, 448] width 12 height 7
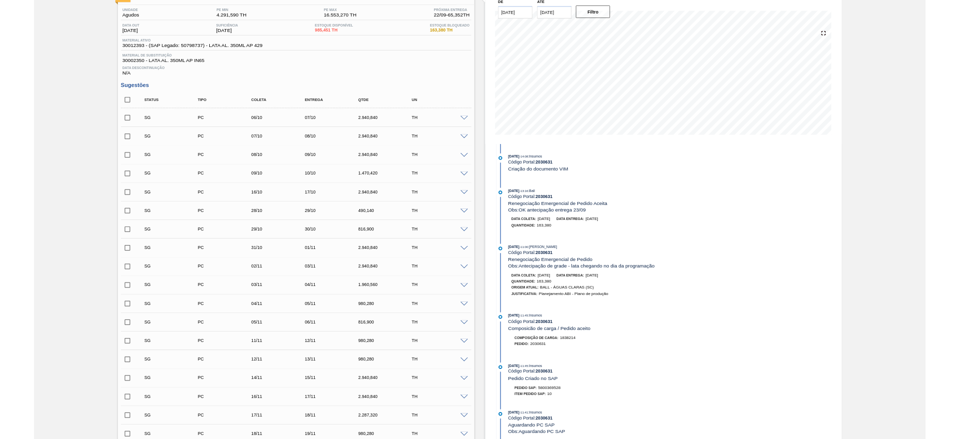
scroll to position [0, 0]
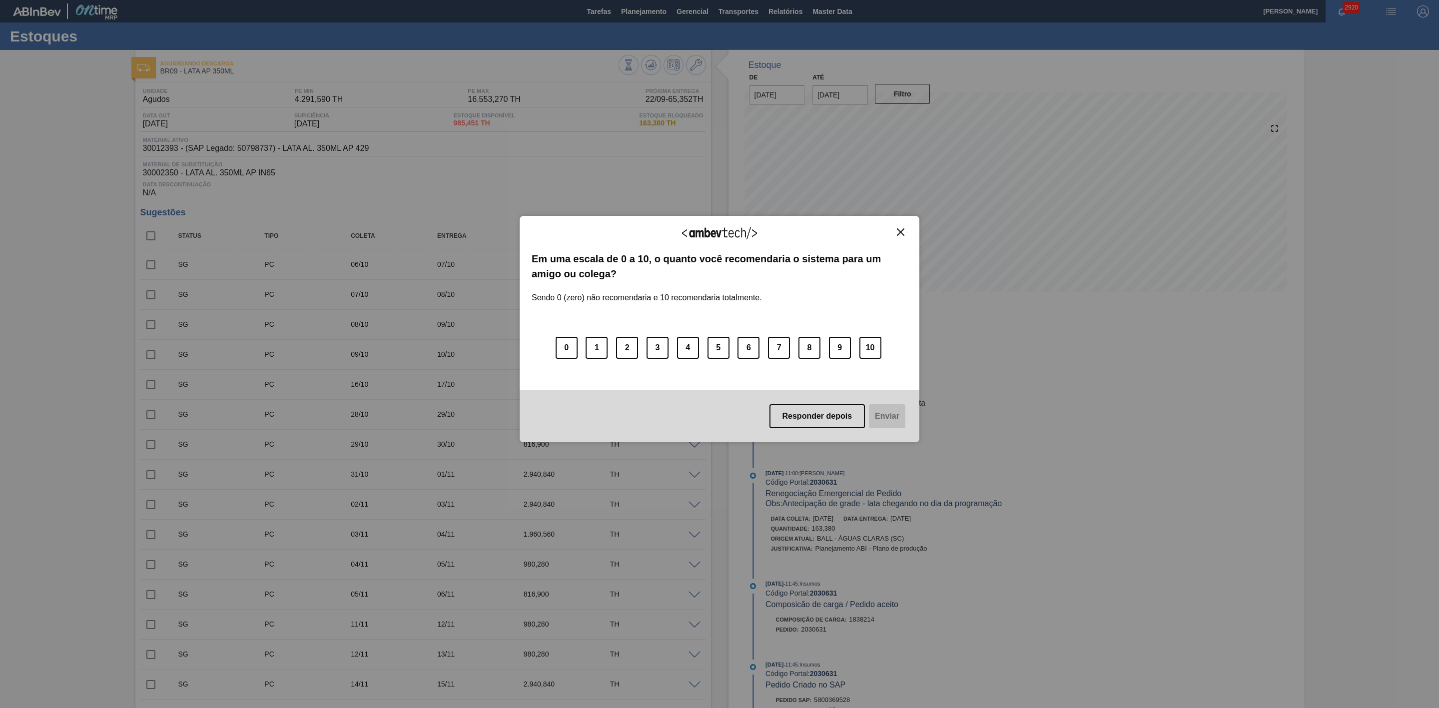
click at [898, 230] on img "Close" at bounding box center [900, 231] width 7 height 7
